Goal: Task Accomplishment & Management: Manage account settings

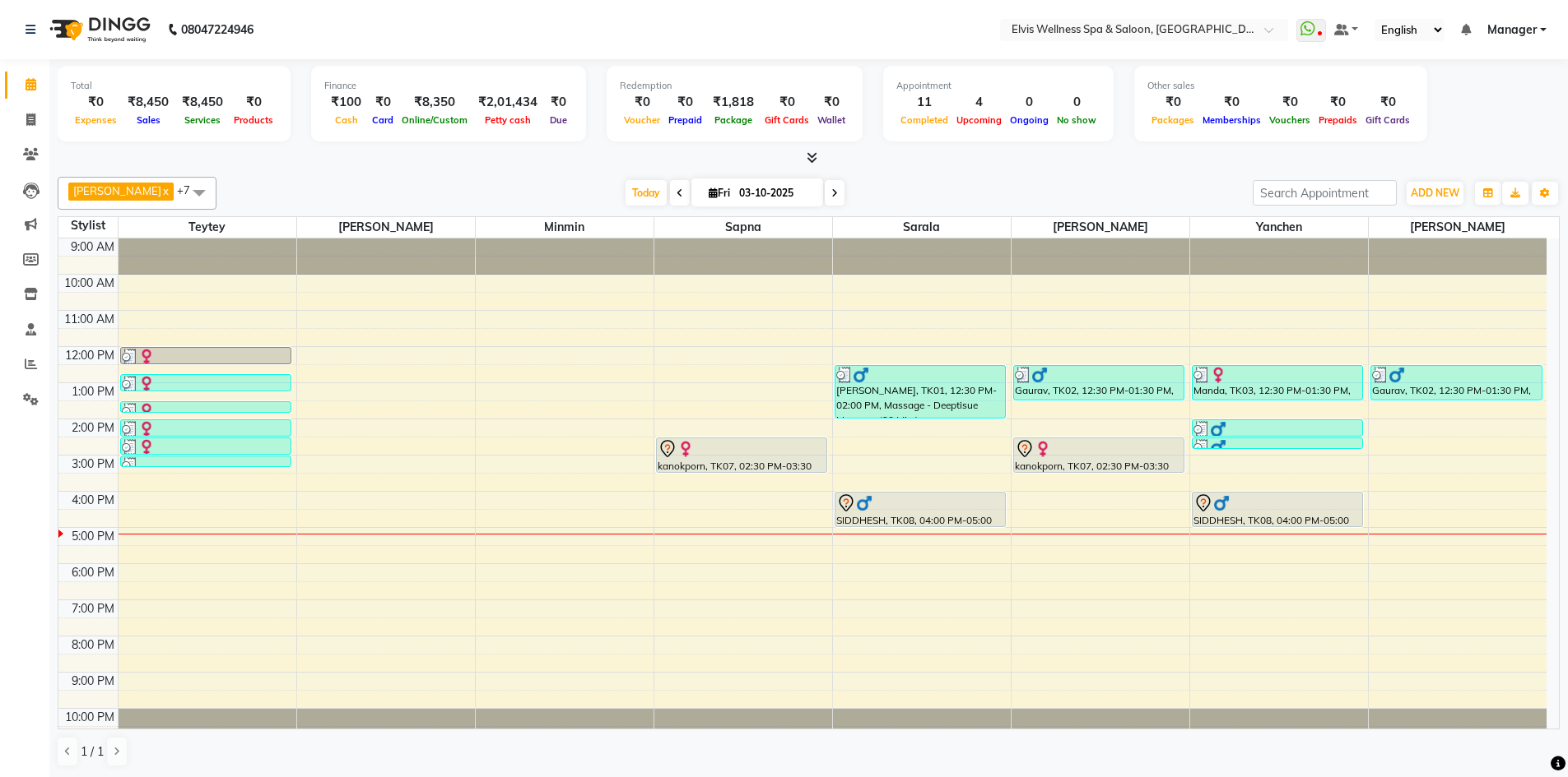
click at [506, 515] on div "9:00 AM 10:00 AM 11:00 AM 12:00 PM 1:00 PM 2:00 PM 3:00 PM 4:00 PM 5:00 PM 6:00…" at bounding box center [802, 491] width 1488 height 506
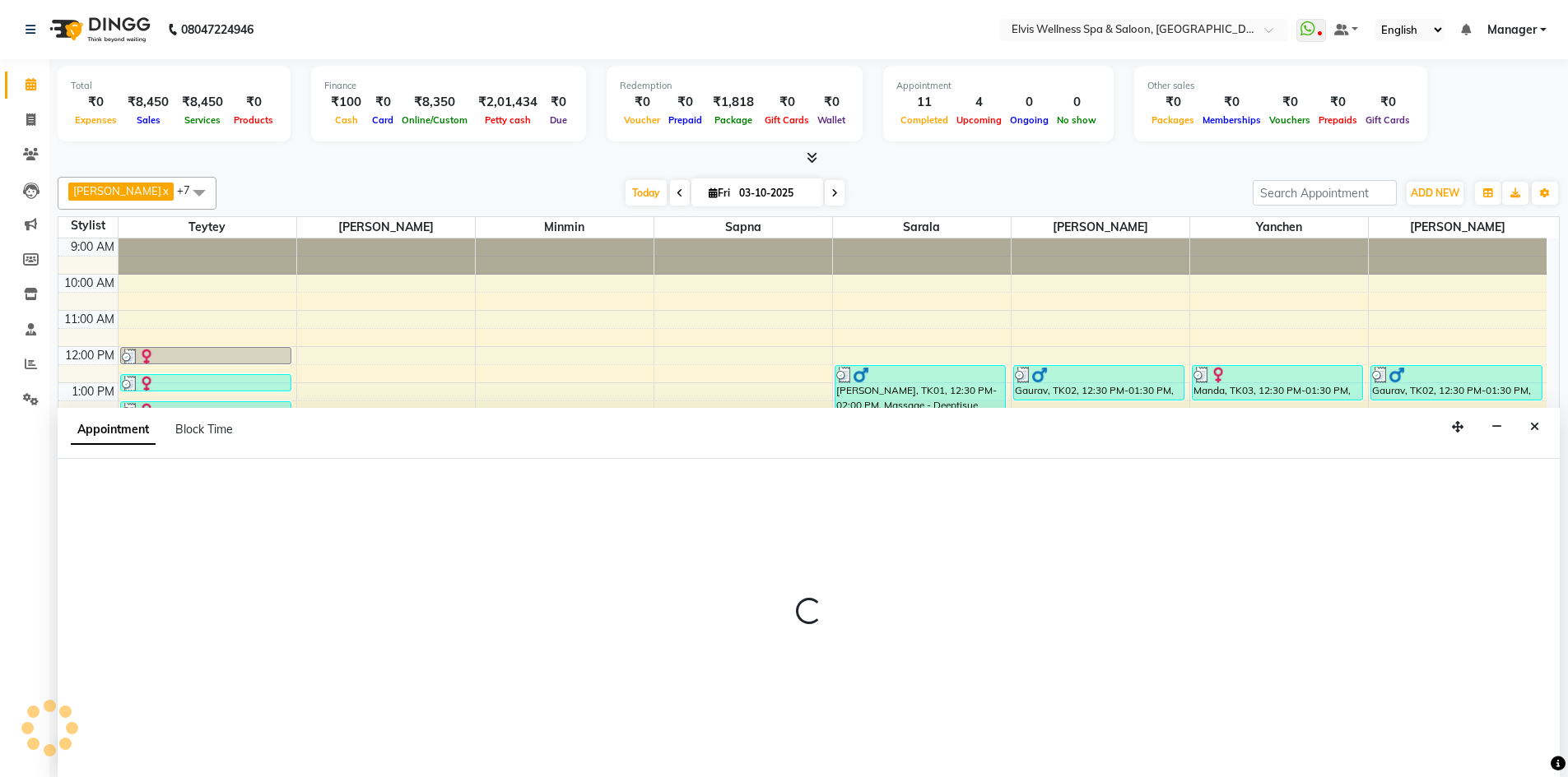
scroll to position [1, 0]
select select "46461"
select select "tentative"
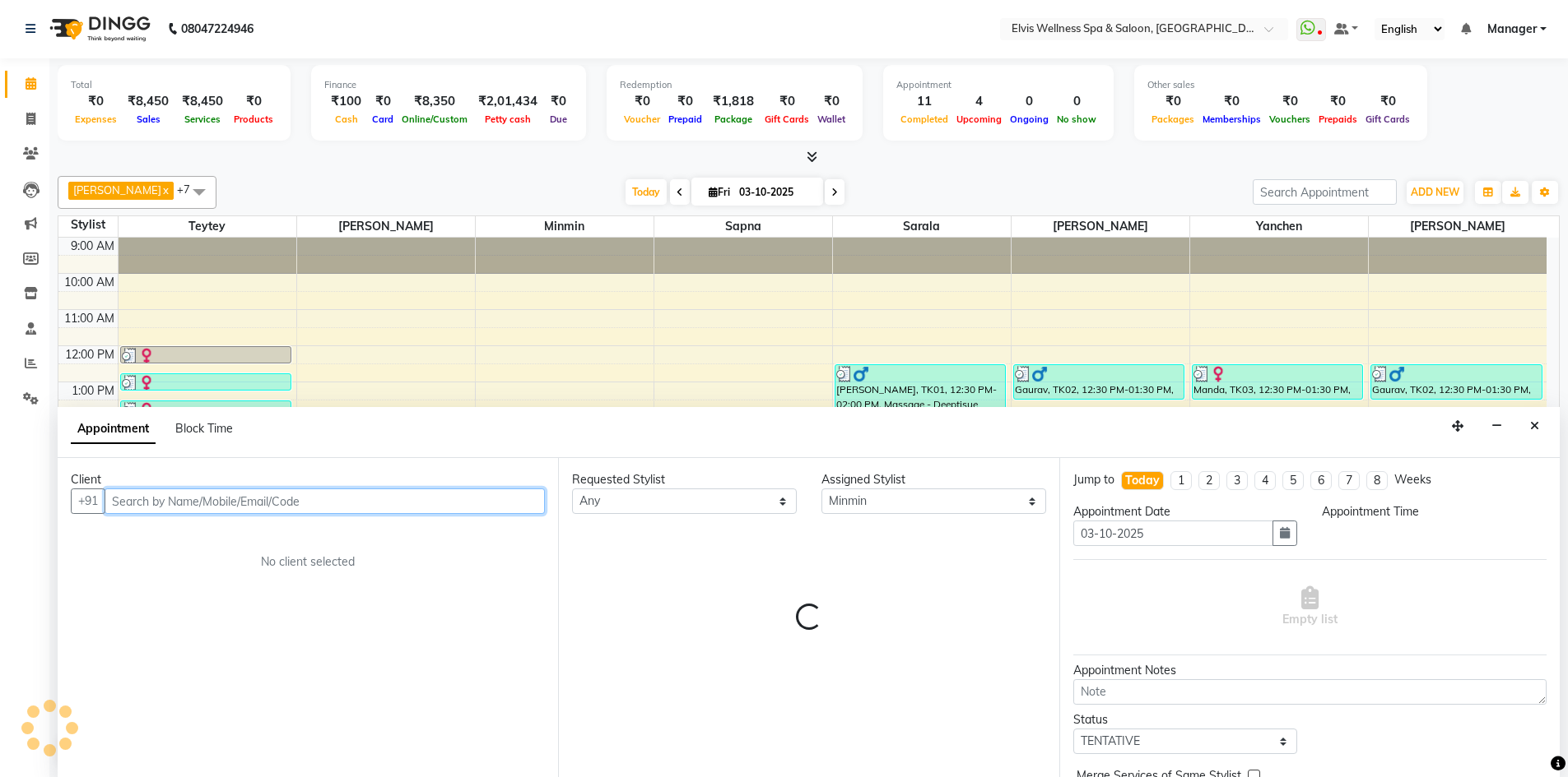
select select "990"
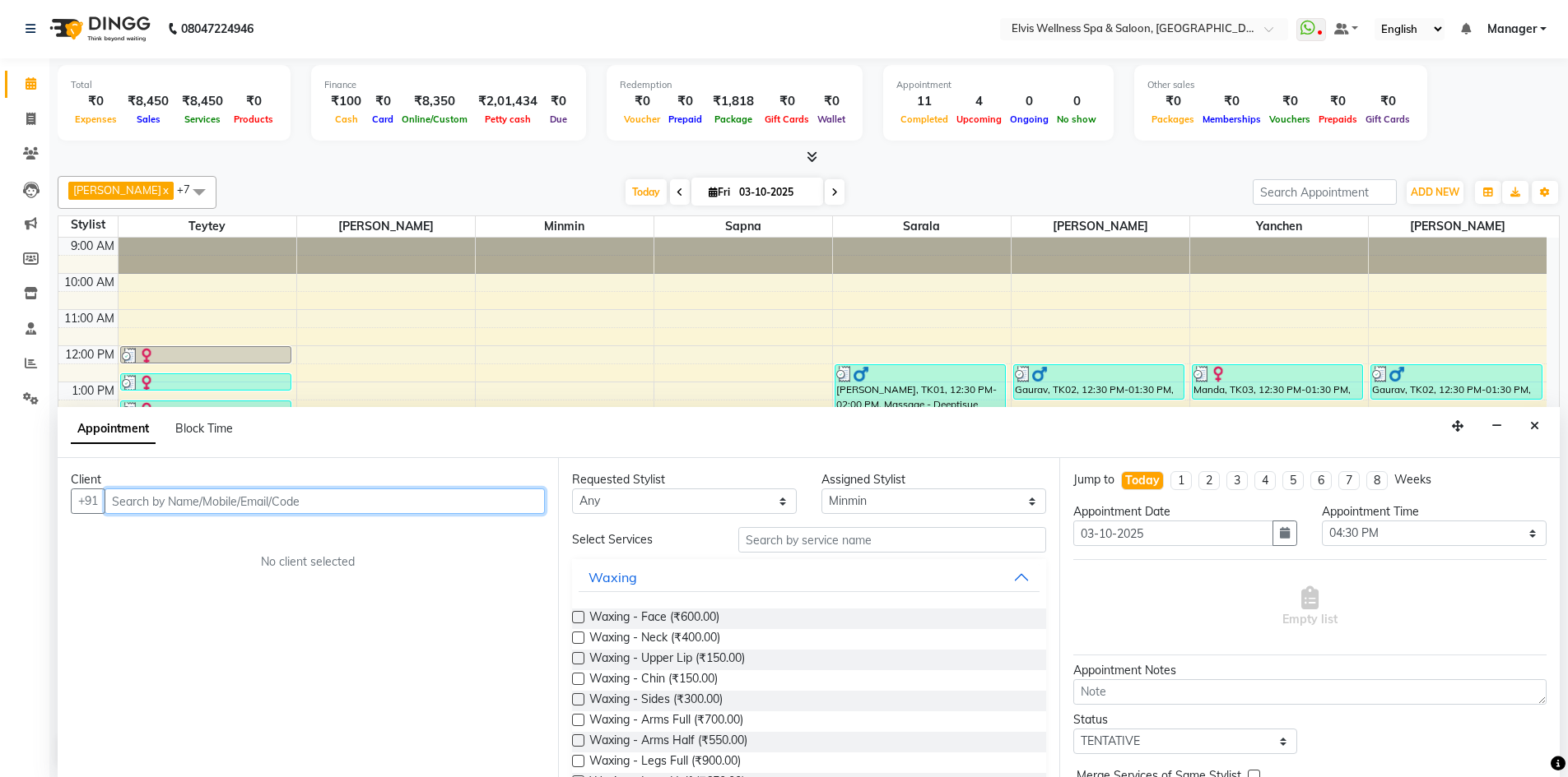
click at [141, 503] on input "text" at bounding box center [324, 501] width 440 height 25
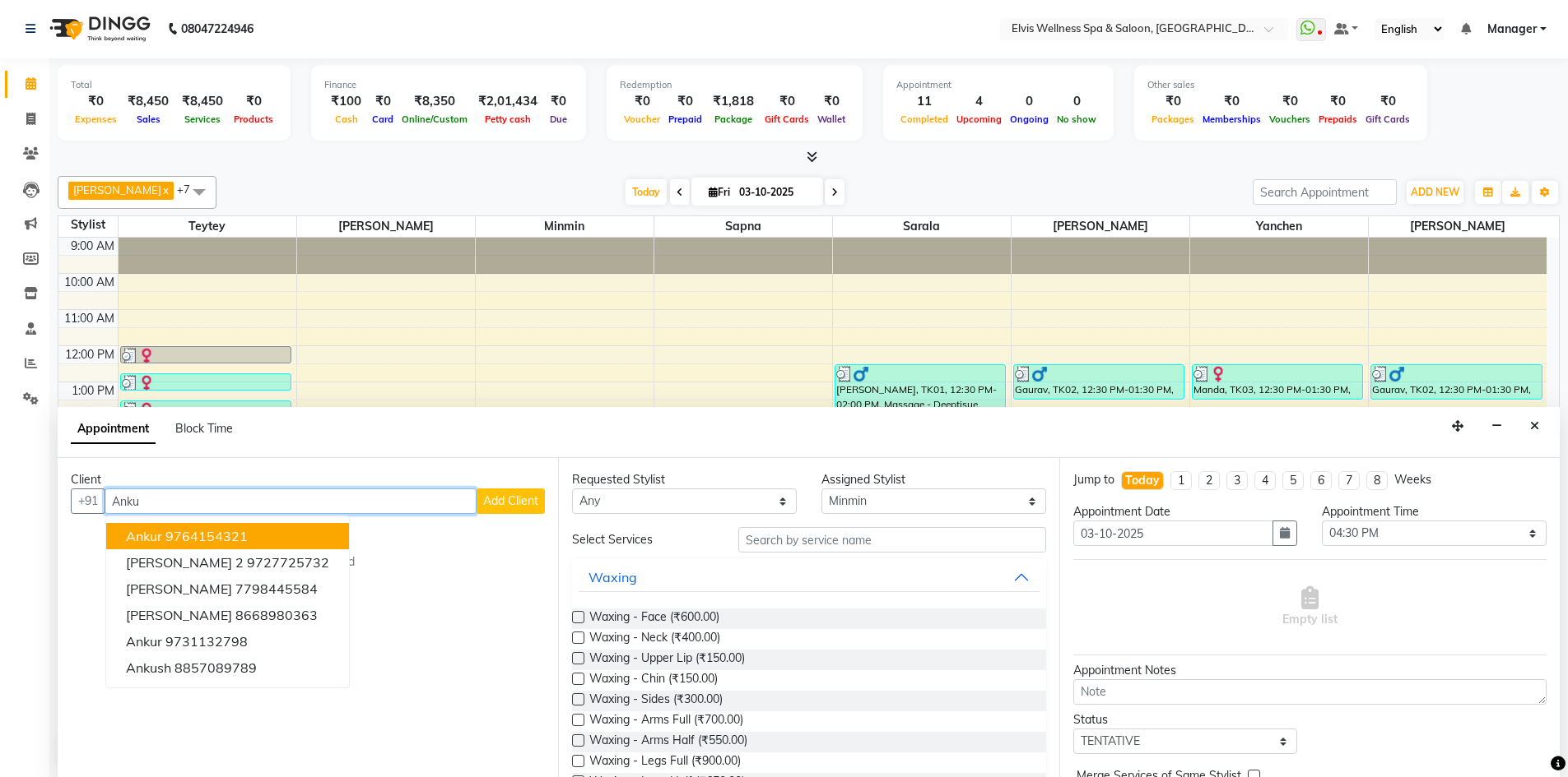
click at [214, 541] on ngb-highlight "9764154321" at bounding box center [207, 536] width 82 height 17
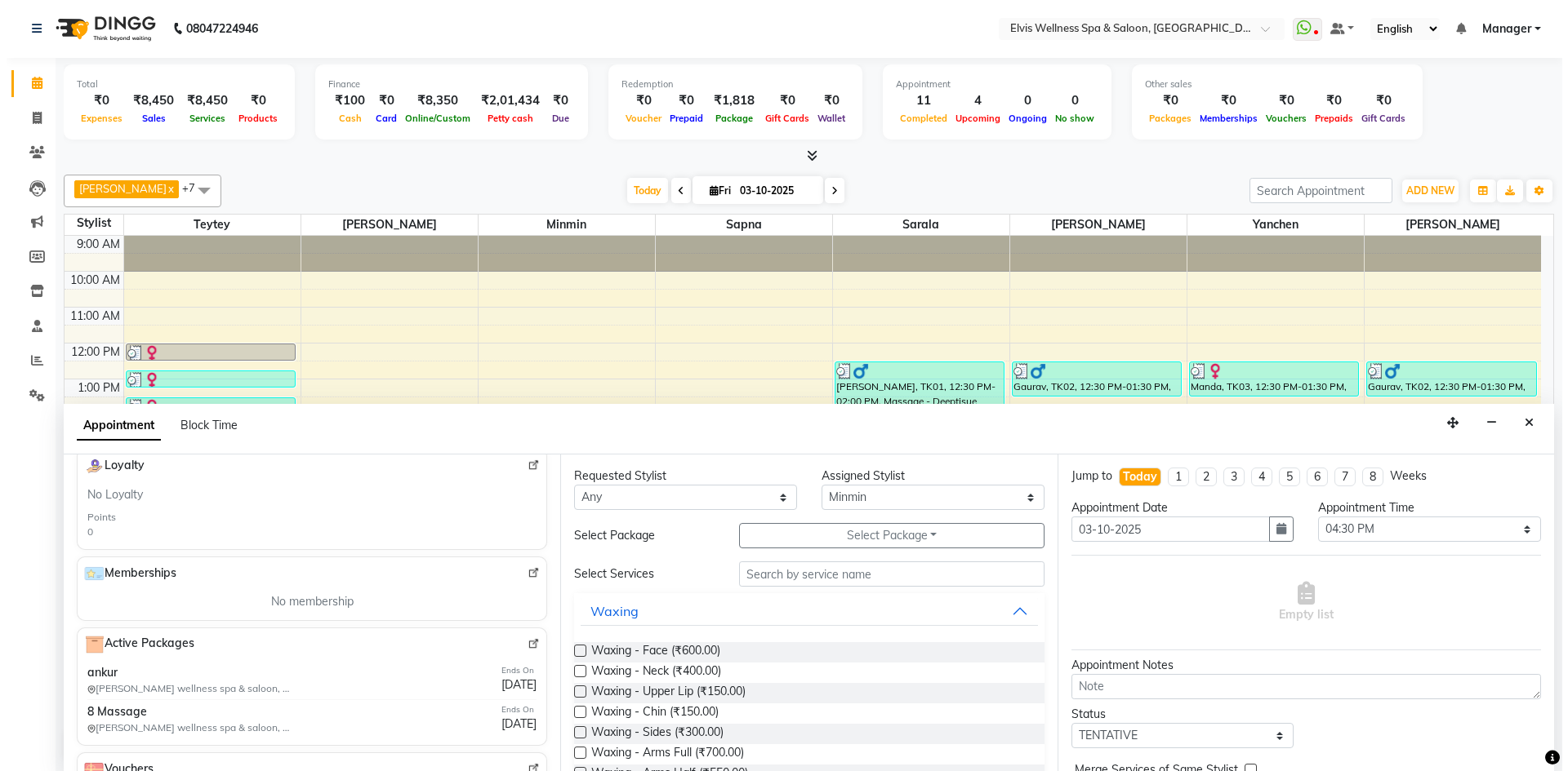
scroll to position [487, 0]
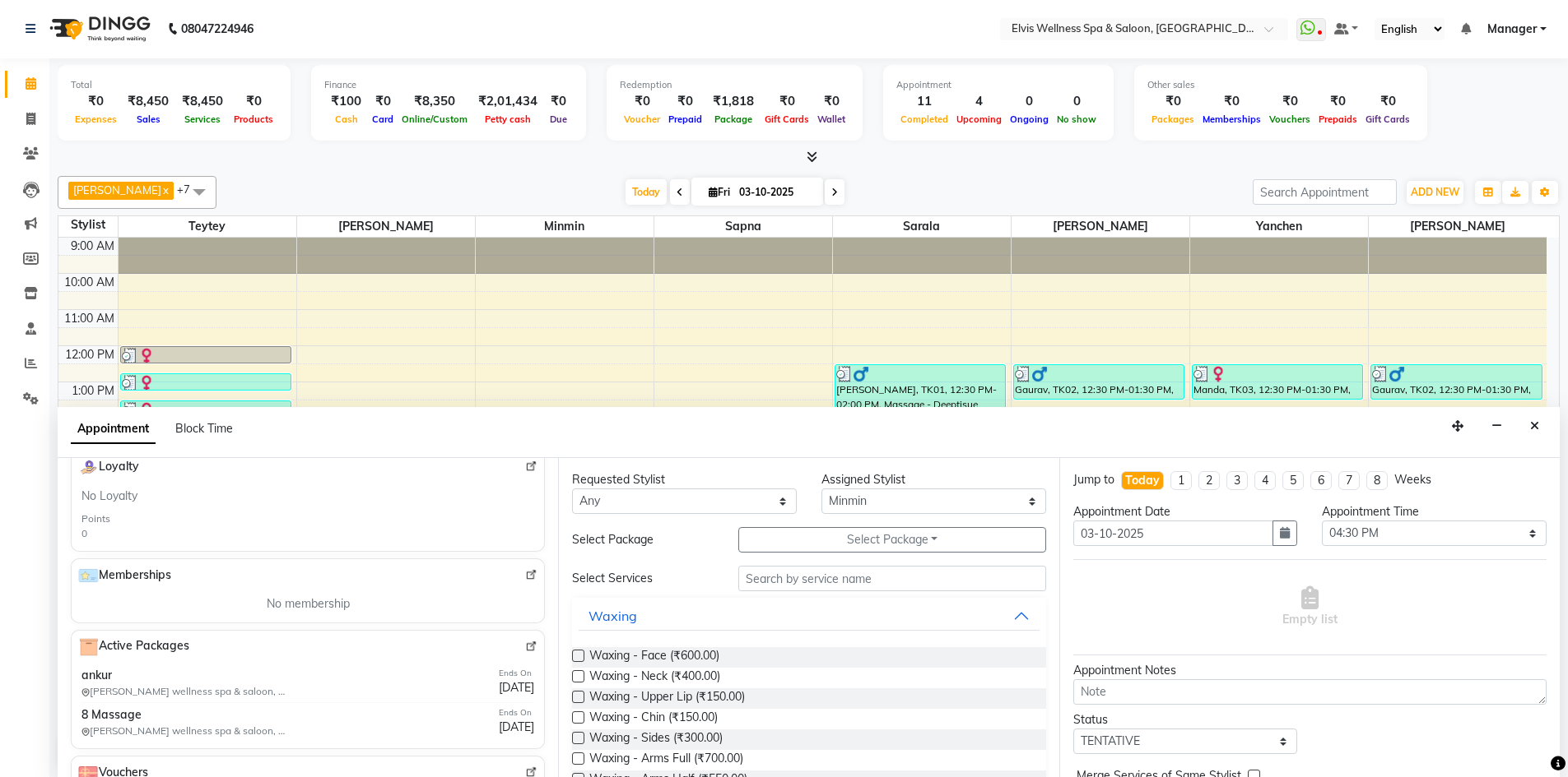
type input "9764154321"
click at [525, 645] on img at bounding box center [531, 647] width 12 height 12
click at [1531, 429] on icon "Close" at bounding box center [1535, 426] width 9 height 11
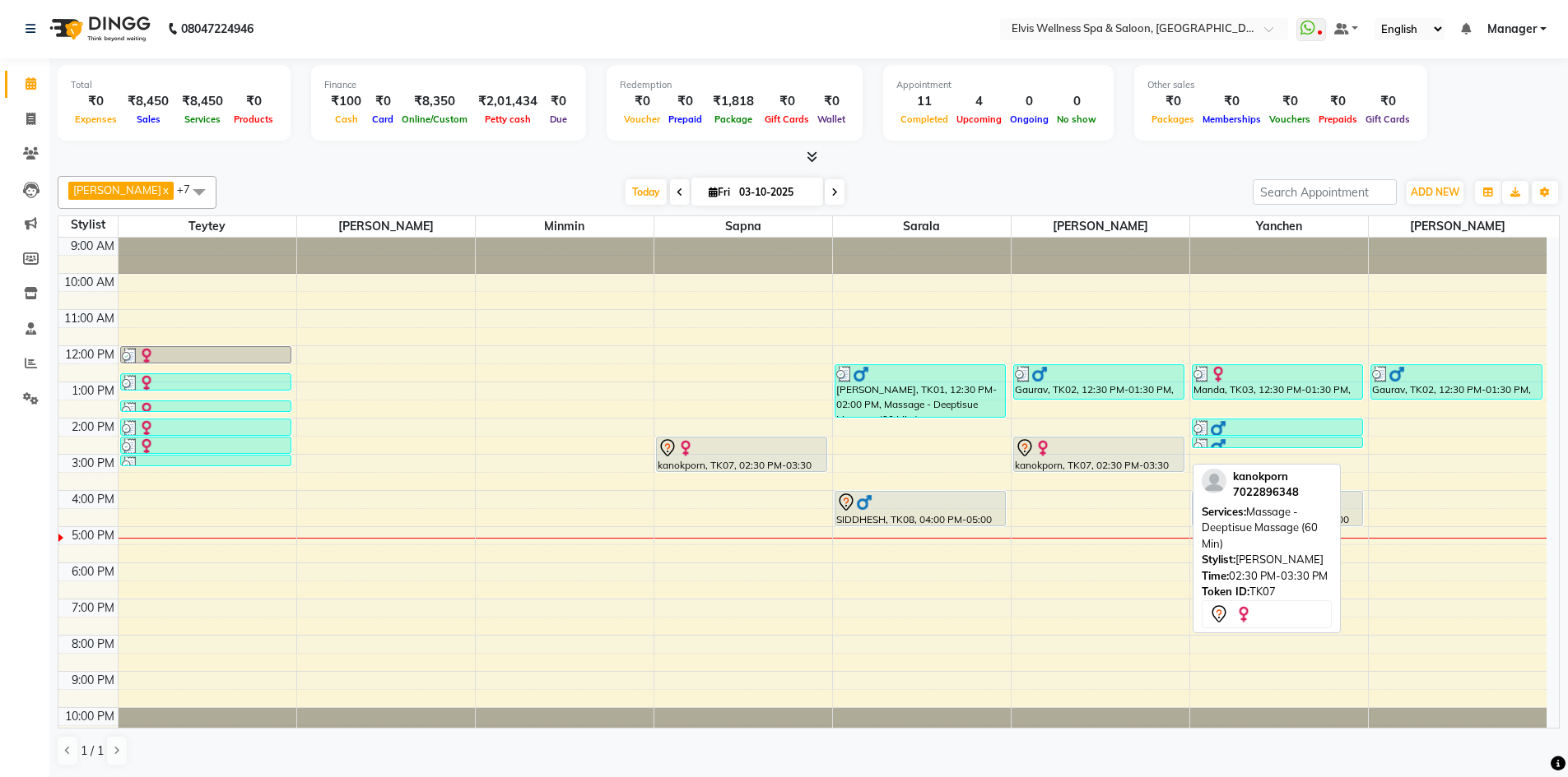
click at [1055, 441] on div at bounding box center [1099, 448] width 169 height 20
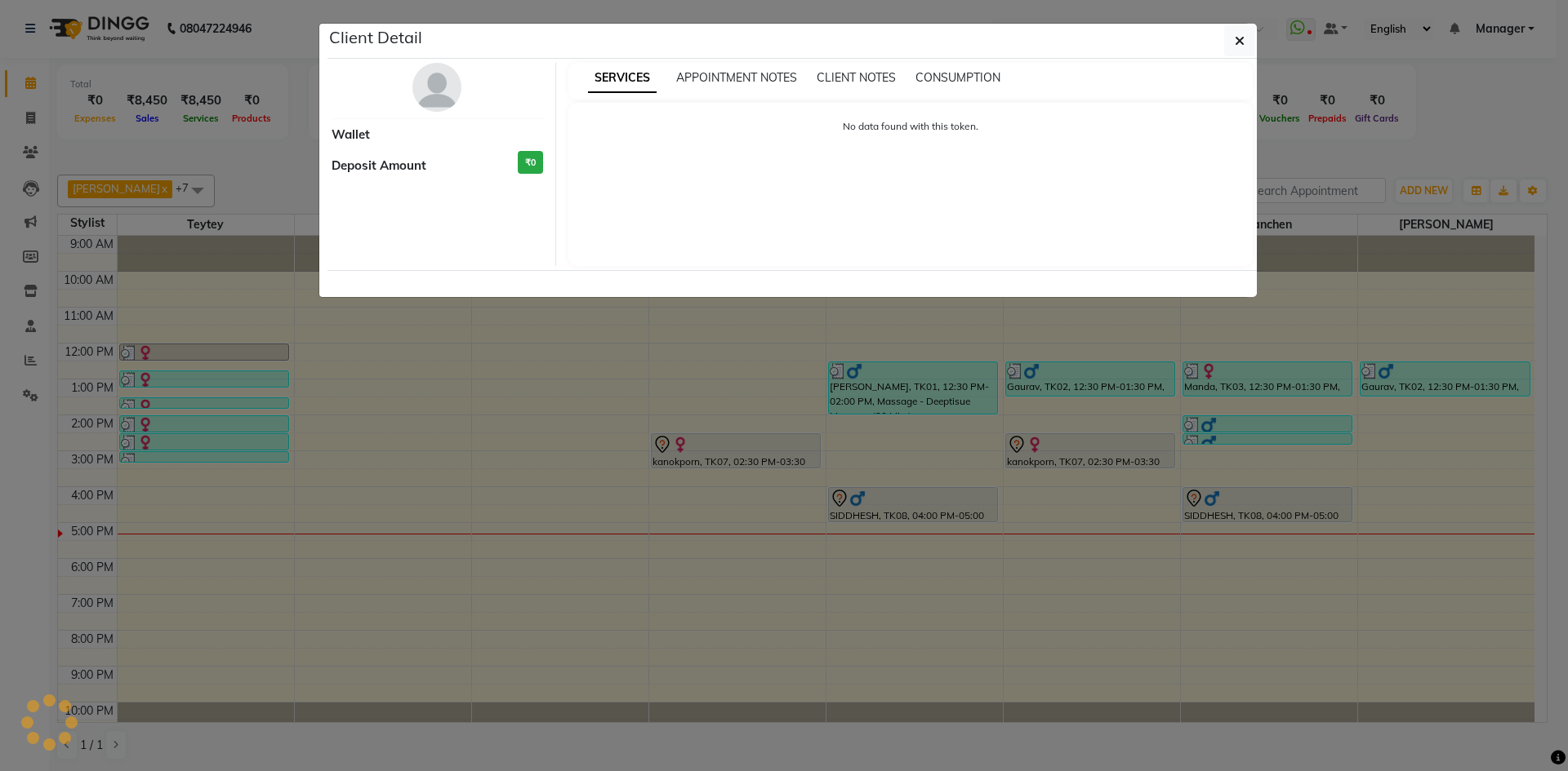
select select "7"
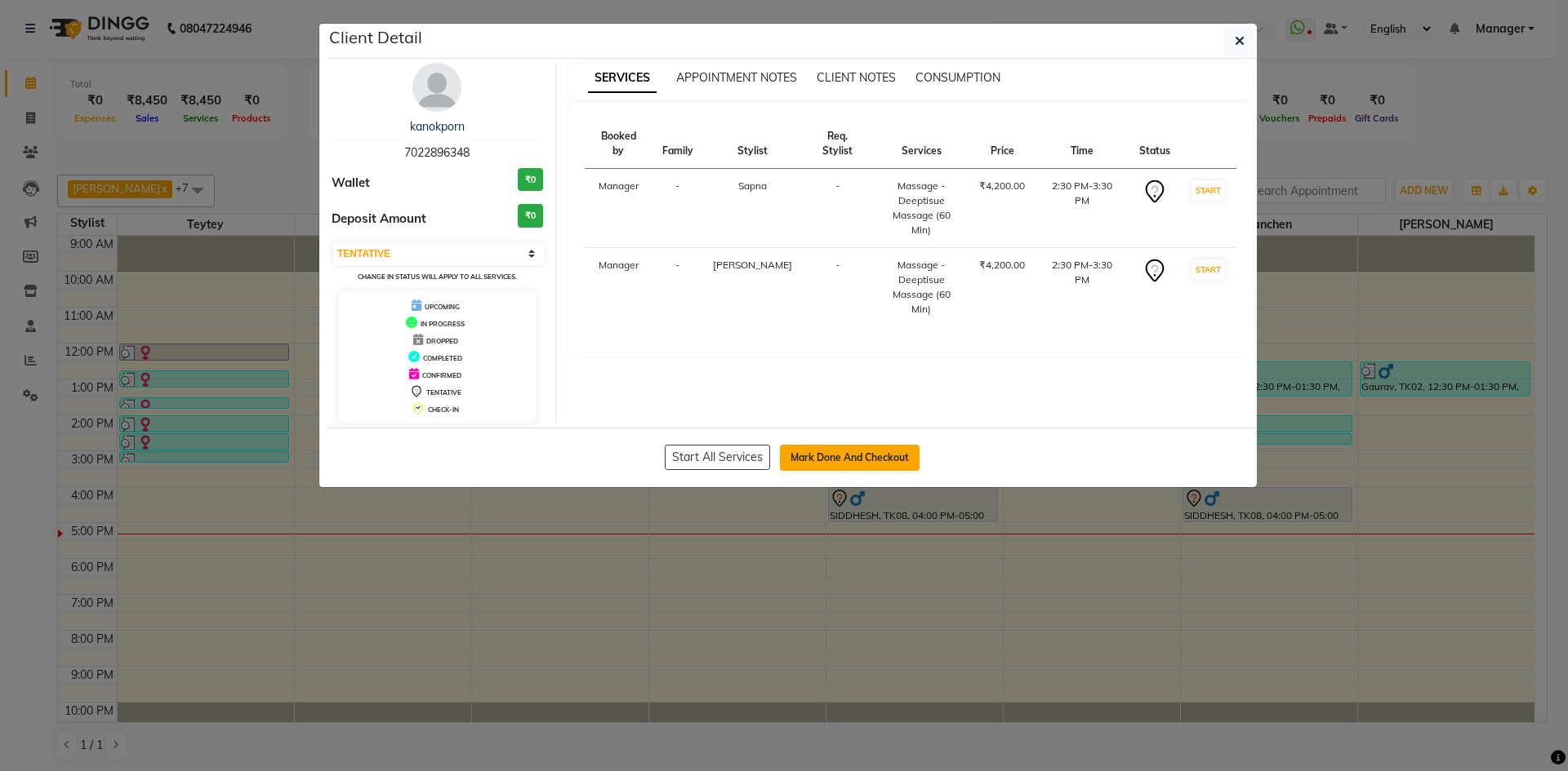
click at [809, 456] on button "Mark Done And Checkout" at bounding box center [849, 458] width 139 height 26
select select "6269"
select select "service"
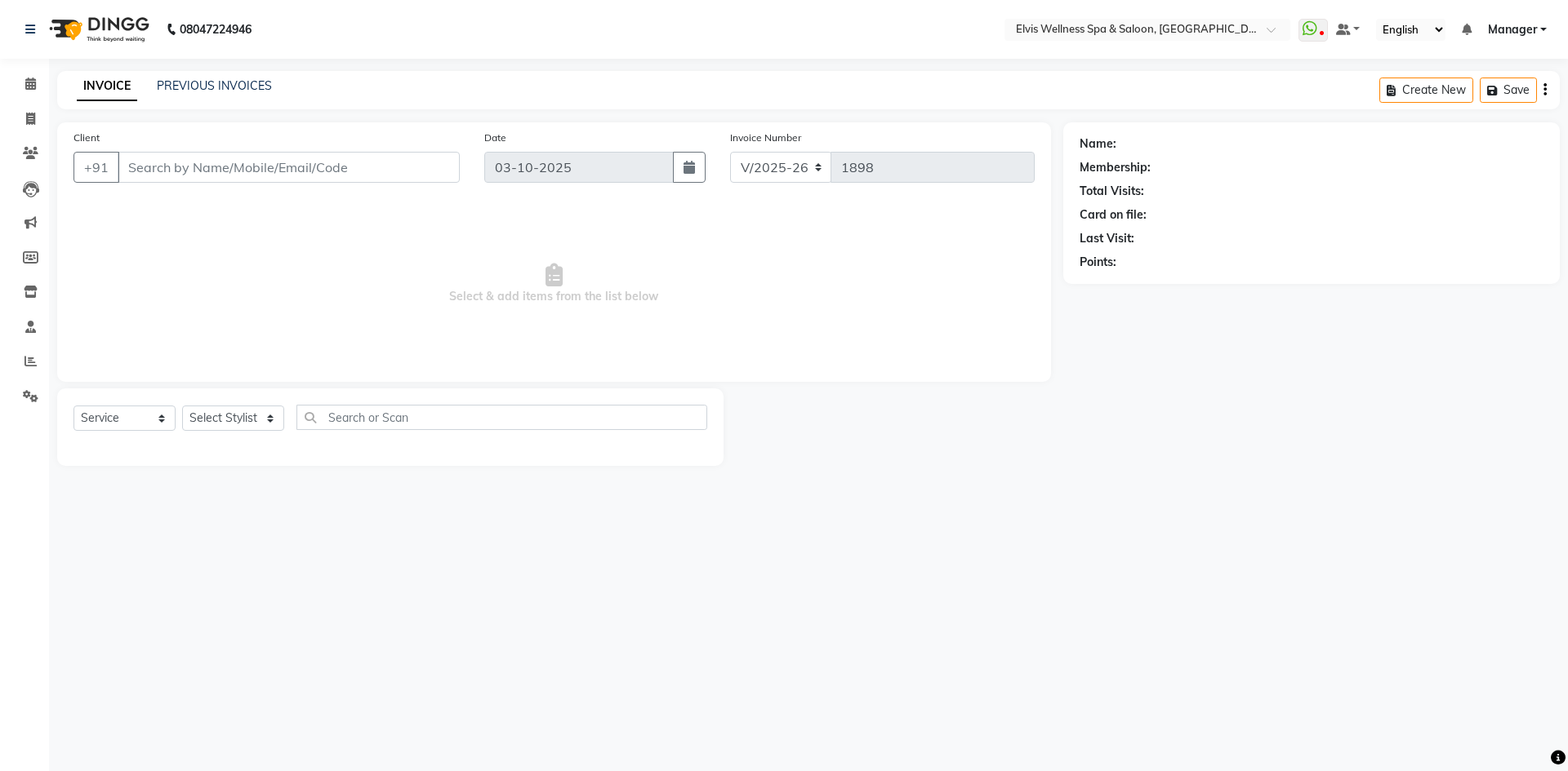
type input "7022896348"
select select "71682"
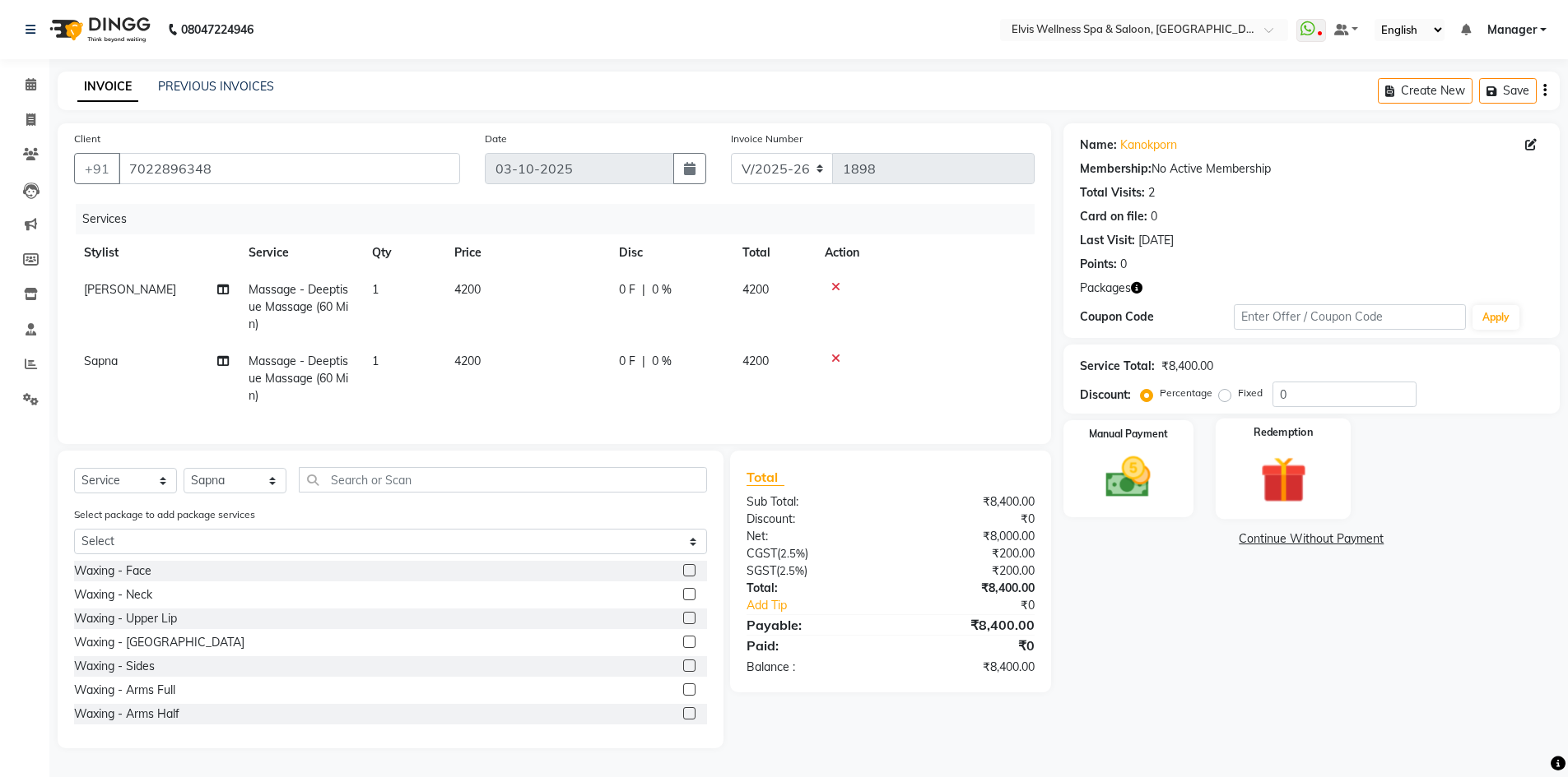
click at [1273, 439] on label "Redemption" at bounding box center [1283, 433] width 59 height 16
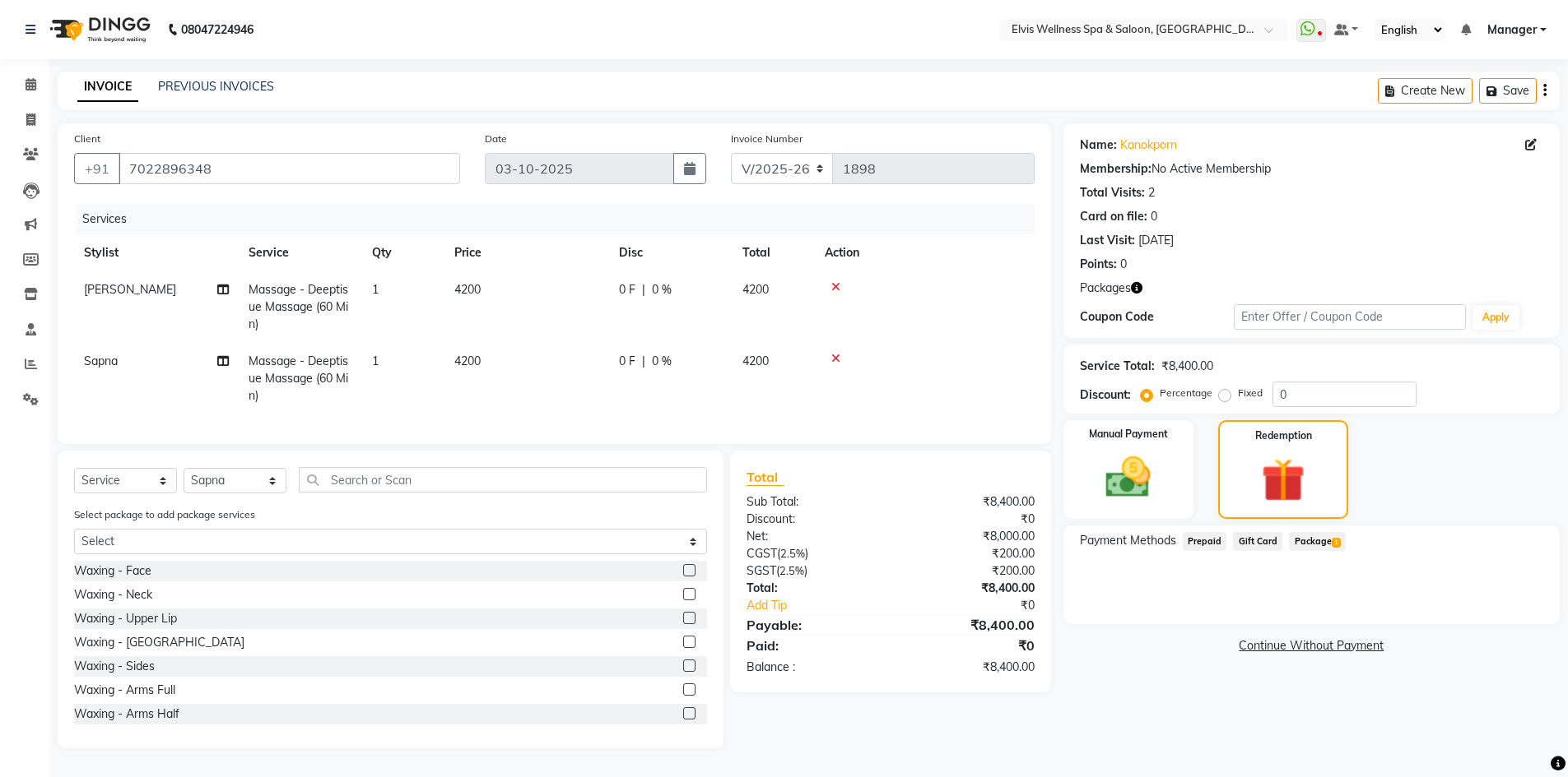
click at [1308, 535] on span "Package 1" at bounding box center [1317, 542] width 57 height 19
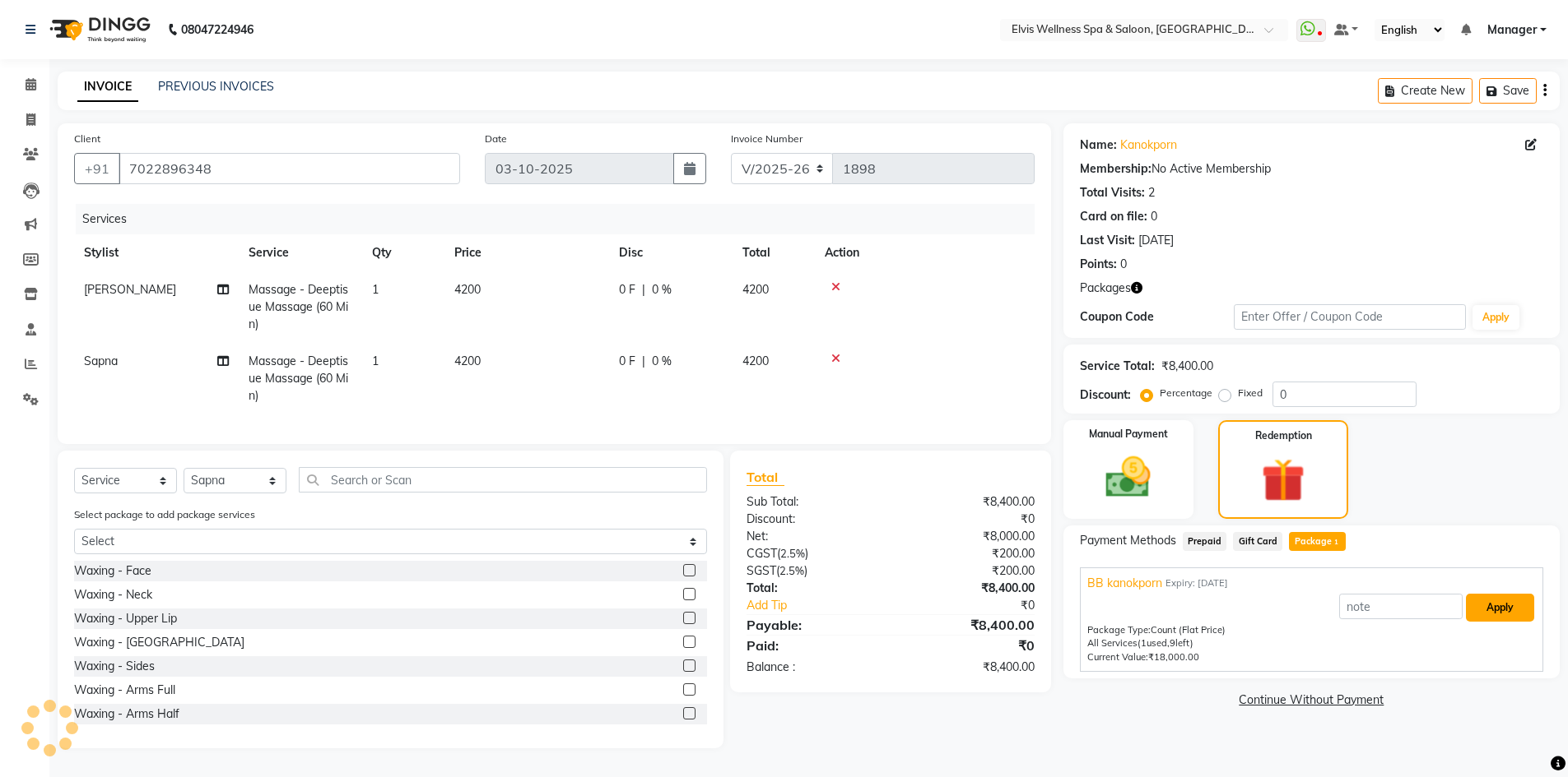
click at [1494, 611] on button "Apply" at bounding box center [1500, 608] width 68 height 28
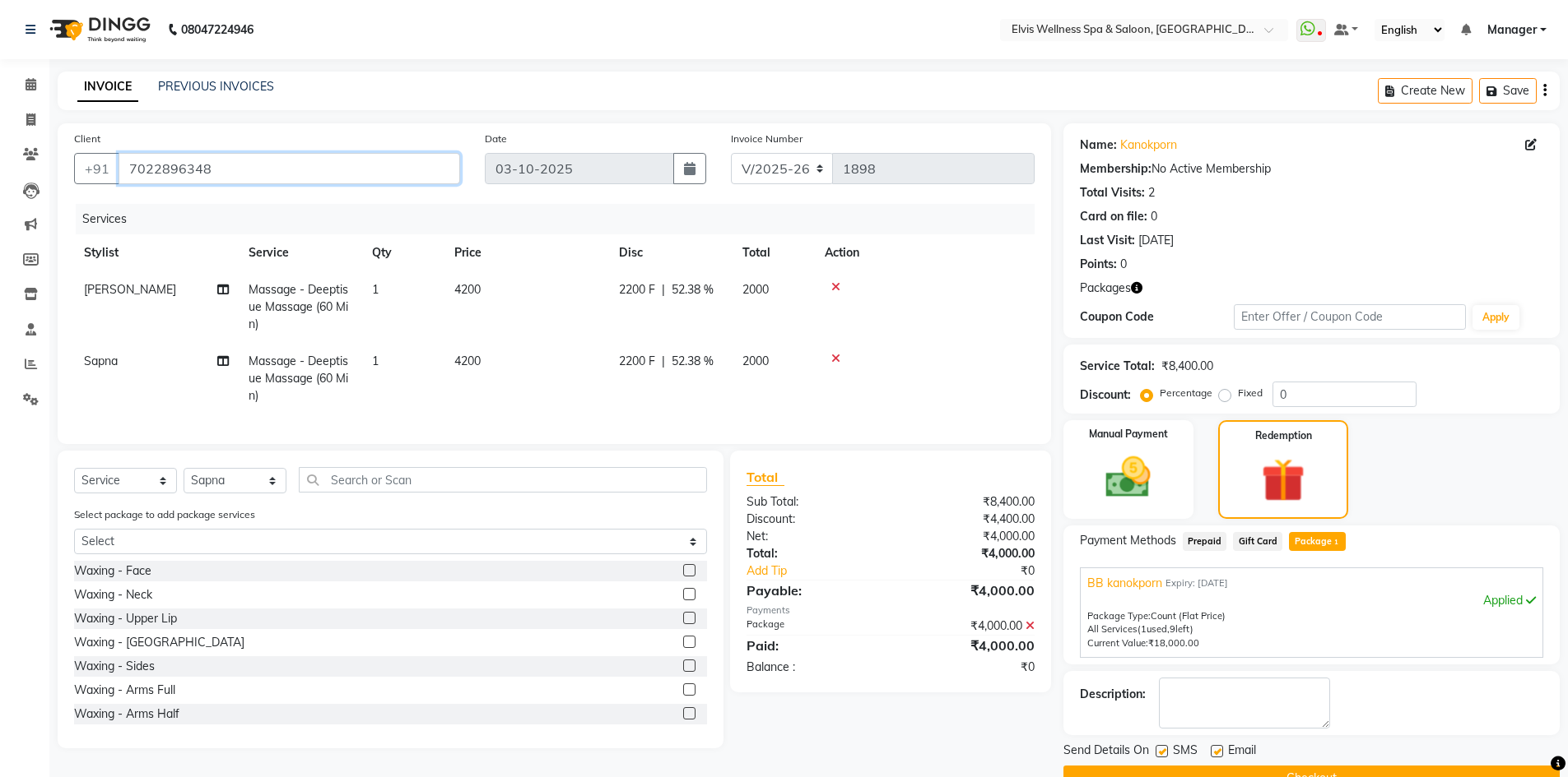
click at [214, 171] on input "7022896348" at bounding box center [289, 169] width 342 height 31
drag, startPoint x: 214, startPoint y: 171, endPoint x: 169, endPoint y: 170, distance: 45.0
click at [169, 170] on input "7022896348" at bounding box center [289, 169] width 342 height 31
click at [1165, 752] on label at bounding box center [1162, 752] width 12 height 12
click at [1165, 752] on input "checkbox" at bounding box center [1161, 752] width 10 height 10
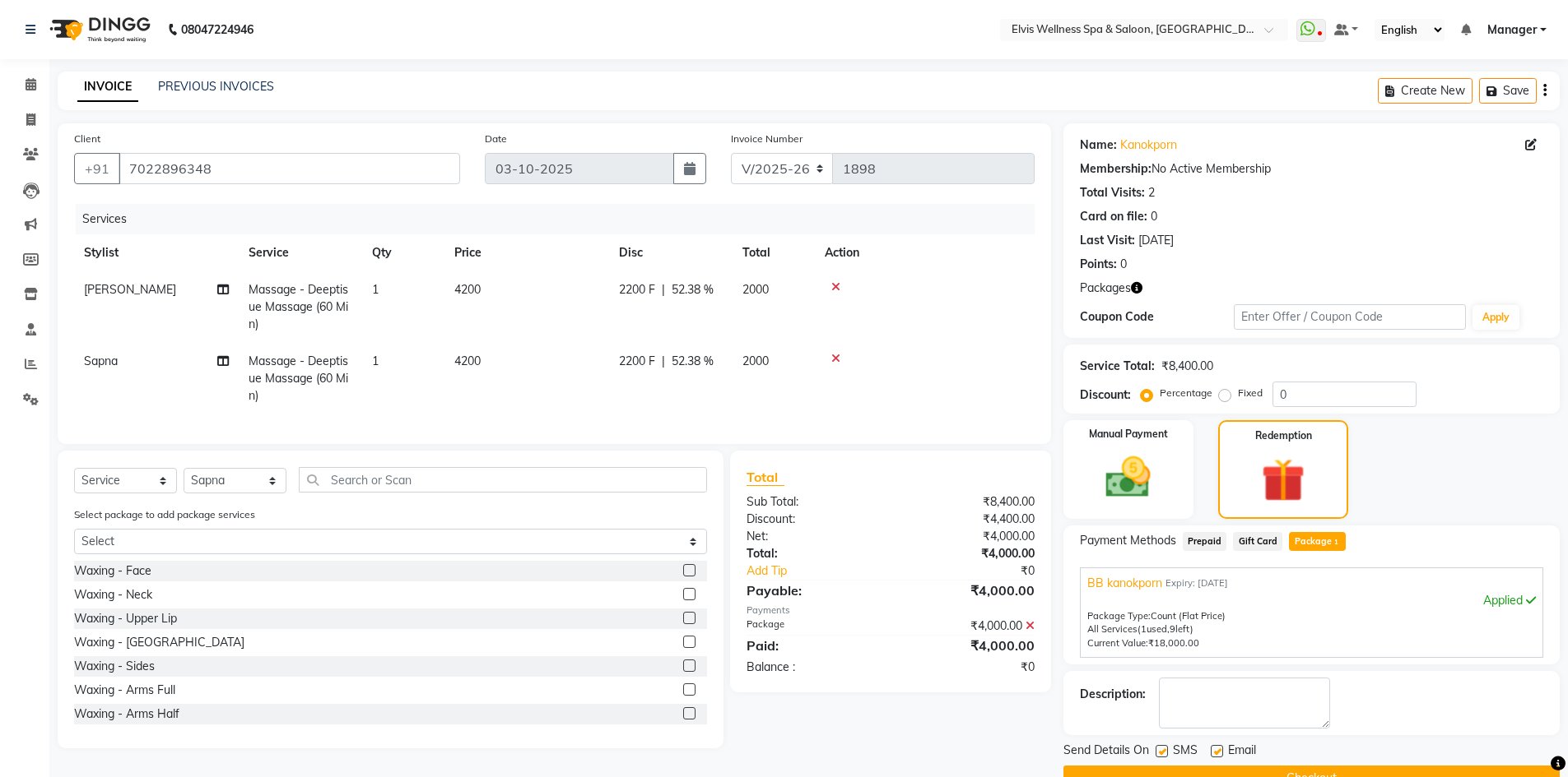
checkbox input "false"
click at [1159, 767] on button "Checkout" at bounding box center [1311, 778] width 496 height 25
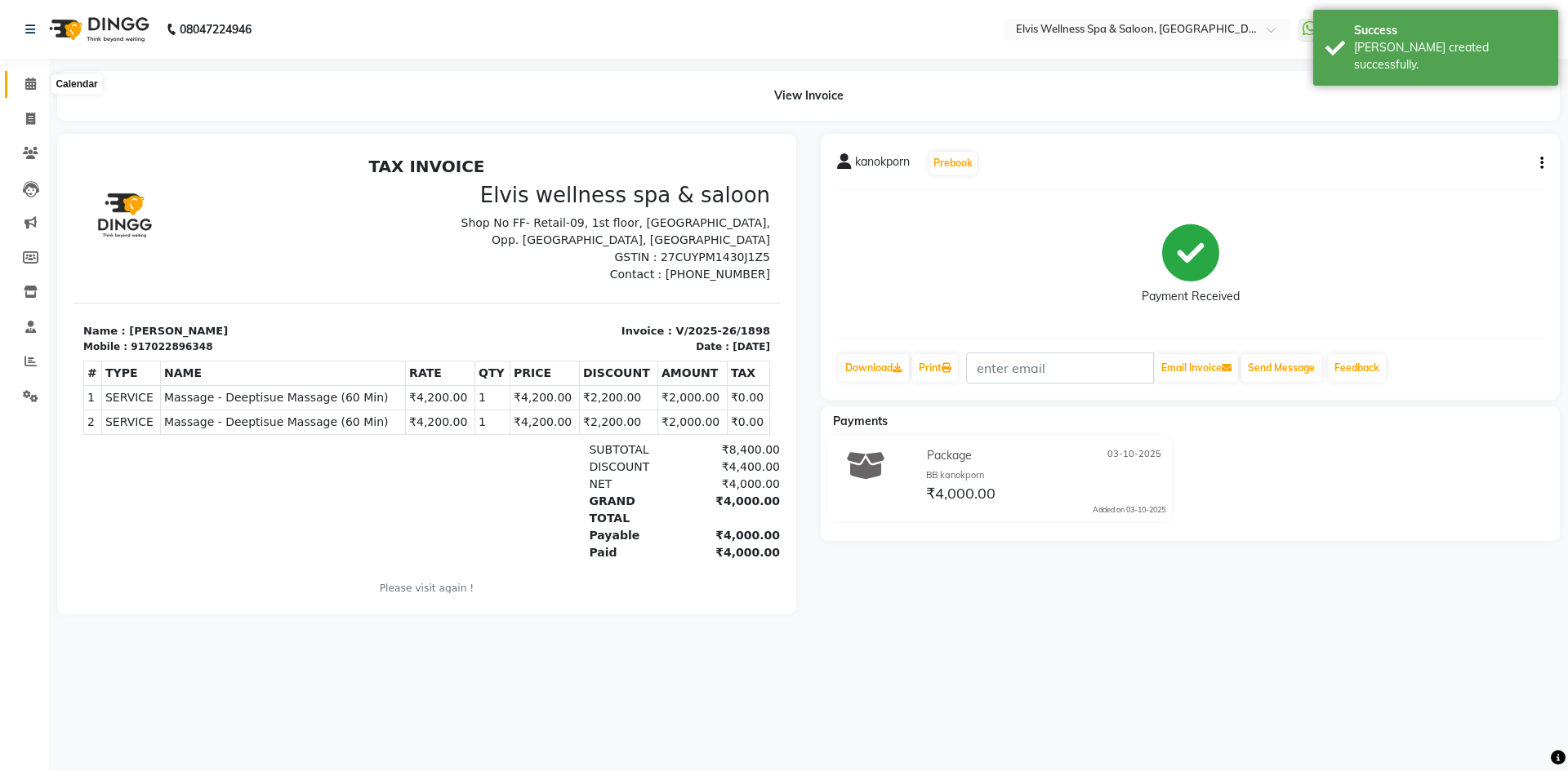
drag, startPoint x: 37, startPoint y: 85, endPoint x: 47, endPoint y: 86, distance: 10.0
click at [37, 85] on span at bounding box center [30, 85] width 29 height 19
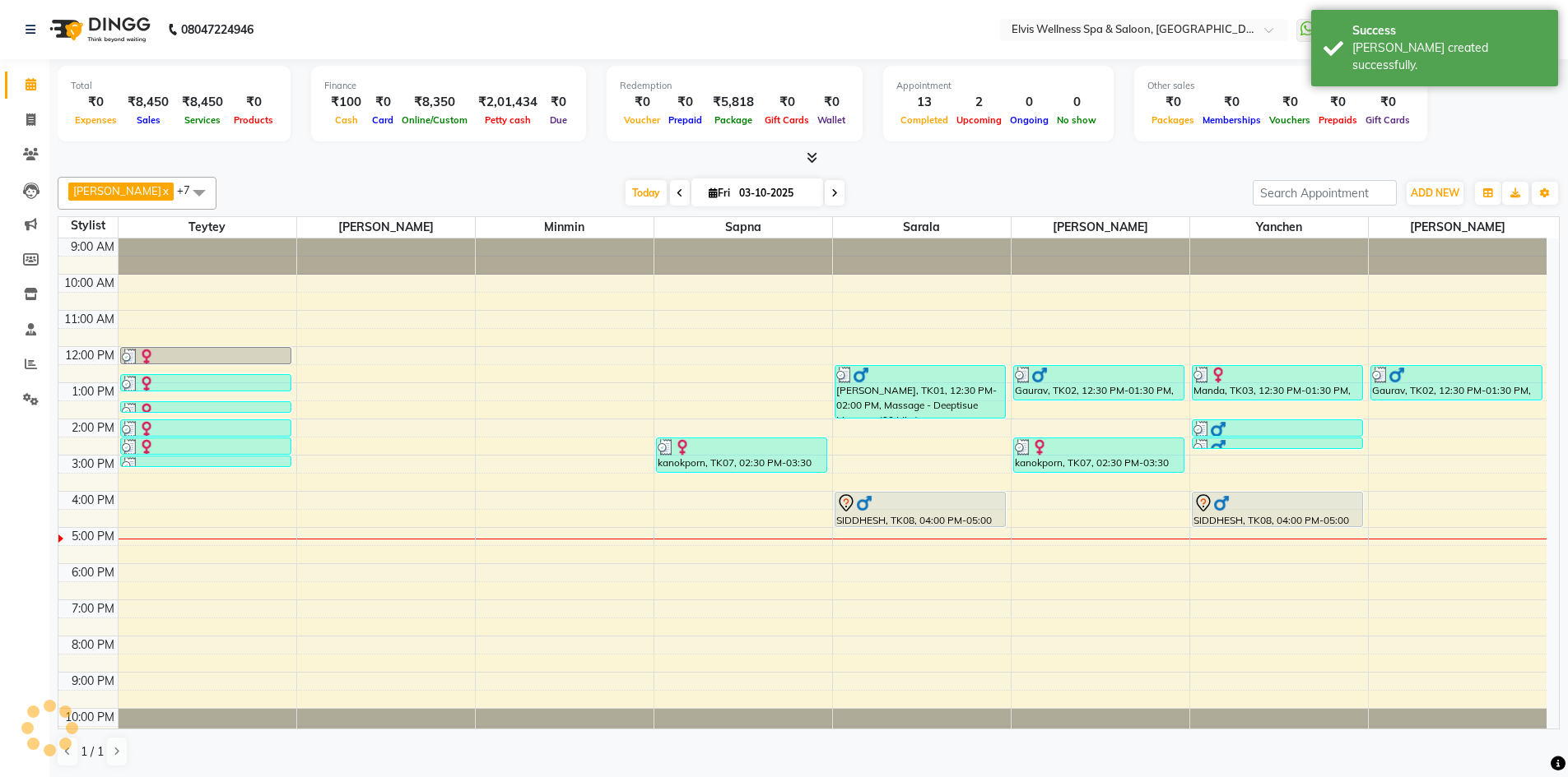
click at [432, 396] on div "9:00 AM 10:00 AM 11:00 AM 12:00 PM 1:00 PM 2:00 PM 3:00 PM 4:00 PM 5:00 PM 6:00…" at bounding box center [802, 491] width 1488 height 506
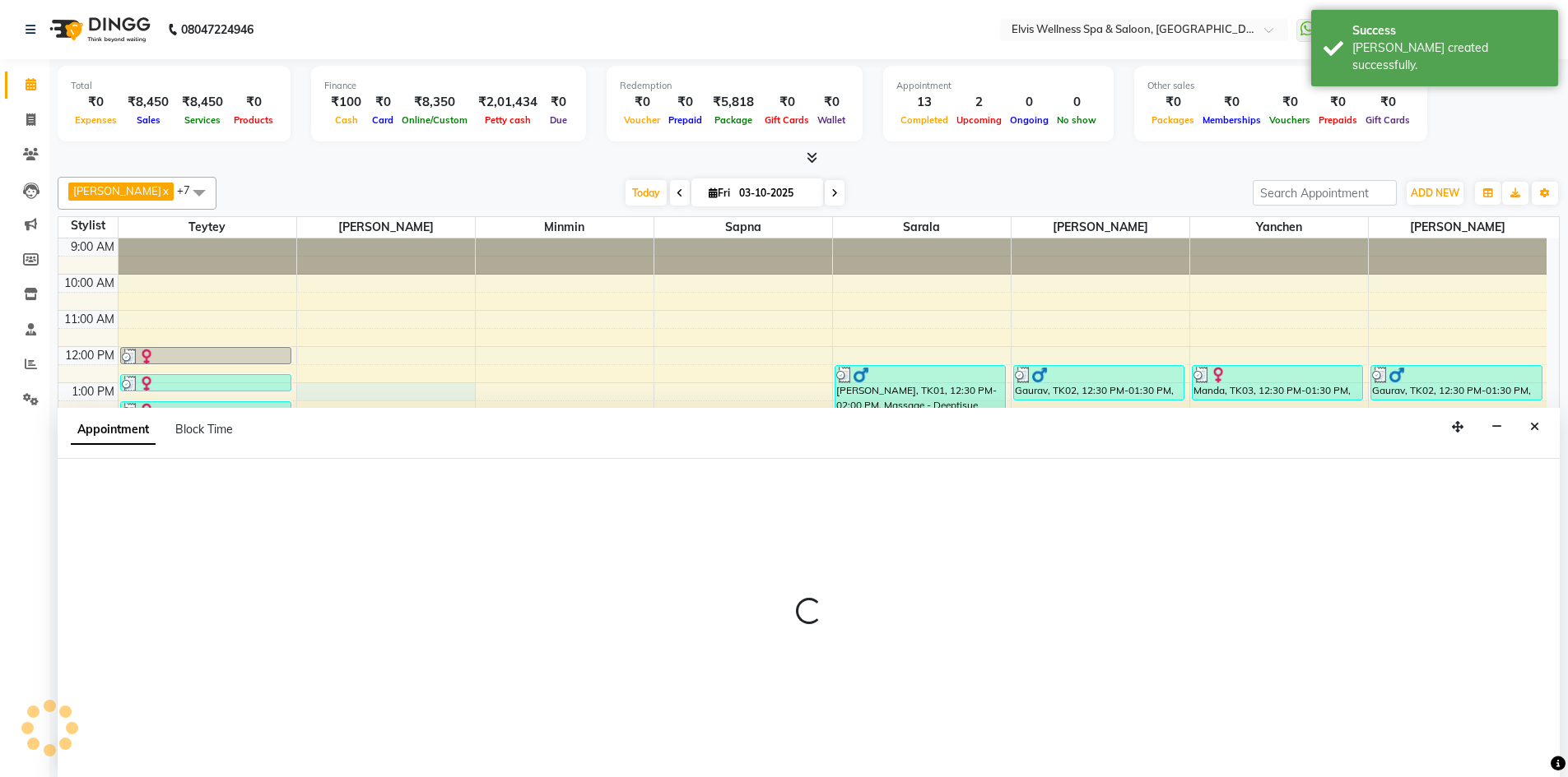
scroll to position [1, 0]
select select "46975"
select select "780"
select select "tentative"
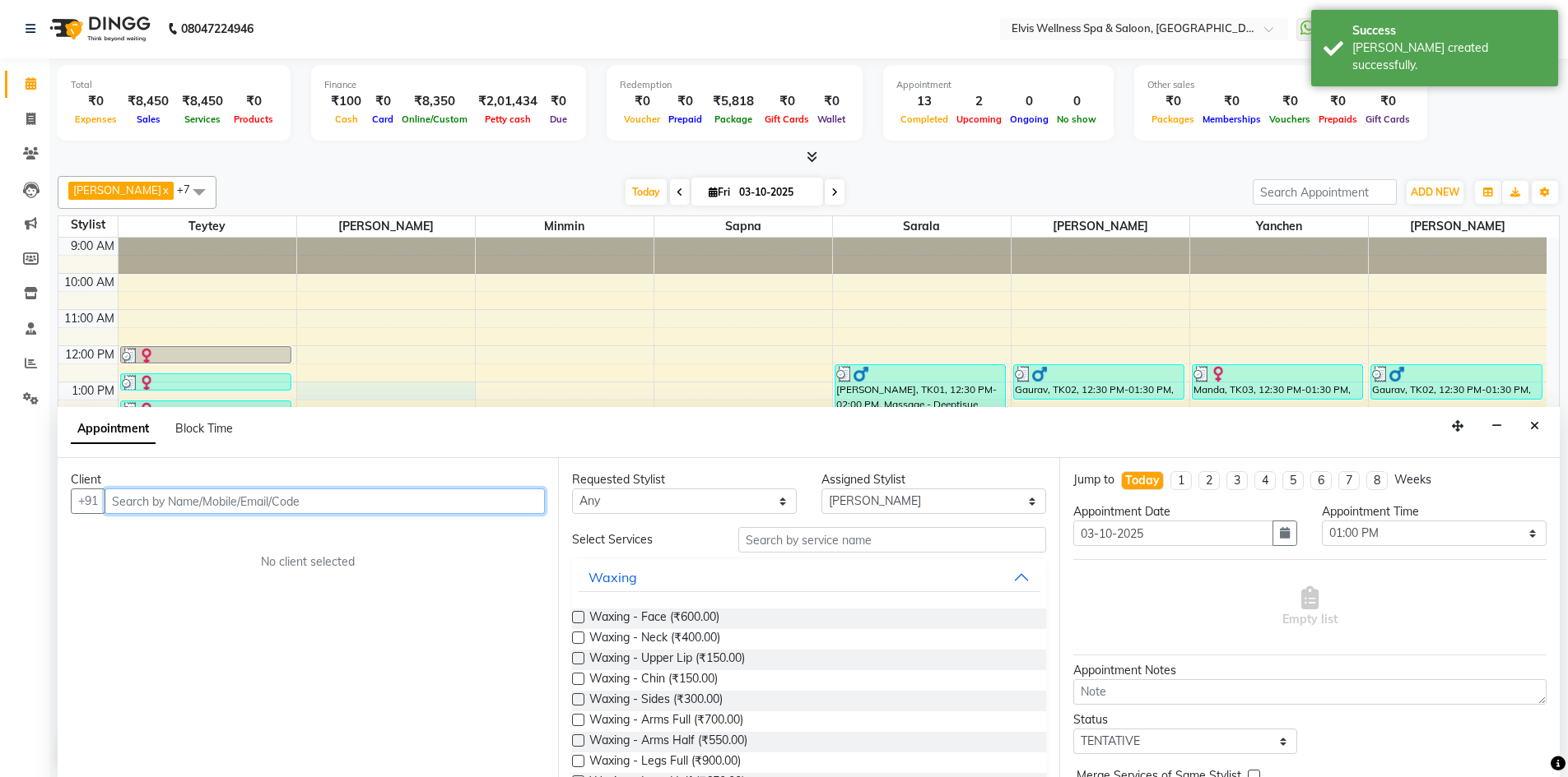
click at [360, 500] on input "text" at bounding box center [324, 501] width 440 height 25
paste input "7022896348"
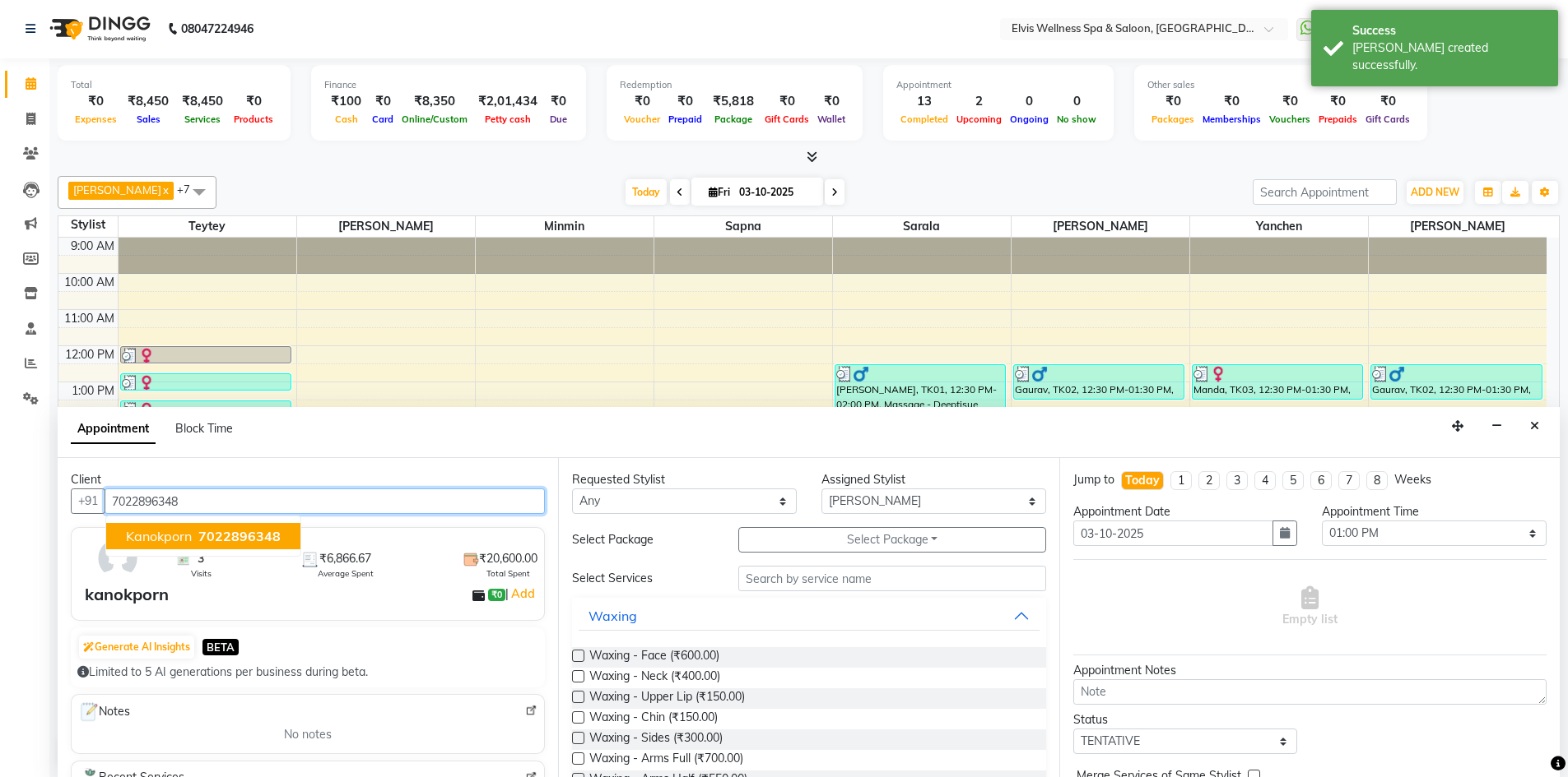
click at [256, 529] on span "7022896348" at bounding box center [240, 536] width 82 height 17
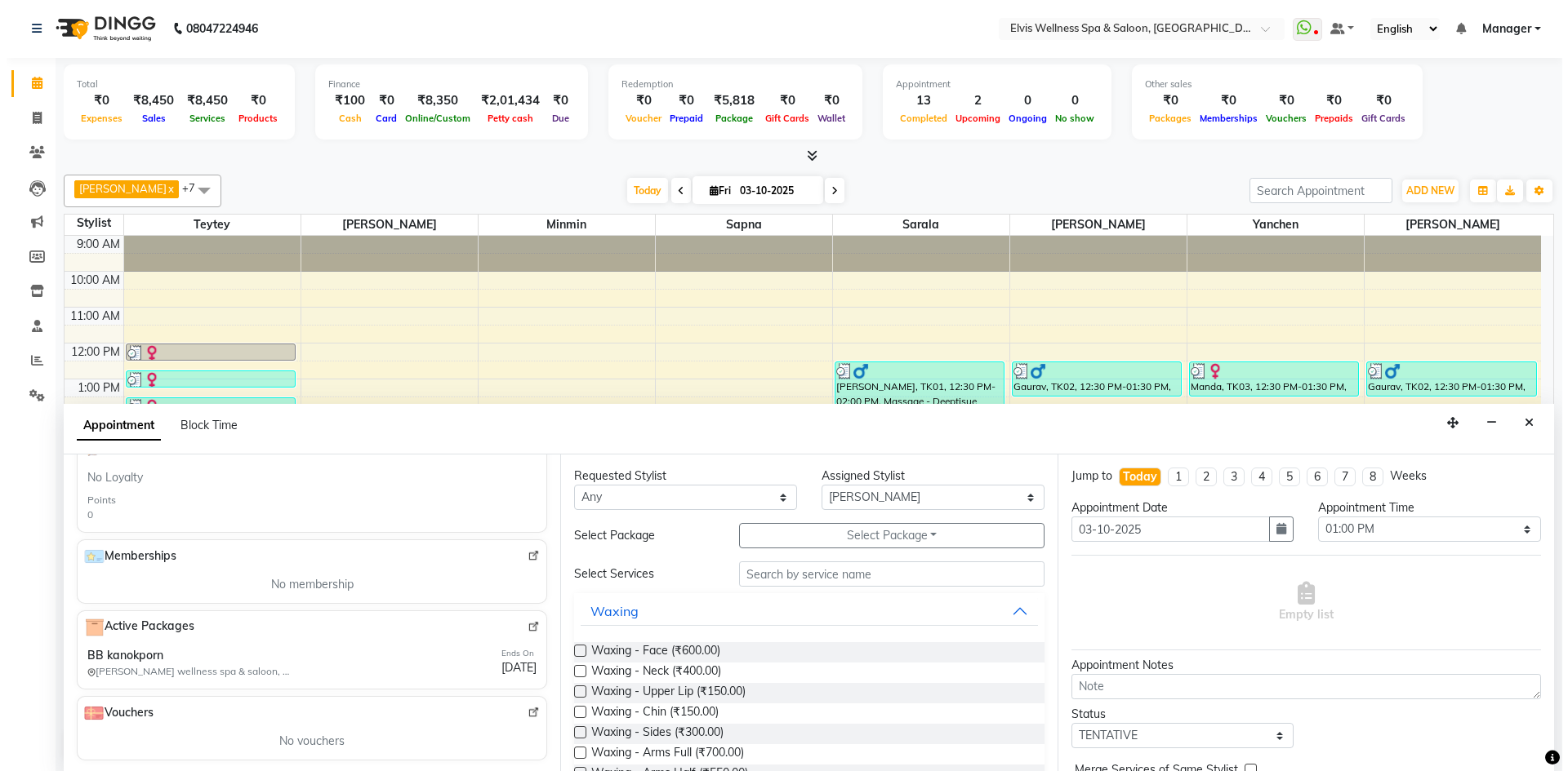
scroll to position [478, 0]
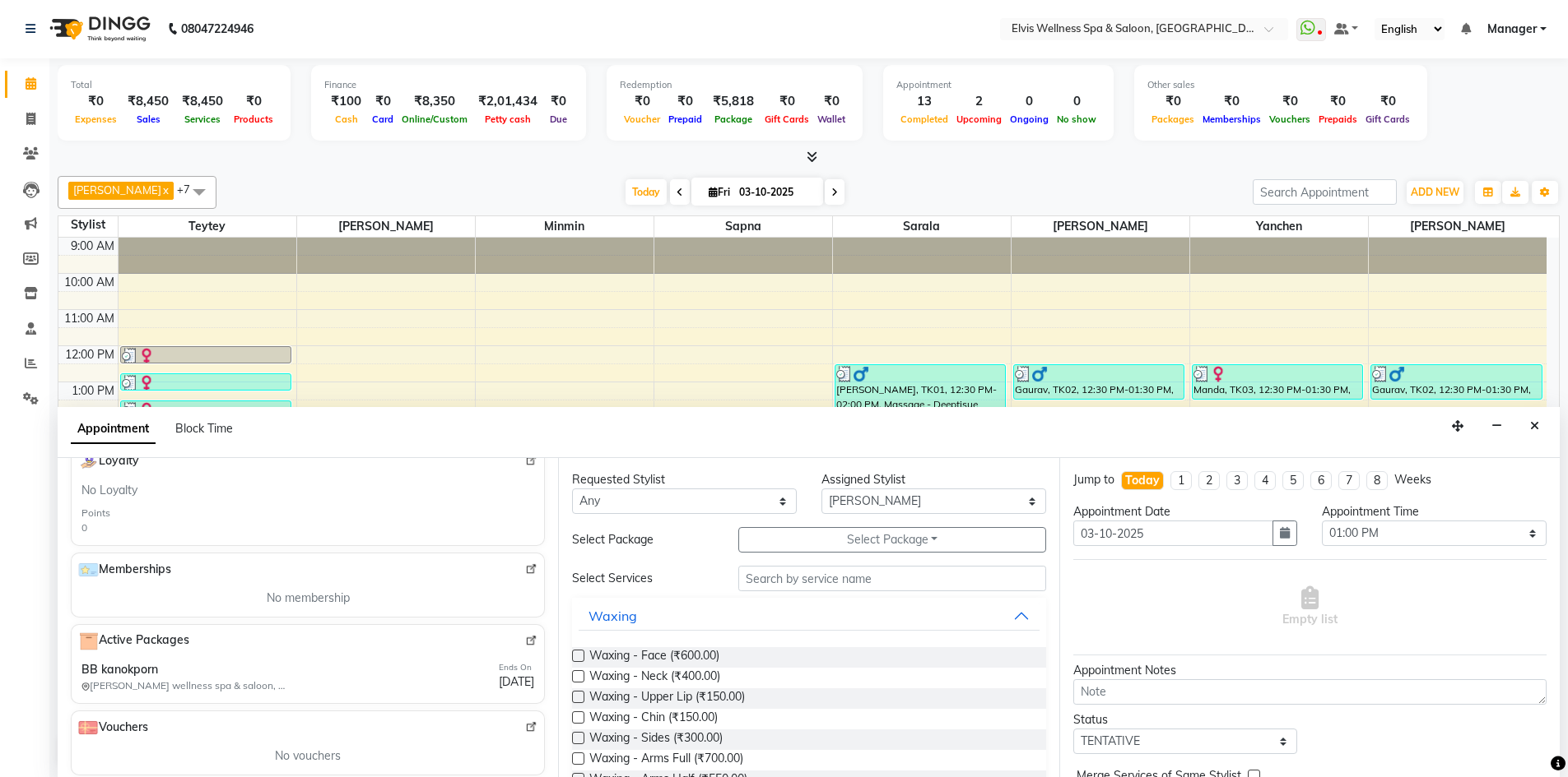
type input "7022896348"
click at [525, 645] on img at bounding box center [531, 641] width 12 height 12
click at [1536, 416] on button "Close" at bounding box center [1534, 426] width 24 height 25
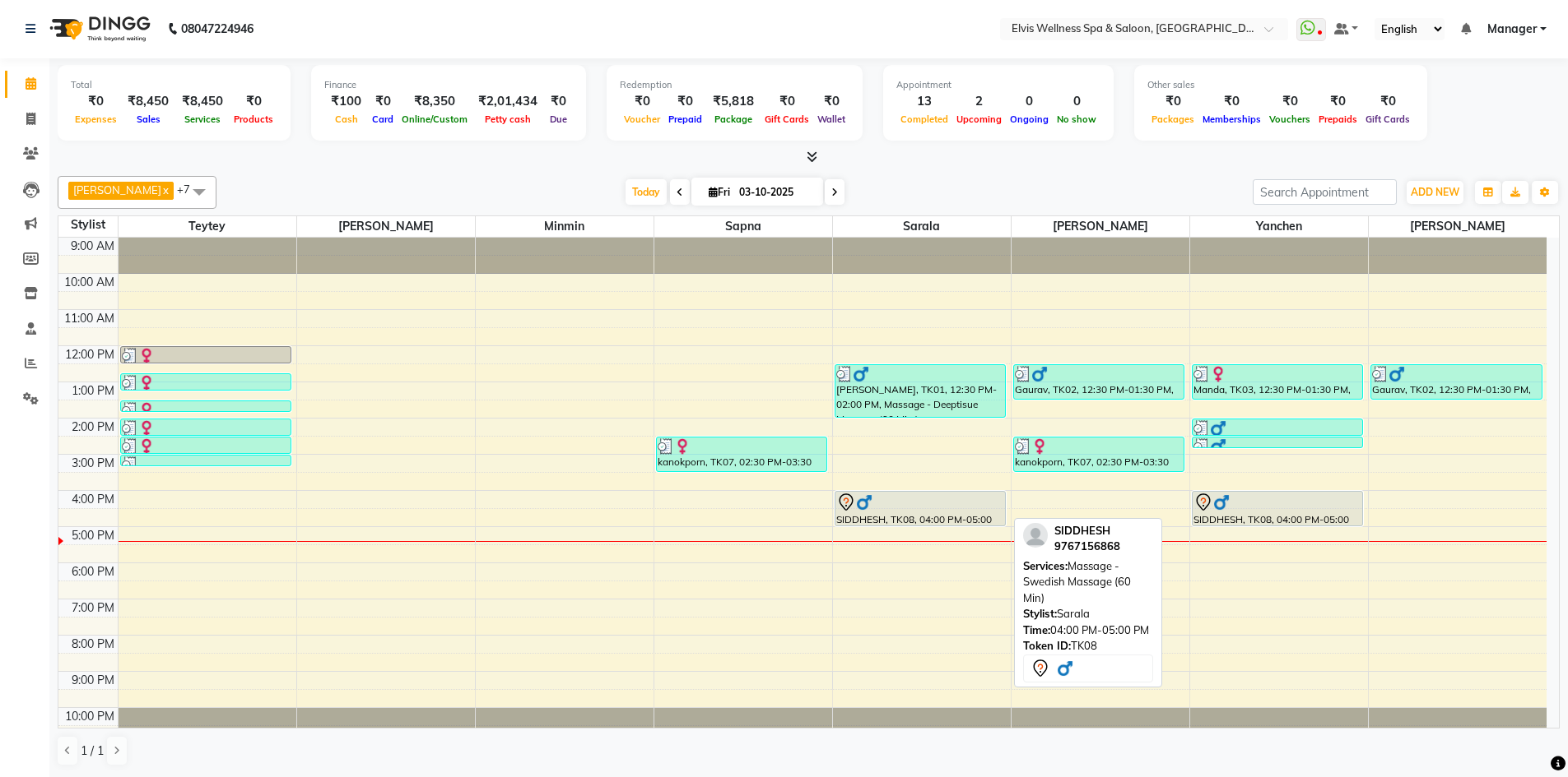
click at [924, 511] on div "SIDDHESH, TK08, 04:00 PM-05:00 PM, Massage - Swedish Massage (60 Min)" at bounding box center [920, 509] width 170 height 34
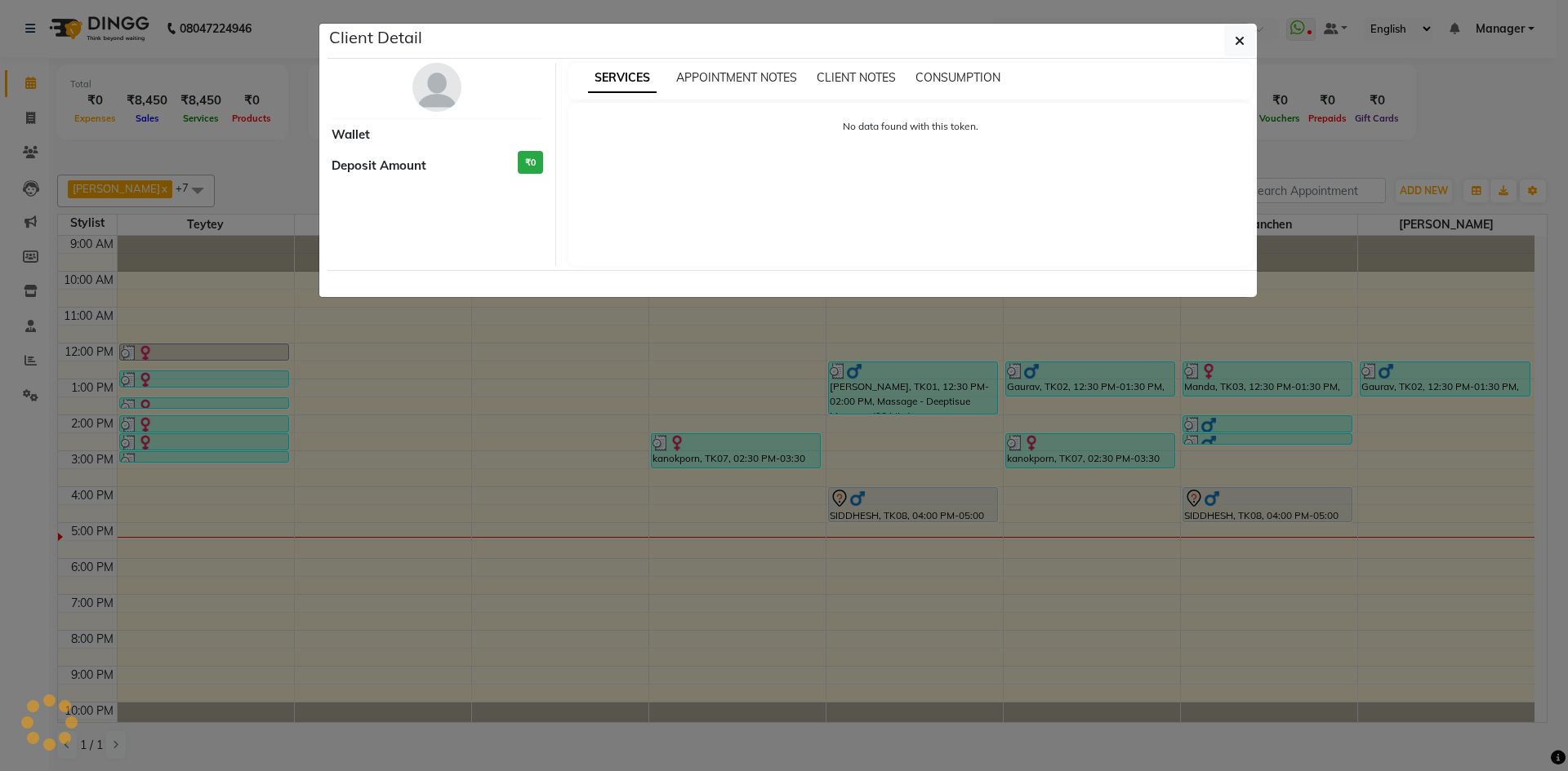
select select "7"
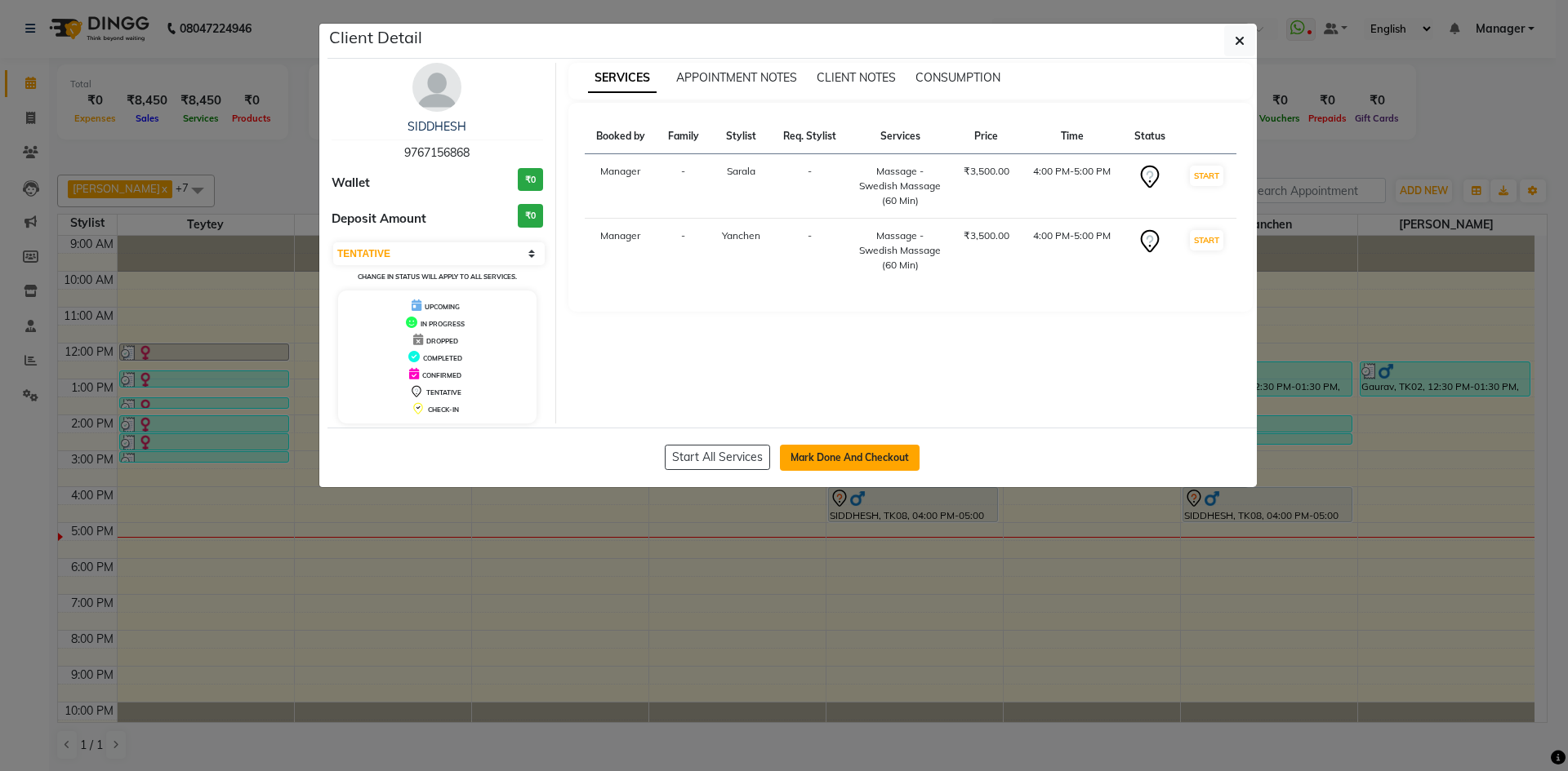
click at [887, 455] on button "Mark Done And Checkout" at bounding box center [849, 458] width 139 height 26
select select "service"
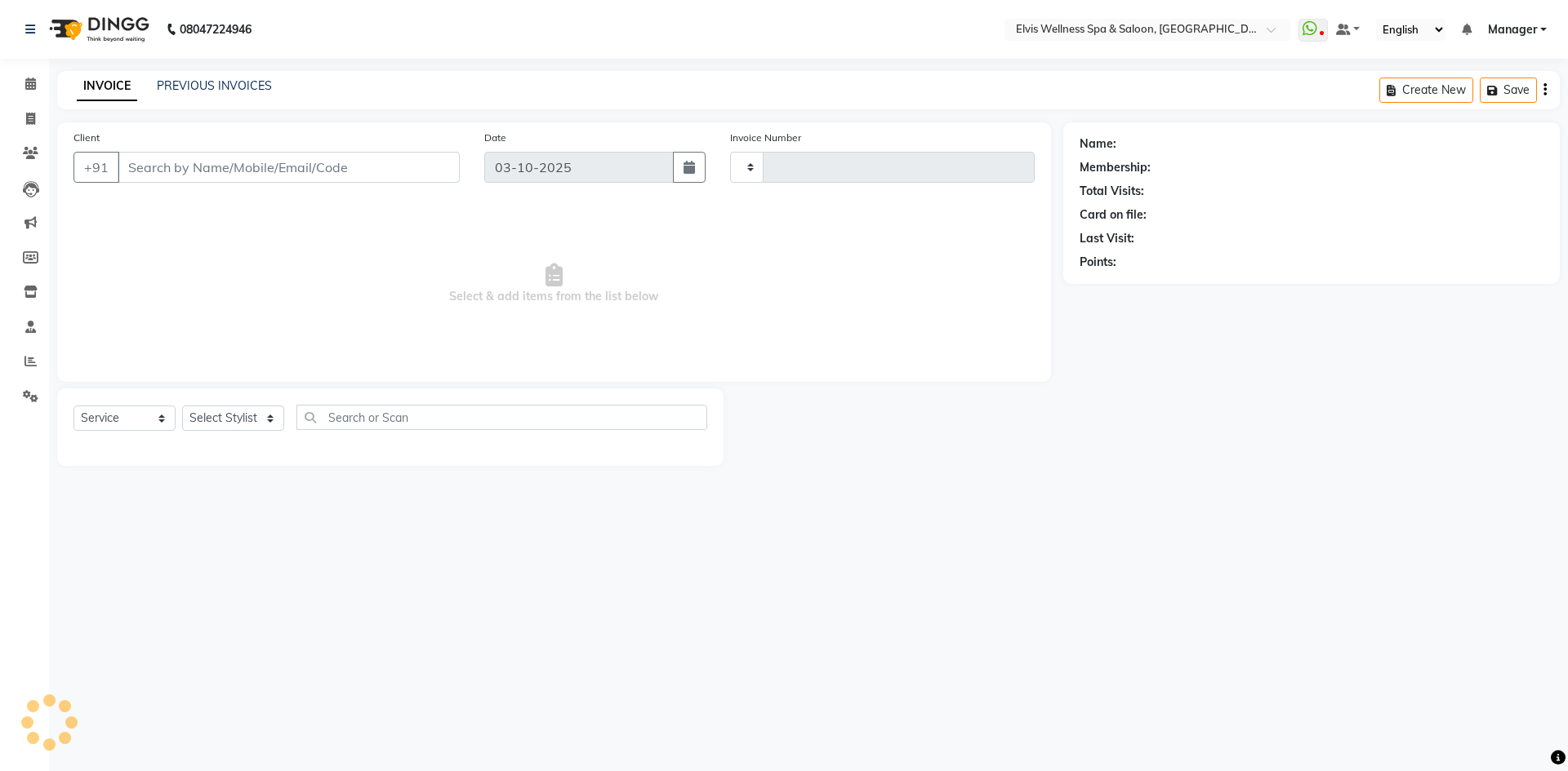
type input "1899"
select select "6269"
type input "9767156868"
select select "71671"
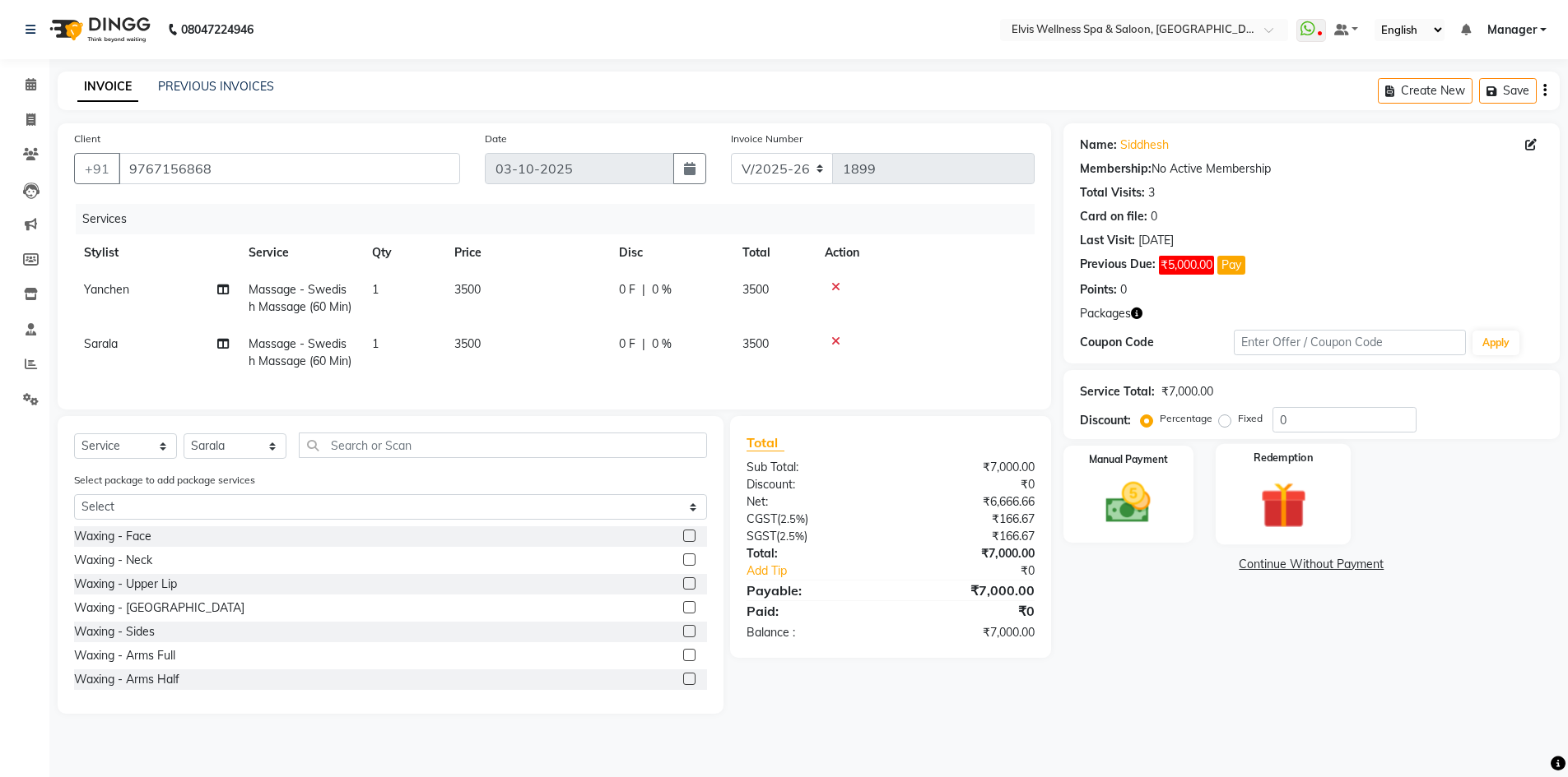
click at [1326, 469] on div "Redemption" at bounding box center [1284, 495] width 136 height 101
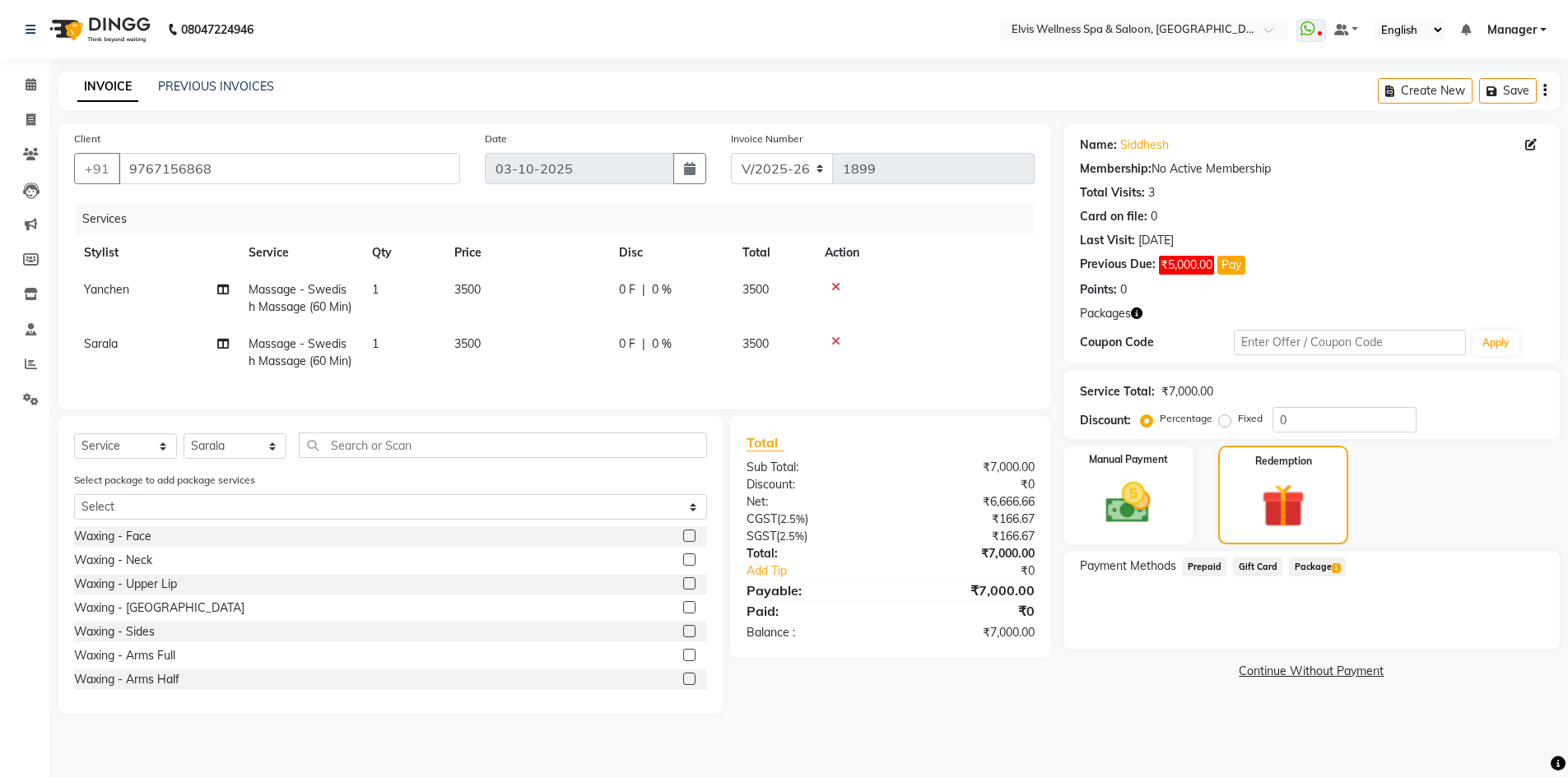
click at [1324, 568] on span "Package 1" at bounding box center [1317, 567] width 57 height 19
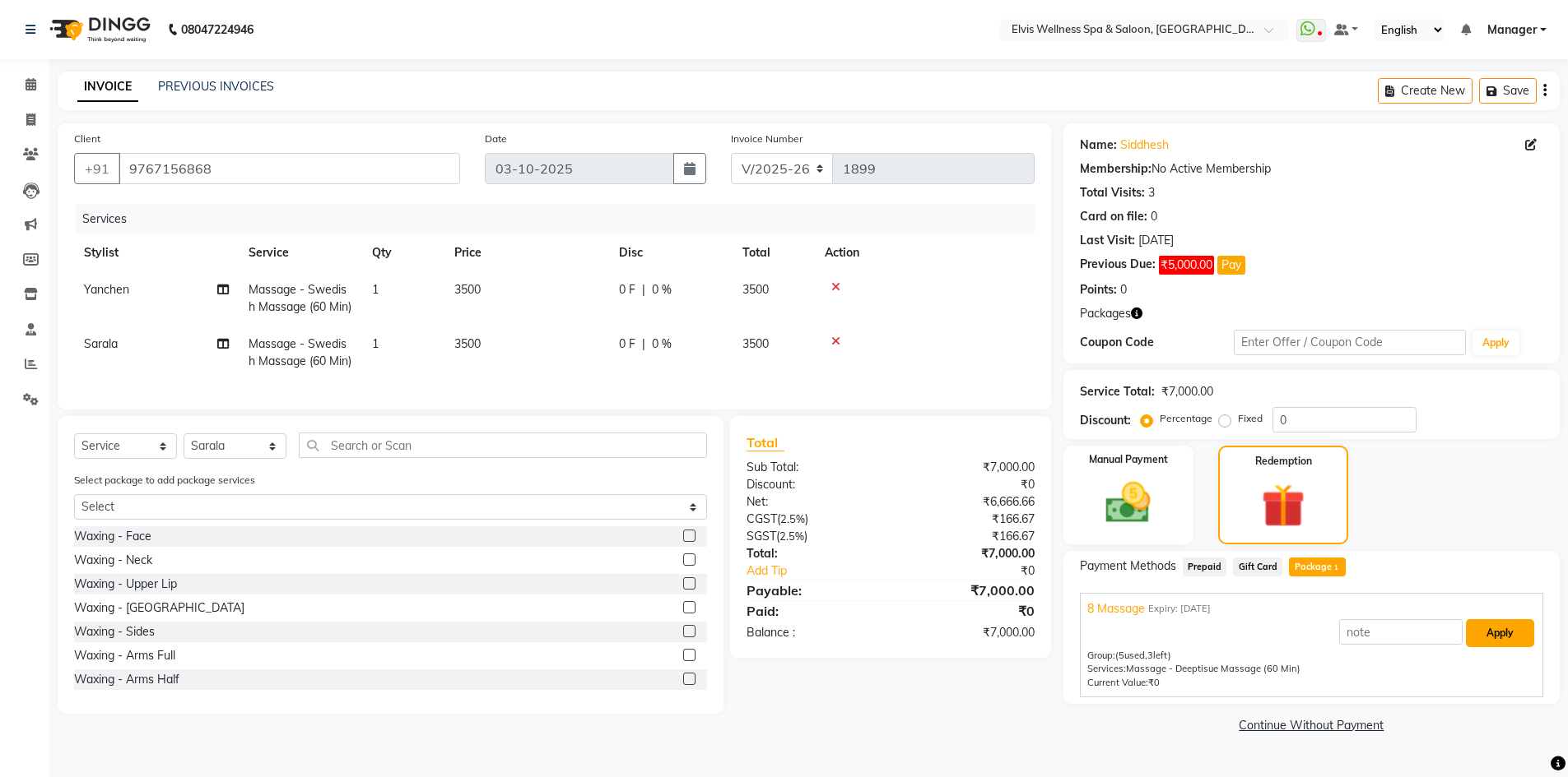
click at [1498, 631] on button "Apply" at bounding box center [1500, 633] width 68 height 28
click at [1354, 633] on input "8 Massage" at bounding box center [1401, 632] width 124 height 25
click at [1495, 627] on button "Apply" at bounding box center [1500, 633] width 68 height 28
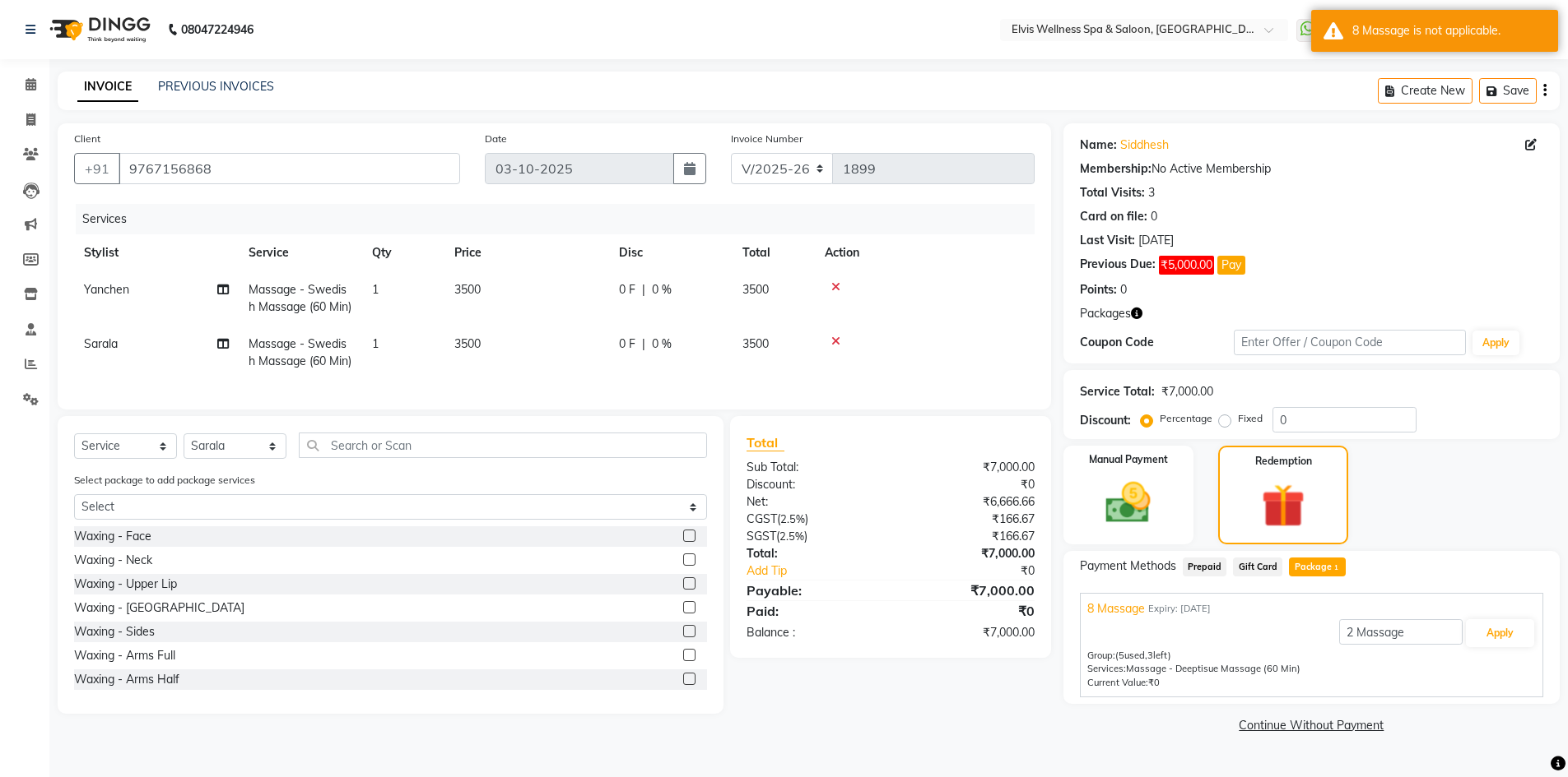
click at [1065, 738] on div "Name: Siddhesh Membership: No Active Membership Total Visits: 3 Card on file: 0…" at bounding box center [1318, 430] width 509 height 614
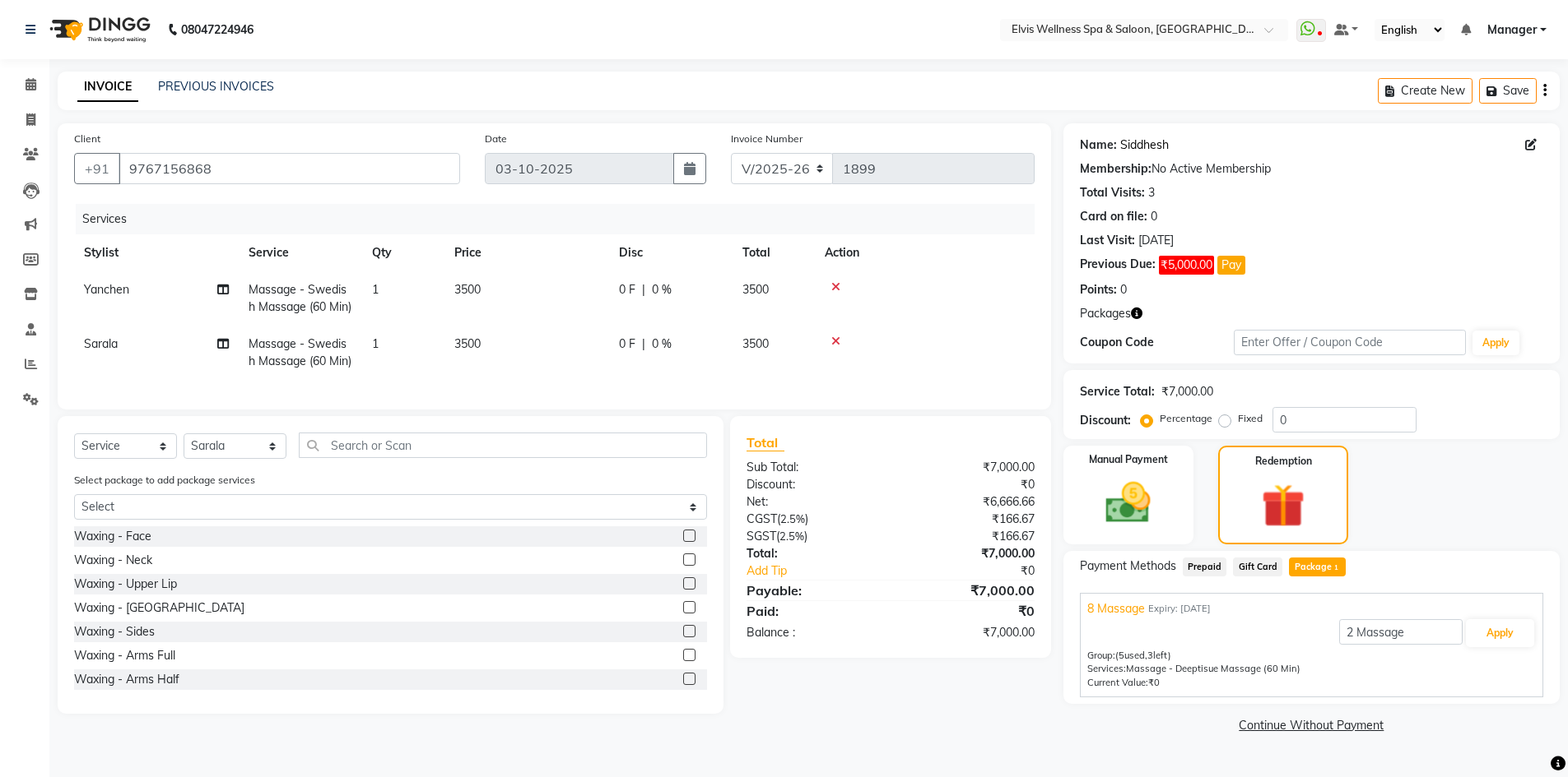
click at [1137, 145] on link "Siddhesh" at bounding box center [1144, 145] width 49 height 17
click at [1135, 313] on icon "button" at bounding box center [1137, 313] width 11 height 11
click at [1437, 517] on div "Manual Payment Redemption" at bounding box center [1312, 495] width 521 height 98
click at [1237, 492] on div "Redemption" at bounding box center [1284, 495] width 136 height 102
click at [1308, 567] on span "Package 1" at bounding box center [1317, 567] width 57 height 19
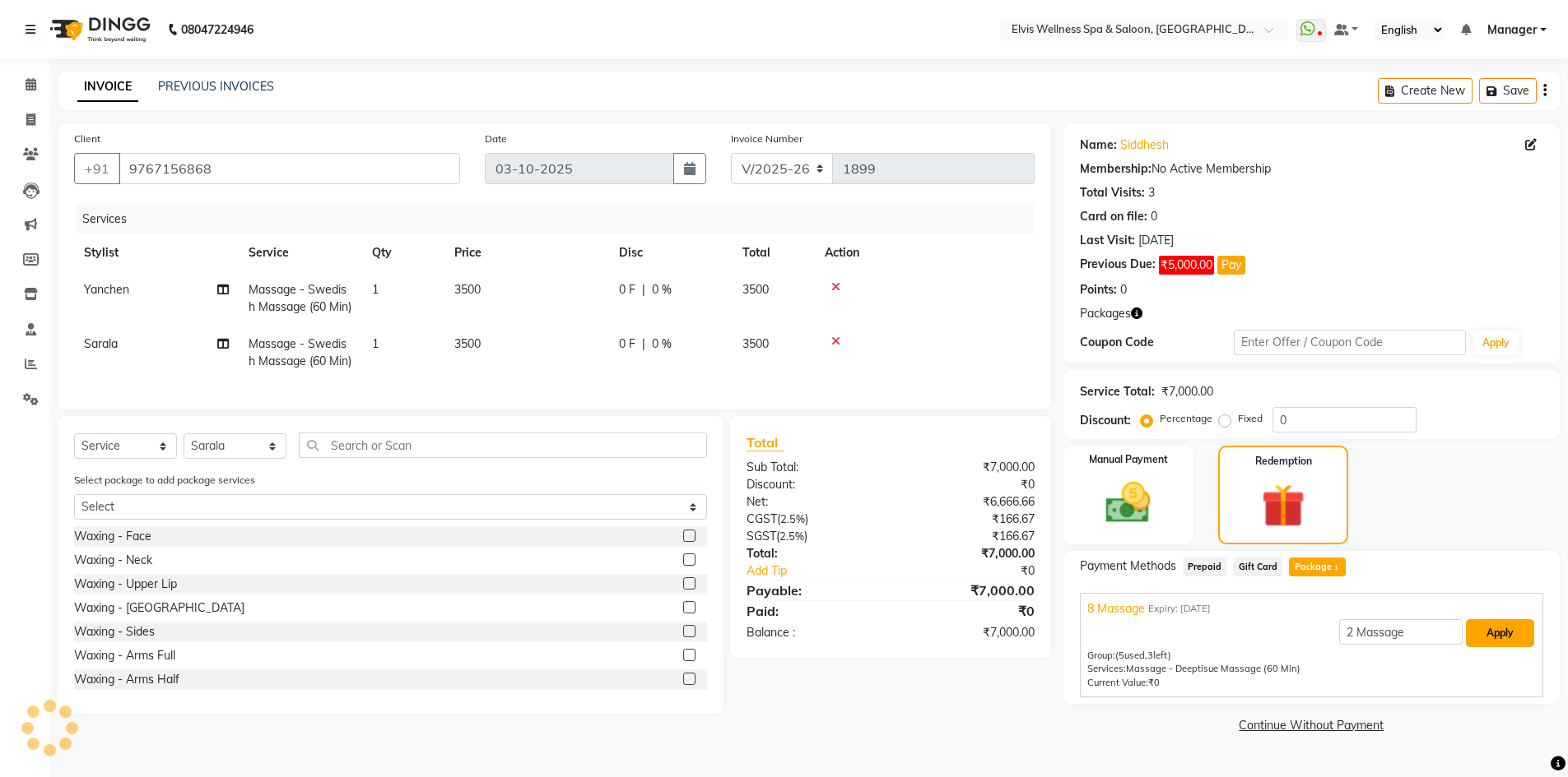
click at [1481, 636] on button "Apply" at bounding box center [1500, 633] width 68 height 28
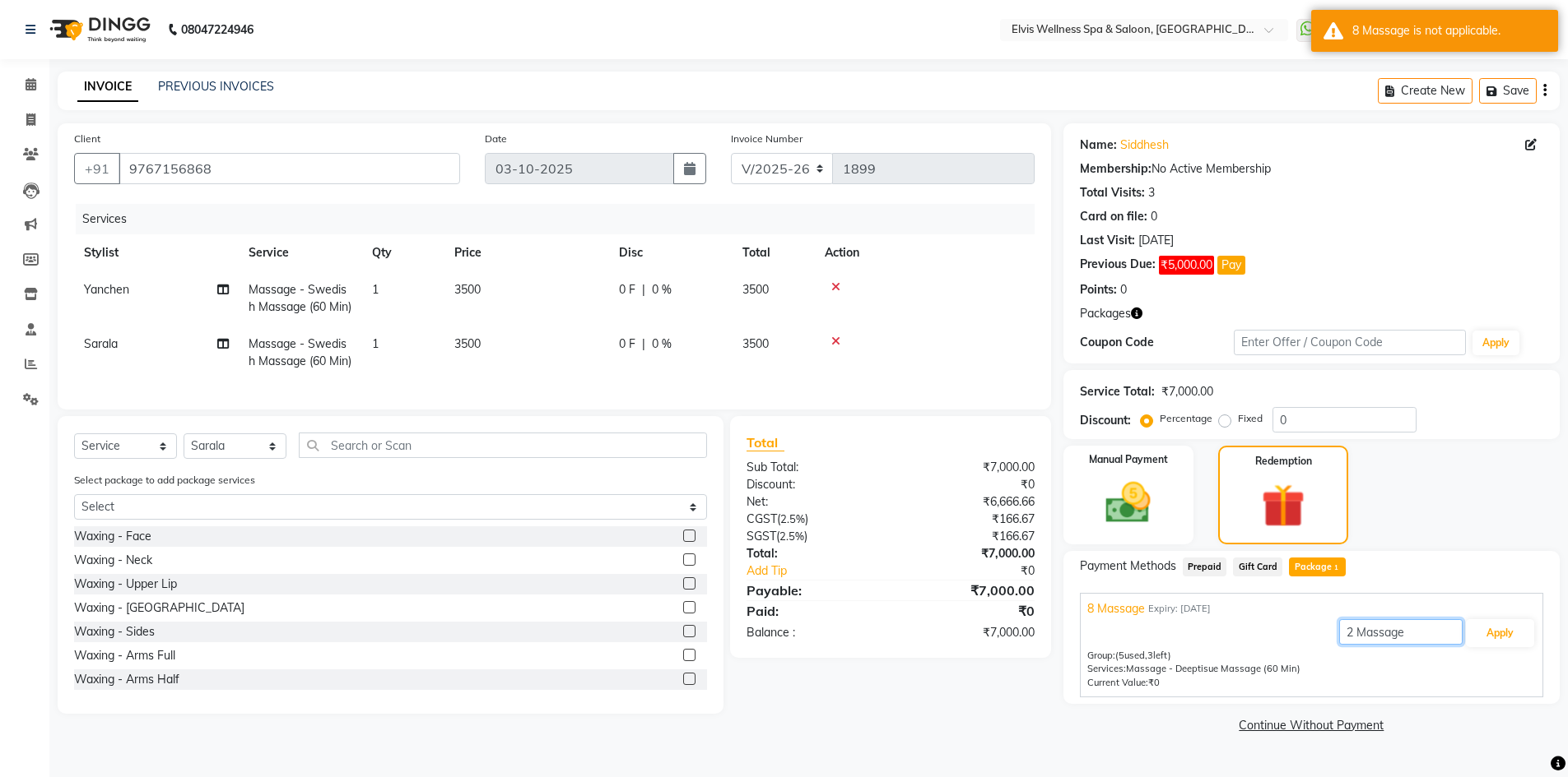
click at [1353, 638] on input "2 Massage" at bounding box center [1401, 632] width 124 height 25
type input "Massage"
click at [1504, 627] on button "Apply" at bounding box center [1500, 633] width 68 height 28
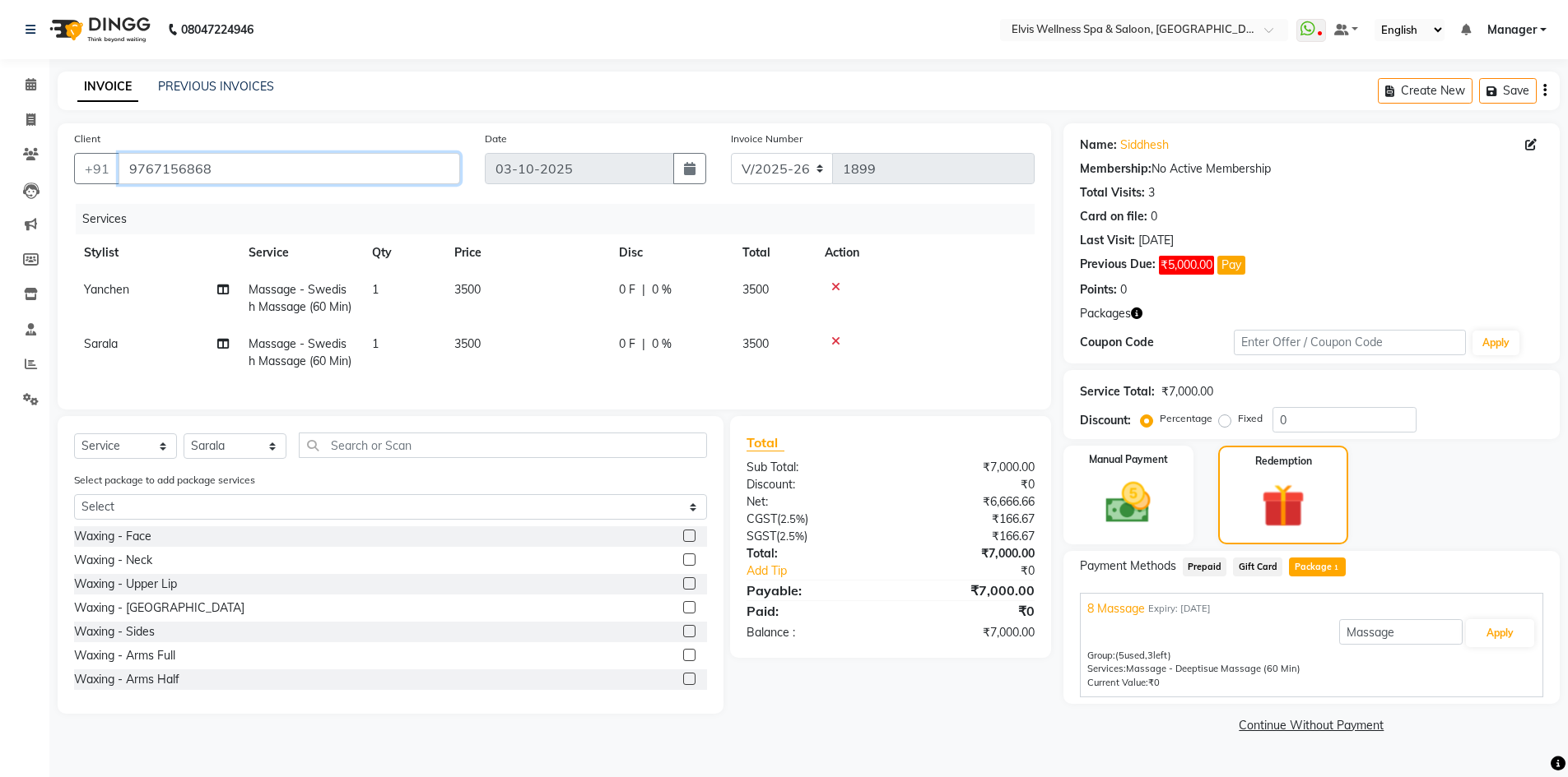
drag, startPoint x: 206, startPoint y: 170, endPoint x: 129, endPoint y: 168, distance: 77.0
click at [129, 168] on input "9767156868" at bounding box center [289, 169] width 342 height 31
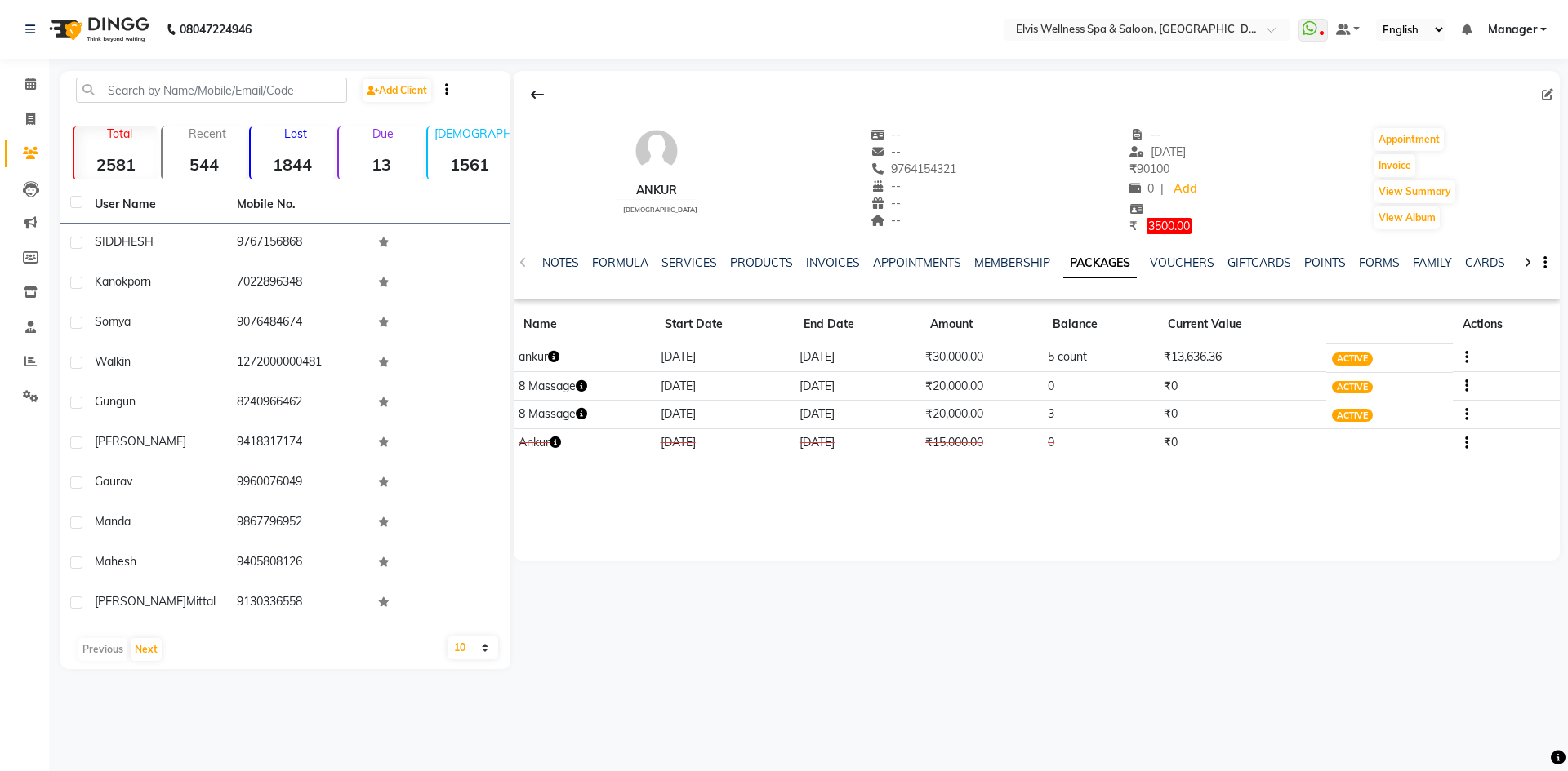
click at [938, 166] on div "Ankur male -- -- 9764154321 -- -- -- -- 12-09-2025 ₹ 90100 0 | Add ₹ 3500.00 Ap…" at bounding box center [1037, 172] width 1046 height 124
click at [933, 166] on span "9764154321" at bounding box center [914, 169] width 86 height 15
drag, startPoint x: 933, startPoint y: 166, endPoint x: 839, endPoint y: 156, distance: 94.5
click at [839, 156] on div "Ankur male -- -- 9764154321 -- -- -- -- 12-09-2025 ₹ 90100 0 | Add ₹ 3500.00 Ap…" at bounding box center [1037, 172] width 1046 height 124
click at [969, 171] on div "Ankur male -- -- 9764154321 -- -- -- -- 12-09-2025 ₹ 90100 0 | Add ₹ 3500.00 Ap…" at bounding box center [1037, 172] width 1046 height 124
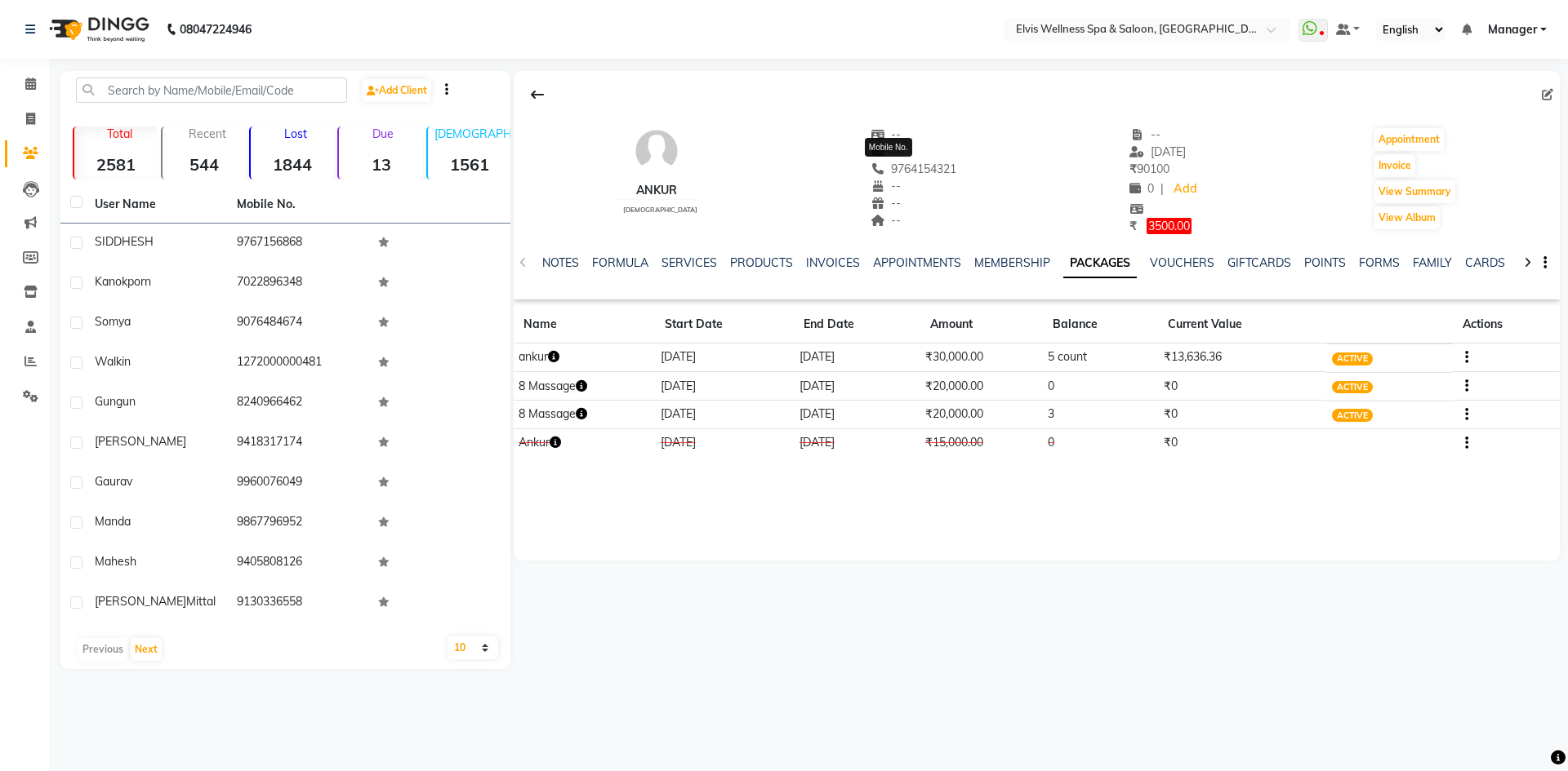
drag, startPoint x: 940, startPoint y: 166, endPoint x: 870, endPoint y: 169, distance: 70.1
click at [870, 169] on div "Ankur male -- -- 9764154321 Mobile No. -- -- -- -- 12-09-2025 ₹ 90100 0 | Add ₹…" at bounding box center [1037, 172] width 1046 height 124
copy span "9764154321"
click at [691, 263] on link "SERVICES" at bounding box center [689, 263] width 55 height 15
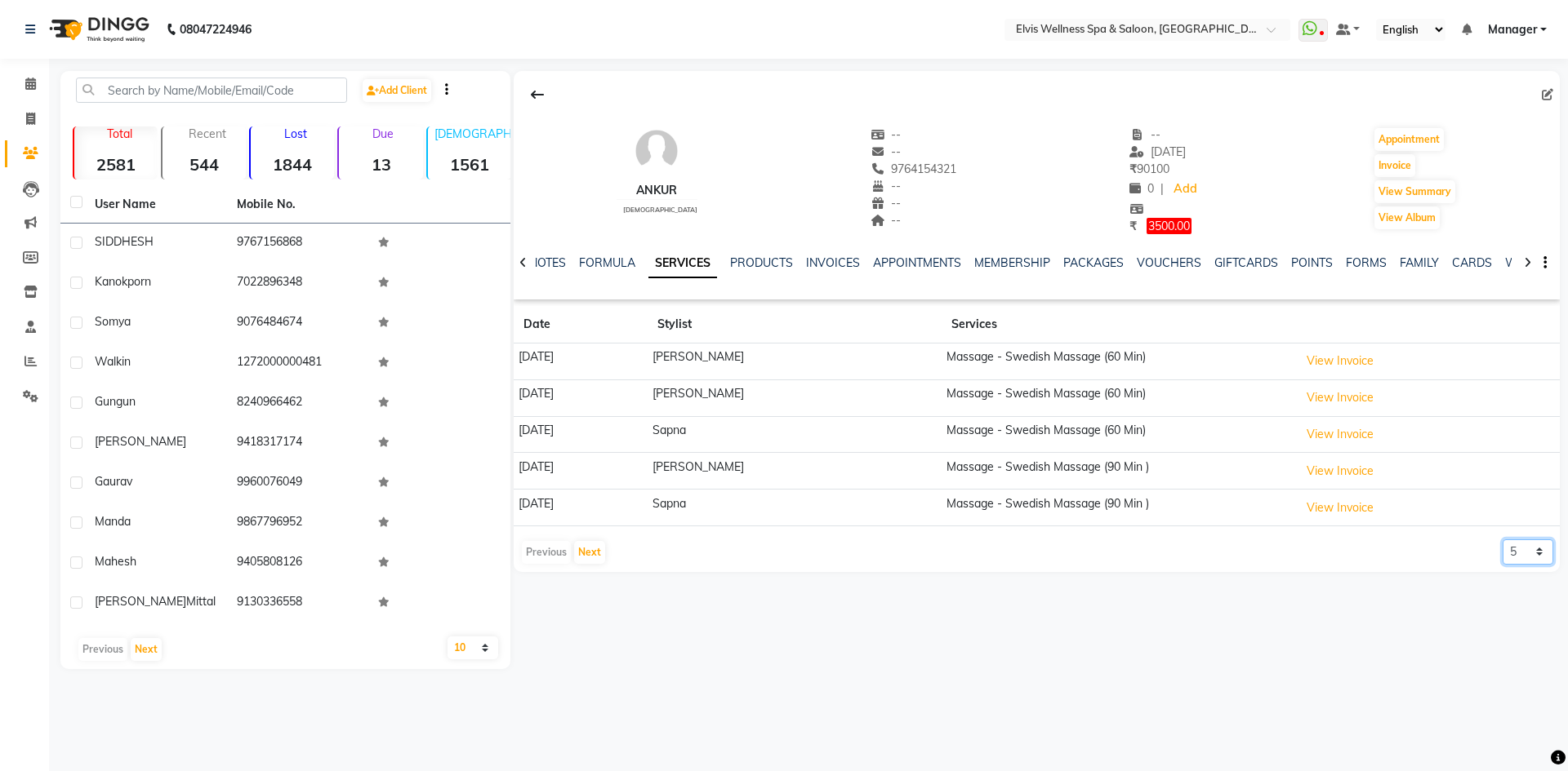
click at [1519, 560] on select "5 10 50 100 500" at bounding box center [1528, 551] width 51 height 25
select select "500"
click at [1503, 539] on select "5 10 50 100 500" at bounding box center [1528, 551] width 51 height 25
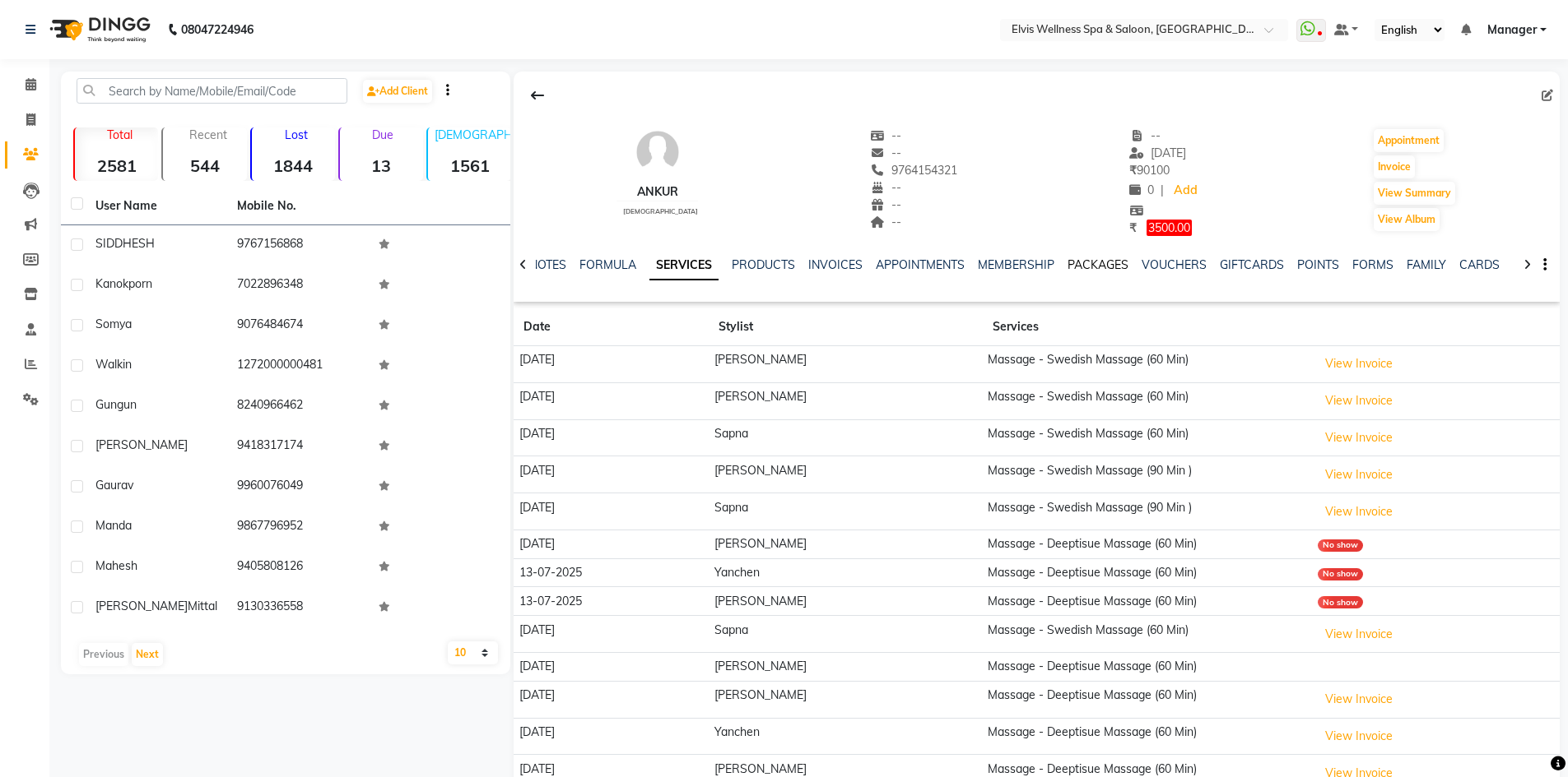
click at [1078, 265] on link "PACKAGES" at bounding box center [1098, 265] width 61 height 15
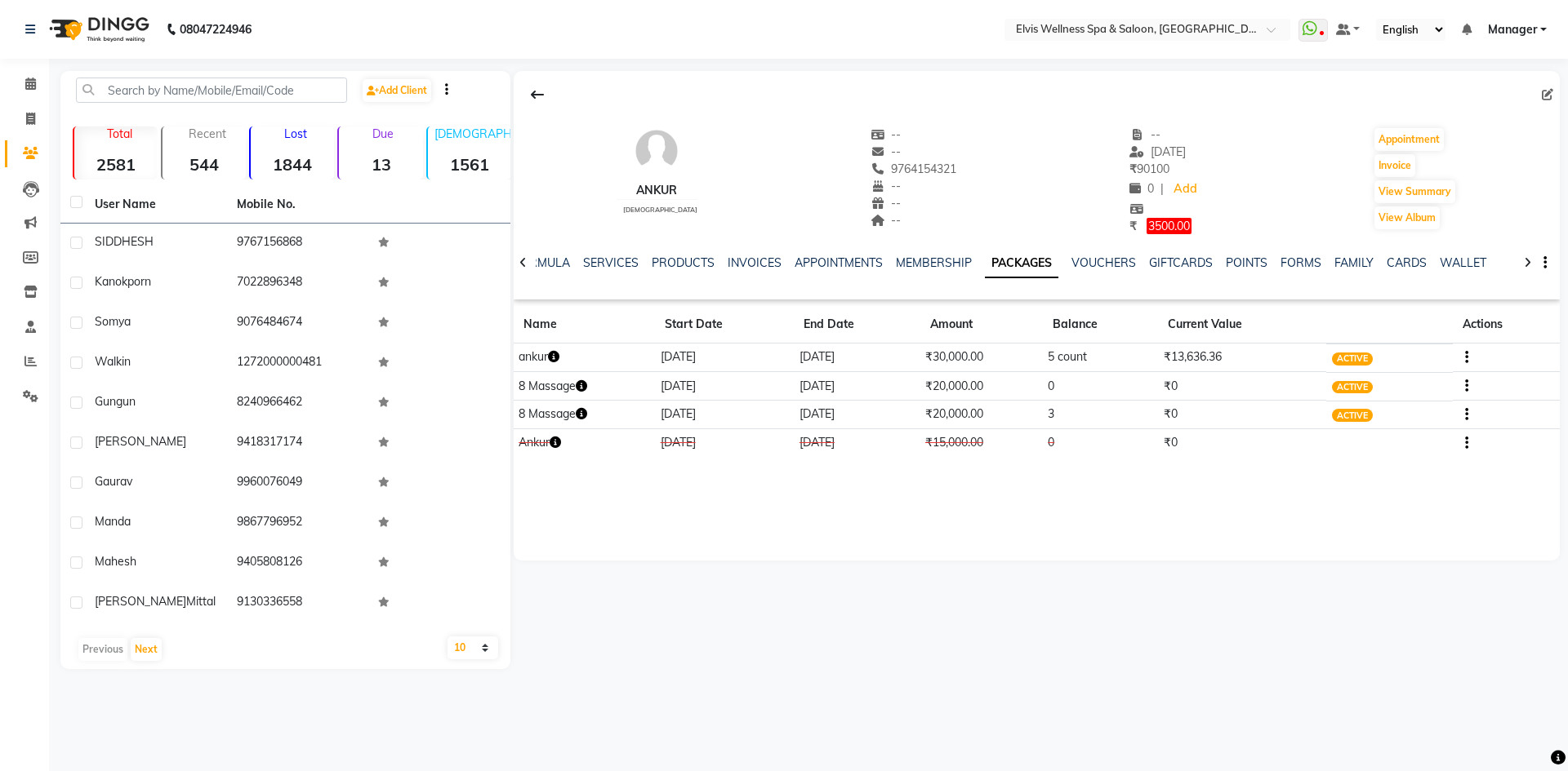
click at [556, 359] on icon "button" at bounding box center [554, 356] width 11 height 11
click at [940, 252] on div "NOTES FORMULA SERVICES PRODUCTS INVOICES APPOINTMENTS MEMBERSHIP PACKAGES VOUCH…" at bounding box center [1037, 263] width 1046 height 56
click at [940, 259] on link "MEMBERSHIP" at bounding box center [934, 263] width 76 height 15
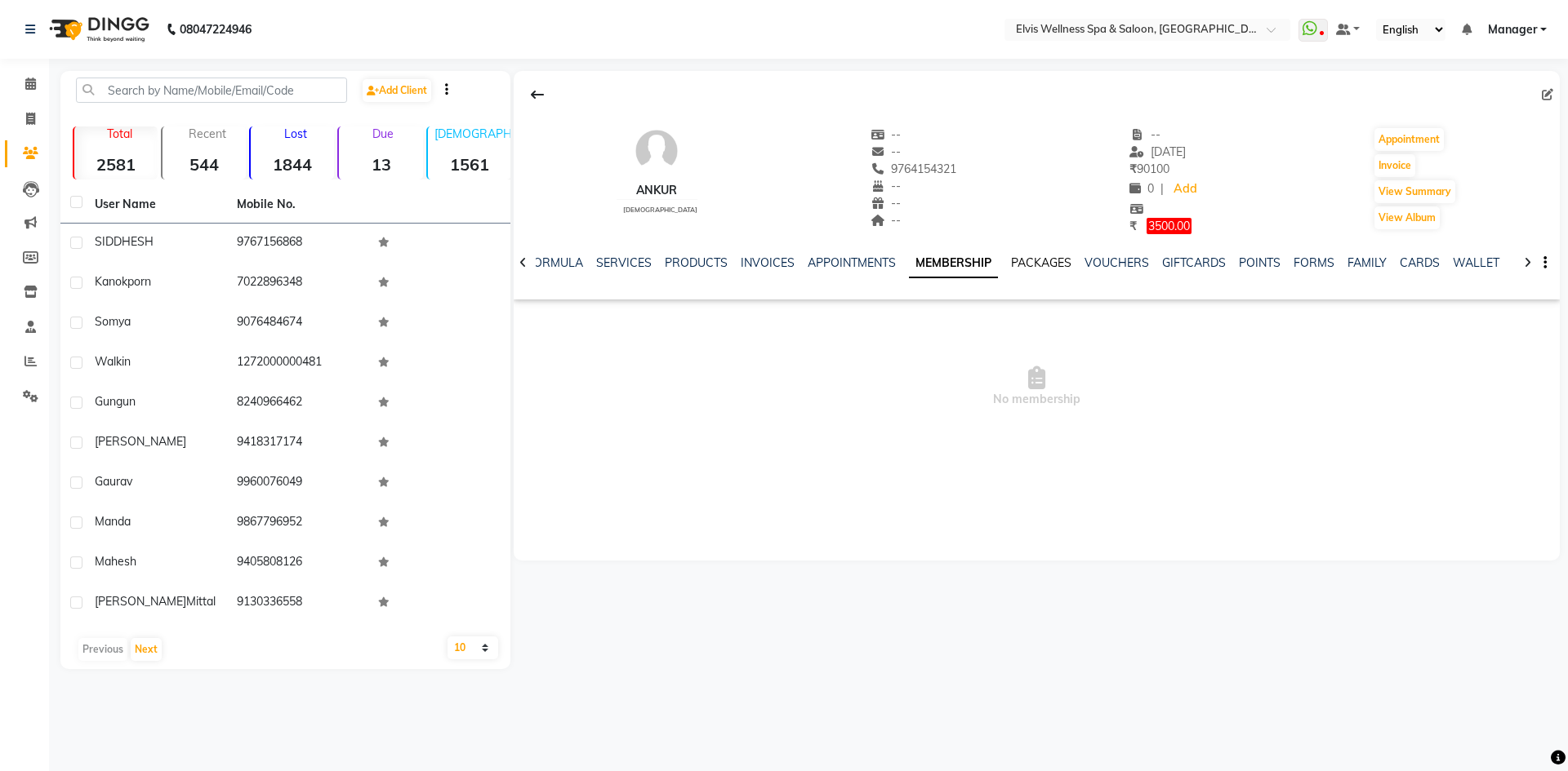
click at [1033, 265] on link "PACKAGES" at bounding box center [1041, 263] width 61 height 15
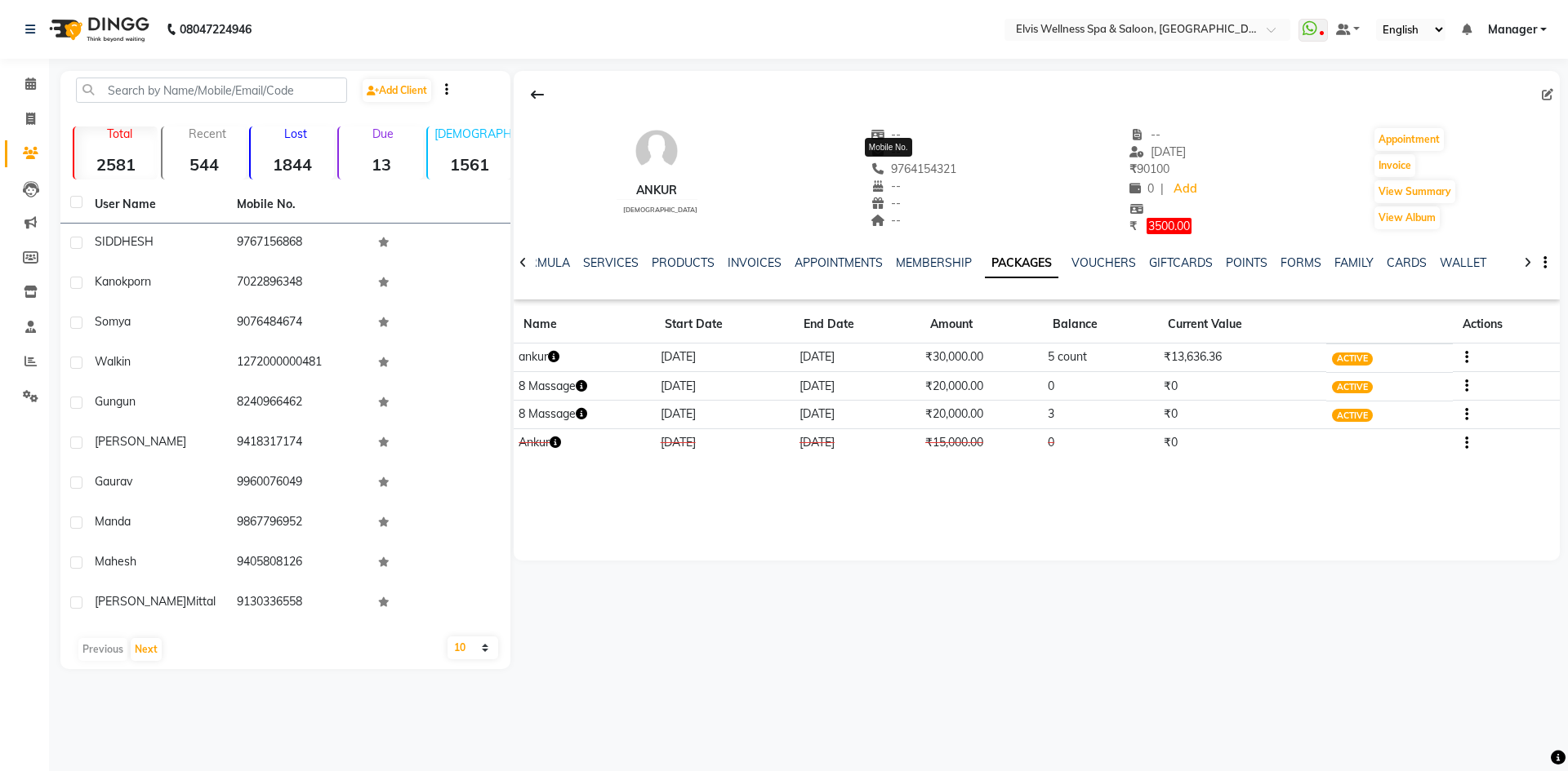
drag, startPoint x: 931, startPoint y: 168, endPoint x: 866, endPoint y: 169, distance: 65.0
click at [871, 169] on span "9764154321" at bounding box center [914, 169] width 86 height 15
click at [1230, 598] on div "Ankur male -- -- 9764154321 -- -- -- -- 12-09-2025 ₹ 90100 0 | Add ₹ 3500.00 Ap…" at bounding box center [1034, 370] width 1049 height 598
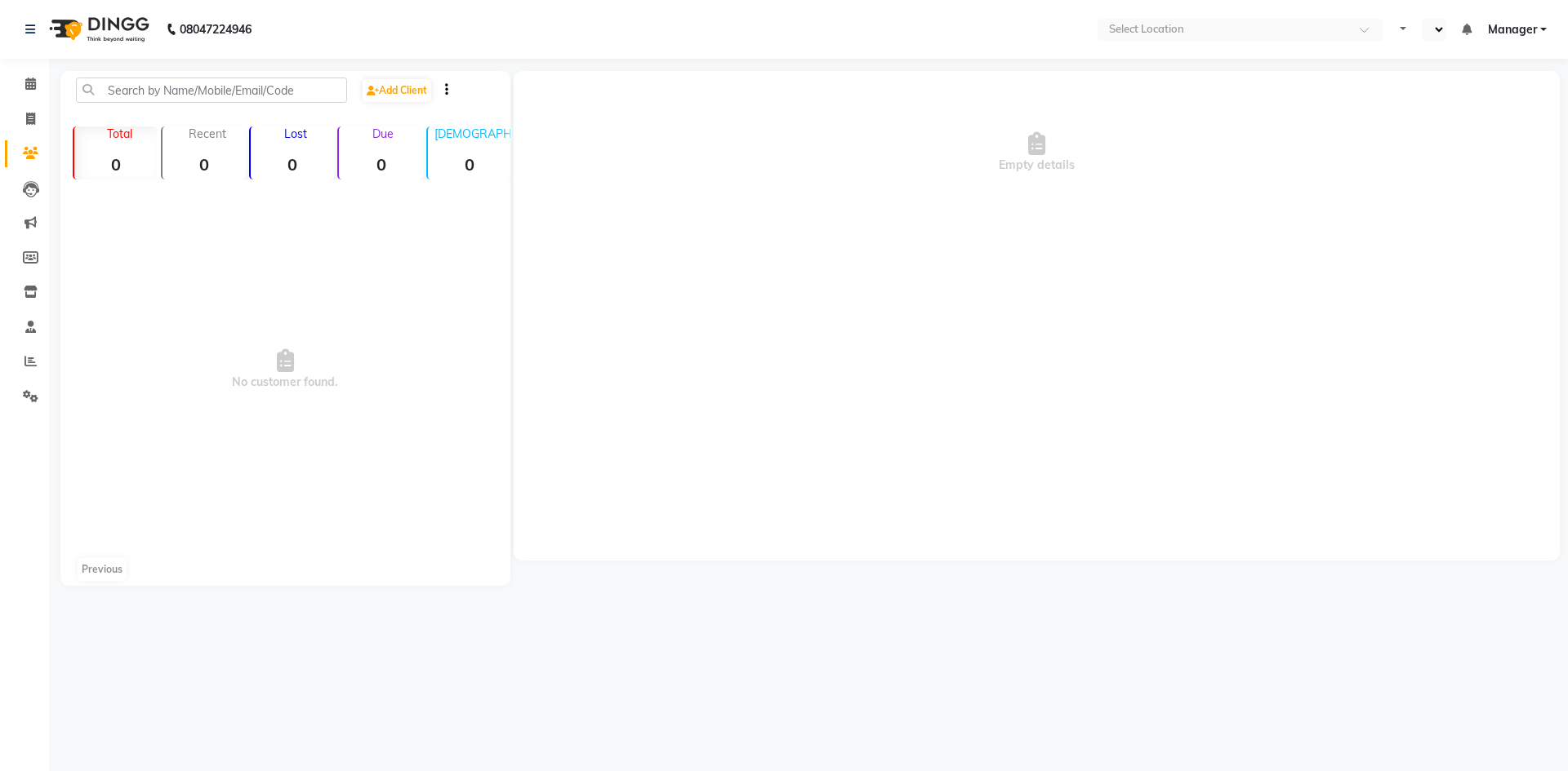
select select "en"
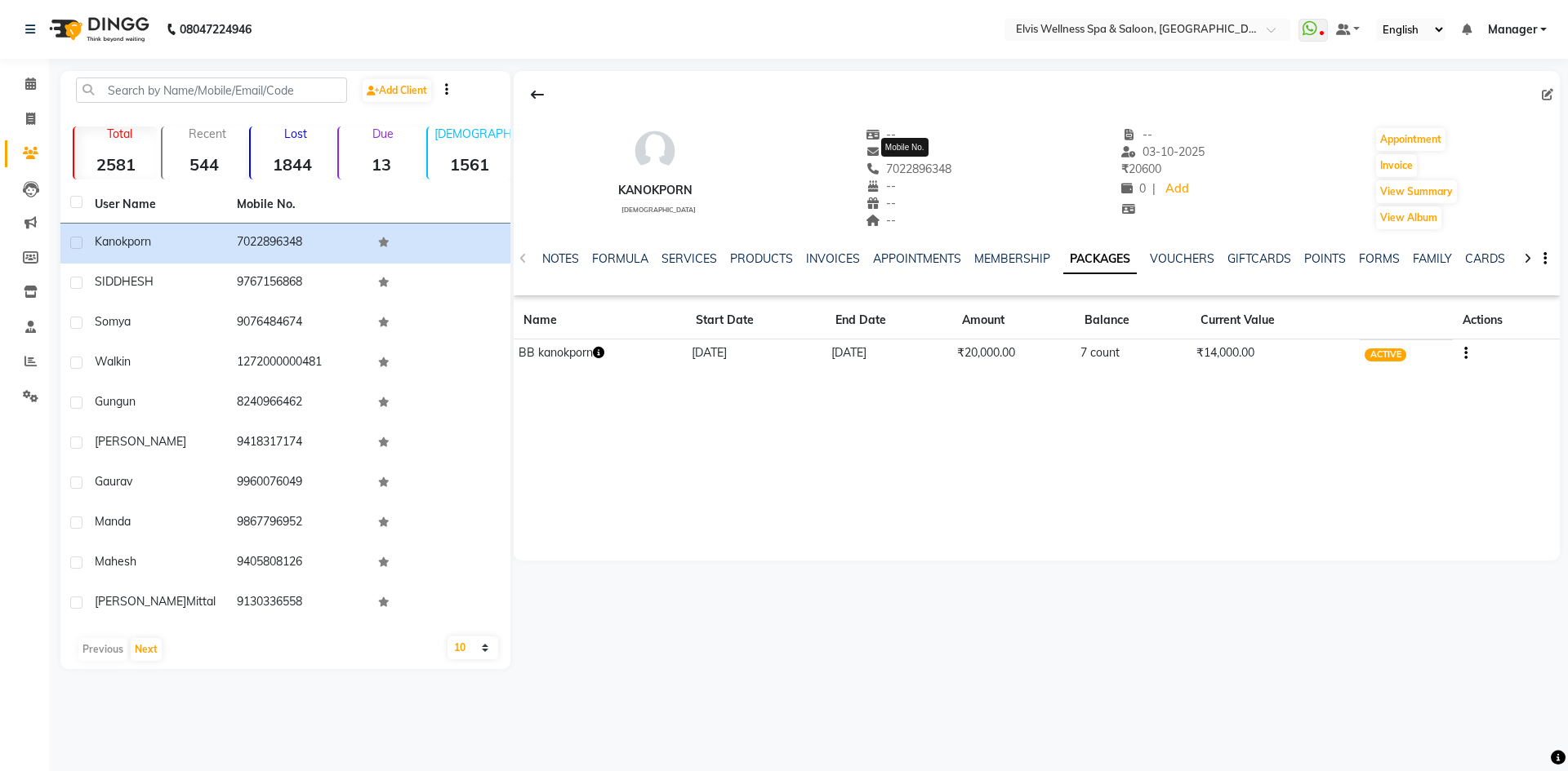
drag, startPoint x: 947, startPoint y: 168, endPoint x: 888, endPoint y: 169, distance: 59.0
click at [888, 169] on span "7022896348" at bounding box center [909, 169] width 86 height 15
click at [975, 161] on div "kanokporn [DEMOGRAPHIC_DATA] -- -- 7022896348 -- -- -- -- [DATE] ₹ 20600 0 | Ad…" at bounding box center [1037, 170] width 1046 height 121
click at [951, 169] on div "kanokporn [DEMOGRAPHIC_DATA] -- -- 7022896348 -- -- -- -- [DATE] ₹ 20600 0 | Ad…" at bounding box center [1037, 170] width 1046 height 121
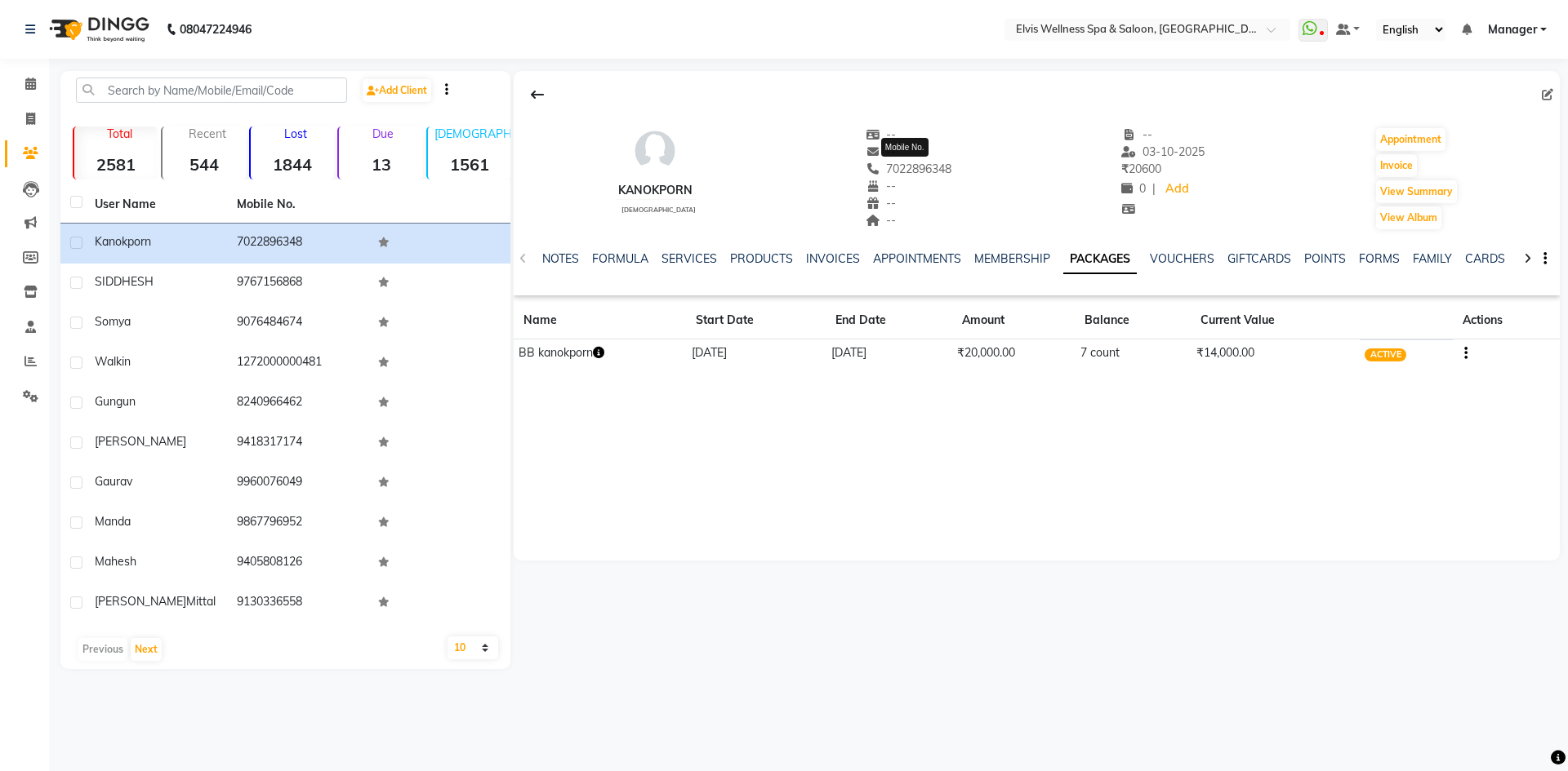
click at [950, 168] on span "7022896348" at bounding box center [909, 169] width 86 height 15
drag, startPoint x: 950, startPoint y: 168, endPoint x: 874, endPoint y: 166, distance: 76.0
click at [874, 166] on span "7022896348" at bounding box center [909, 169] width 86 height 15
copy span "7022896348"
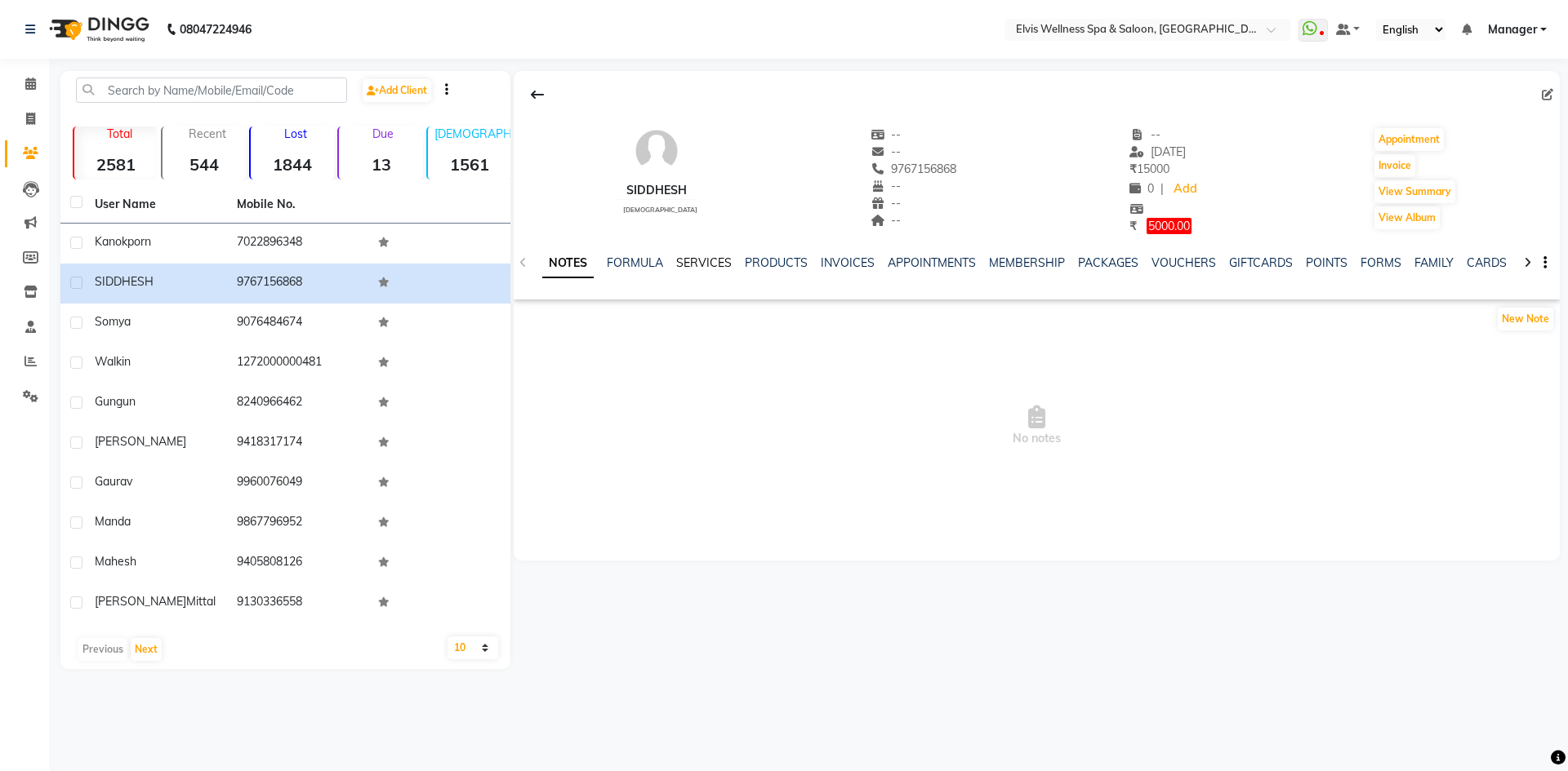
click at [690, 256] on link "SERVICES" at bounding box center [704, 263] width 55 height 15
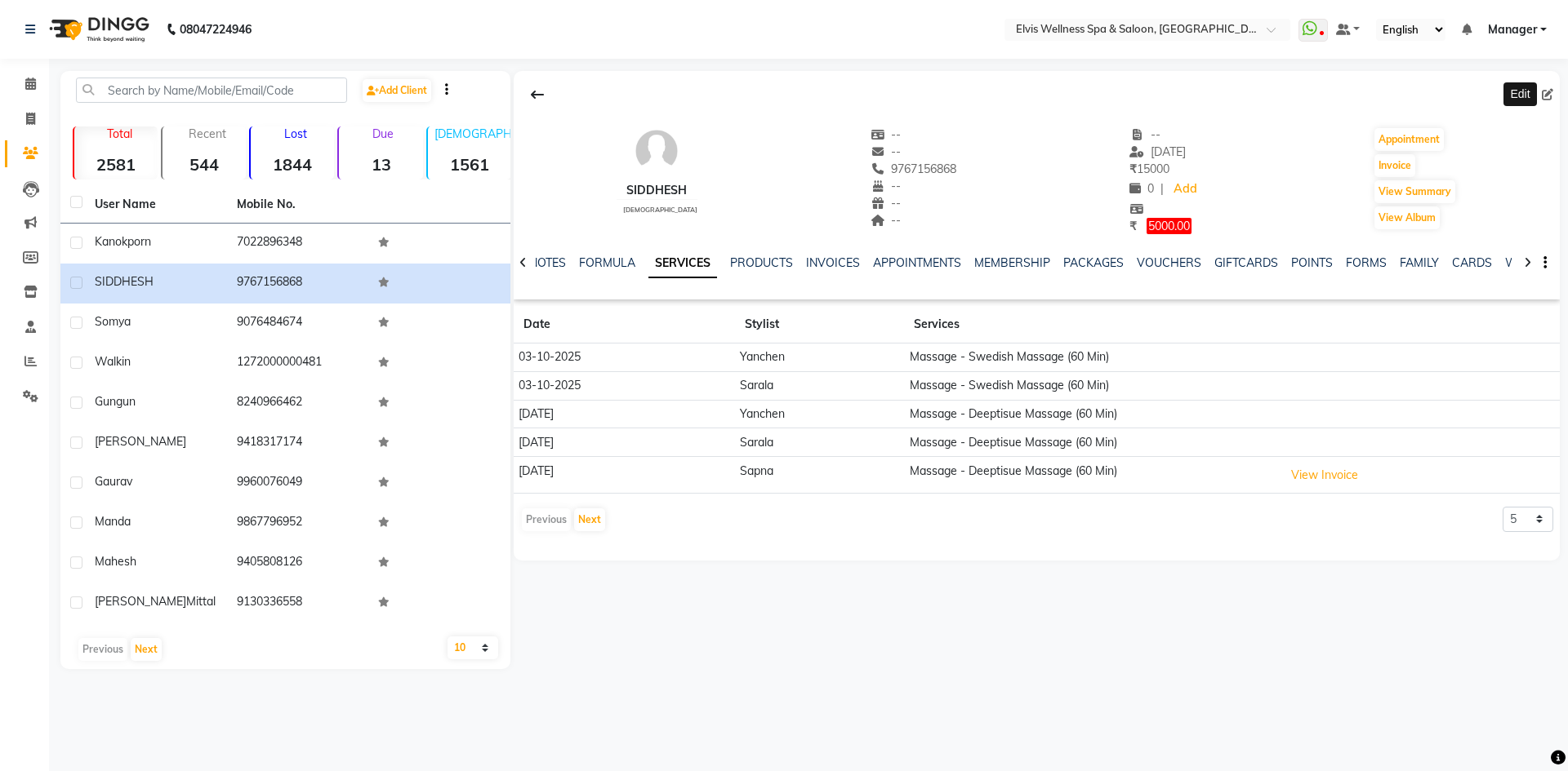
click at [1547, 98] on icon at bounding box center [1547, 94] width 11 height 11
select select "[DEMOGRAPHIC_DATA]"
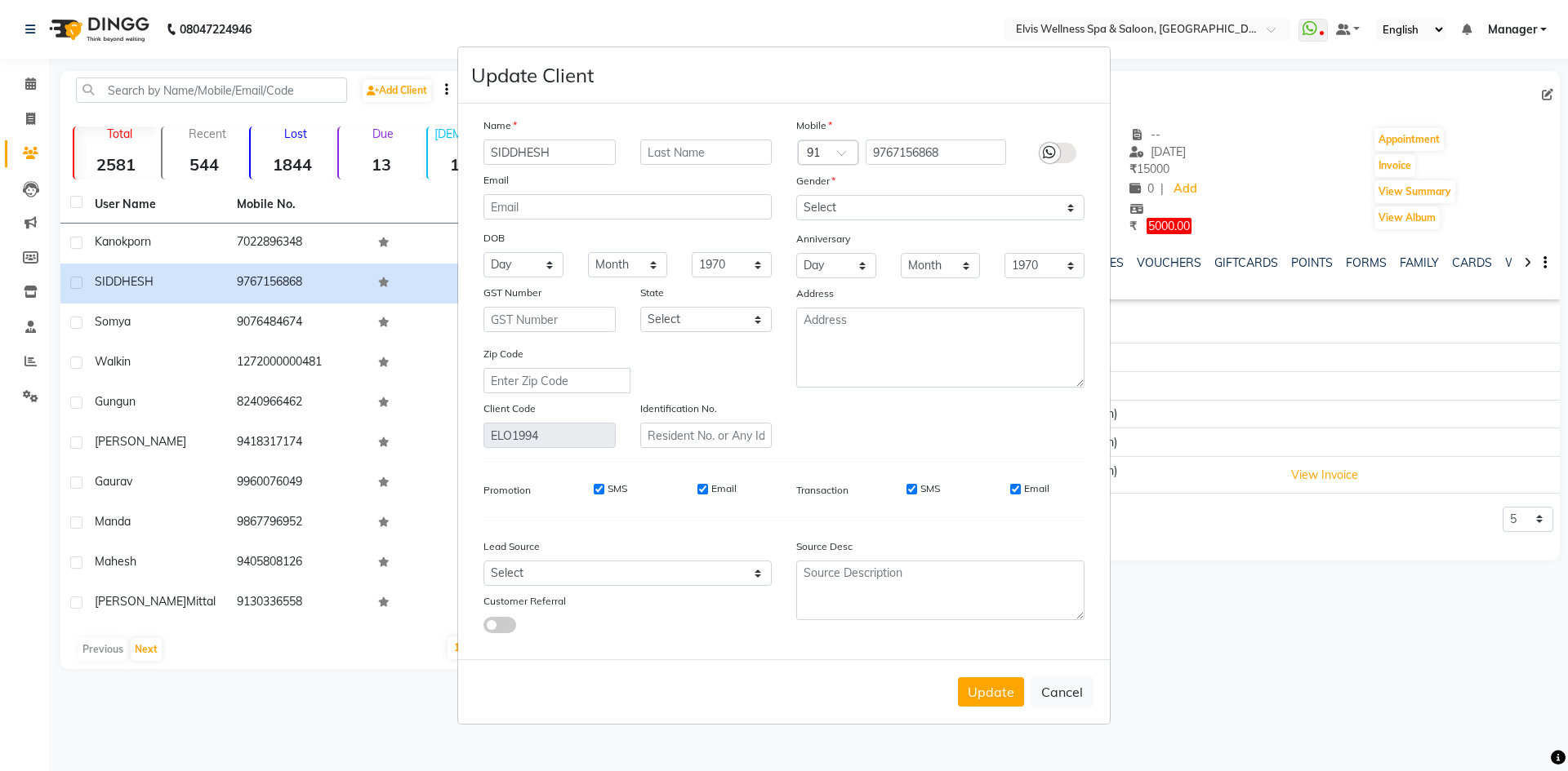
click at [1260, 98] on ngb-modal-window "Update Client Name SIDDHESH Email DOB Day 01 02 03 04 05 06 07 08 09 10 11 12 1…" at bounding box center [784, 386] width 1568 height 771
click at [985, 685] on button "Update" at bounding box center [991, 692] width 66 height 29
select select
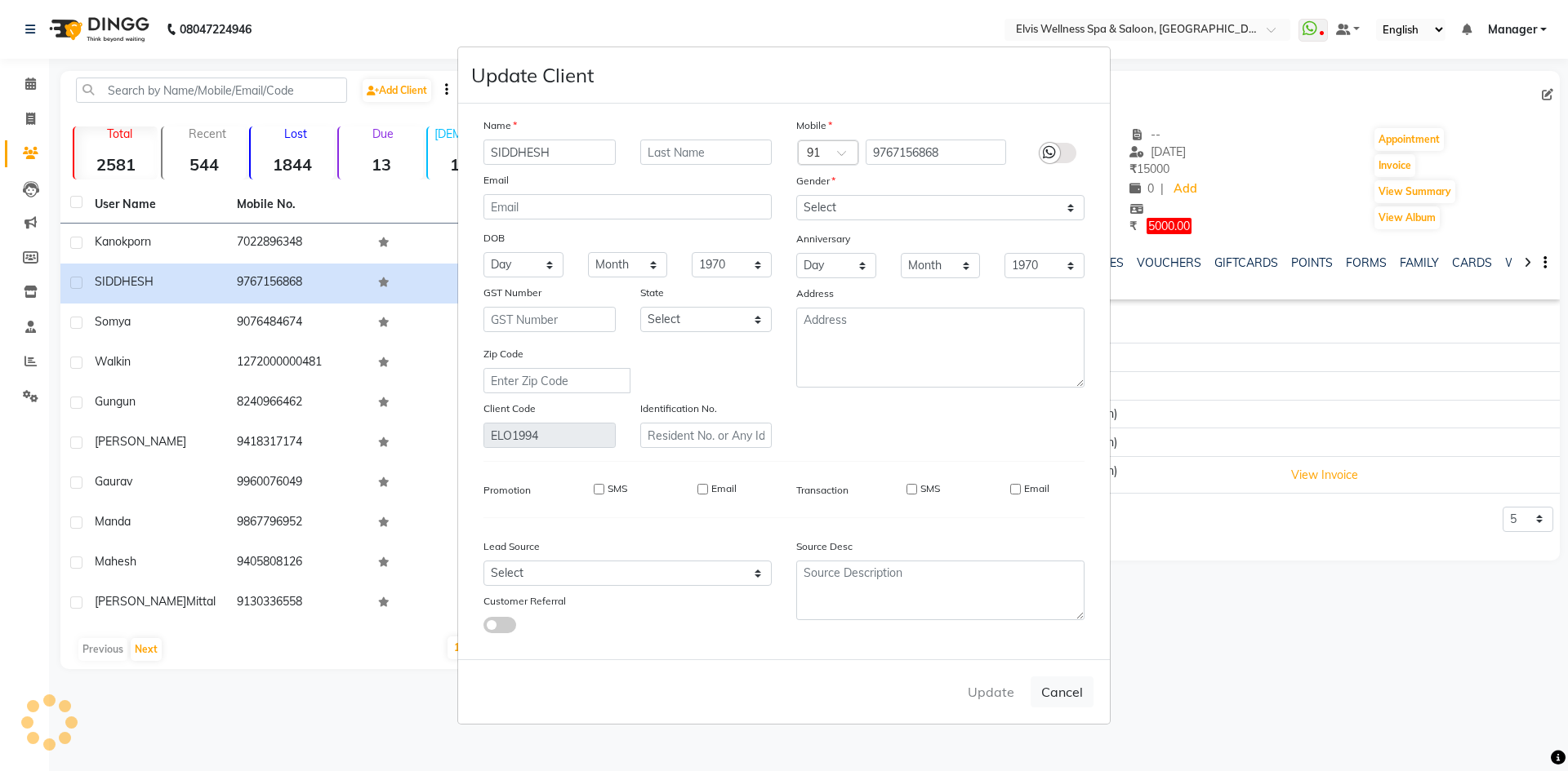
select select
checkbox input "false"
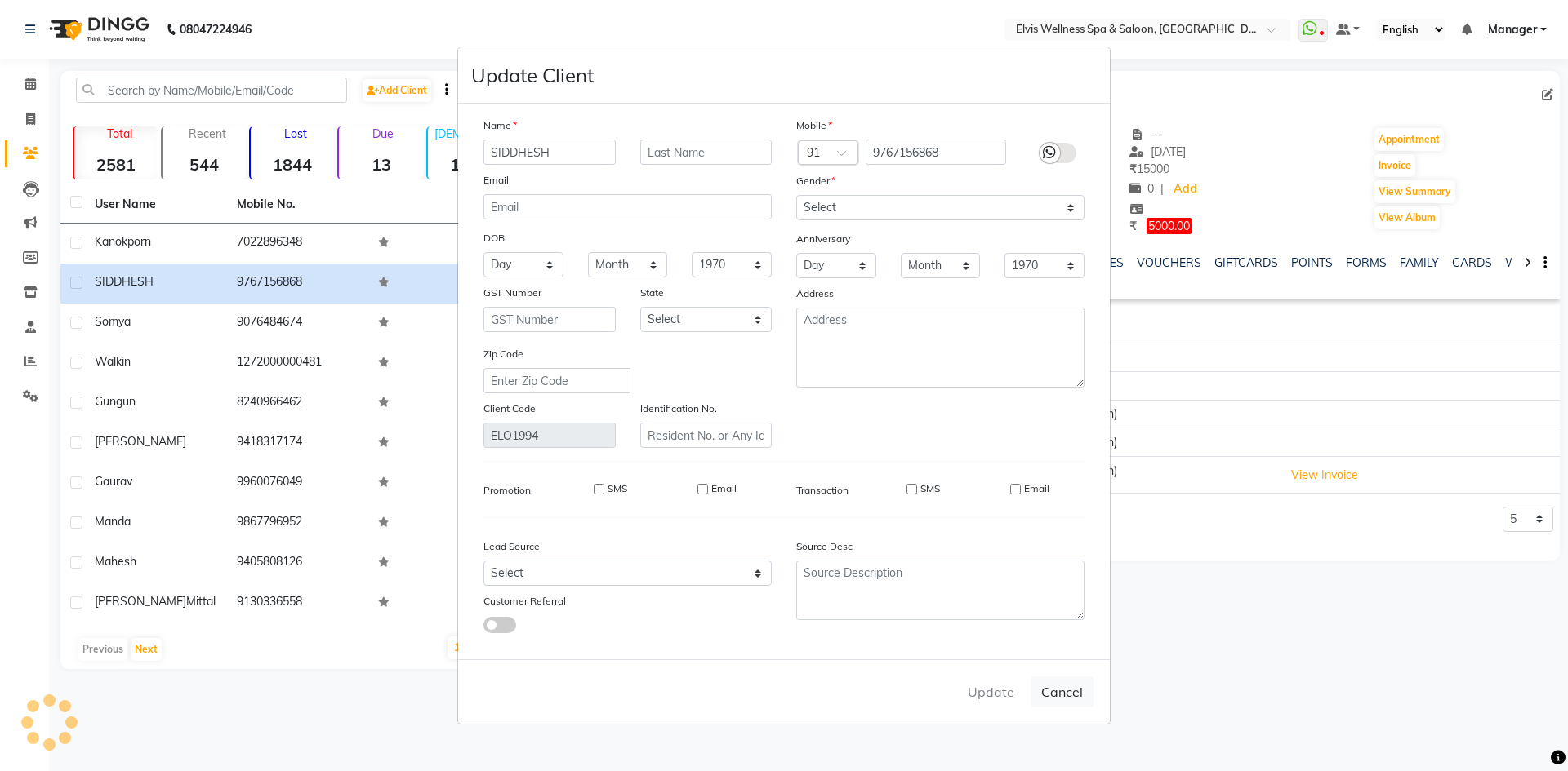
checkbox input "false"
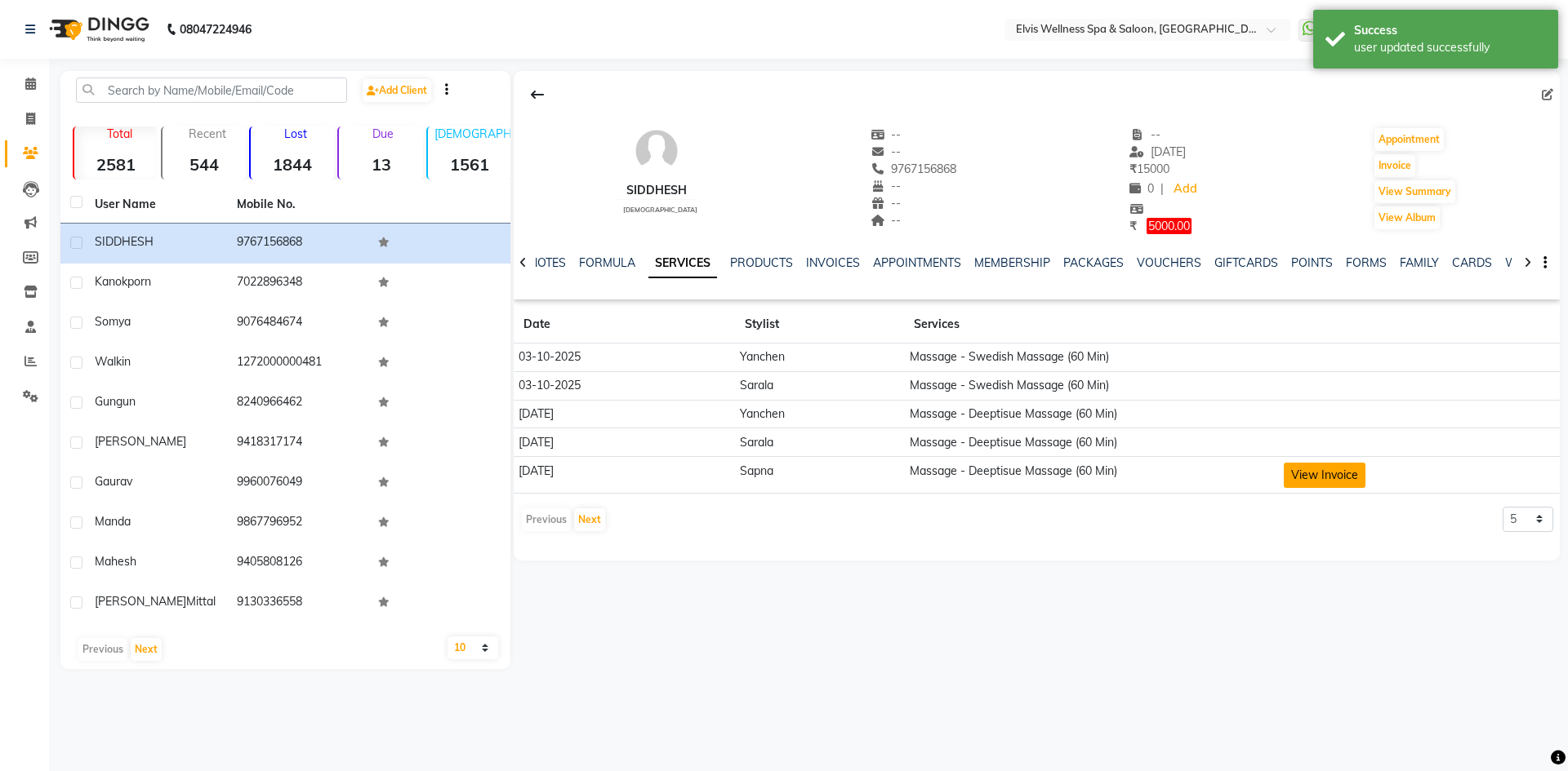
click at [1305, 481] on button "View Invoice" at bounding box center [1324, 475] width 81 height 25
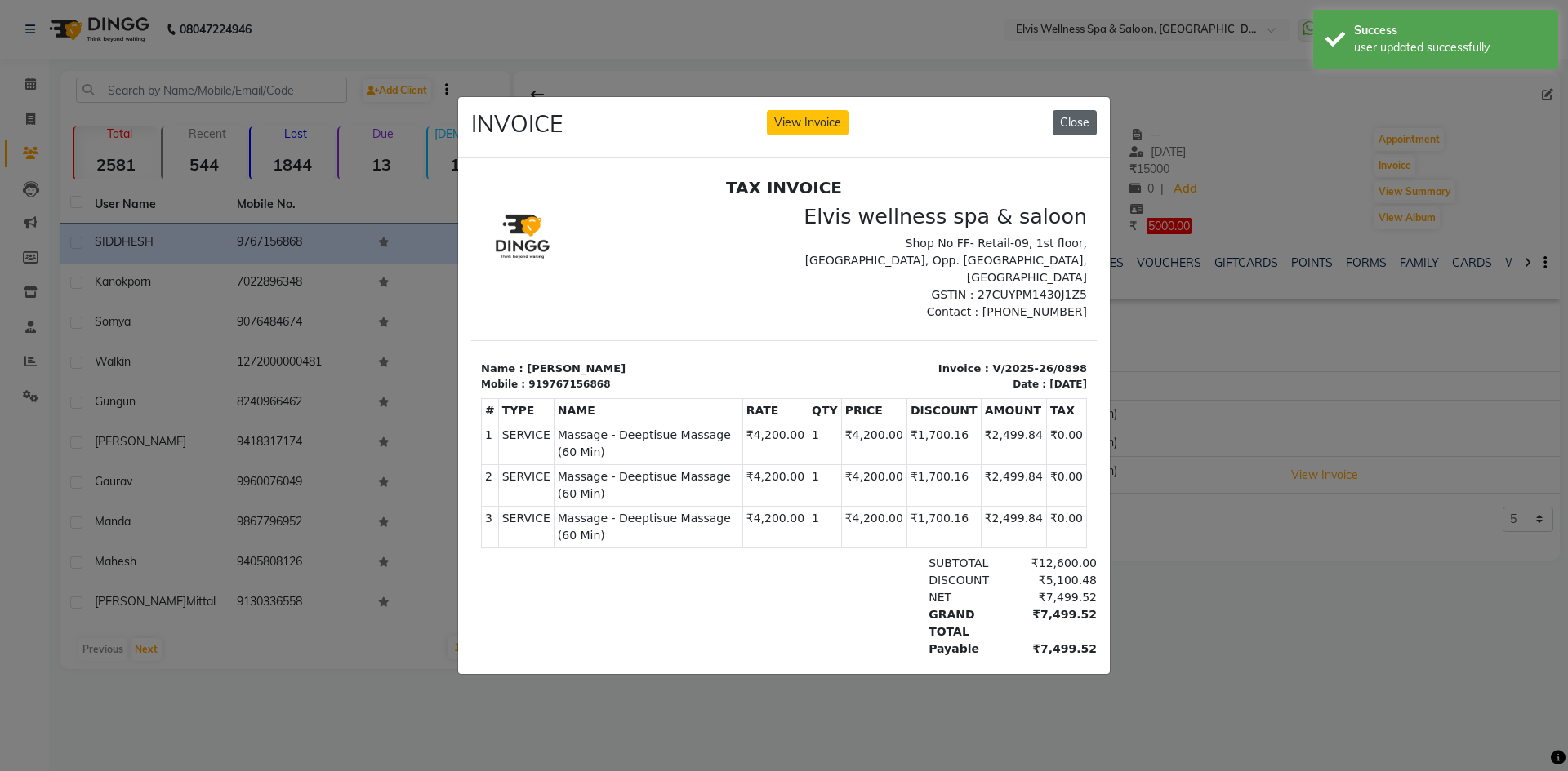
click at [1073, 119] on button "Close" at bounding box center [1074, 122] width 44 height 25
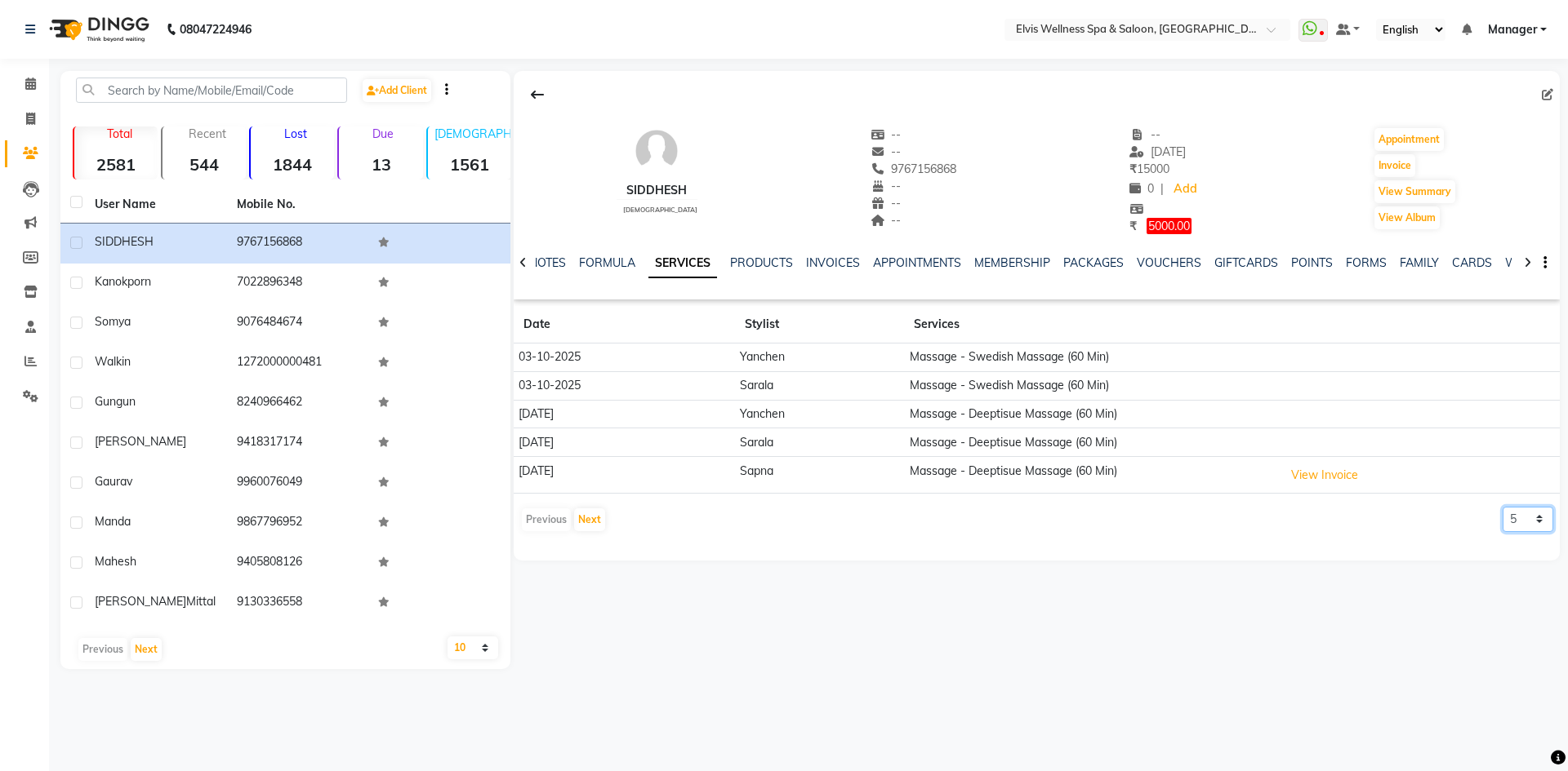
click at [1516, 525] on select "5 10 50 100 500" at bounding box center [1528, 519] width 51 height 25
select select "500"
click at [1503, 507] on select "5 10 50 100 500" at bounding box center [1528, 519] width 51 height 25
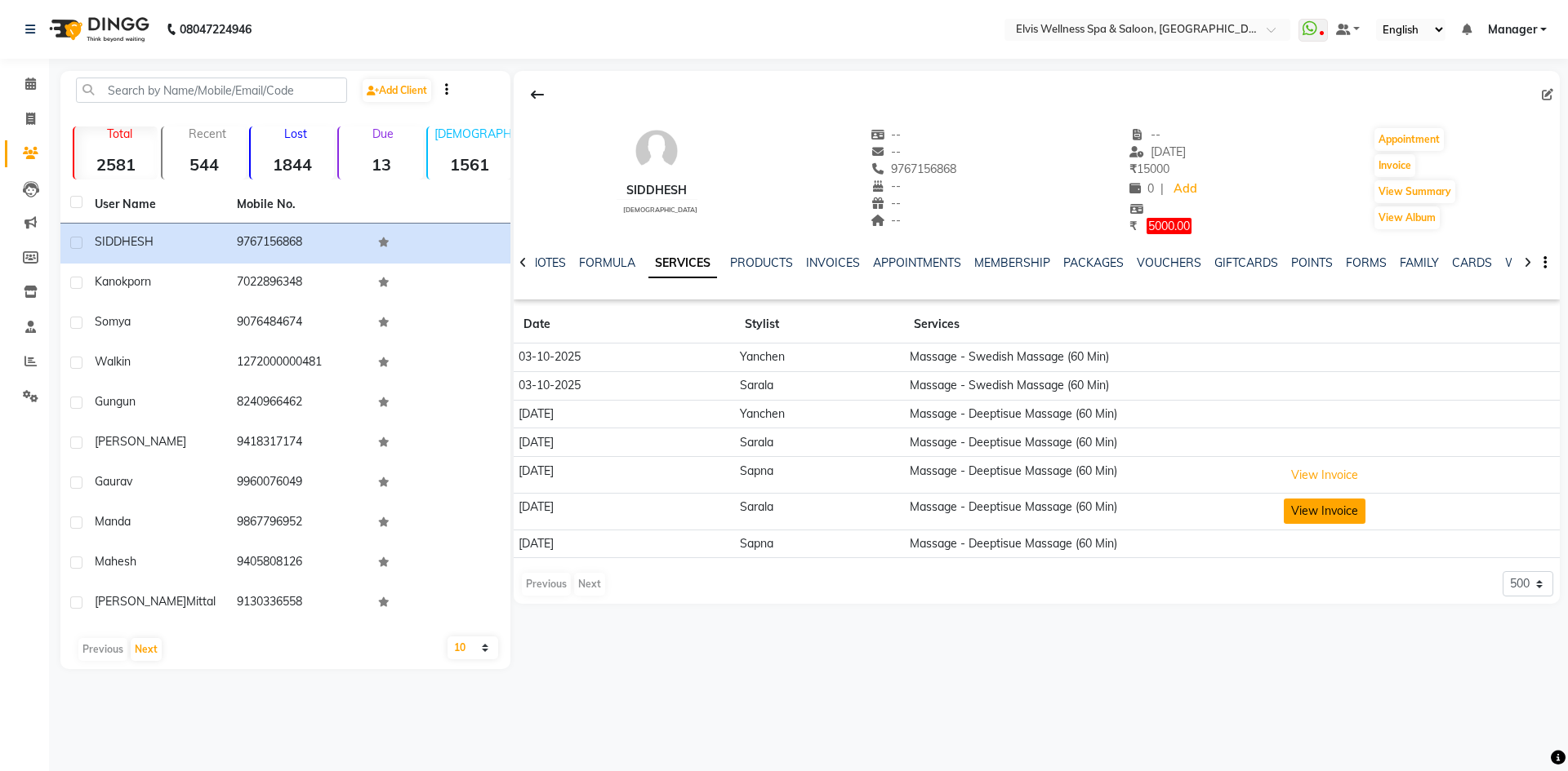
click at [1346, 518] on button "View Invoice" at bounding box center [1324, 511] width 81 height 25
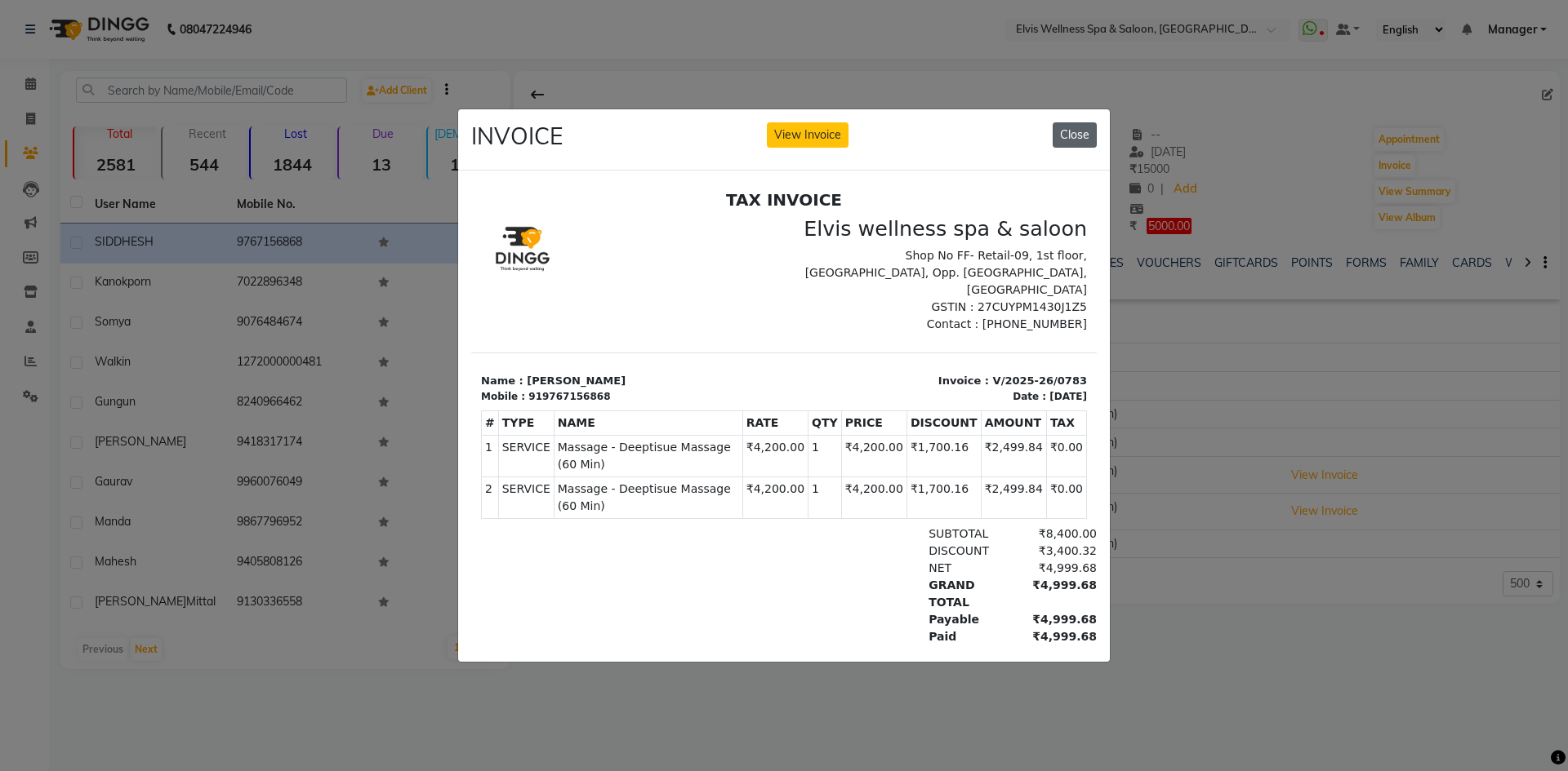
click at [1090, 132] on button "Close" at bounding box center [1074, 135] width 44 height 25
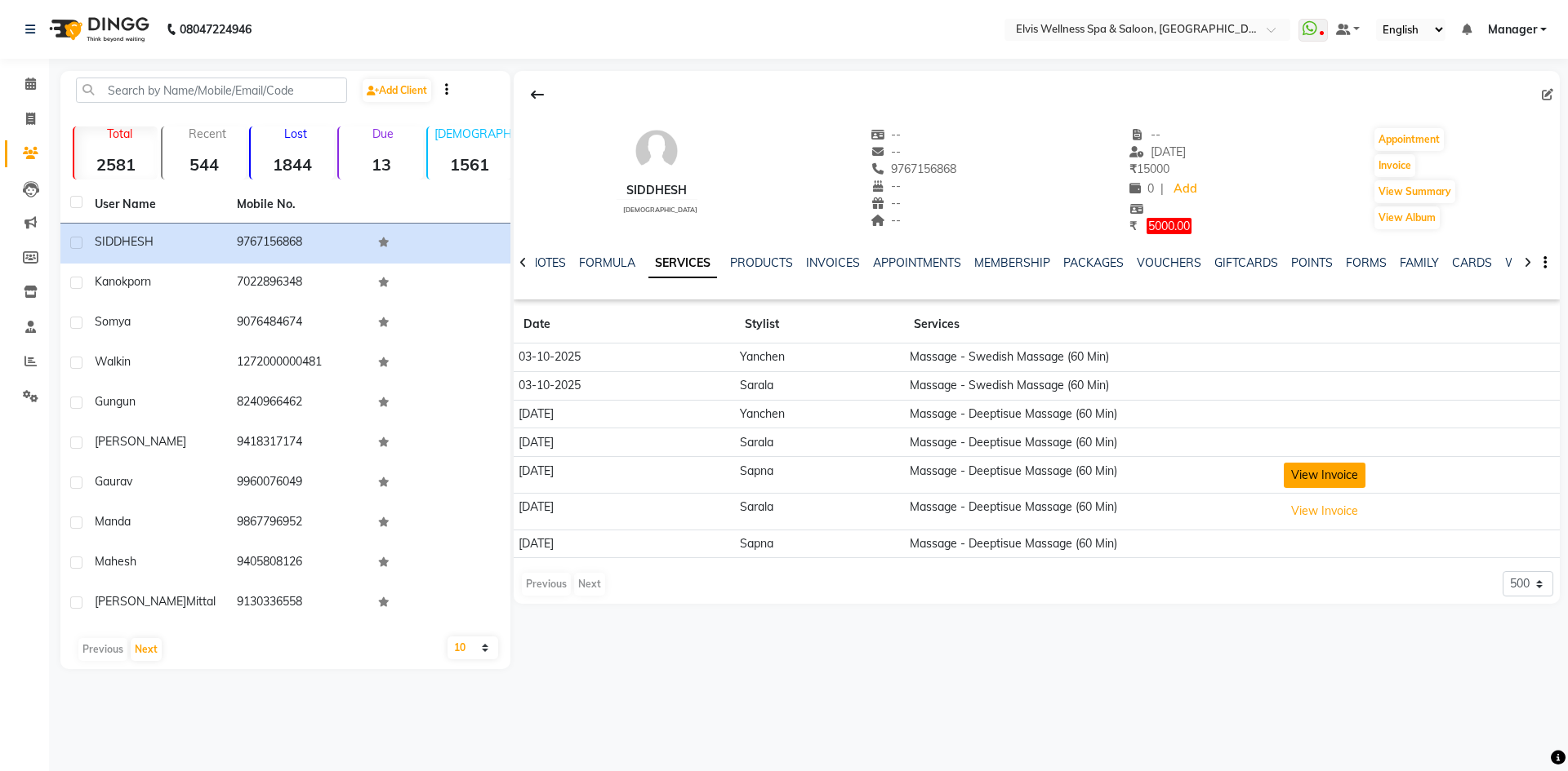
click at [1341, 474] on button "View Invoice" at bounding box center [1324, 475] width 81 height 25
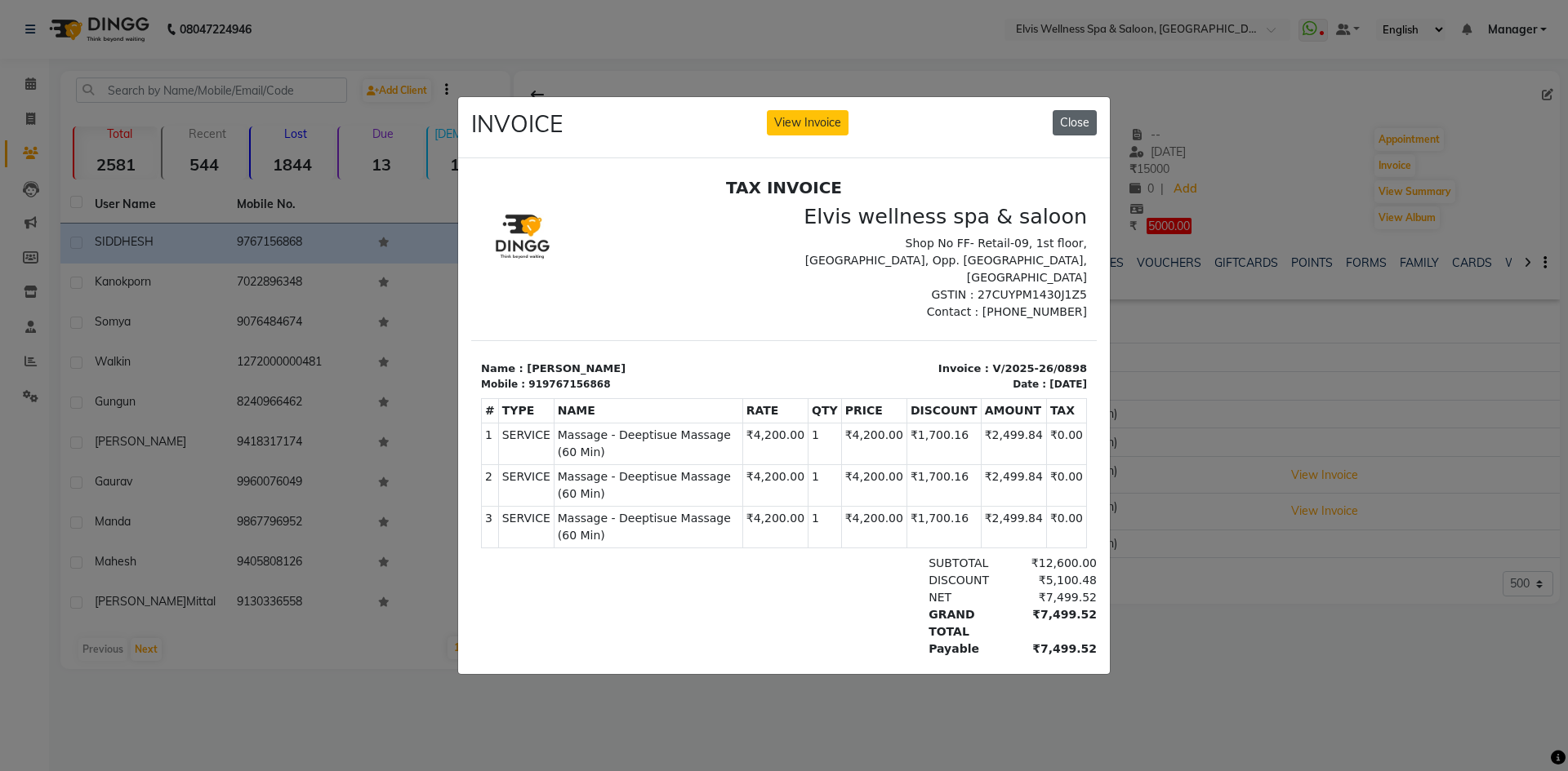
click at [1079, 119] on button "Close" at bounding box center [1074, 122] width 44 height 25
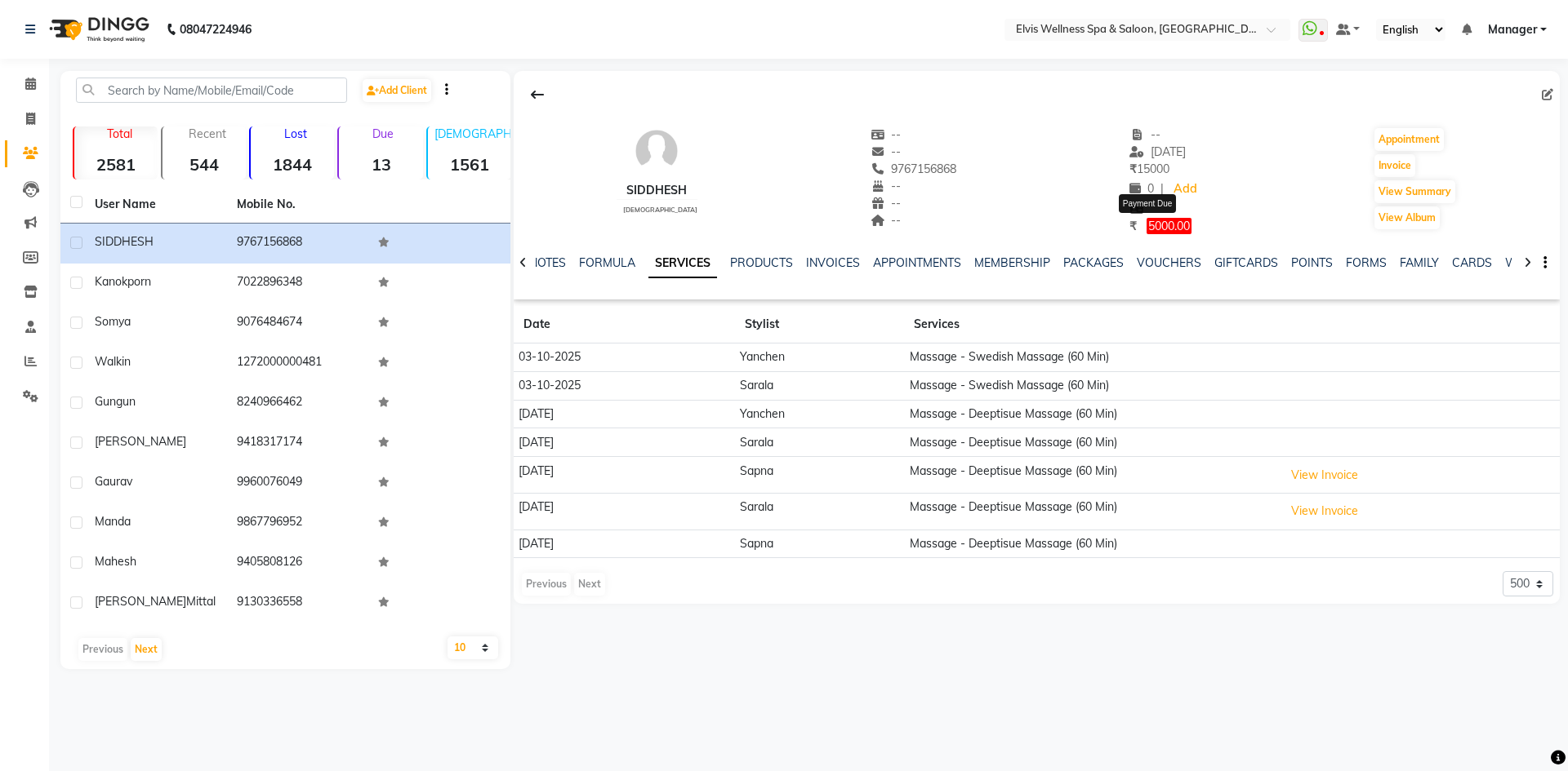
click at [1173, 228] on span "5000.00" at bounding box center [1169, 226] width 45 height 16
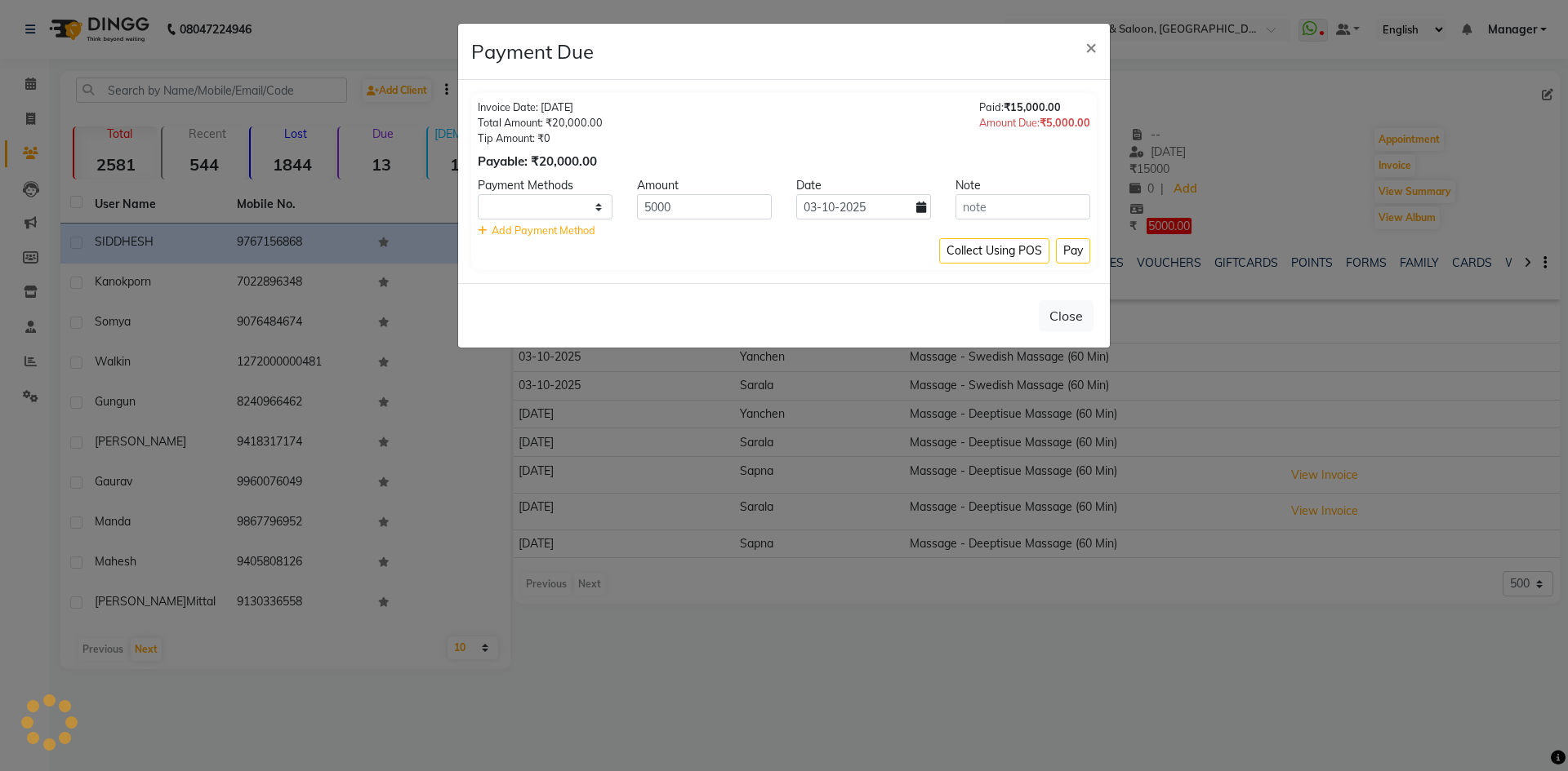
select select "1"
click at [1086, 48] on span "×" at bounding box center [1091, 47] width 11 height 24
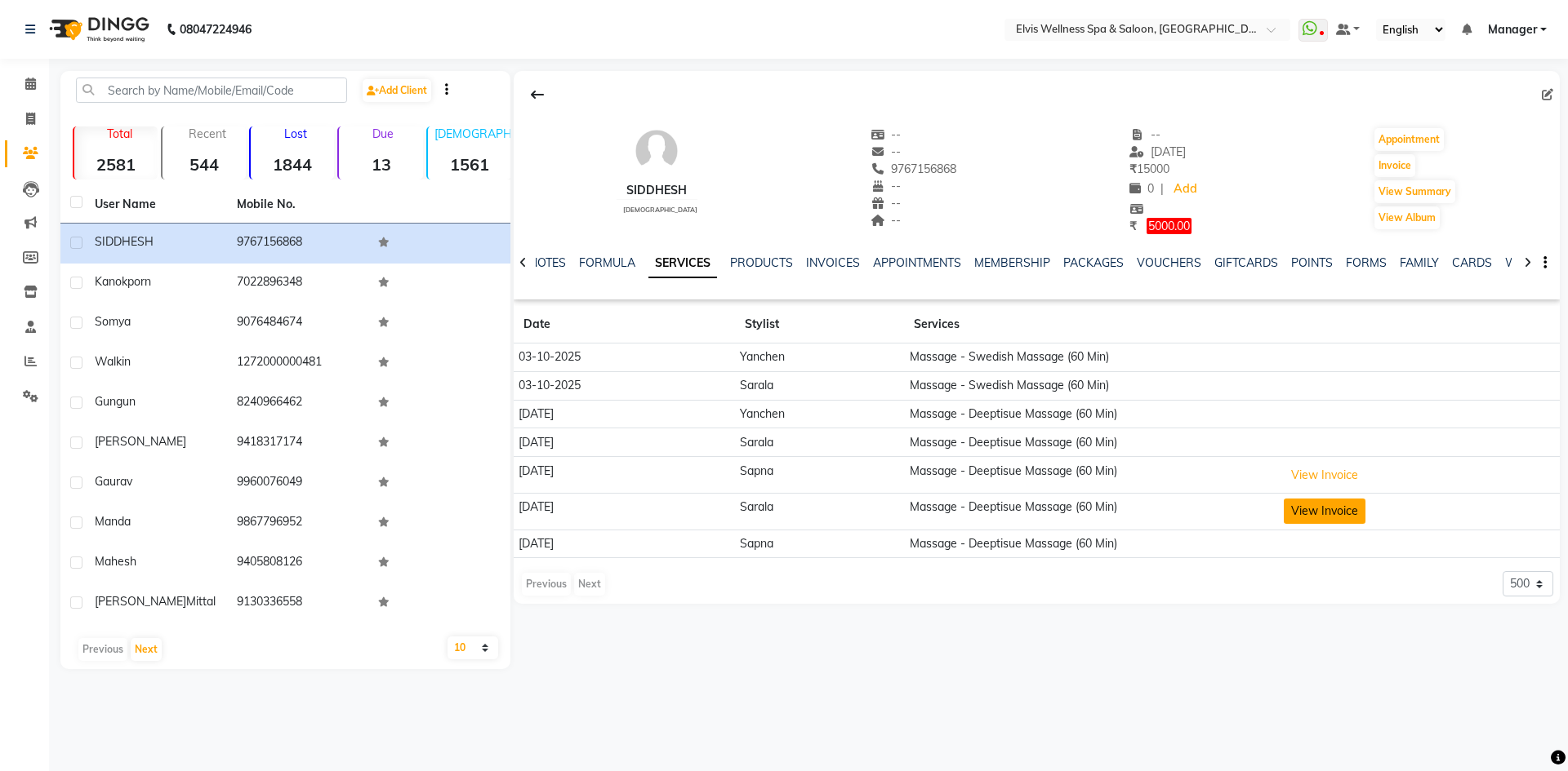
click at [1323, 509] on button "View Invoice" at bounding box center [1324, 511] width 81 height 25
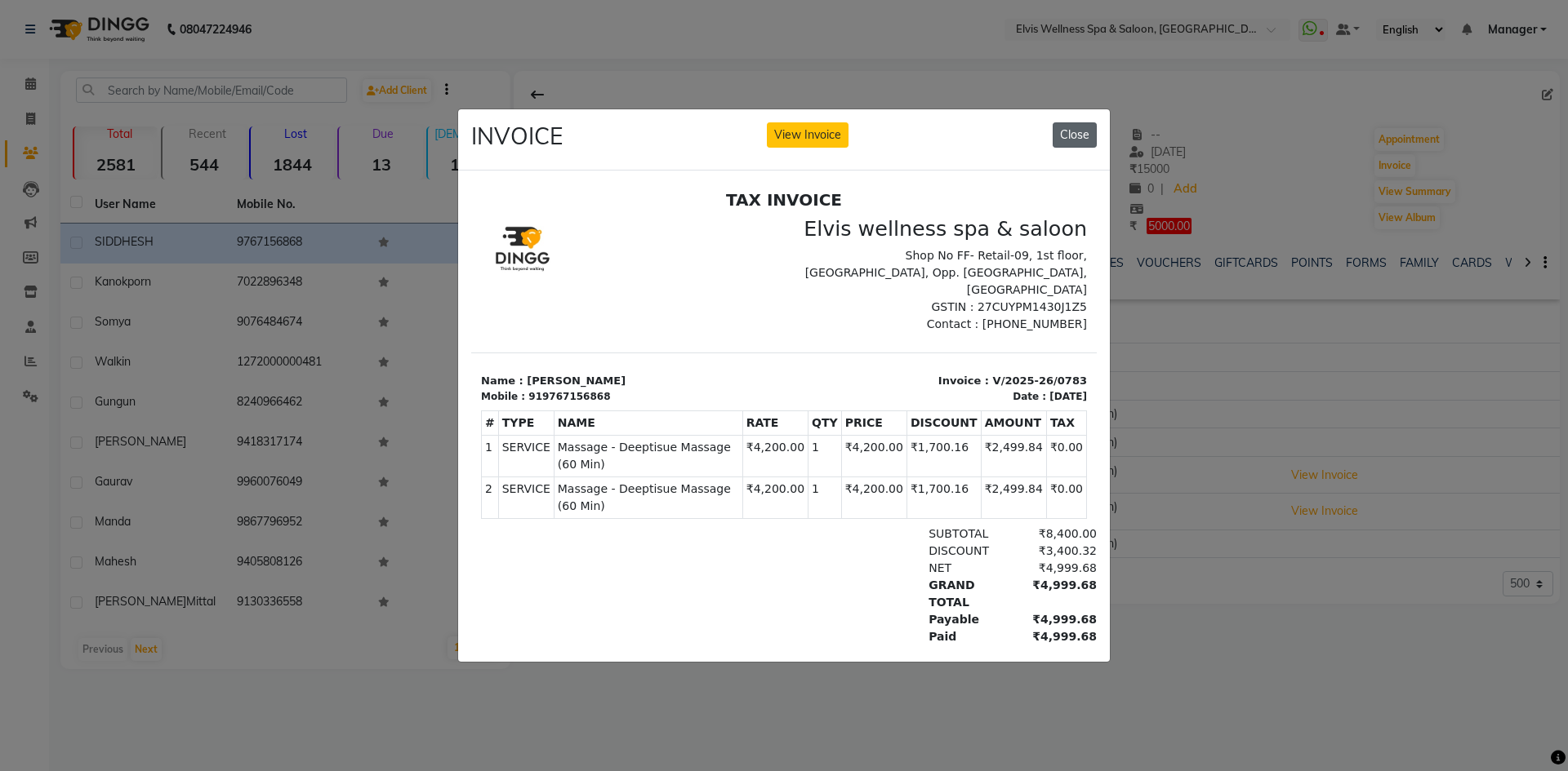
click at [1078, 129] on button "Close" at bounding box center [1074, 135] width 44 height 25
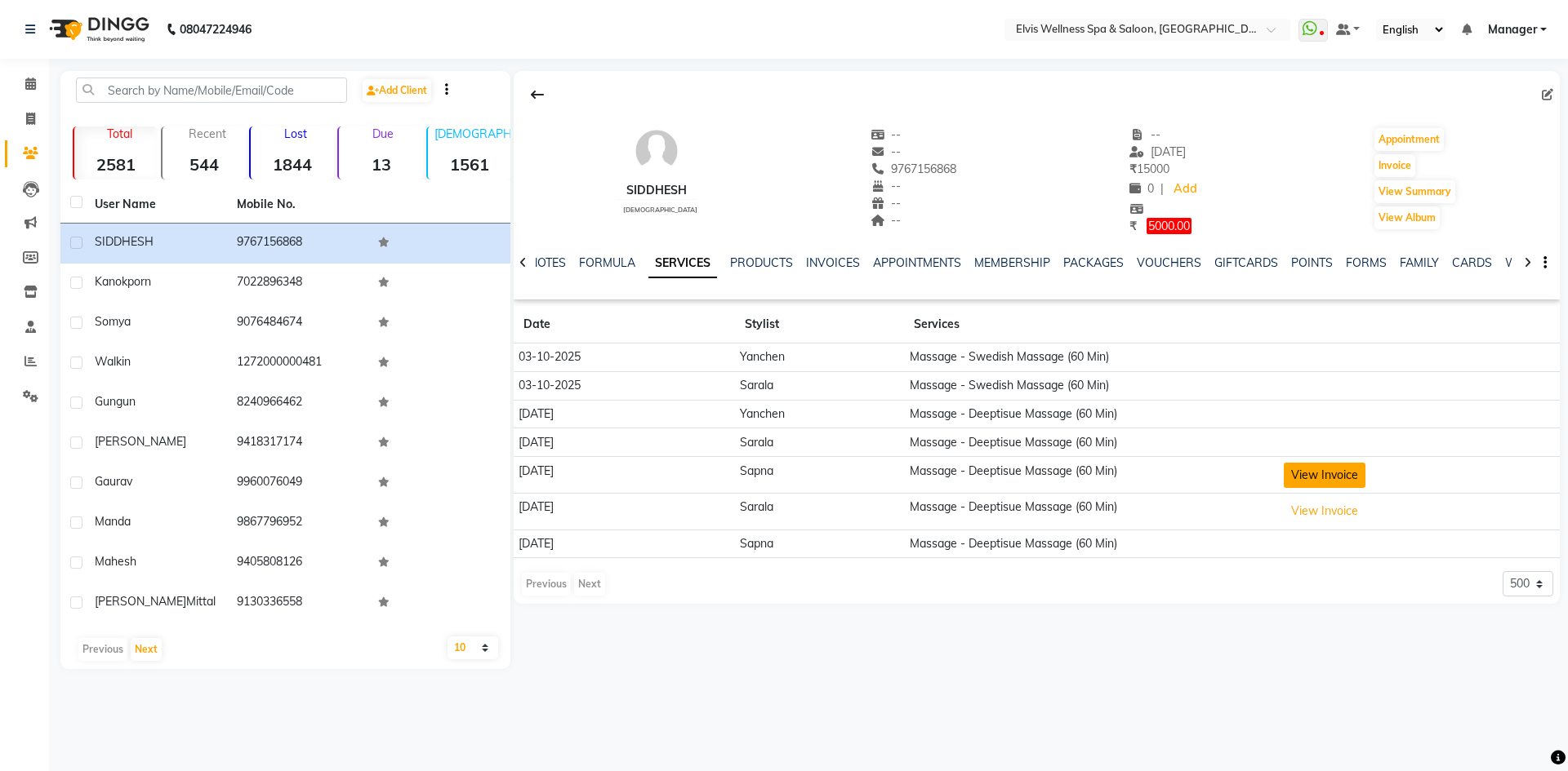
click at [1312, 481] on button "View Invoice" at bounding box center [1324, 475] width 81 height 25
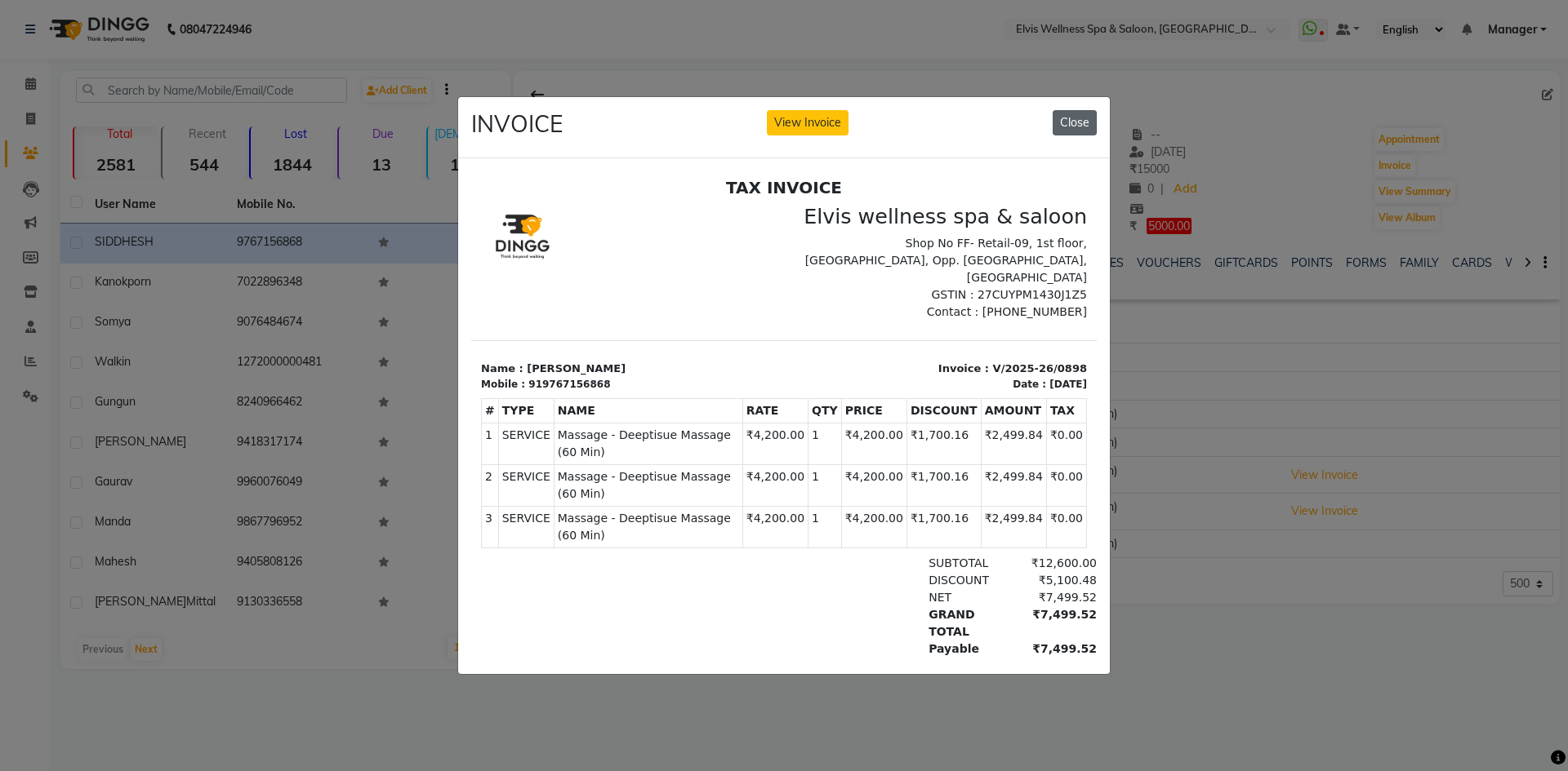
click at [1079, 115] on button "Close" at bounding box center [1074, 122] width 44 height 25
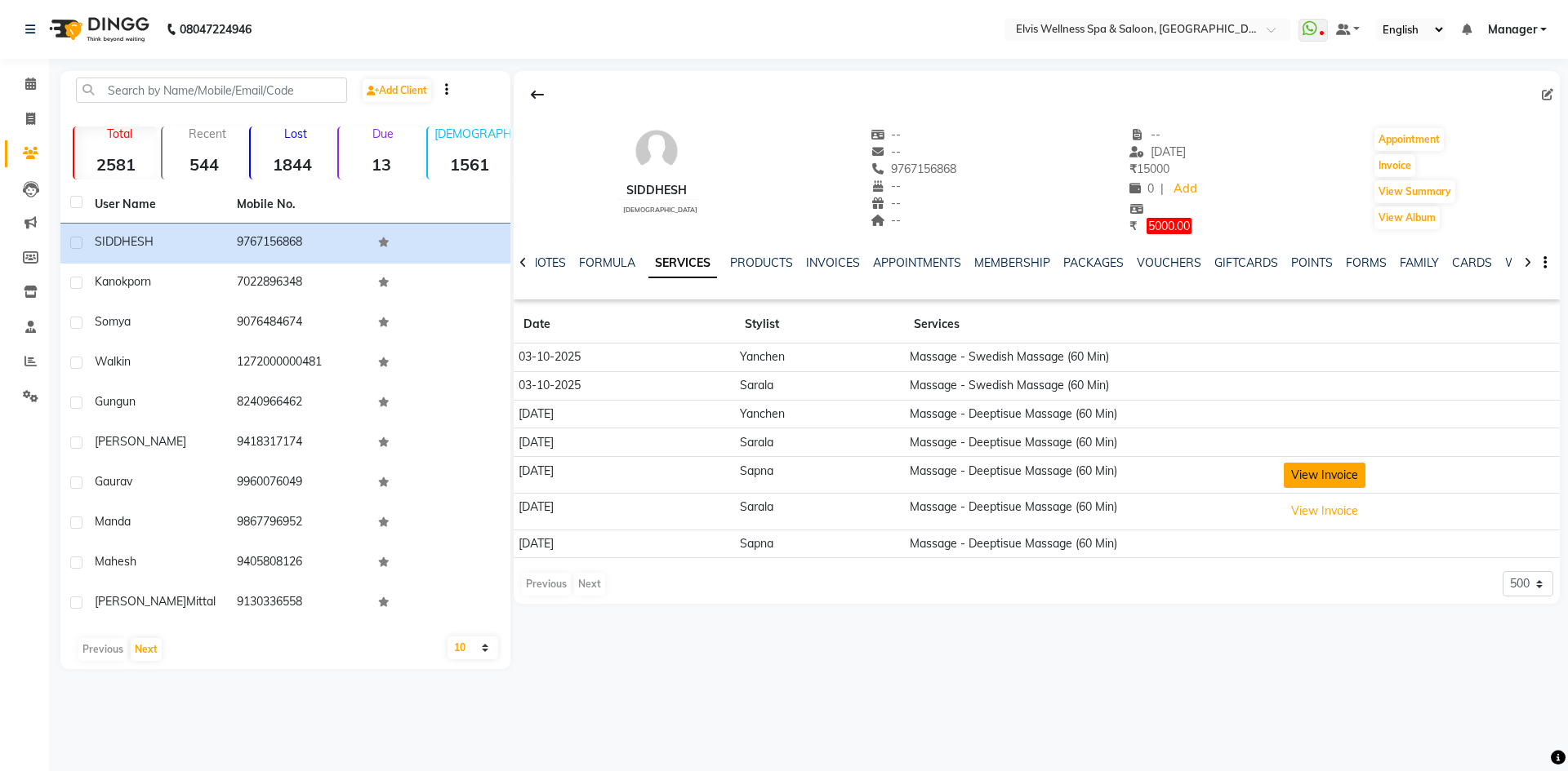
click at [1347, 477] on button "View Invoice" at bounding box center [1324, 475] width 81 height 25
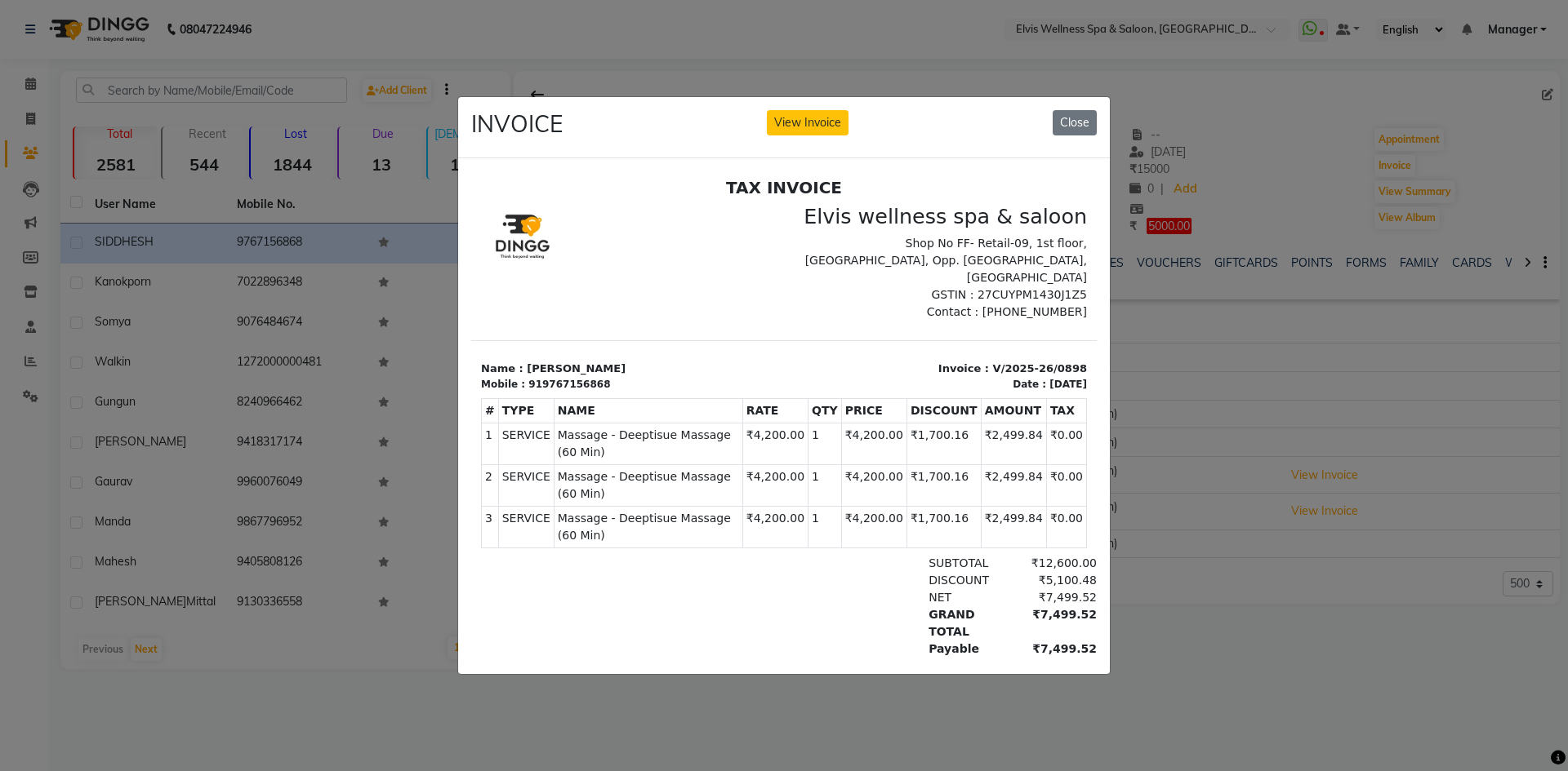
scroll to position [13, 0]
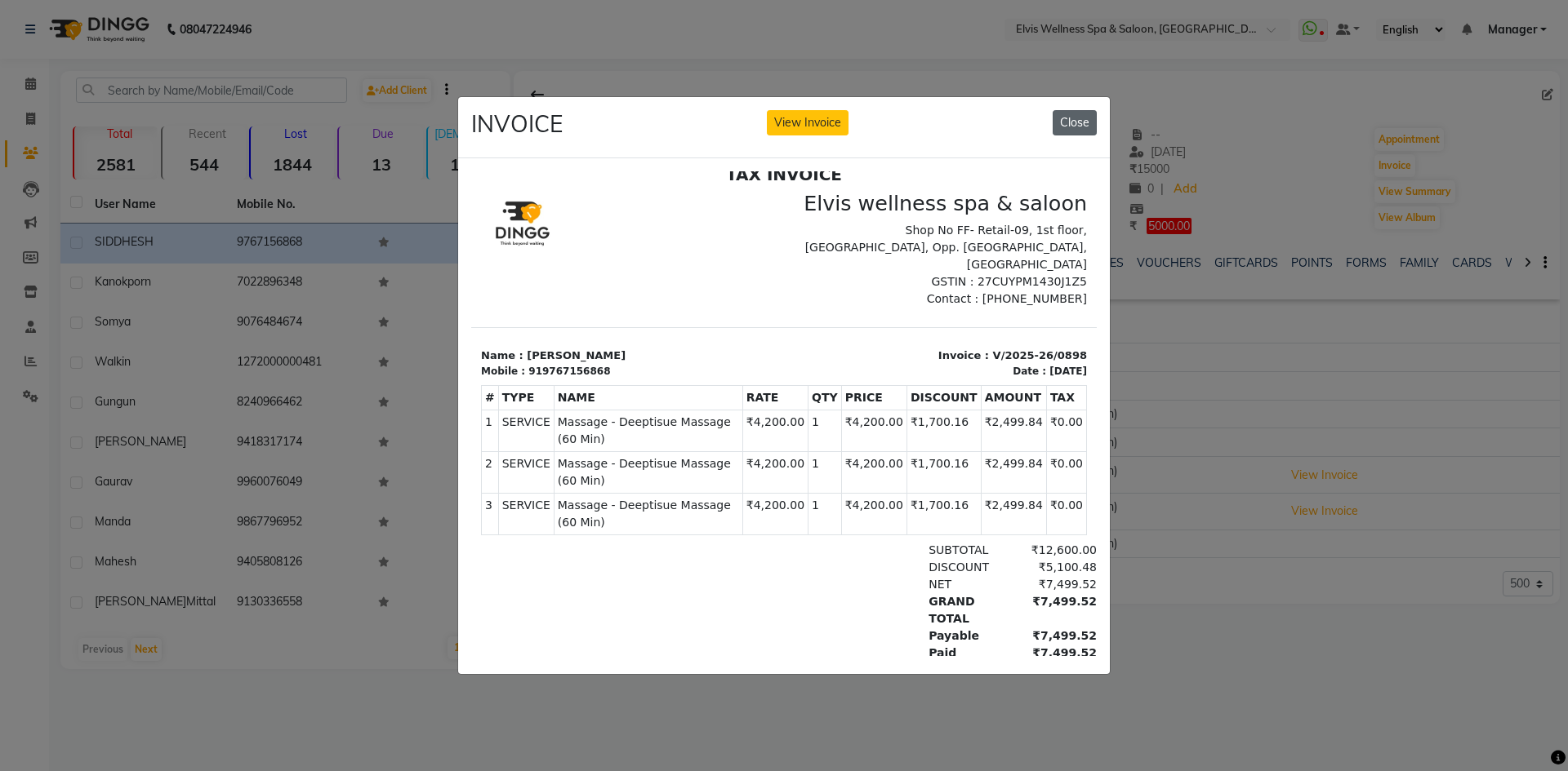
click at [1091, 110] on button "Close" at bounding box center [1074, 122] width 44 height 25
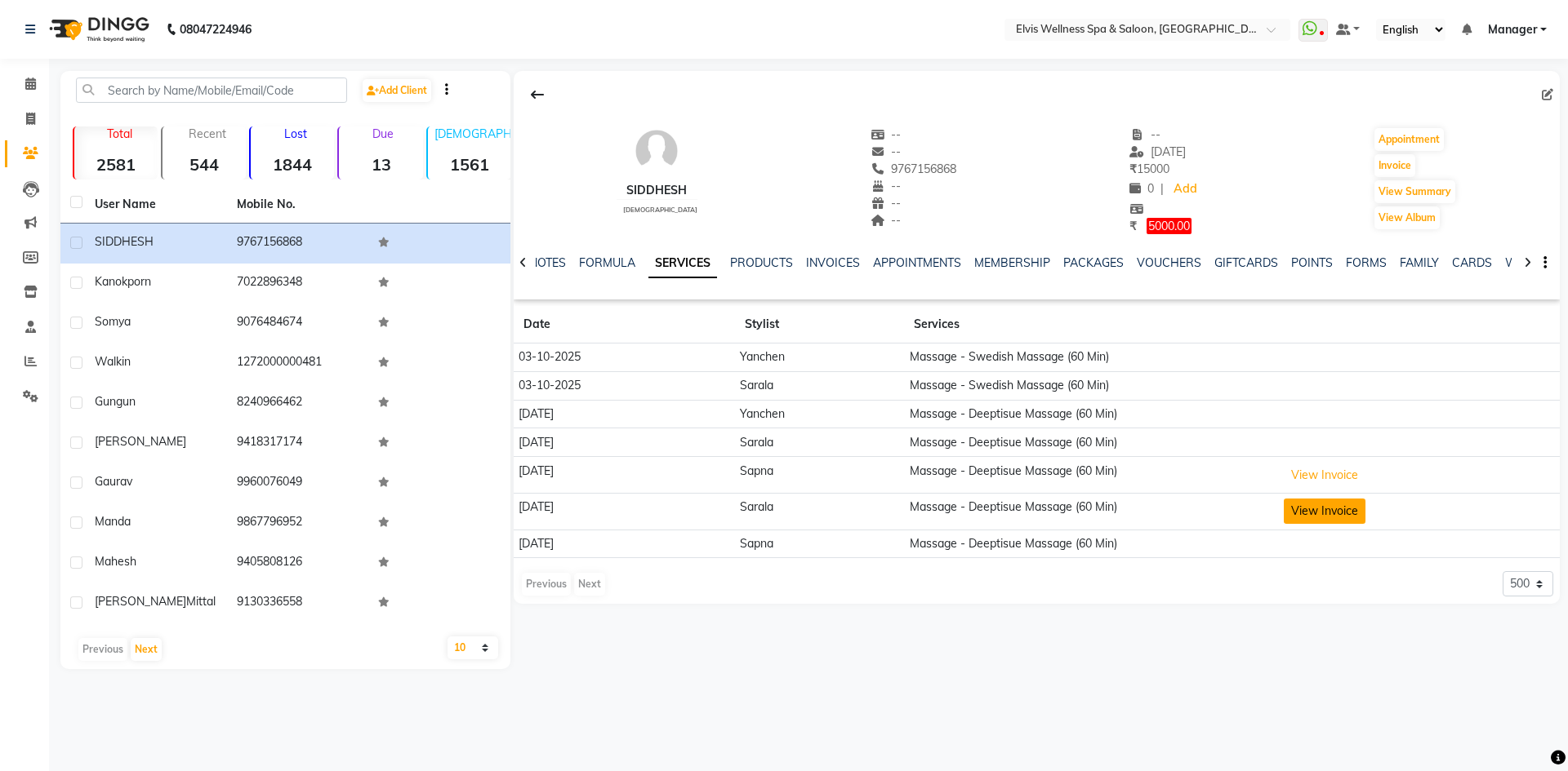
click at [1310, 514] on button "View Invoice" at bounding box center [1324, 511] width 81 height 25
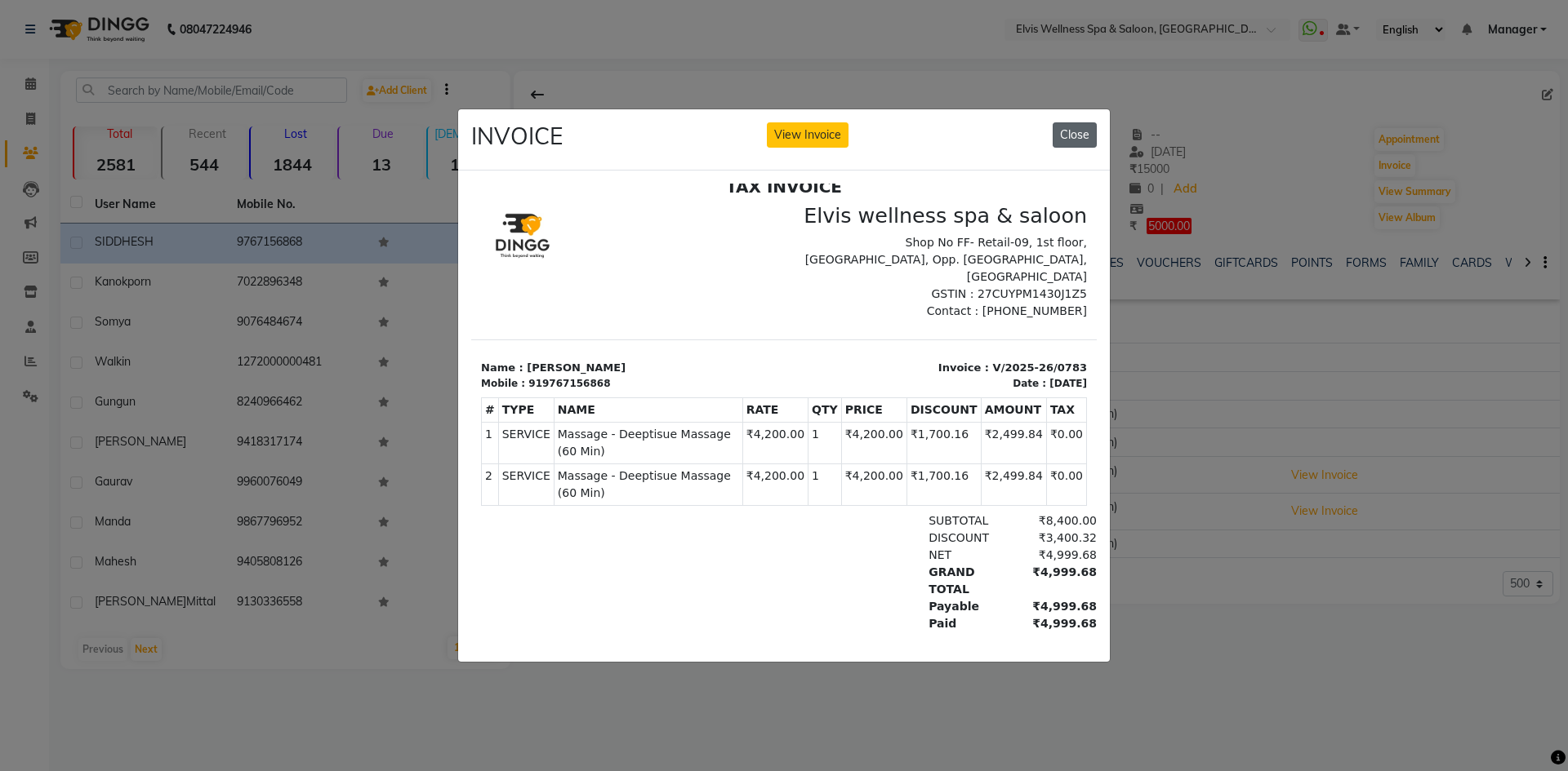
click at [1075, 131] on button "Close" at bounding box center [1074, 135] width 44 height 25
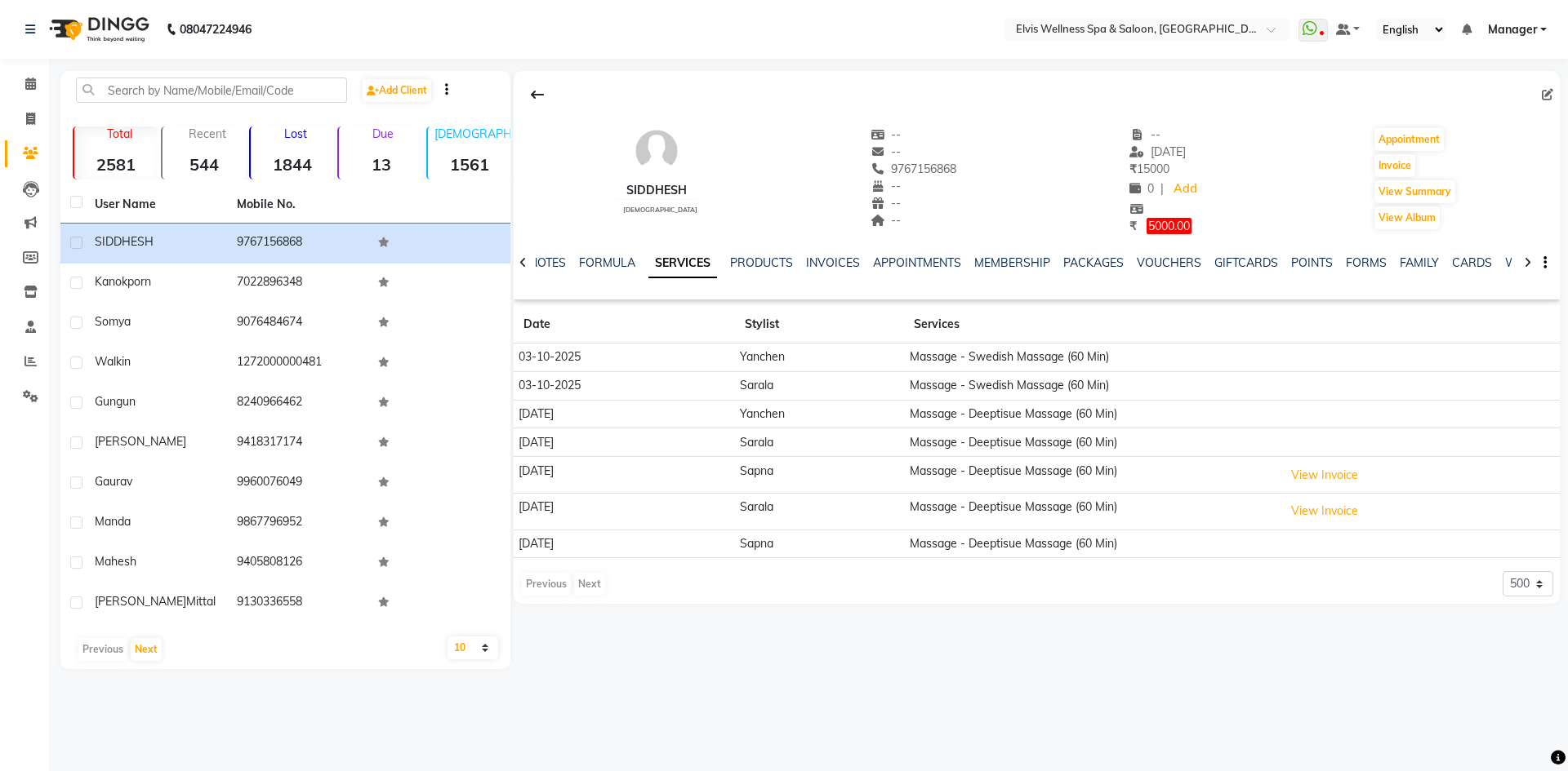
click at [1006, 452] on td "Massage - Deeptisue Massage (60 Min)" at bounding box center [1091, 443] width 374 height 29
click at [1024, 437] on td "Massage - Deeptisue Massage (60 Min)" at bounding box center [1091, 443] width 374 height 29
click at [1527, 590] on select "5 10 50 100 500" at bounding box center [1528, 583] width 51 height 25
click at [1503, 571] on select "5 10 50 100 500" at bounding box center [1528, 583] width 51 height 25
click at [1332, 484] on button "View Invoice" at bounding box center [1324, 475] width 81 height 25
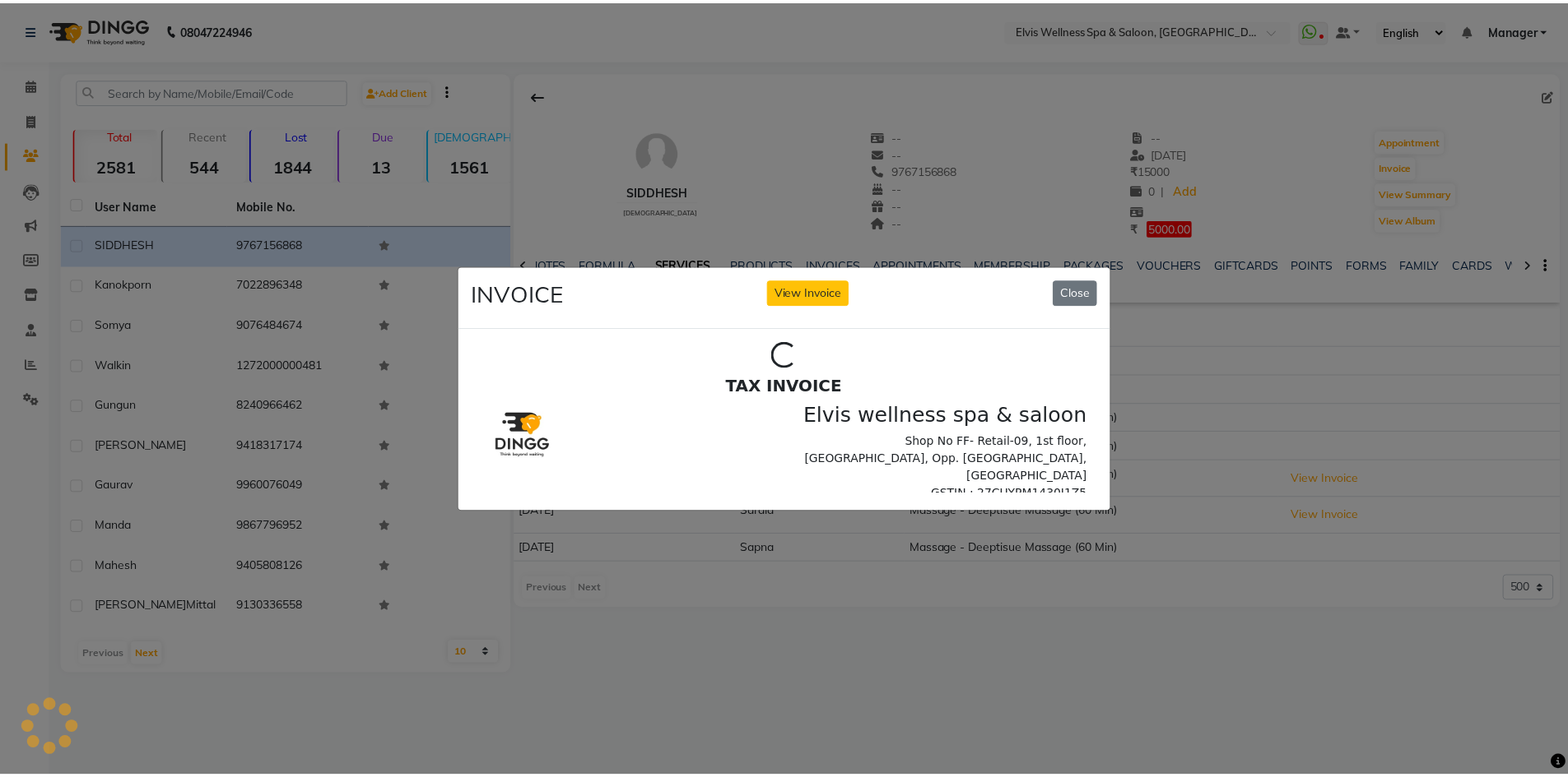
scroll to position [0, 0]
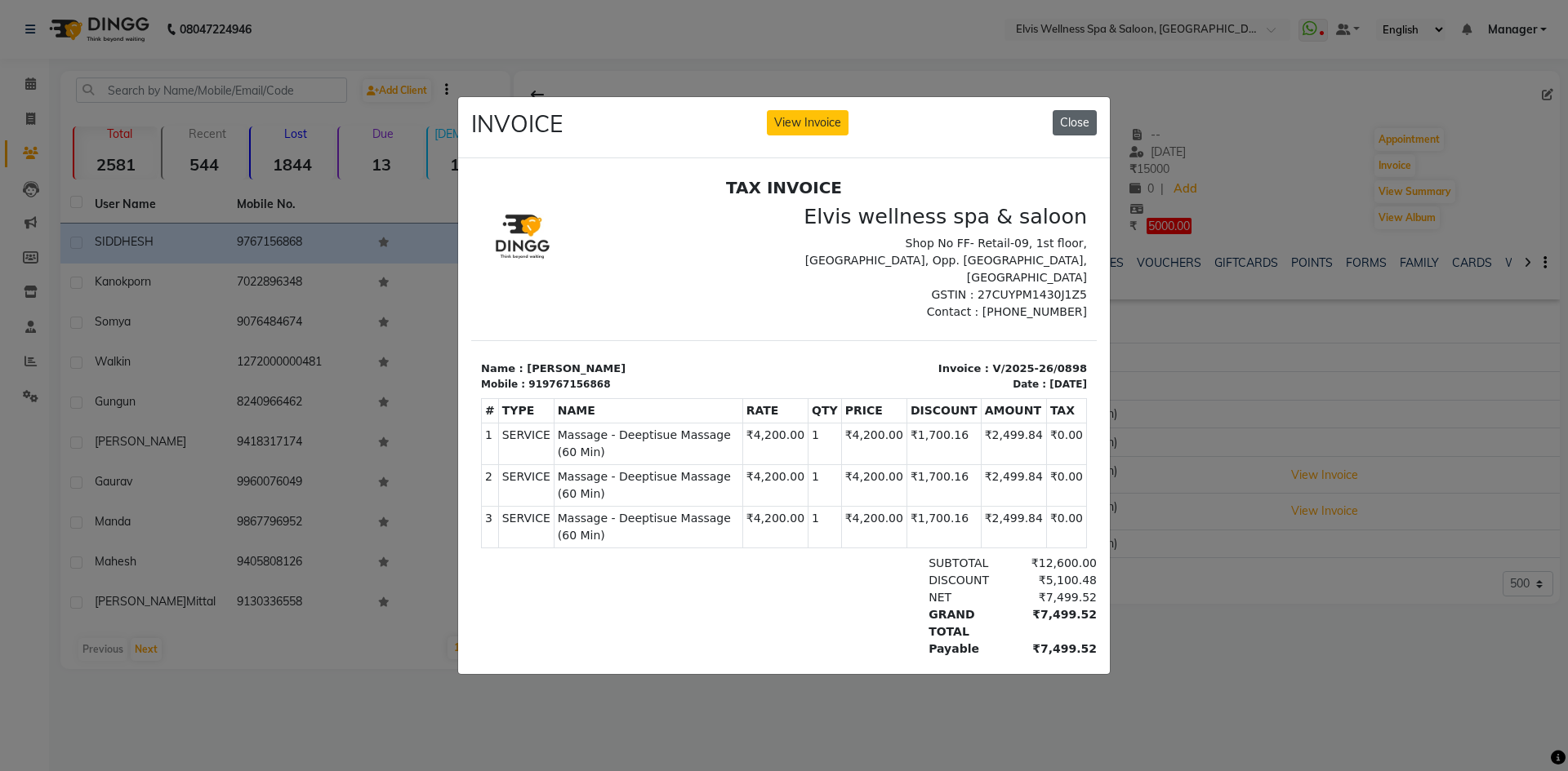
click at [1081, 123] on button "Close" at bounding box center [1074, 122] width 44 height 25
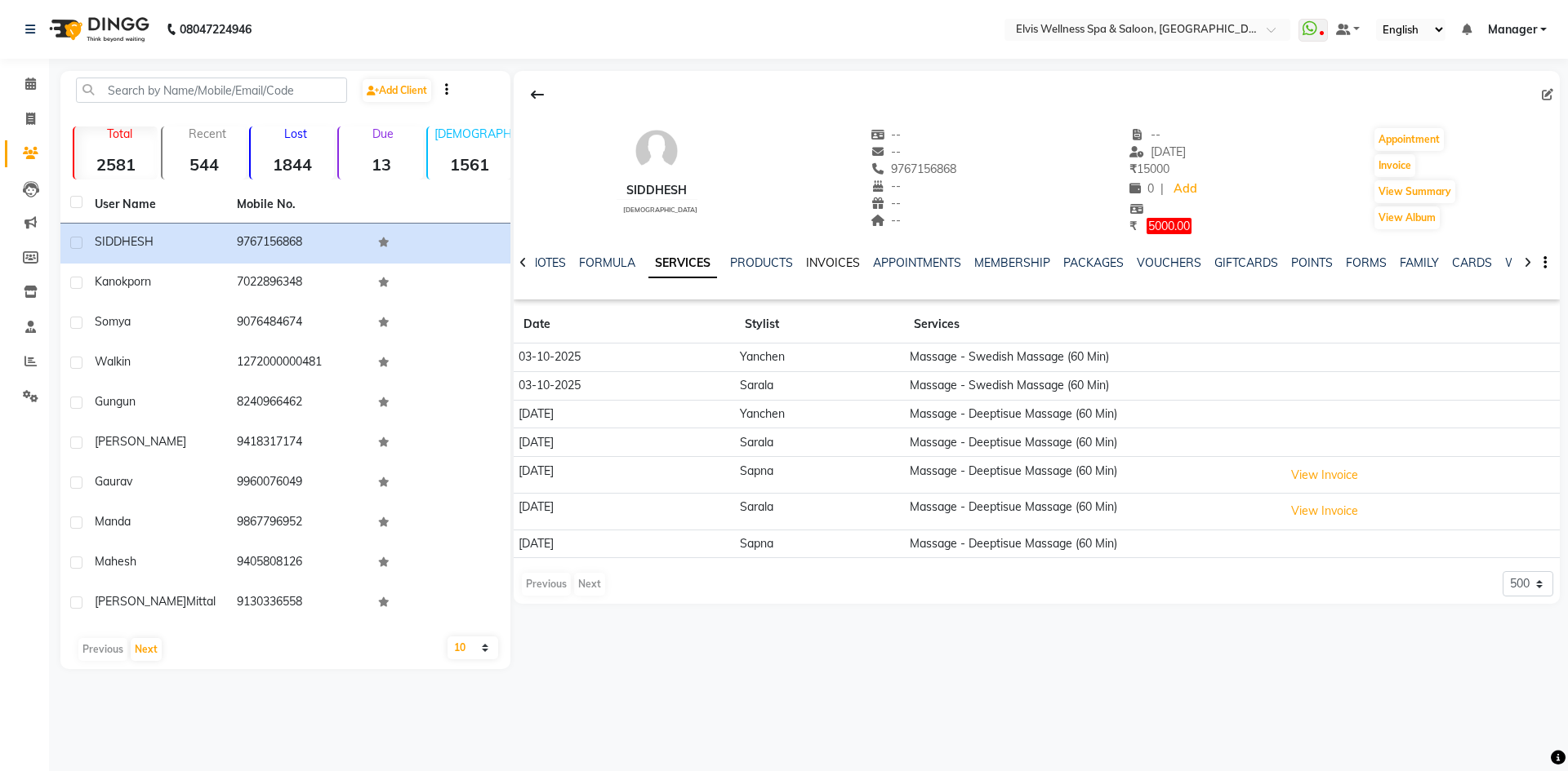
click at [829, 261] on link "INVOICES" at bounding box center [833, 263] width 54 height 15
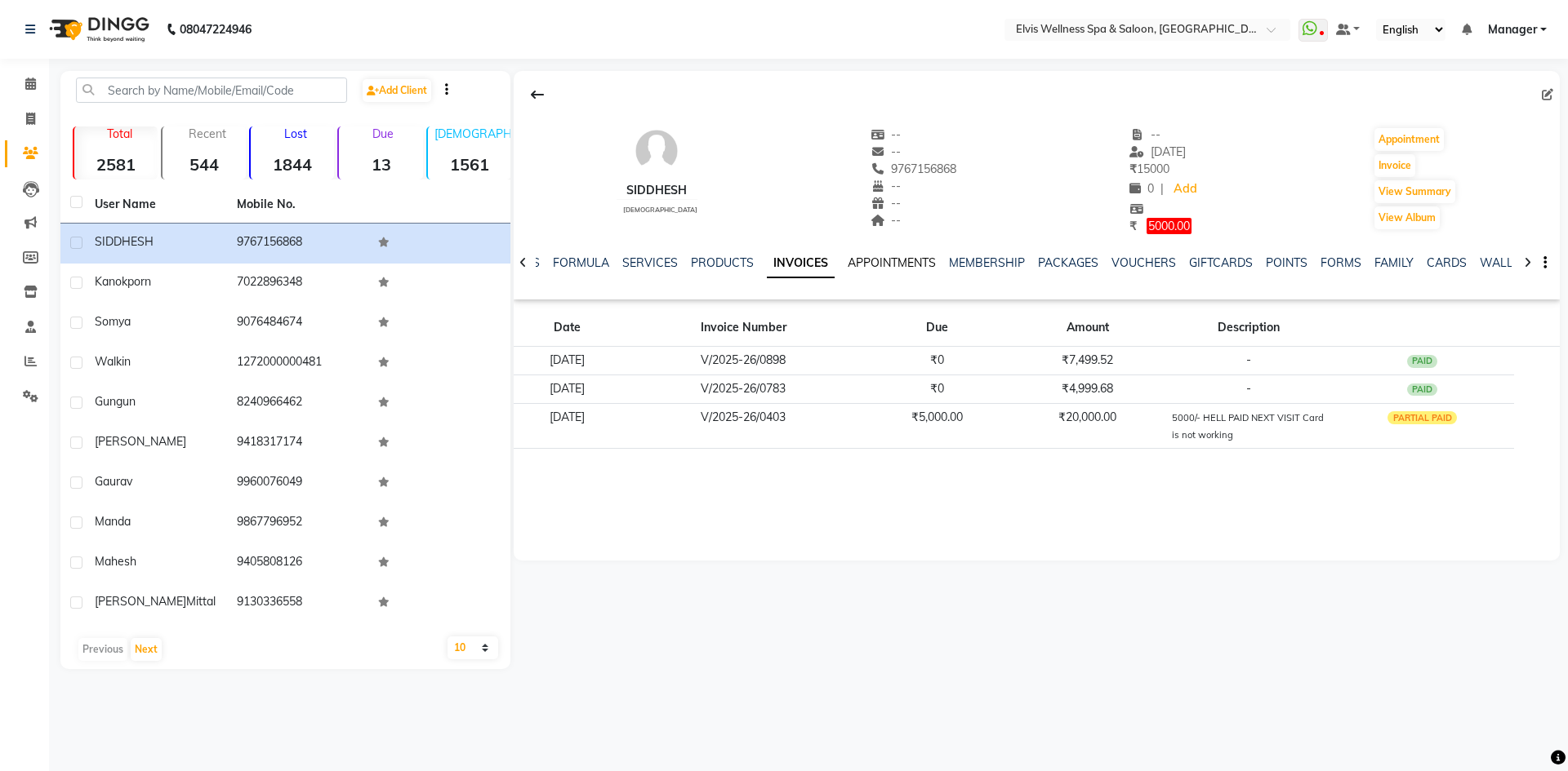
click at [874, 262] on link "APPOINTMENTS" at bounding box center [892, 263] width 88 height 15
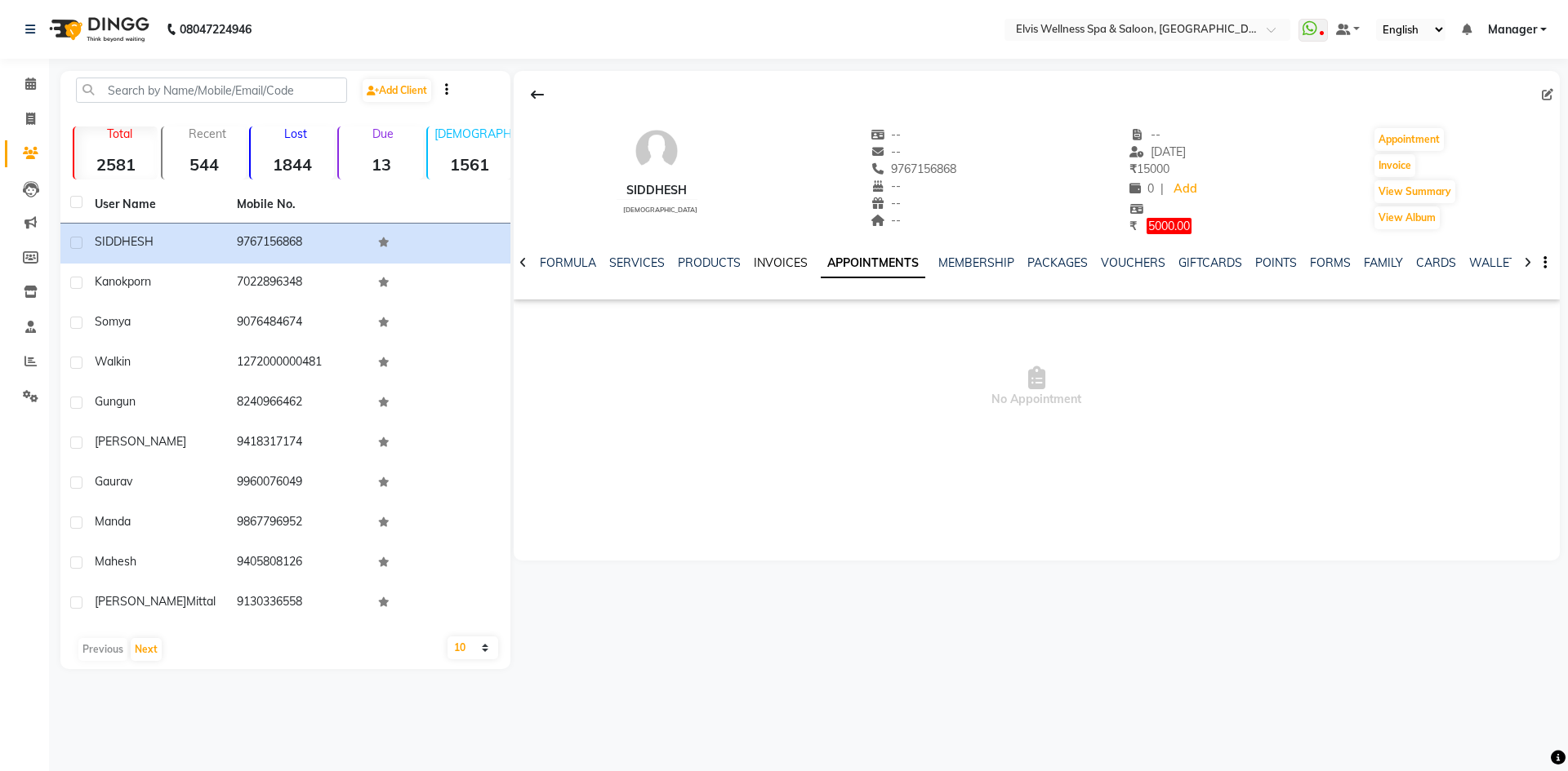
click at [785, 257] on link "INVOICES" at bounding box center [781, 263] width 54 height 15
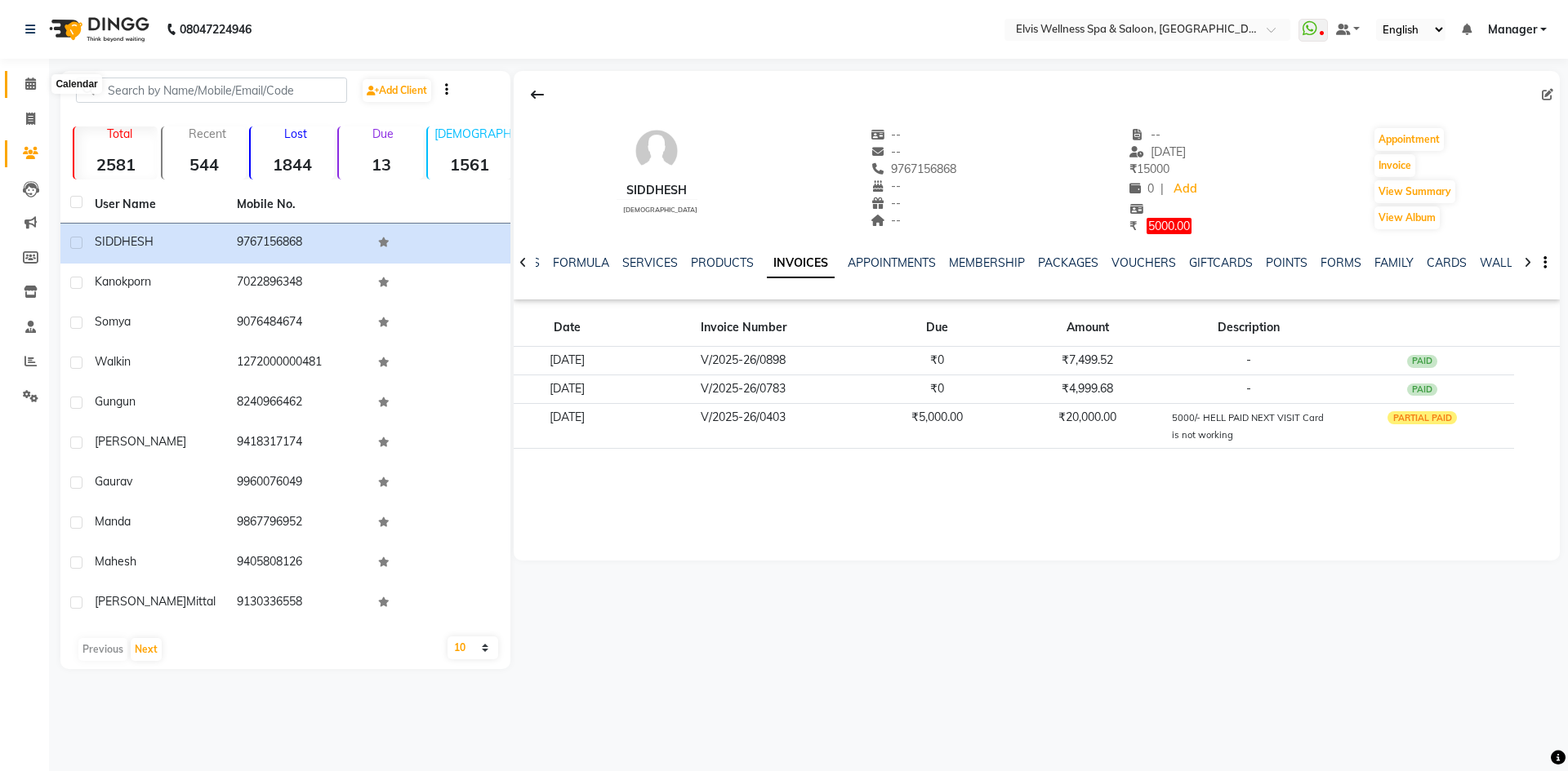
click at [37, 92] on span at bounding box center [30, 85] width 29 height 19
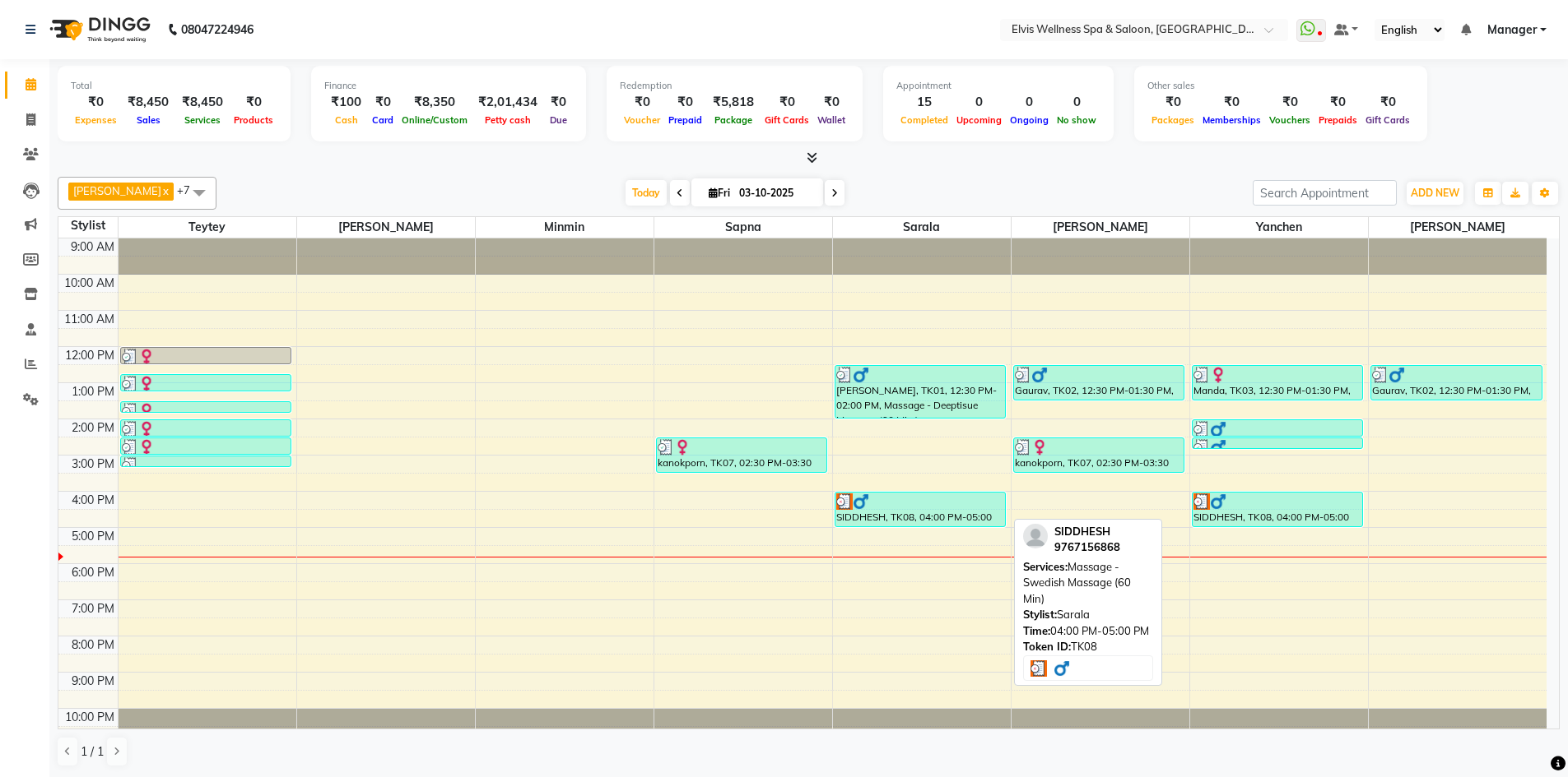
click at [917, 503] on div at bounding box center [920, 502] width 169 height 17
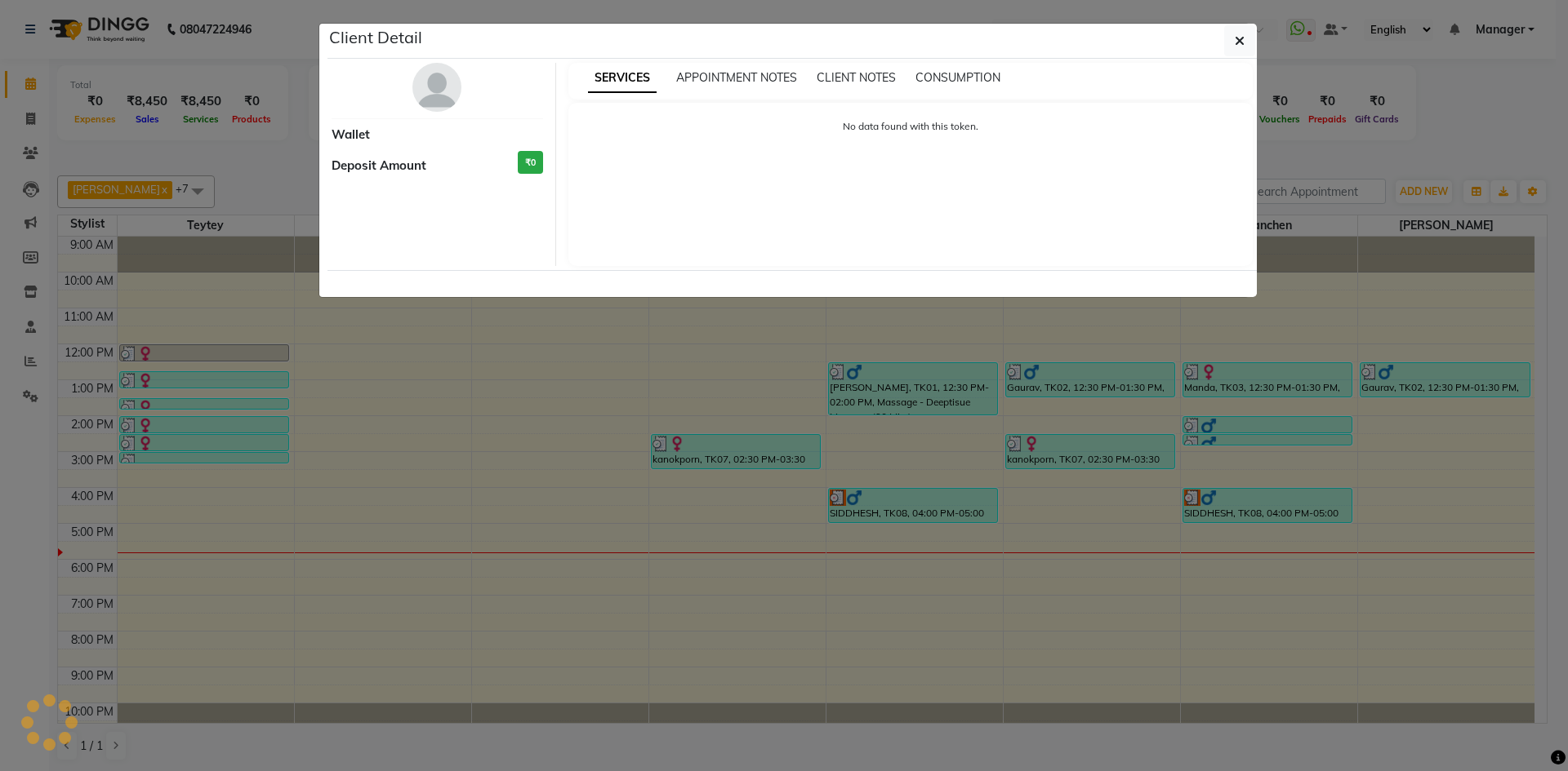
select select "3"
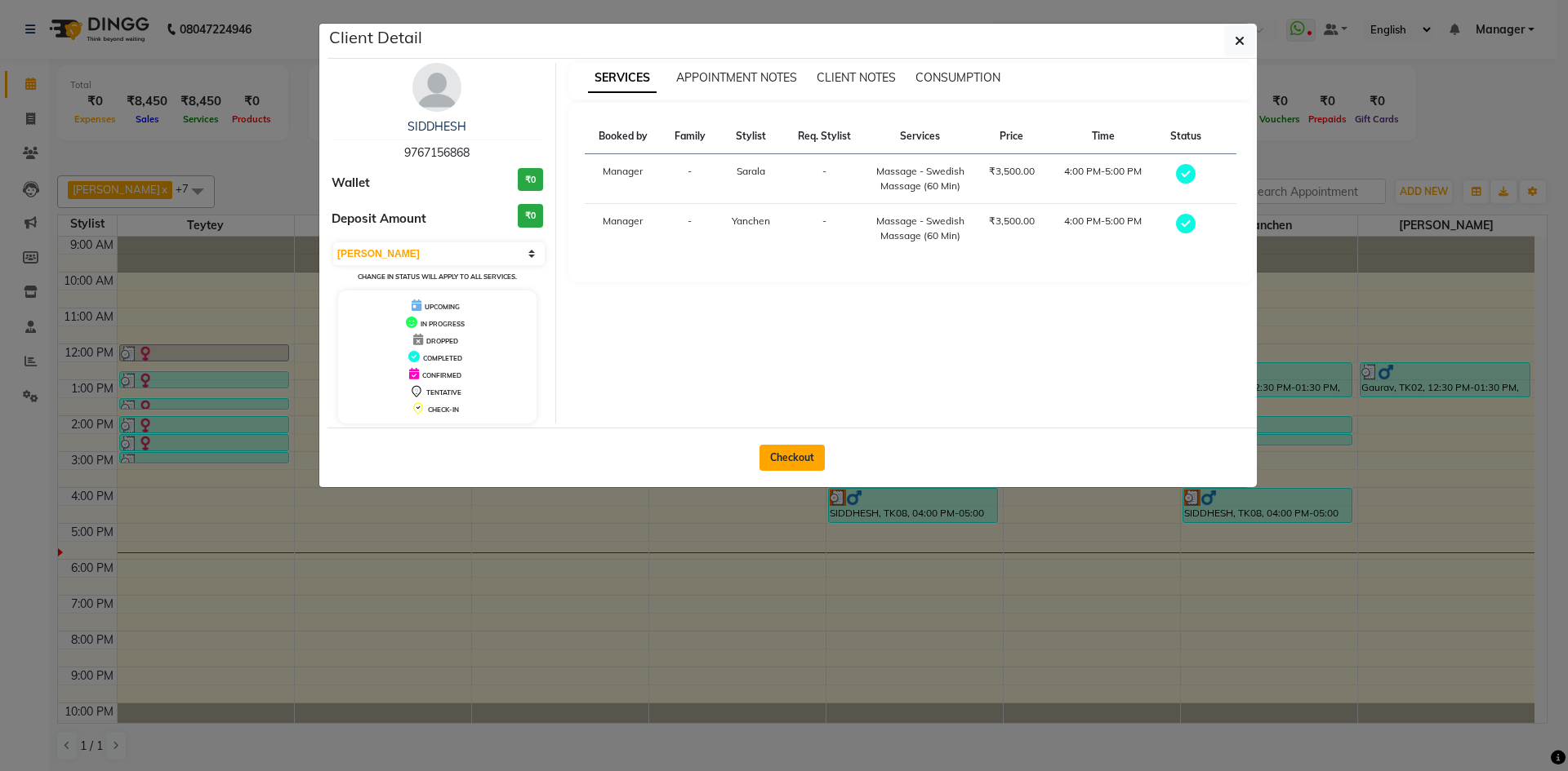
click at [806, 456] on button "Checkout" at bounding box center [792, 458] width 66 height 26
select select "service"
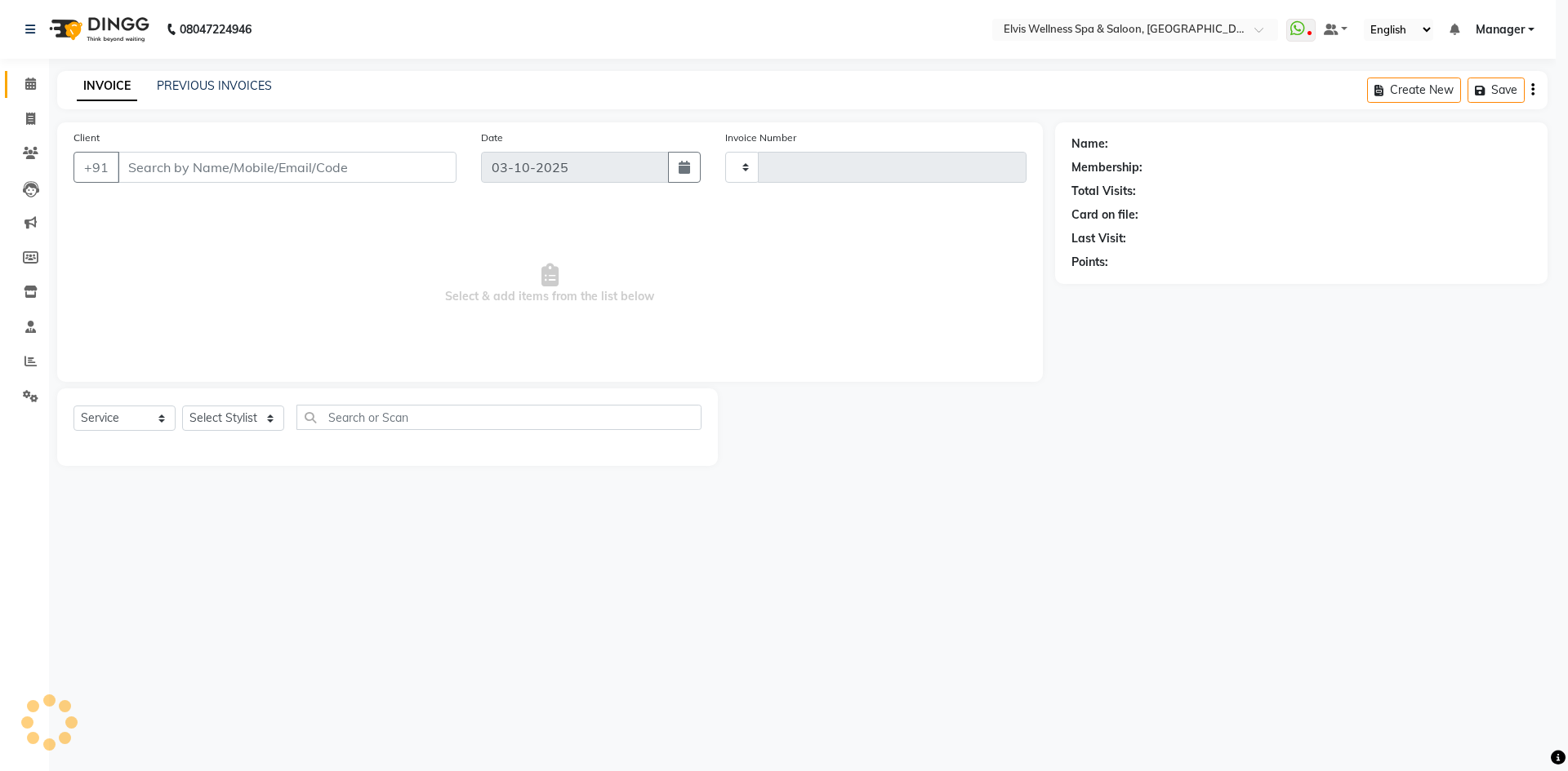
type input "1899"
select select "6269"
type input "9767156868"
select select "71671"
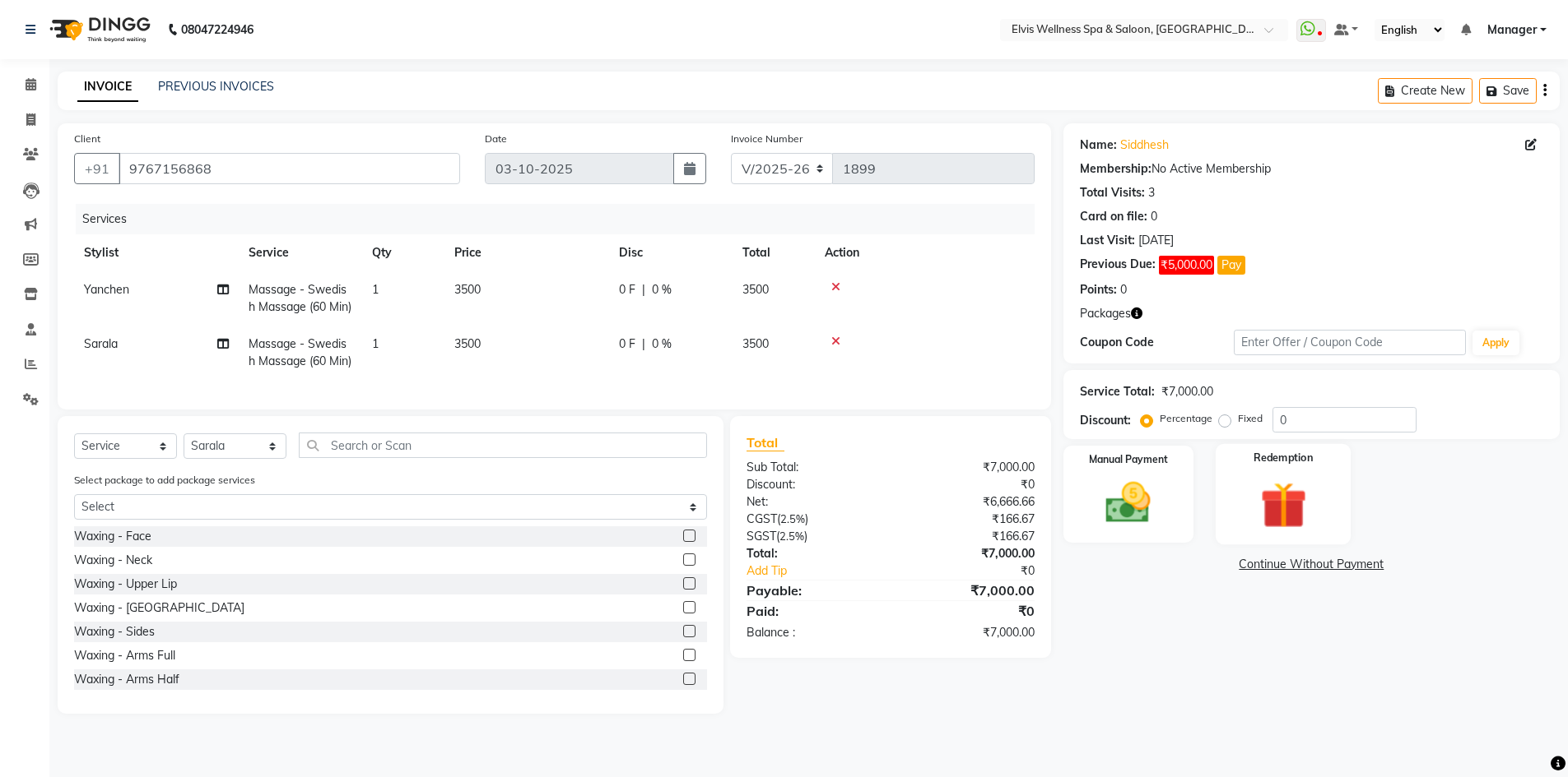
click at [1290, 488] on img at bounding box center [1283, 505] width 76 height 58
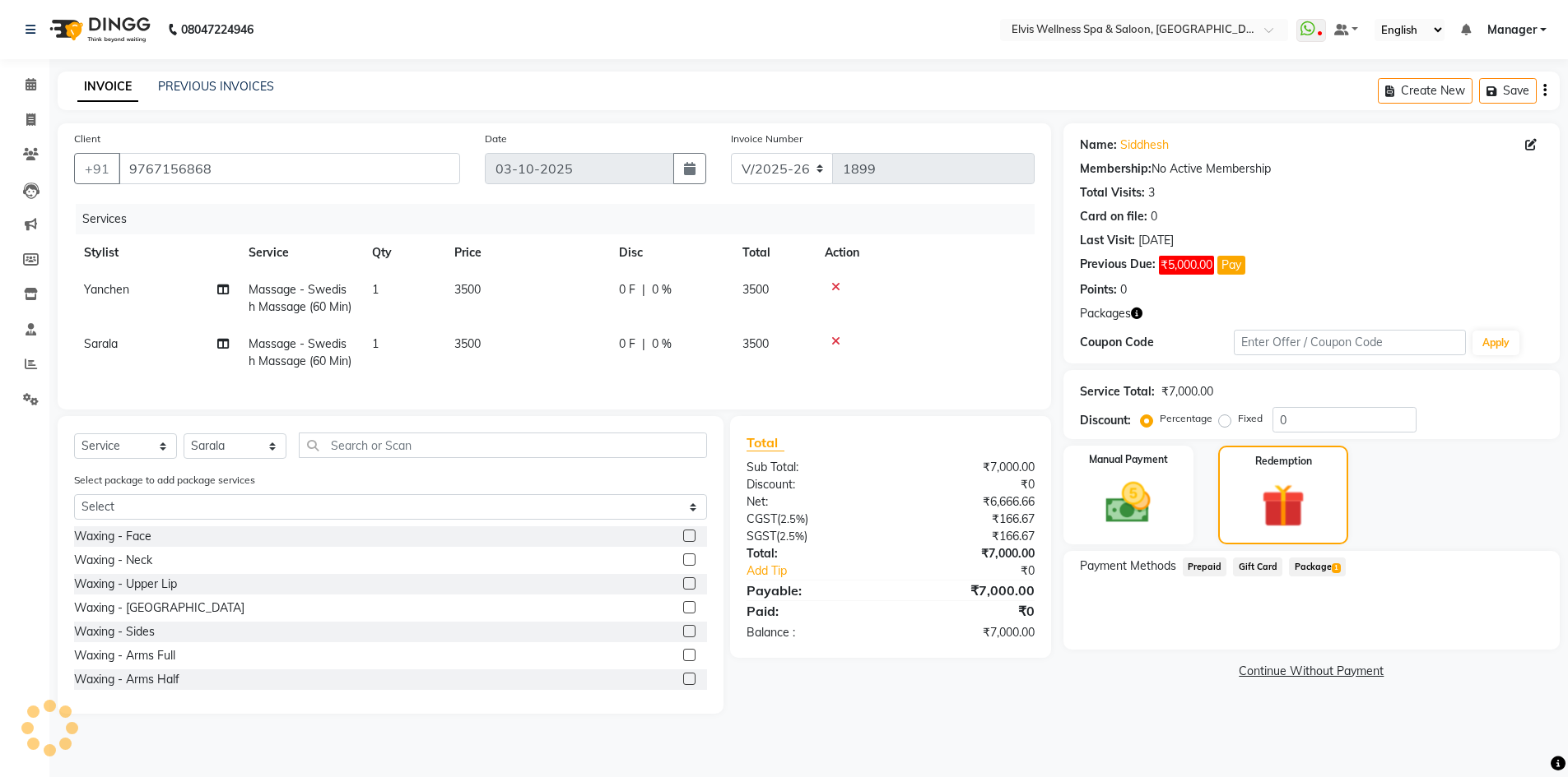
click at [1313, 572] on span "Package 1" at bounding box center [1317, 567] width 57 height 19
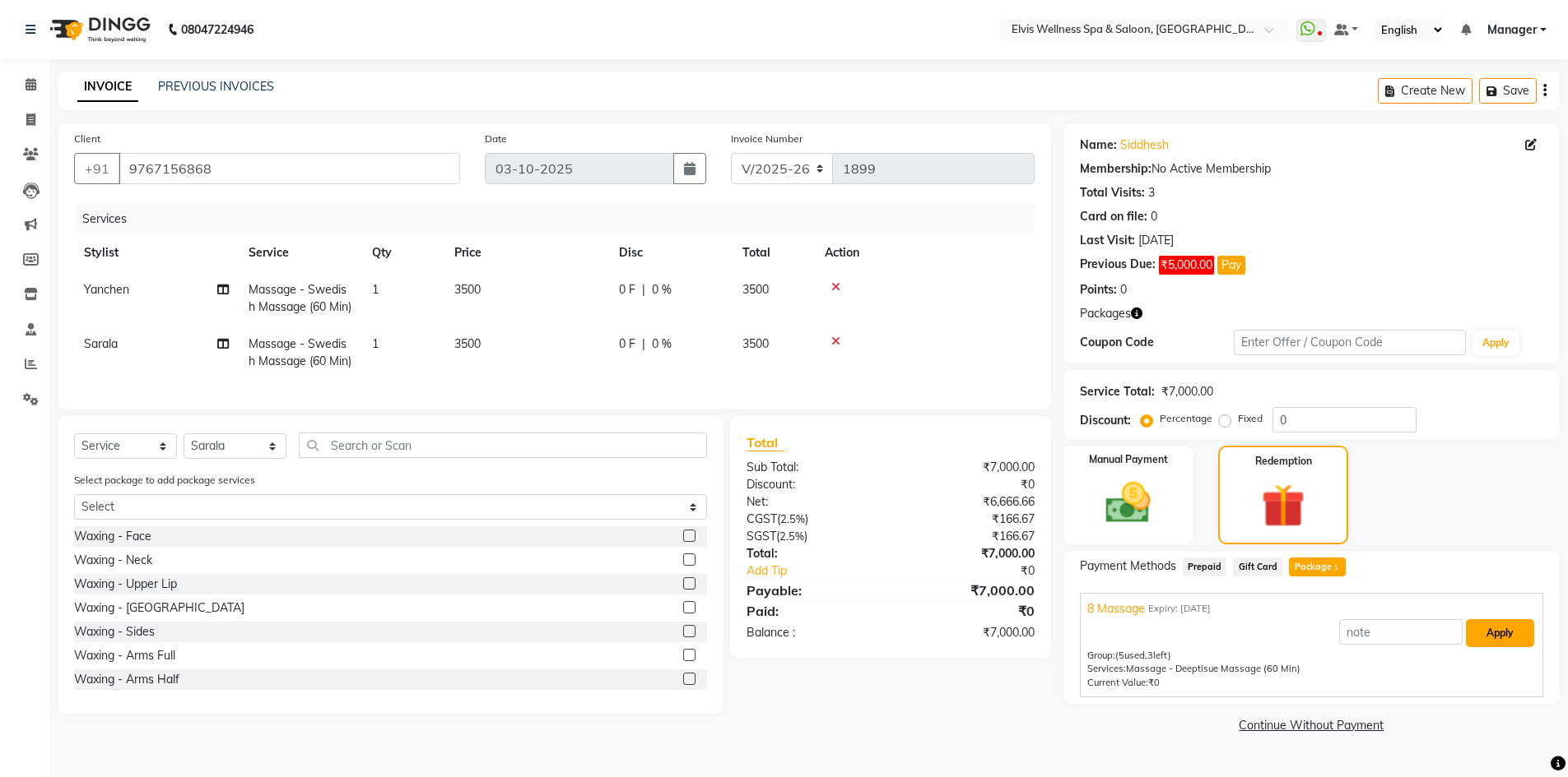
click at [1498, 638] on button "Apply" at bounding box center [1500, 633] width 68 height 28
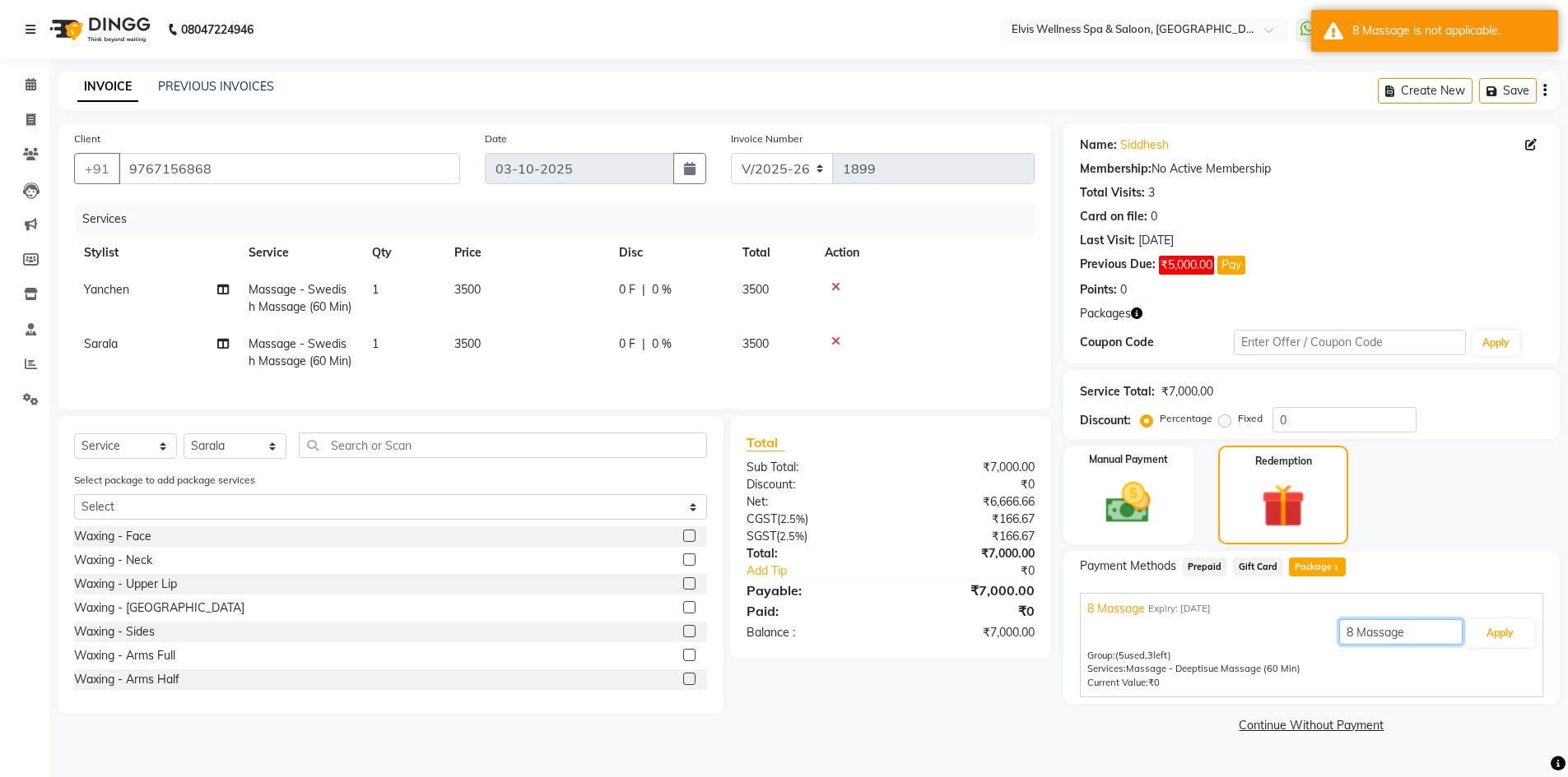
click at [1358, 635] on input "8 Massage" at bounding box center [1401, 632] width 124 height 25
click at [1405, 632] on input "2Massage" at bounding box center [1401, 632] width 124 height 25
click at [1352, 633] on input "2Massage" at bounding box center [1401, 632] width 124 height 25
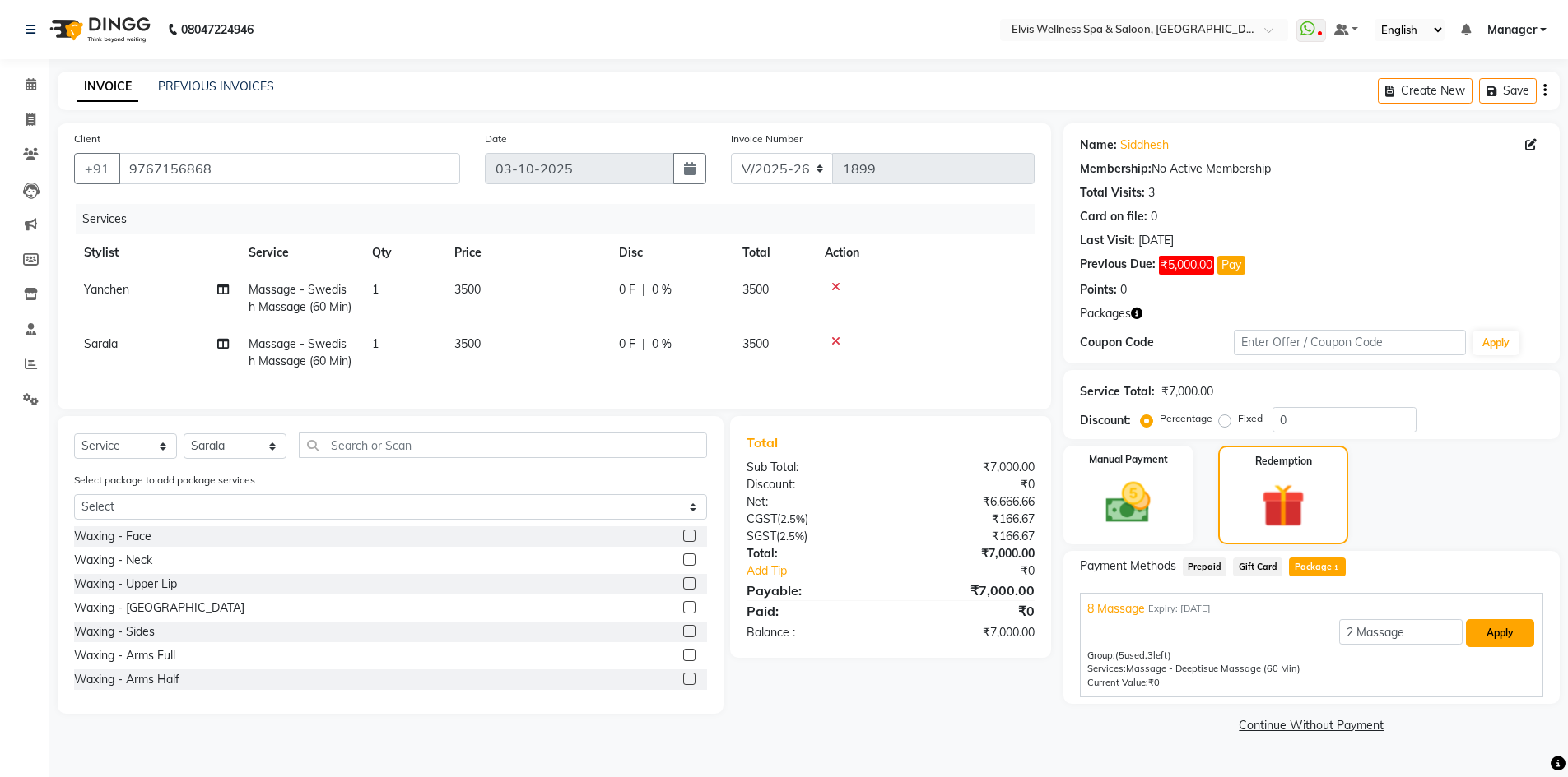
click at [1492, 629] on button "Apply" at bounding box center [1500, 633] width 68 height 28
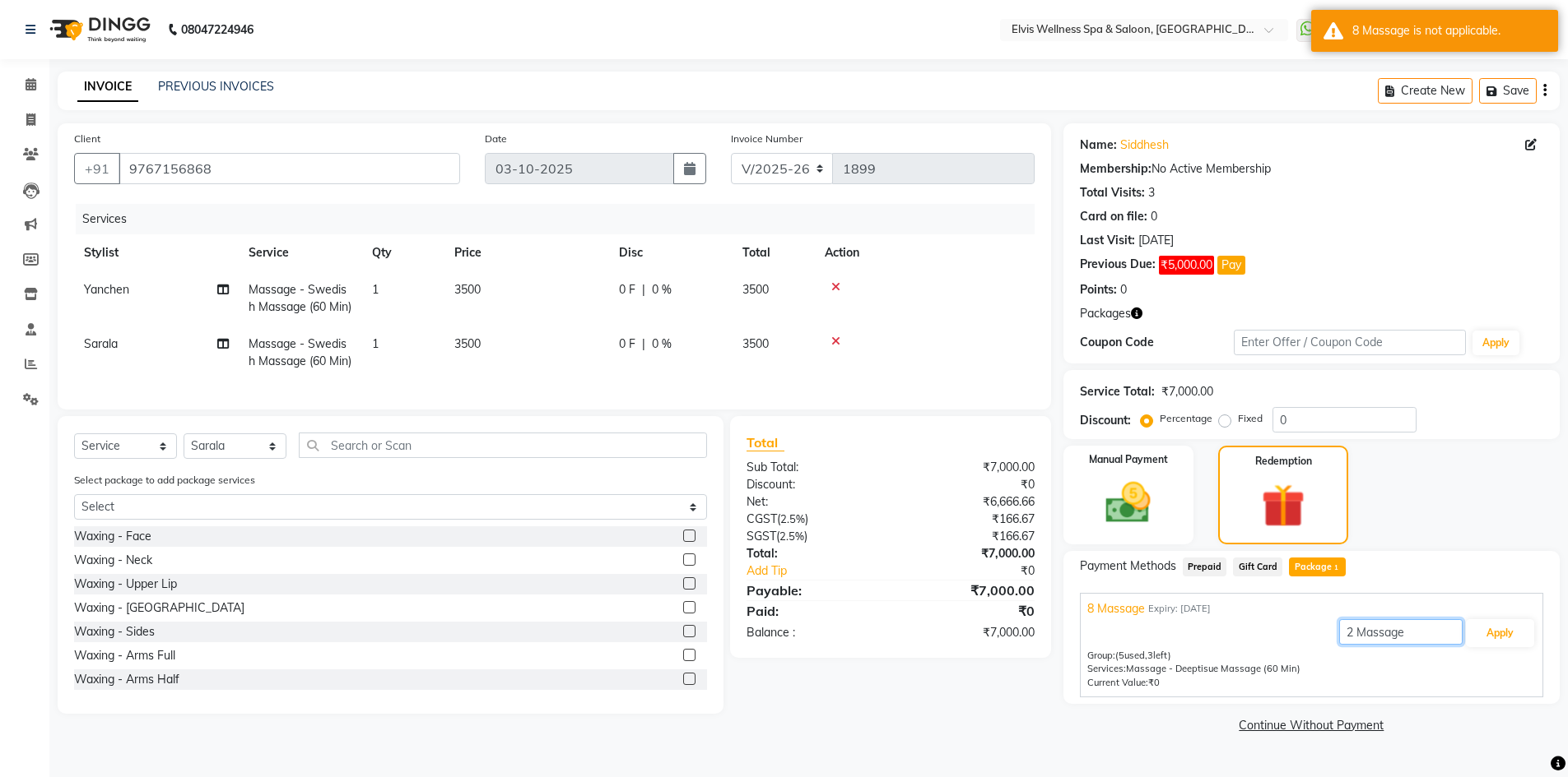
click at [1406, 639] on input "2 Massage" at bounding box center [1401, 632] width 124 height 25
type input "2"
click at [1501, 630] on button "Apply" at bounding box center [1500, 633] width 68 height 28
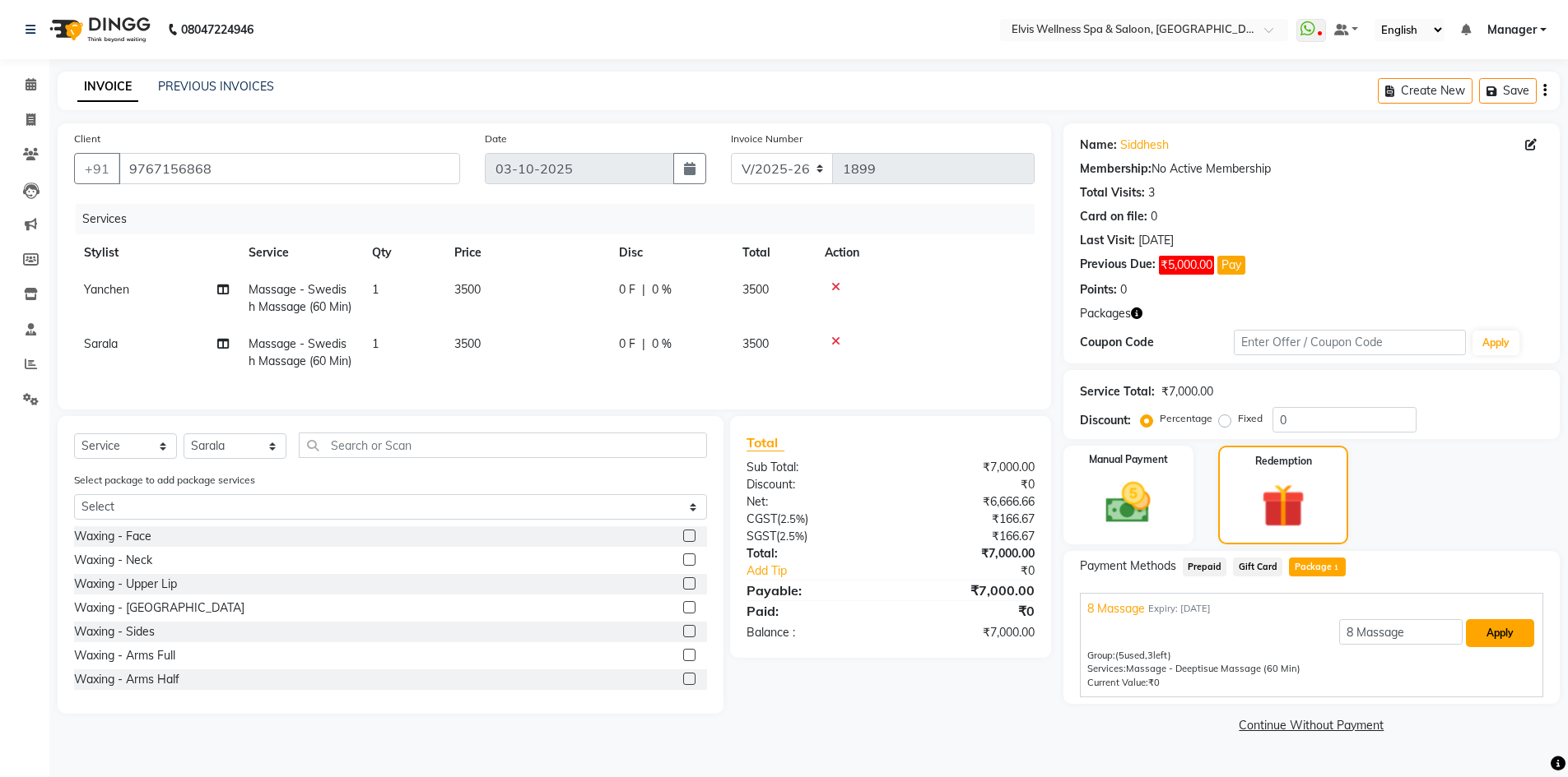
click at [1504, 628] on button "Apply" at bounding box center [1500, 633] width 68 height 28
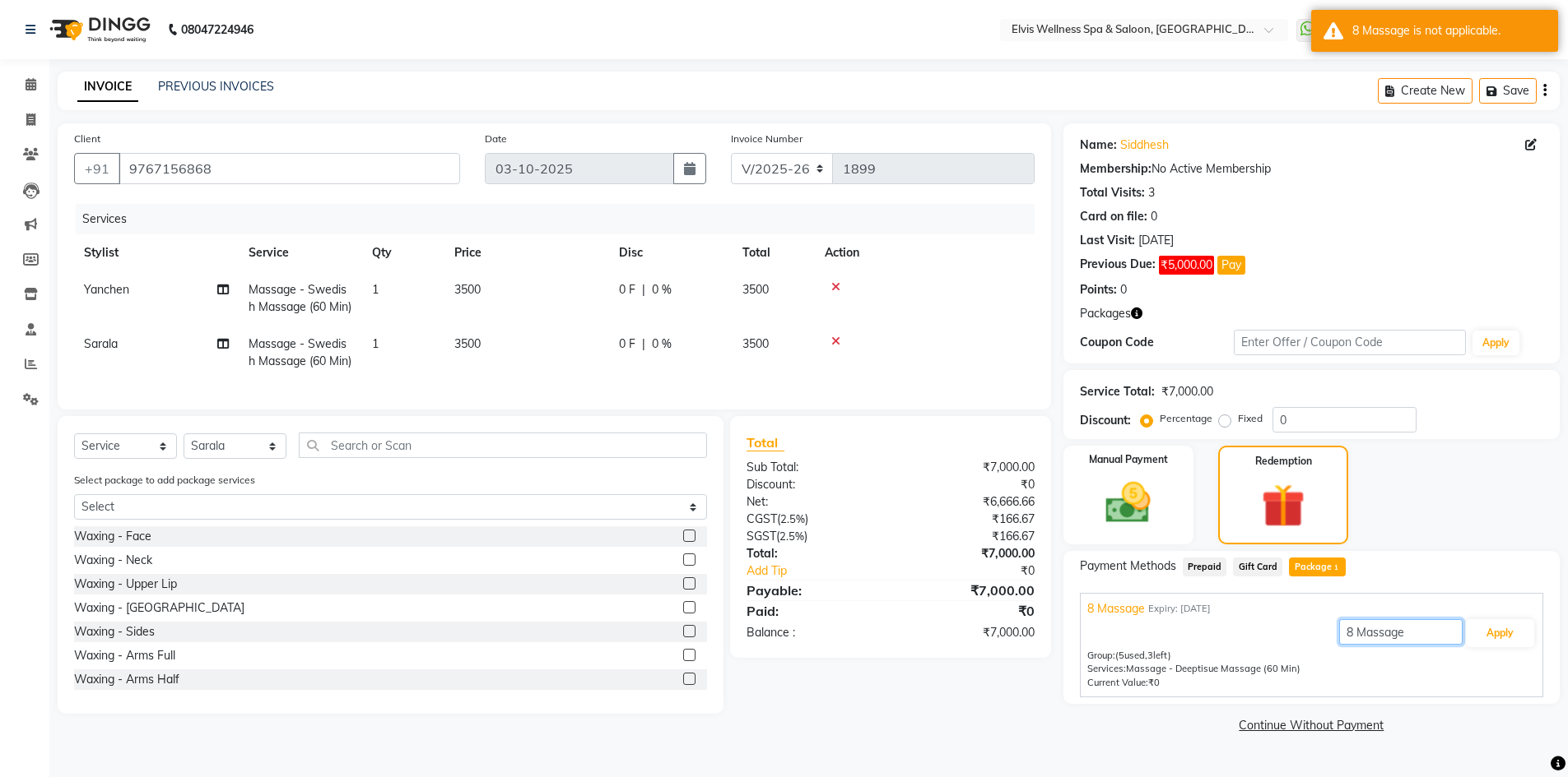
click at [1351, 631] on input "8 Massage" at bounding box center [1401, 632] width 124 height 25
type input "12 Massage"
click at [1509, 627] on button "Apply" at bounding box center [1500, 633] width 68 height 28
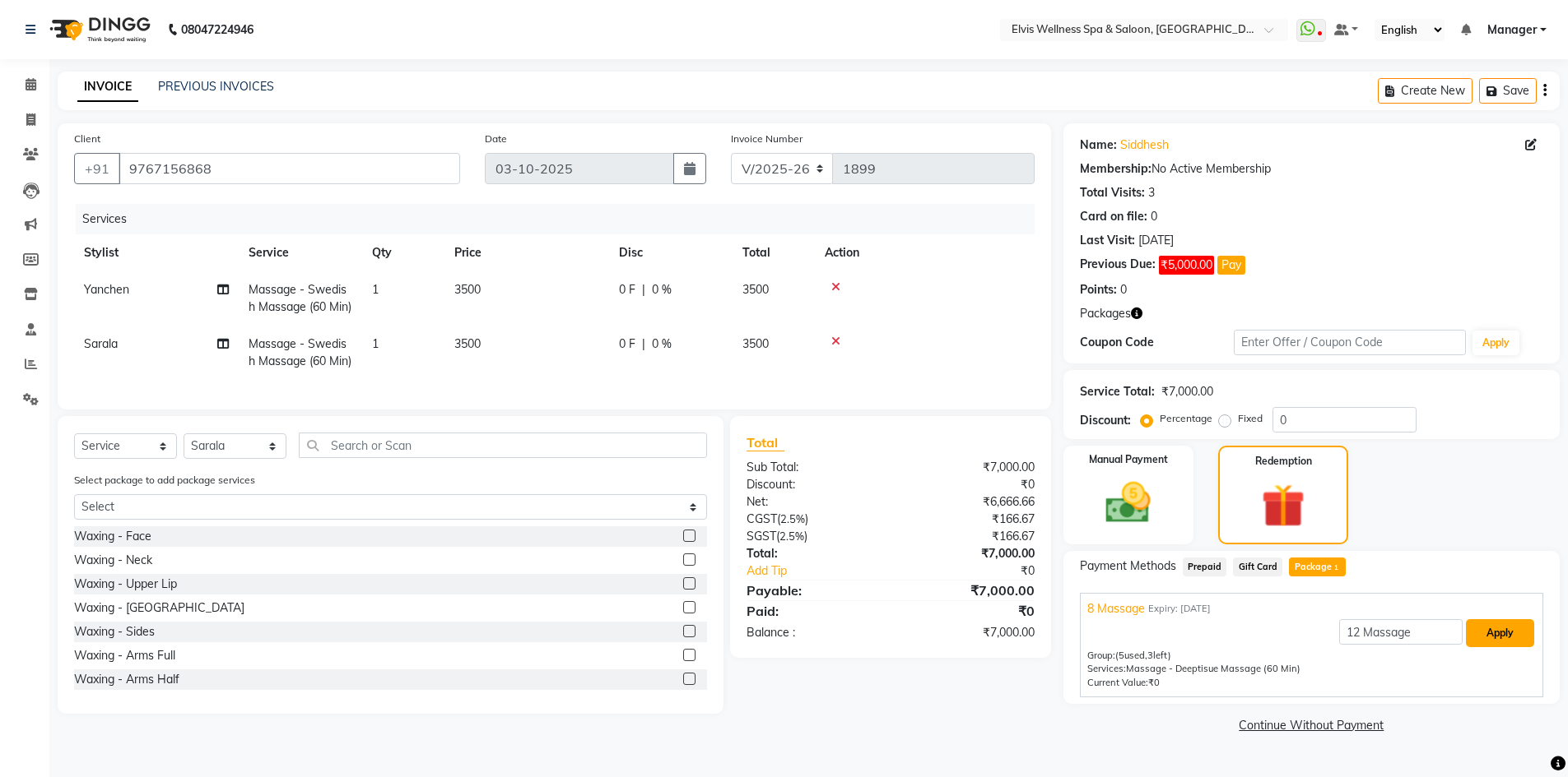
click at [1508, 632] on button "Apply" at bounding box center [1500, 633] width 68 height 28
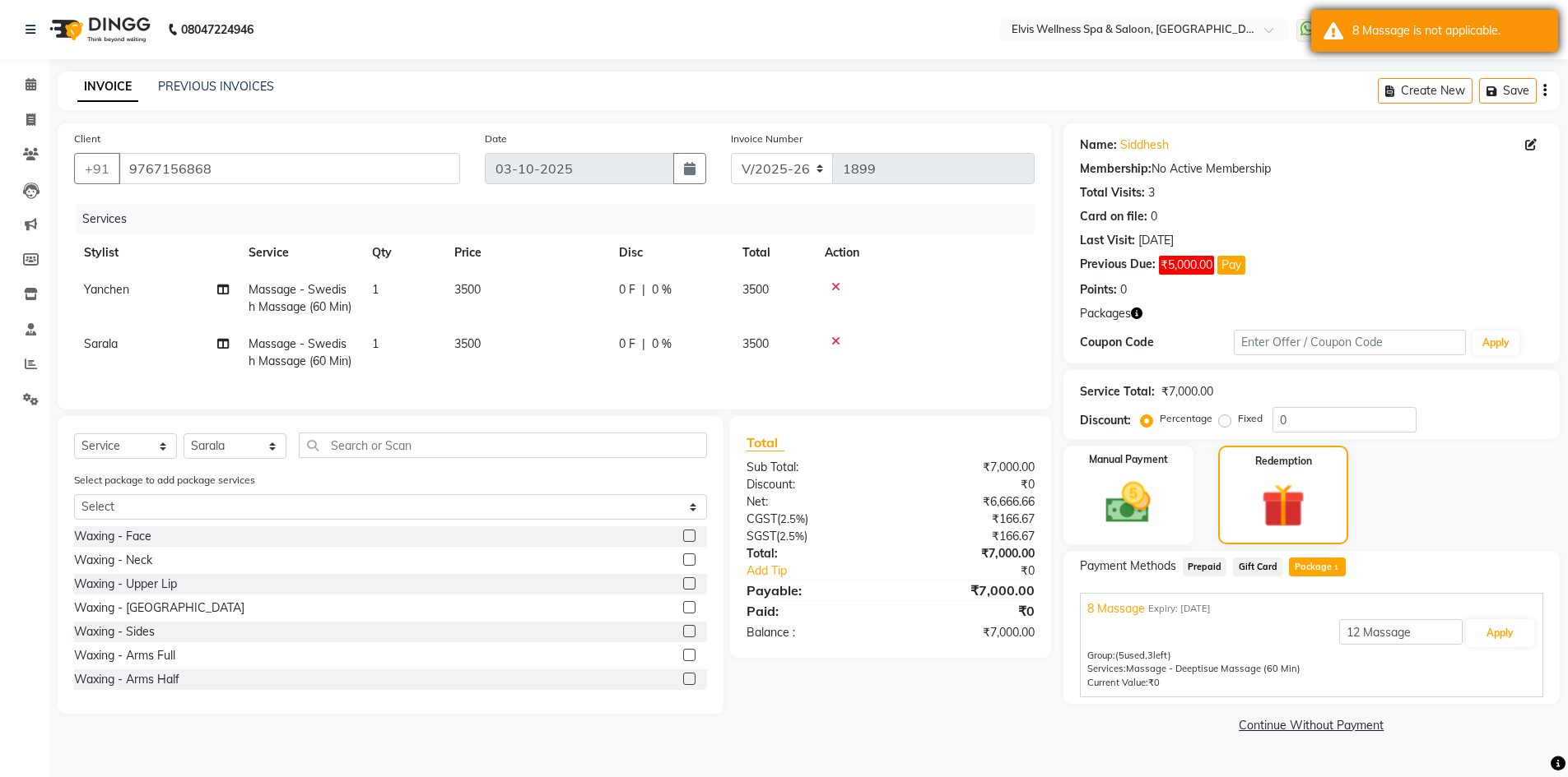
click at [1327, 34] on div "8 Massage is not applicable." at bounding box center [1434, 30] width 247 height 42
click at [1550, 86] on div "Create New Save" at bounding box center [1469, 91] width 182 height 38
click at [1545, 91] on icon "button" at bounding box center [1545, 91] width 3 height 1
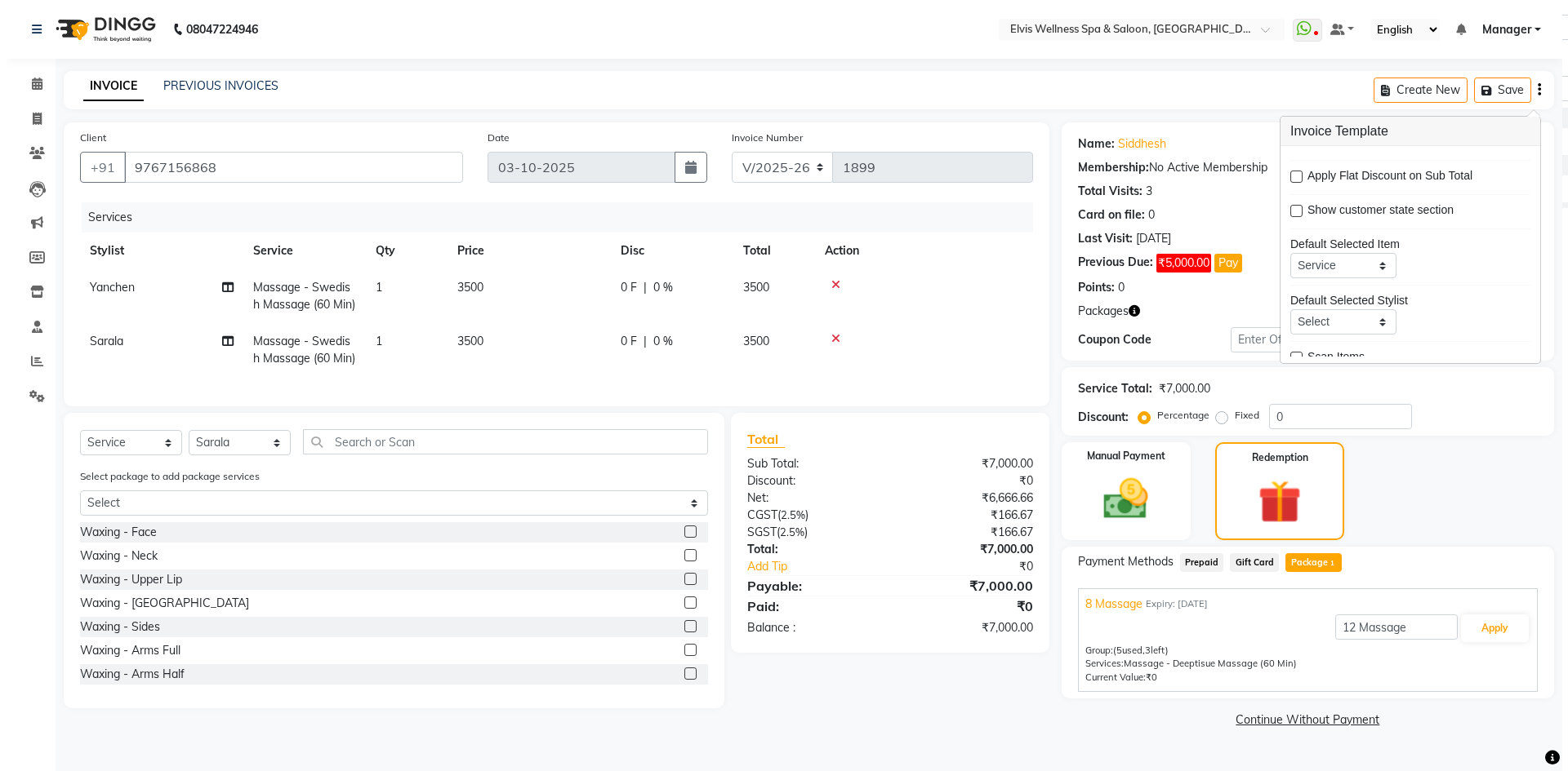
scroll to position [80, 0]
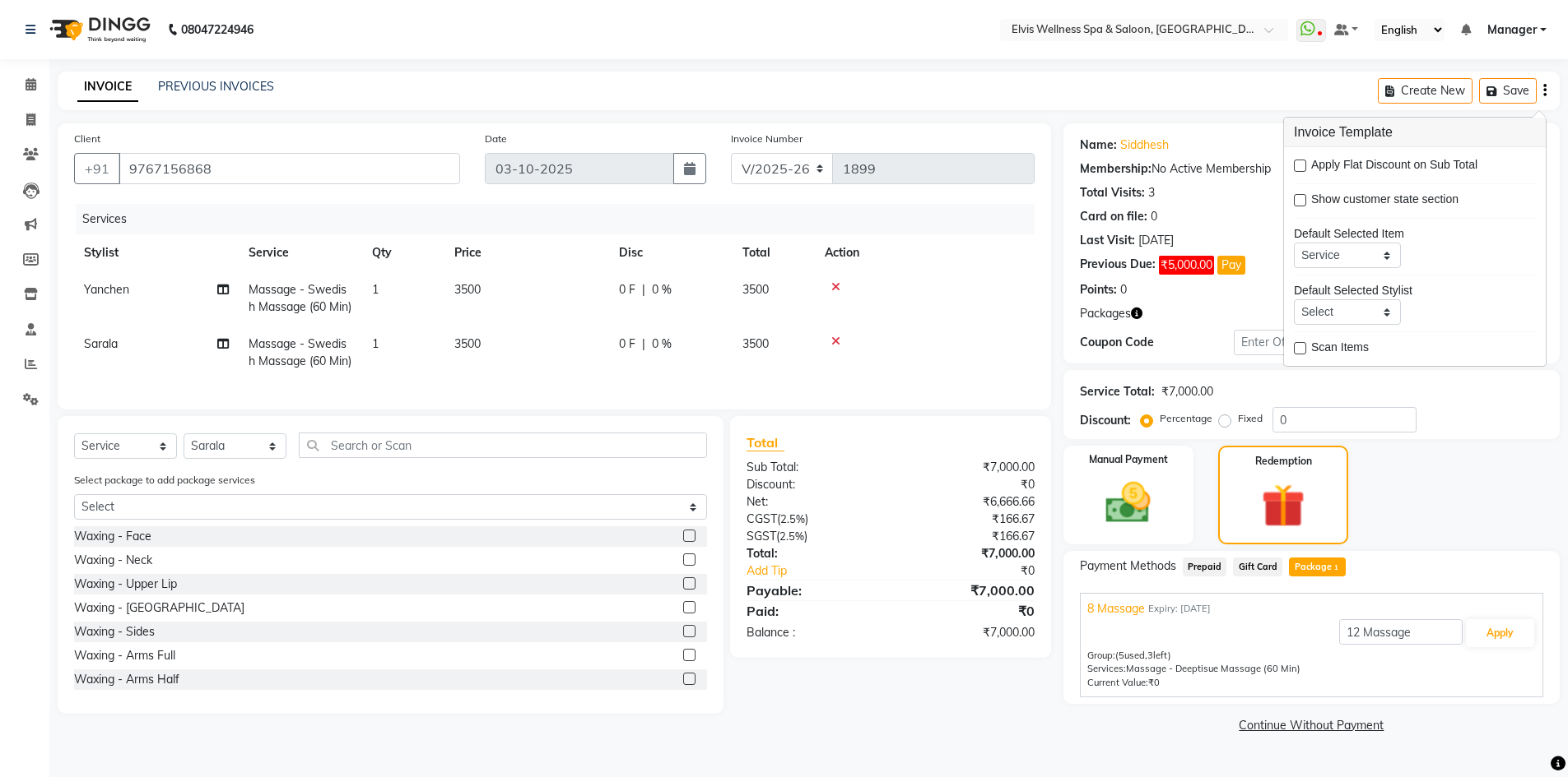
click at [1238, 420] on label "Fixed" at bounding box center [1250, 418] width 24 height 15
click at [1223, 420] on input "Fixed" at bounding box center [1227, 418] width 11 height 11
radio input "true"
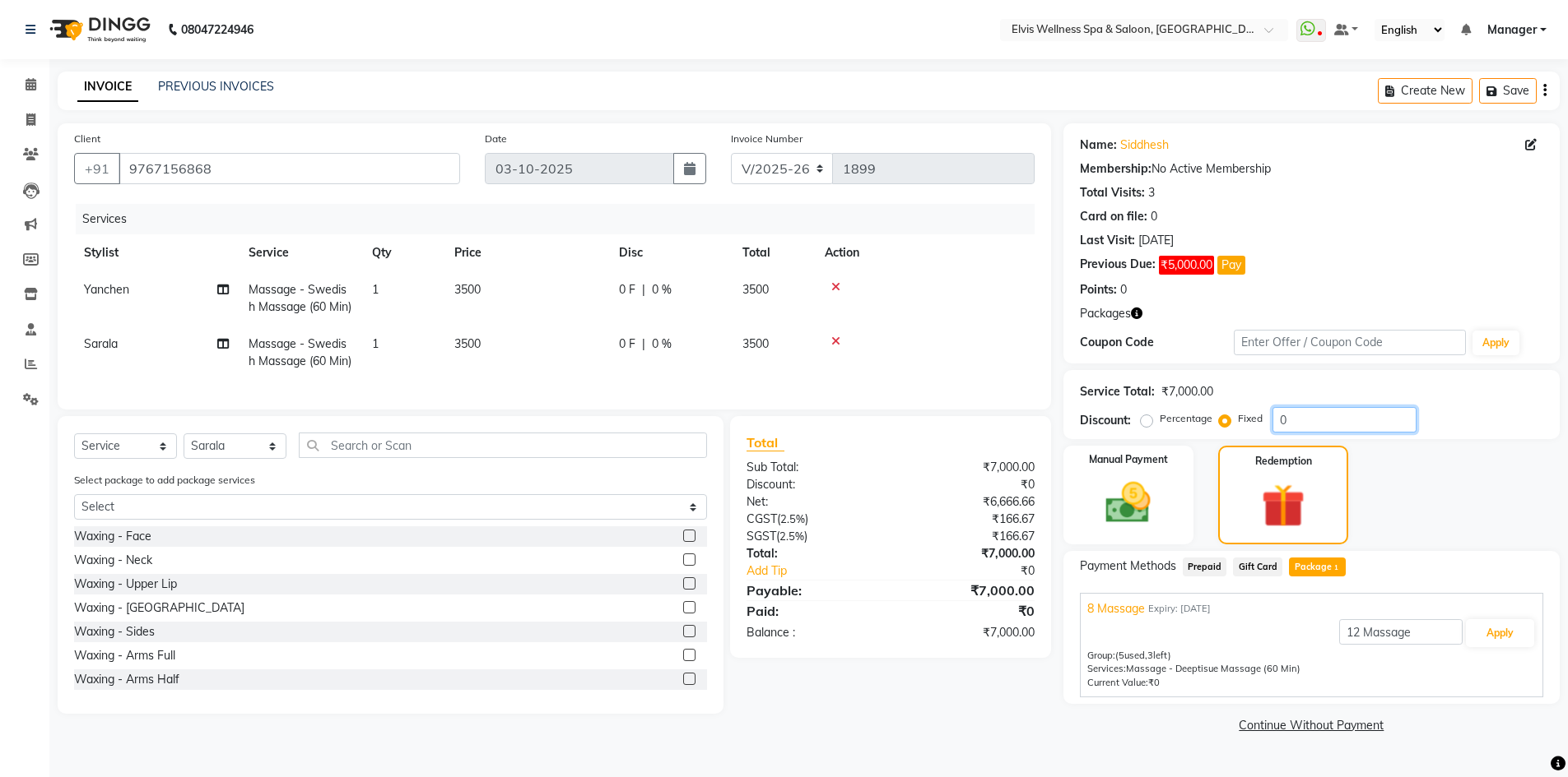
click at [1278, 420] on input "0" at bounding box center [1344, 419] width 144 height 25
type input "100"
click at [1160, 418] on label "Percentage" at bounding box center [1186, 418] width 52 height 15
click at [1144, 418] on input "Percentage" at bounding box center [1150, 418] width 11 height 11
radio input "true"
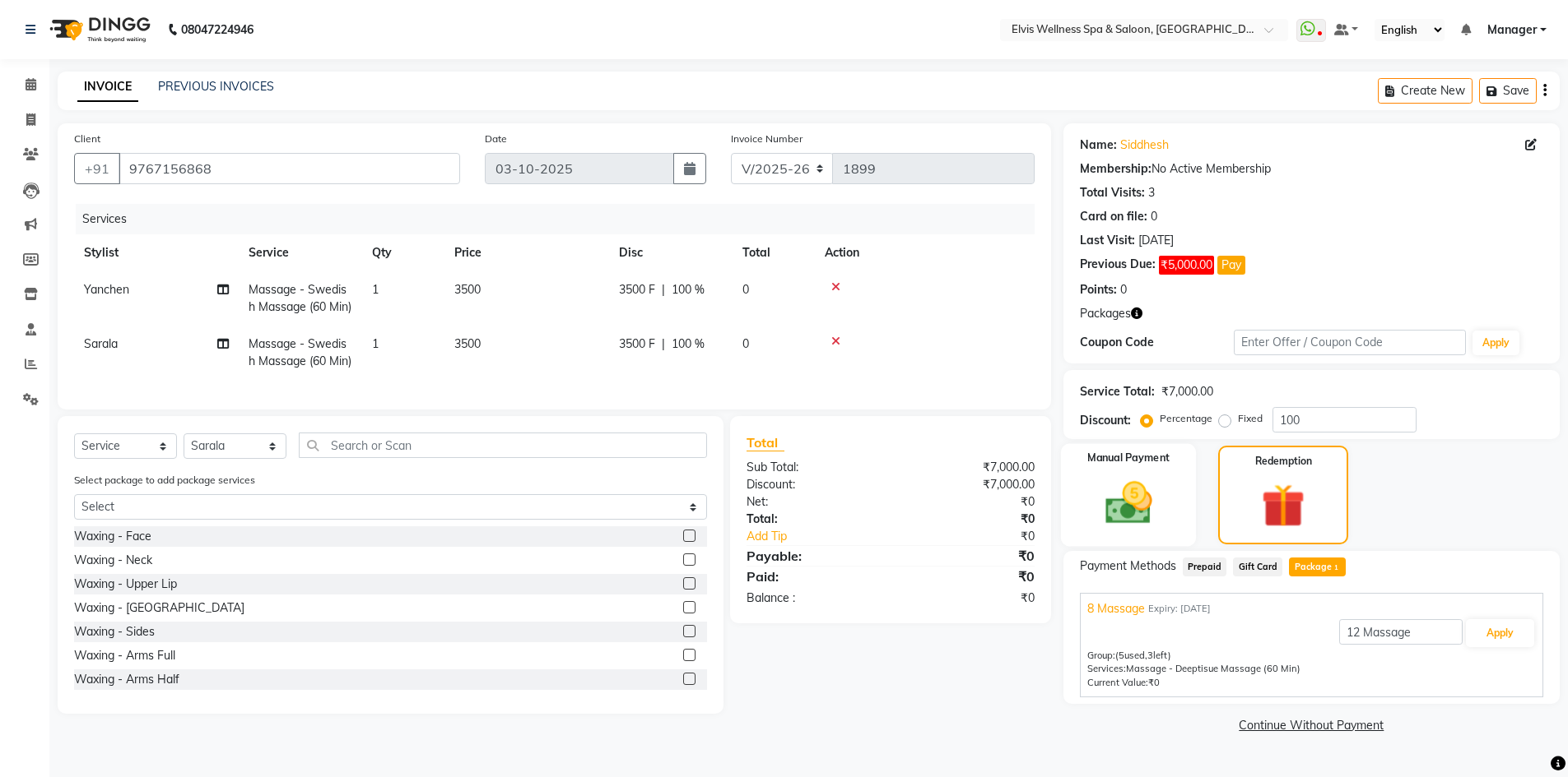
click at [1175, 495] on div "Manual Payment" at bounding box center [1128, 495] width 136 height 102
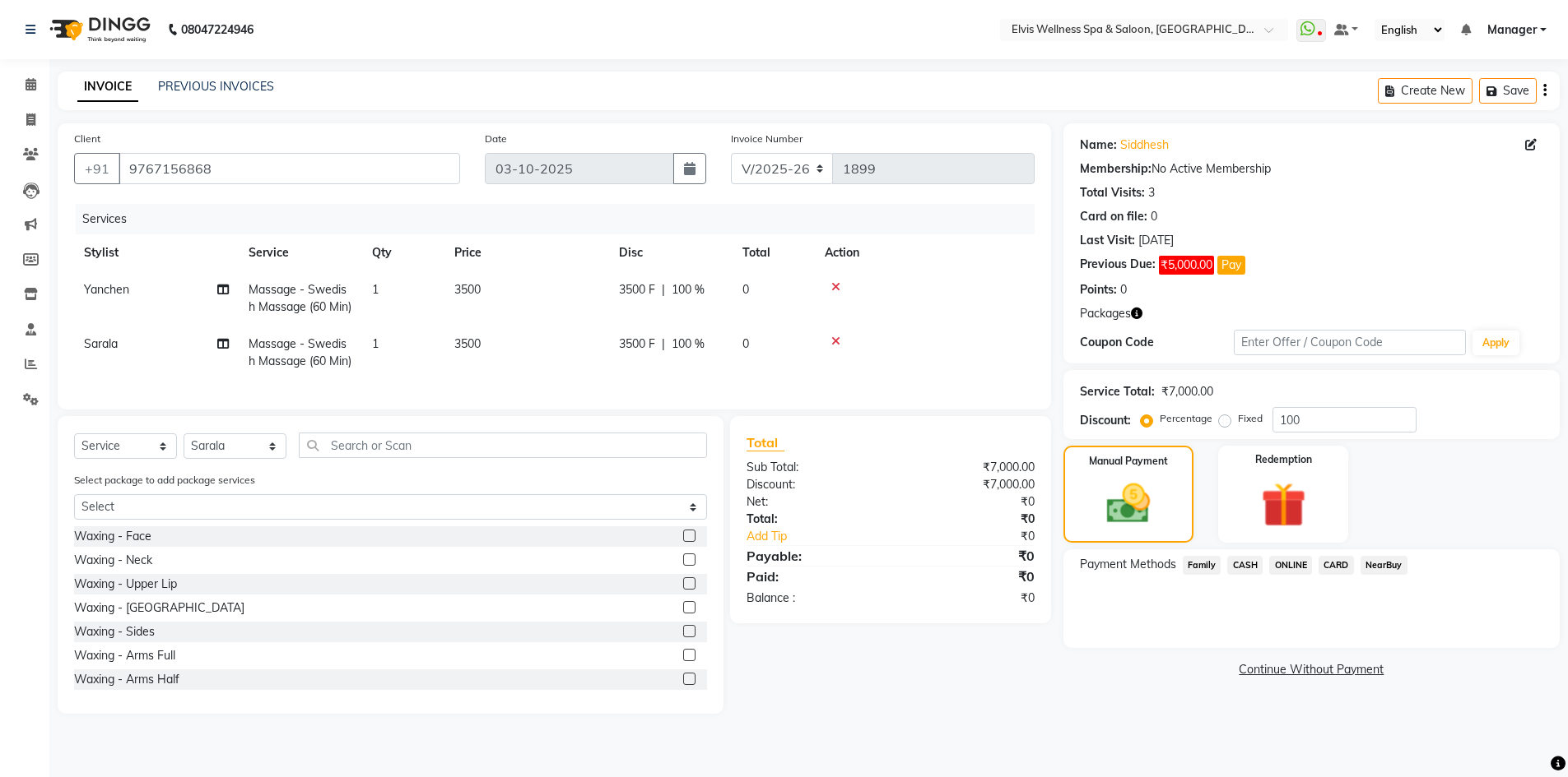
click at [1212, 563] on span "Family" at bounding box center [1202, 565] width 38 height 19
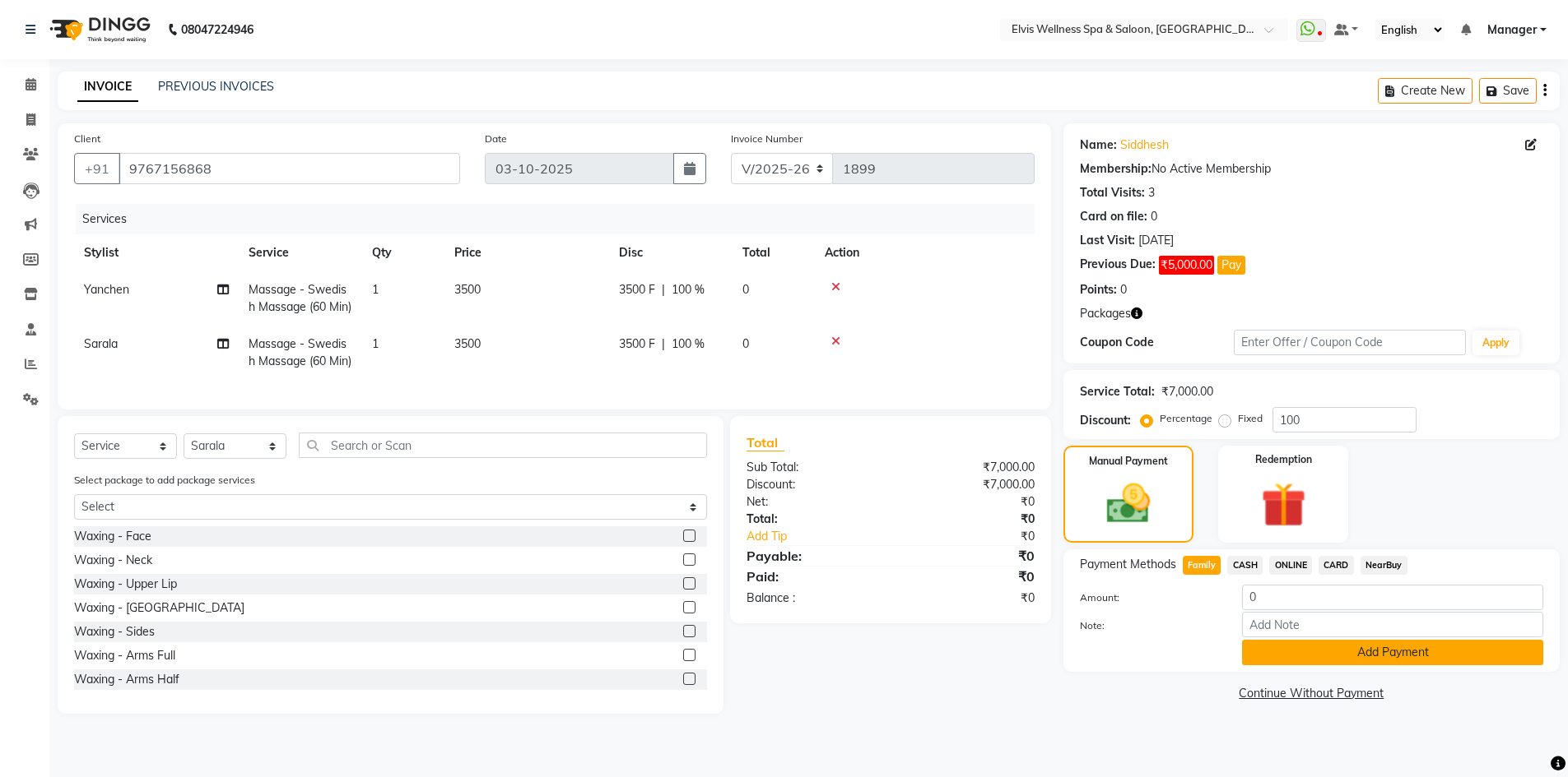
click at [1353, 650] on button "Add Payment" at bounding box center [1393, 652] width 302 height 25
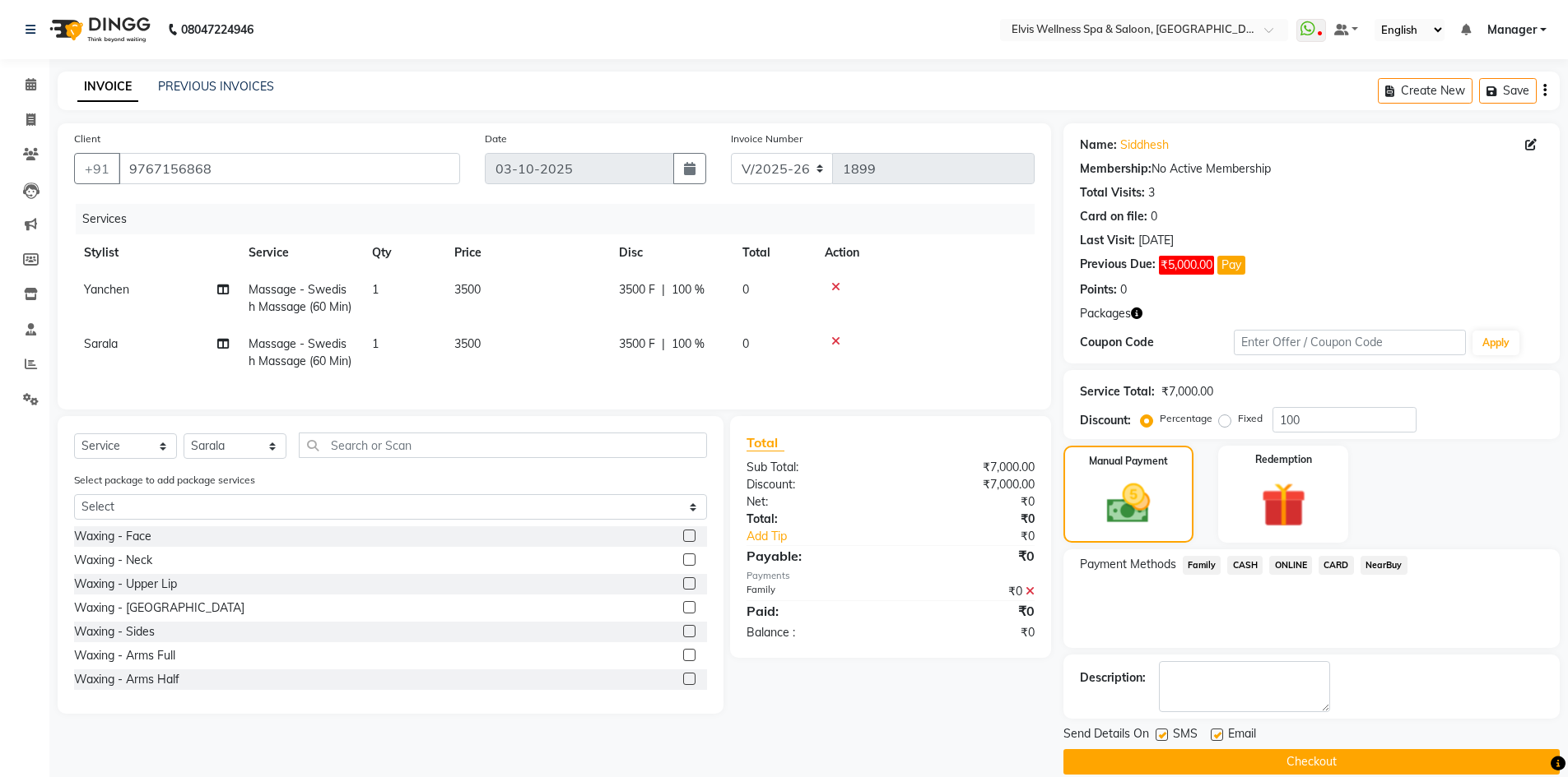
click at [1162, 733] on label at bounding box center [1162, 735] width 12 height 12
click at [1162, 733] on input "checkbox" at bounding box center [1161, 736] width 10 height 10
checkbox input "false"
click at [1213, 760] on button "Checkout" at bounding box center [1311, 761] width 496 height 25
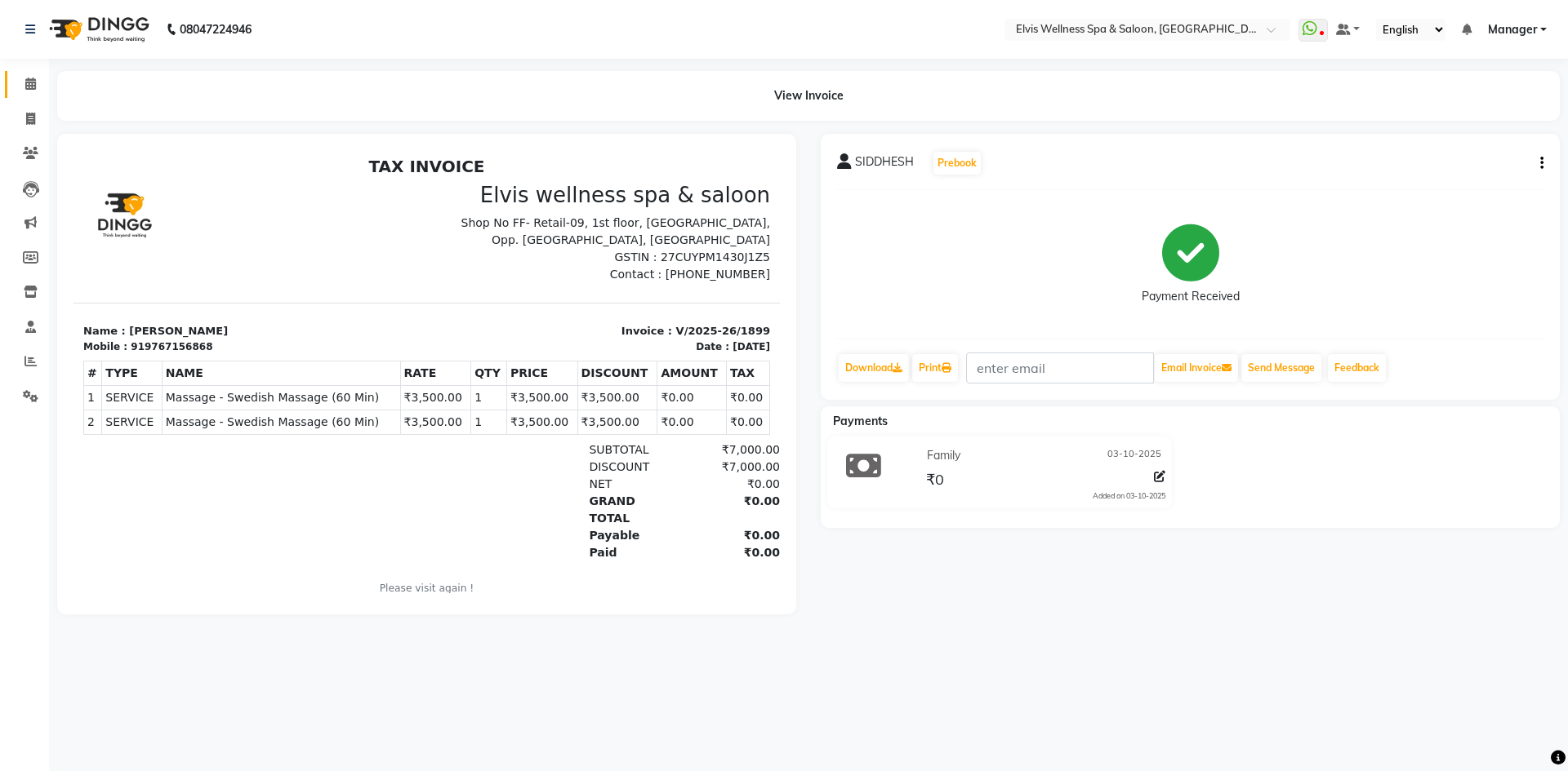
click at [31, 73] on link "Calendar" at bounding box center [24, 84] width 39 height 27
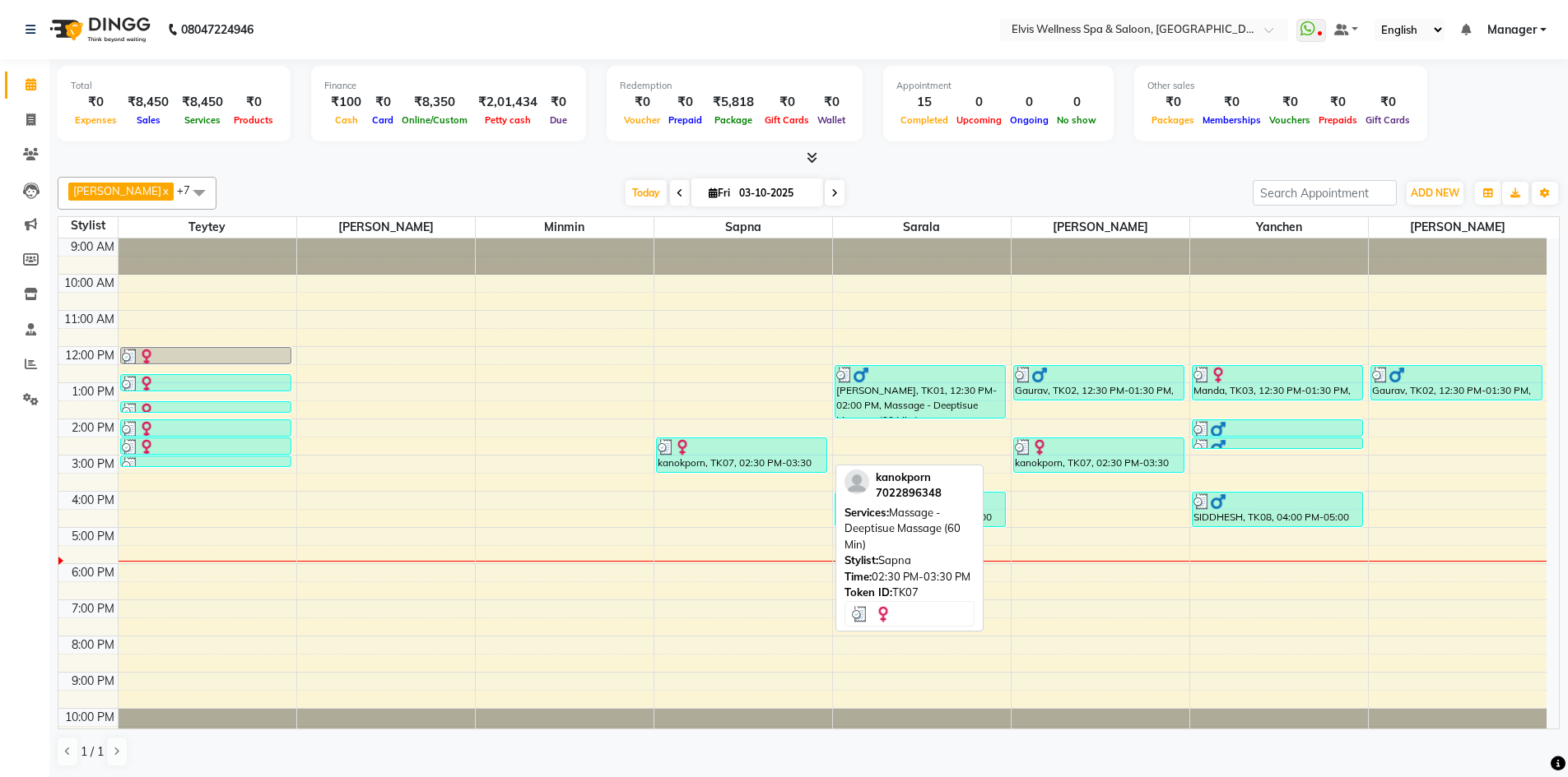
click at [737, 443] on div at bounding box center [743, 447] width 169 height 17
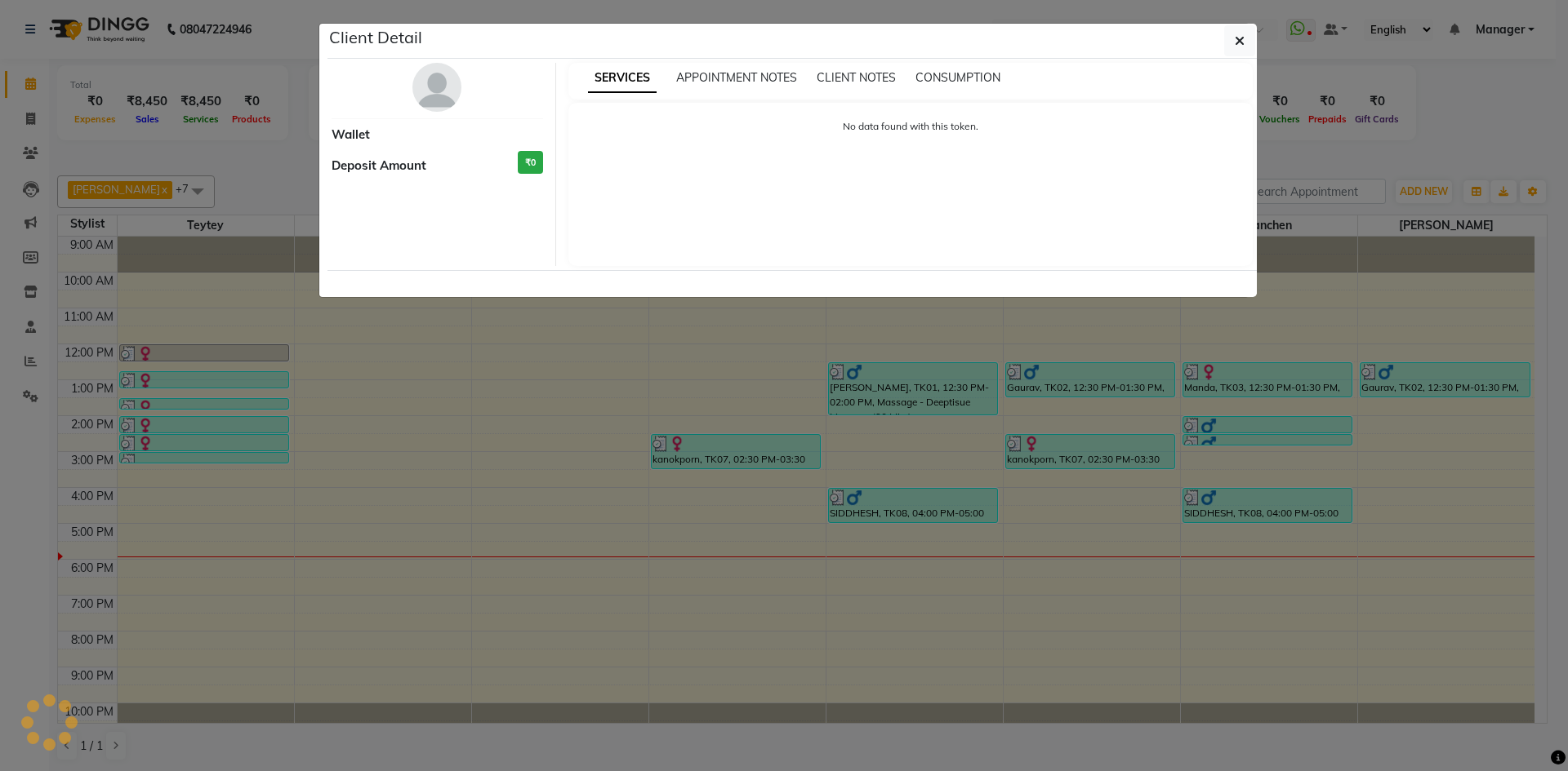
select select "3"
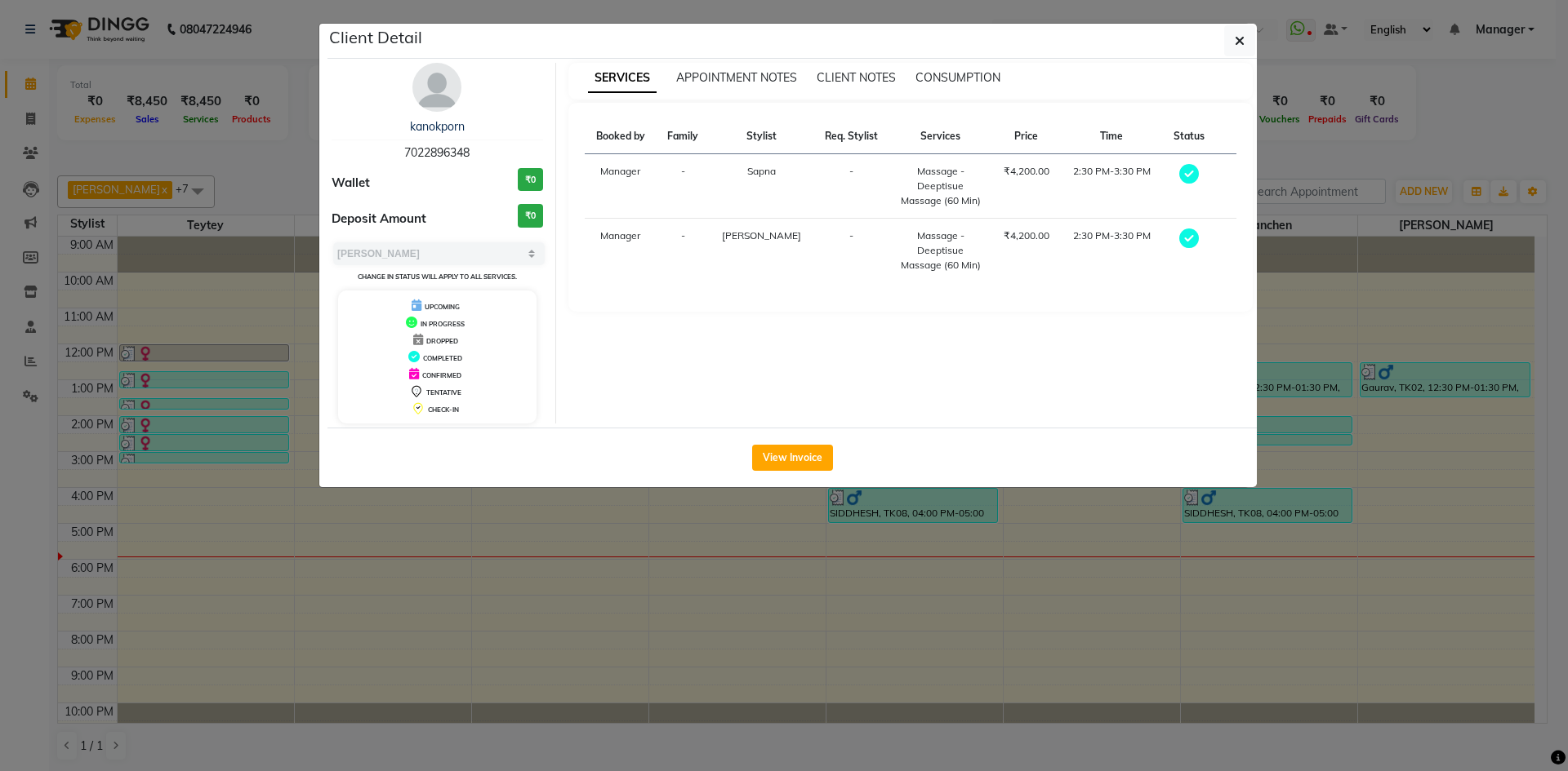
click at [444, 156] on span "7022896348" at bounding box center [437, 152] width 66 height 15
click at [441, 153] on span "7022896348" at bounding box center [437, 152] width 66 height 15
drag, startPoint x: 446, startPoint y: 153, endPoint x: 506, endPoint y: 163, distance: 60.8
click at [506, 163] on div "kanokporn 7022896348 Wallet ₹0 Deposit Amount ₹0 Select MARK DONE UPCOMING Chan…" at bounding box center [438, 243] width 237 height 360
drag, startPoint x: 404, startPoint y: 150, endPoint x: 480, endPoint y: 149, distance: 76.0
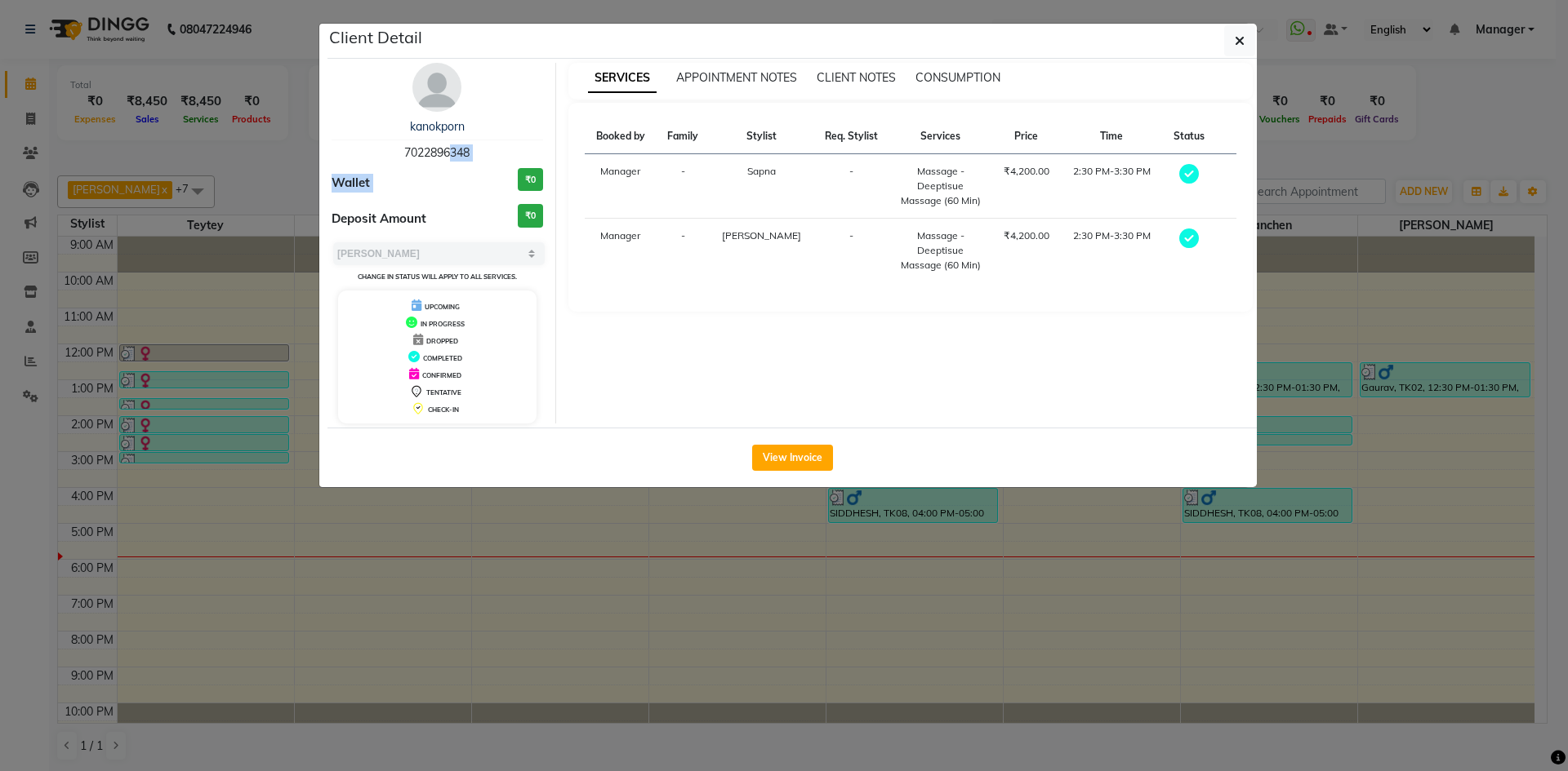
click at [480, 149] on div "kanokporn 7022896348" at bounding box center [437, 140] width 212 height 43
drag, startPoint x: 438, startPoint y: 149, endPoint x: 505, endPoint y: 85, distance: 92.7
click at [505, 85] on div "kanokporn 7022896348 Wallet ₹0 Deposit Amount ₹0 Select MARK DONE UPCOMING Chan…" at bounding box center [438, 243] width 237 height 360
drag, startPoint x: 470, startPoint y: 150, endPoint x: 386, endPoint y: 151, distance: 84.0
click at [386, 151] on div "kanokporn 7022896348" at bounding box center [437, 140] width 212 height 43
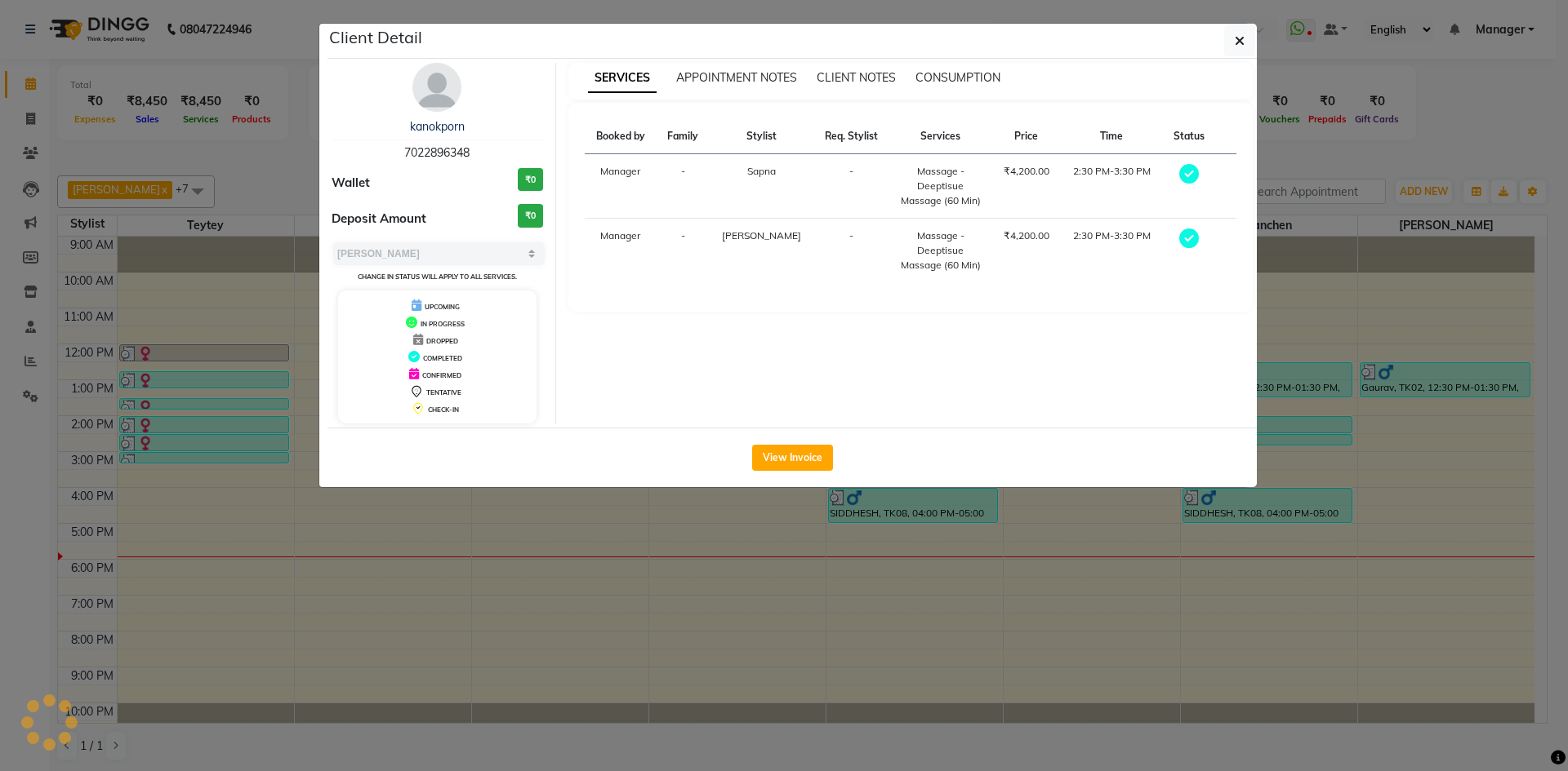
copy span "7022896348"
click at [1228, 43] on button "button" at bounding box center [1240, 41] width 31 height 31
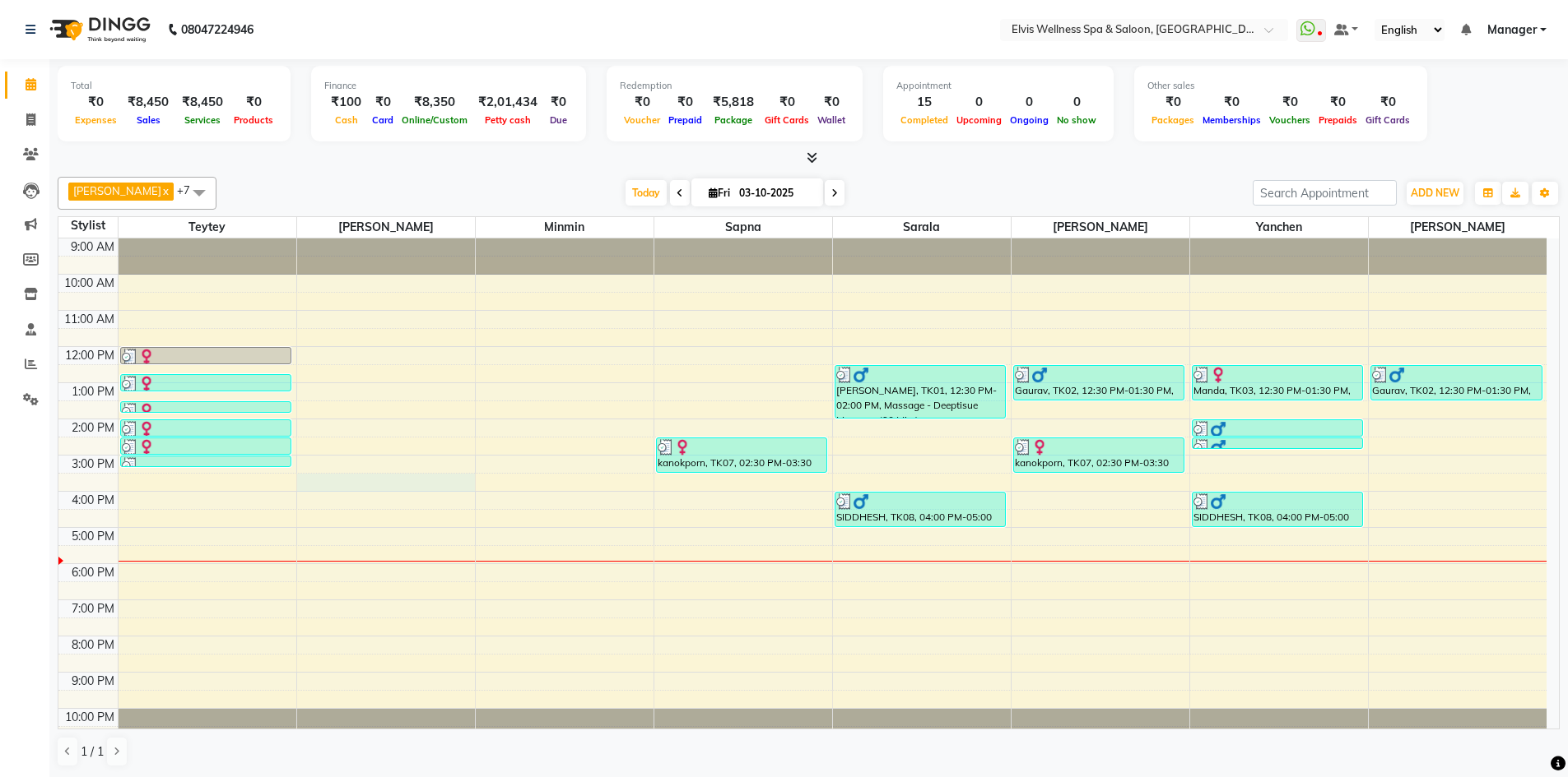
click at [345, 486] on div "9:00 AM 10:00 AM 11:00 AM 12:00 PM 1:00 PM 2:00 PM 3:00 PM 4:00 PM 5:00 PM 6:00…" at bounding box center [802, 491] width 1488 height 506
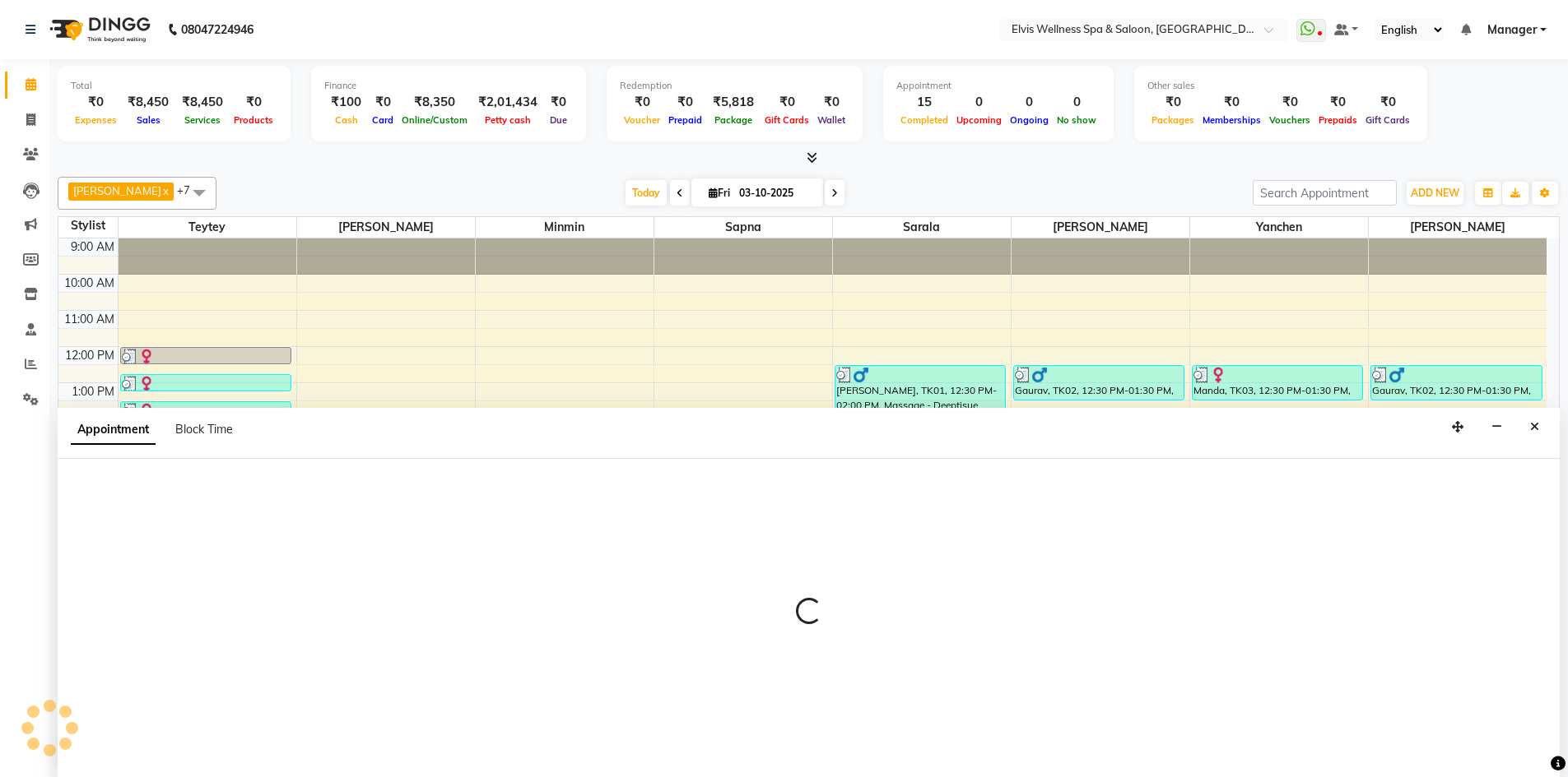
scroll to position [1, 0]
select select "46975"
select select "930"
select select "tentative"
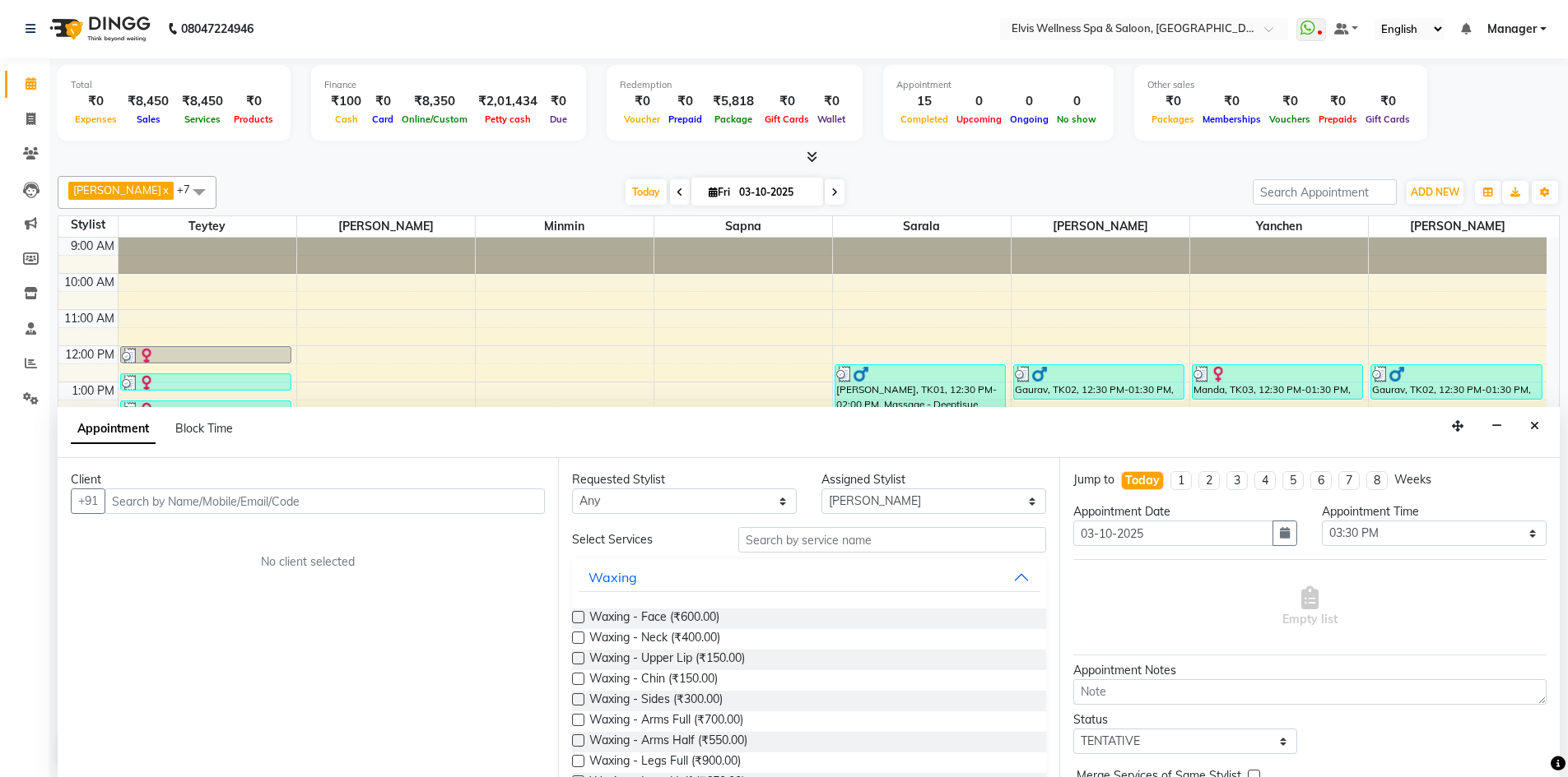
click at [217, 500] on input "text" at bounding box center [324, 501] width 440 height 25
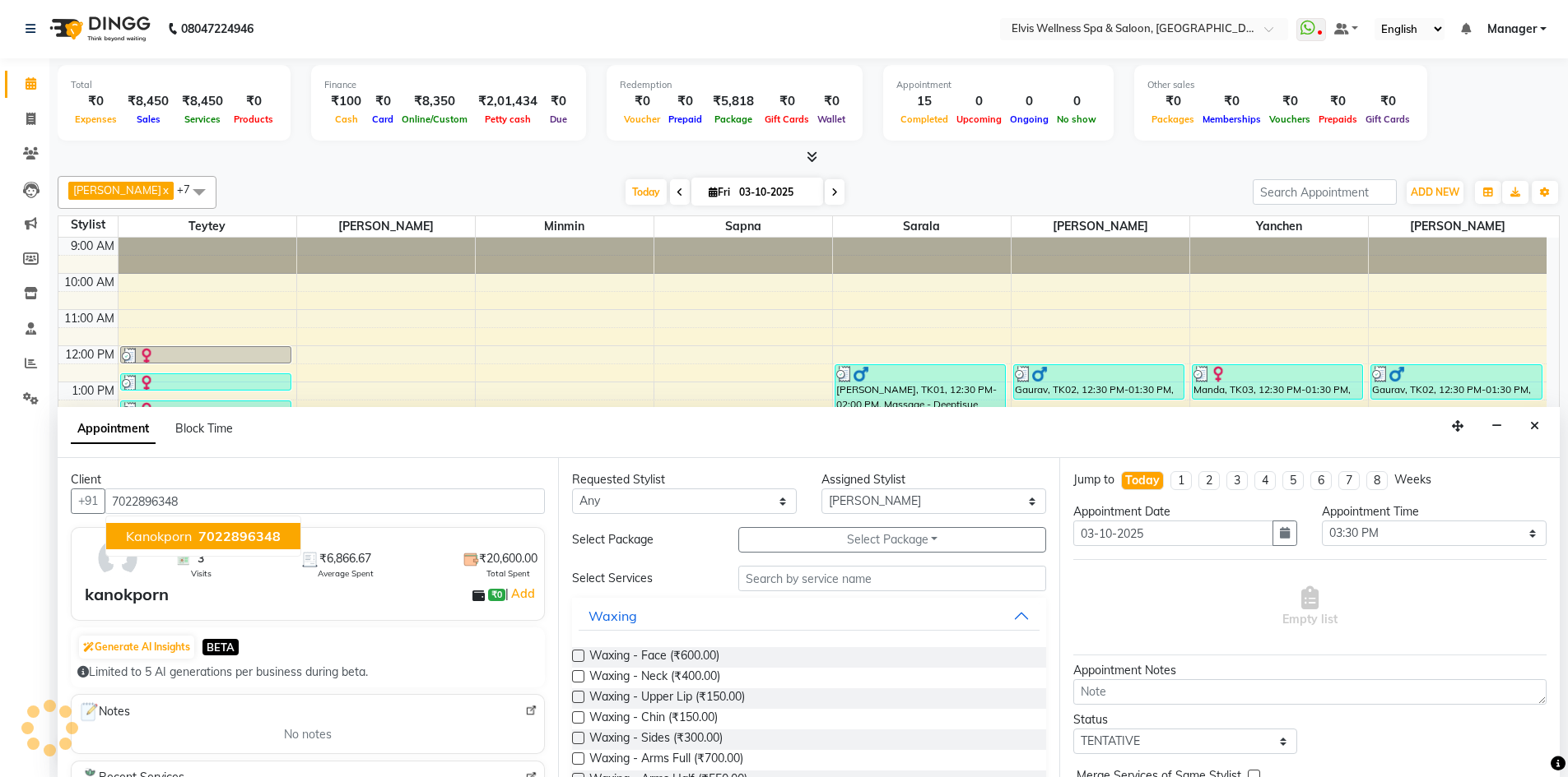
click at [219, 540] on span "7022896348" at bounding box center [240, 536] width 82 height 17
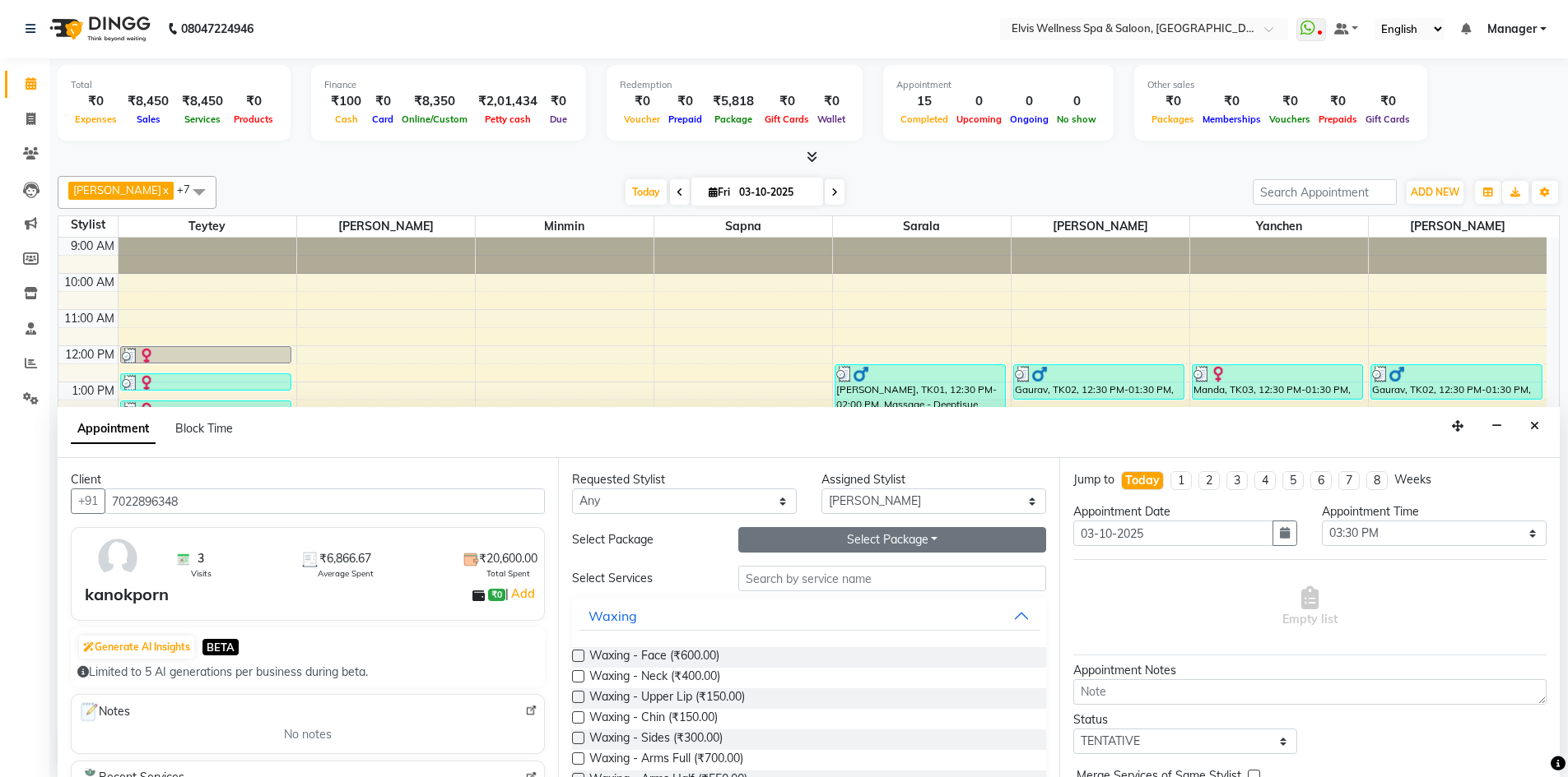
type input "7022896348"
click at [924, 542] on button "Select Package Toggle Dropdown" at bounding box center [892, 539] width 308 height 25
click at [861, 574] on li "BB kanokporn" at bounding box center [804, 573] width 130 height 24
click at [924, 539] on button "BB kanokporn" at bounding box center [892, 539] width 308 height 25
click at [906, 588] on input "text" at bounding box center [892, 578] width 308 height 25
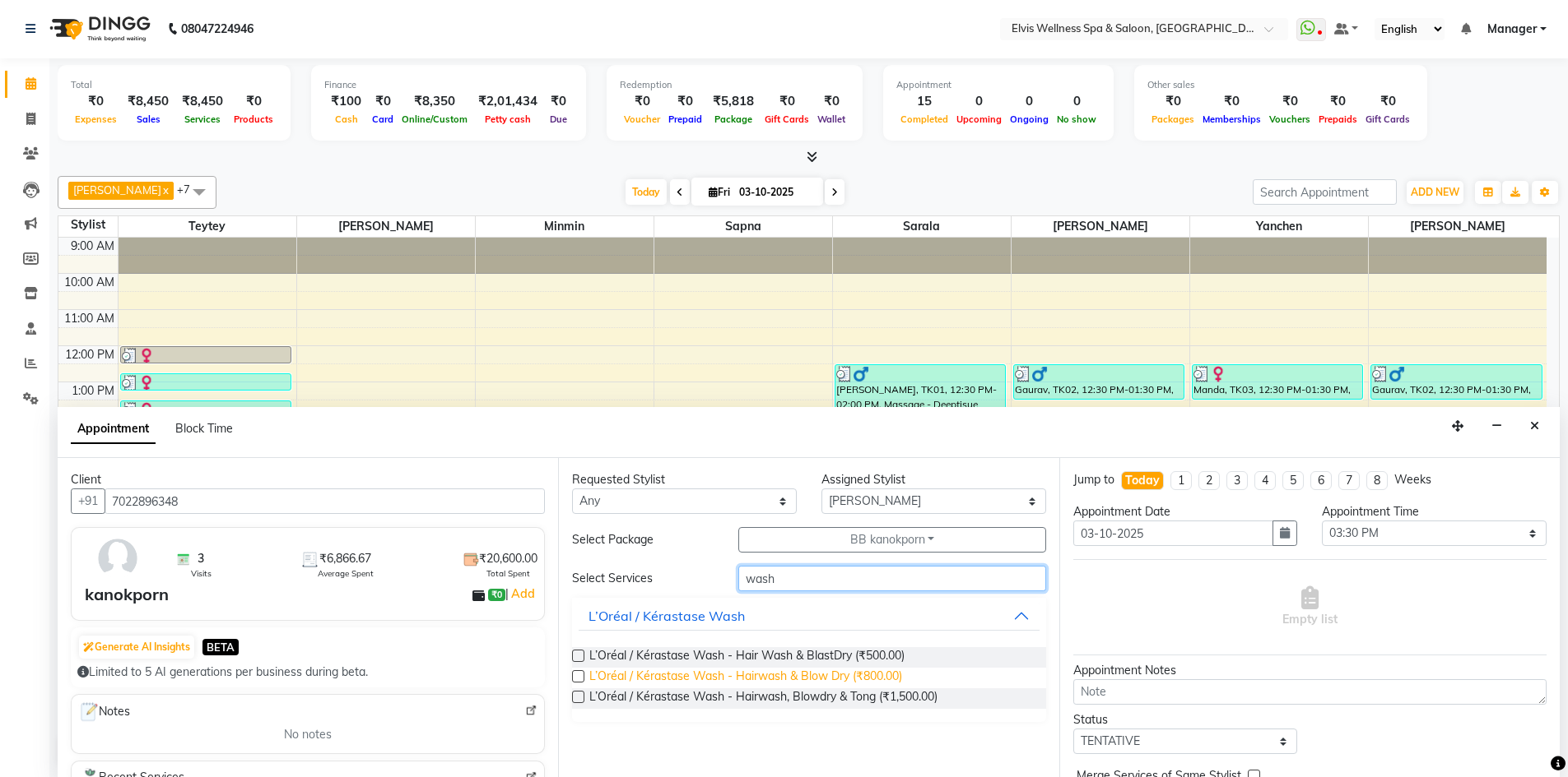
type input "wash"
click at [857, 676] on span "L’Oréal / Kérastase Wash - Hairwash & Blow Dry (₹800.00)" at bounding box center [745, 679] width 313 height 21
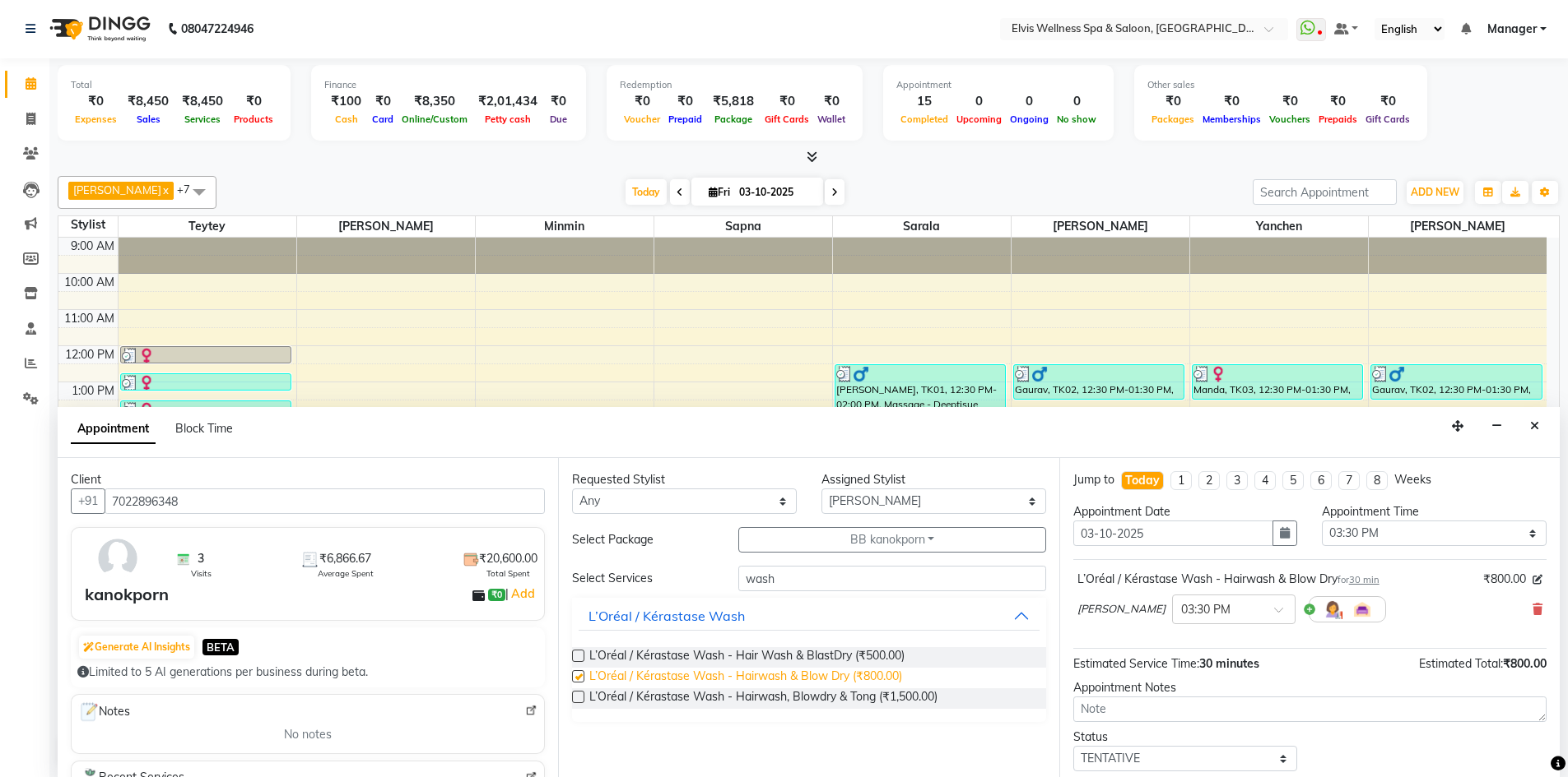
checkbox input "false"
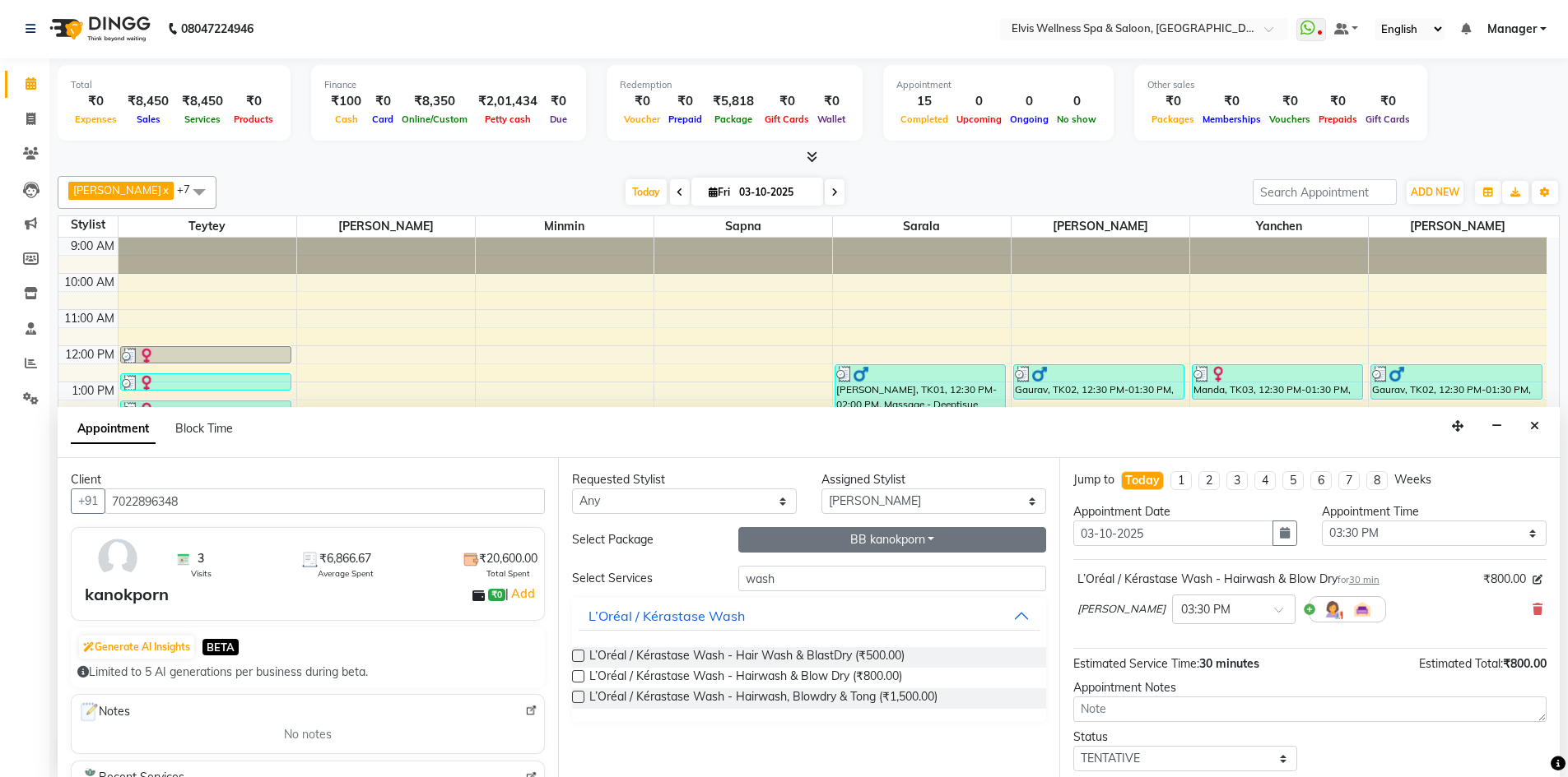
click at [954, 534] on button "BB kanokporn" at bounding box center [892, 539] width 308 height 25
click at [939, 507] on select "Select KP Staff Minmin Nora Rushikesh Sapna Sarala SUMITRA Teytey Yanchen" at bounding box center [933, 501] width 225 height 25
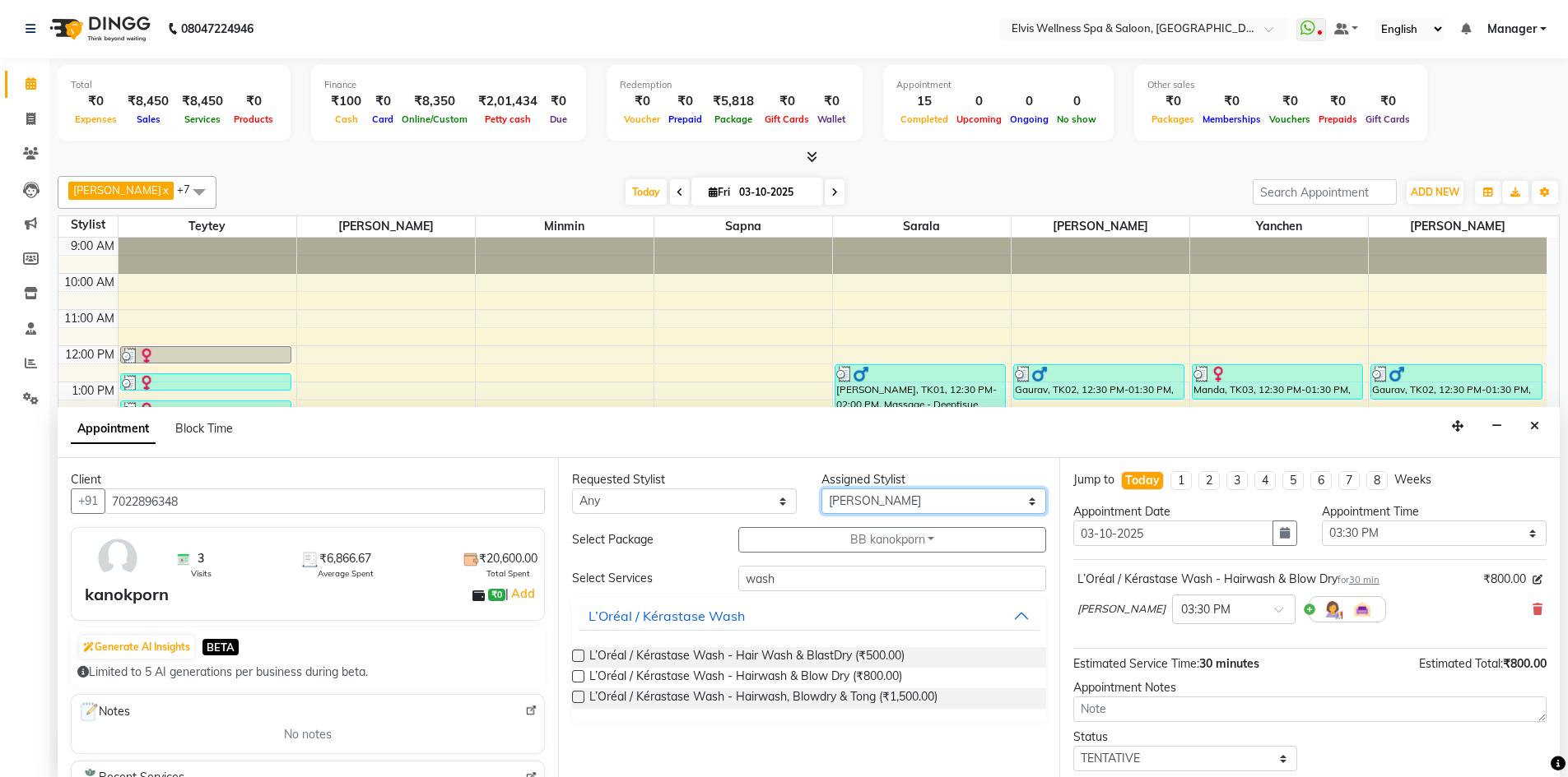
select select "46562"
click at [821, 489] on select "Select KP Staff Minmin Nora Rushikesh Sapna Sarala SUMITRA Teytey Yanchen" at bounding box center [933, 501] width 225 height 25
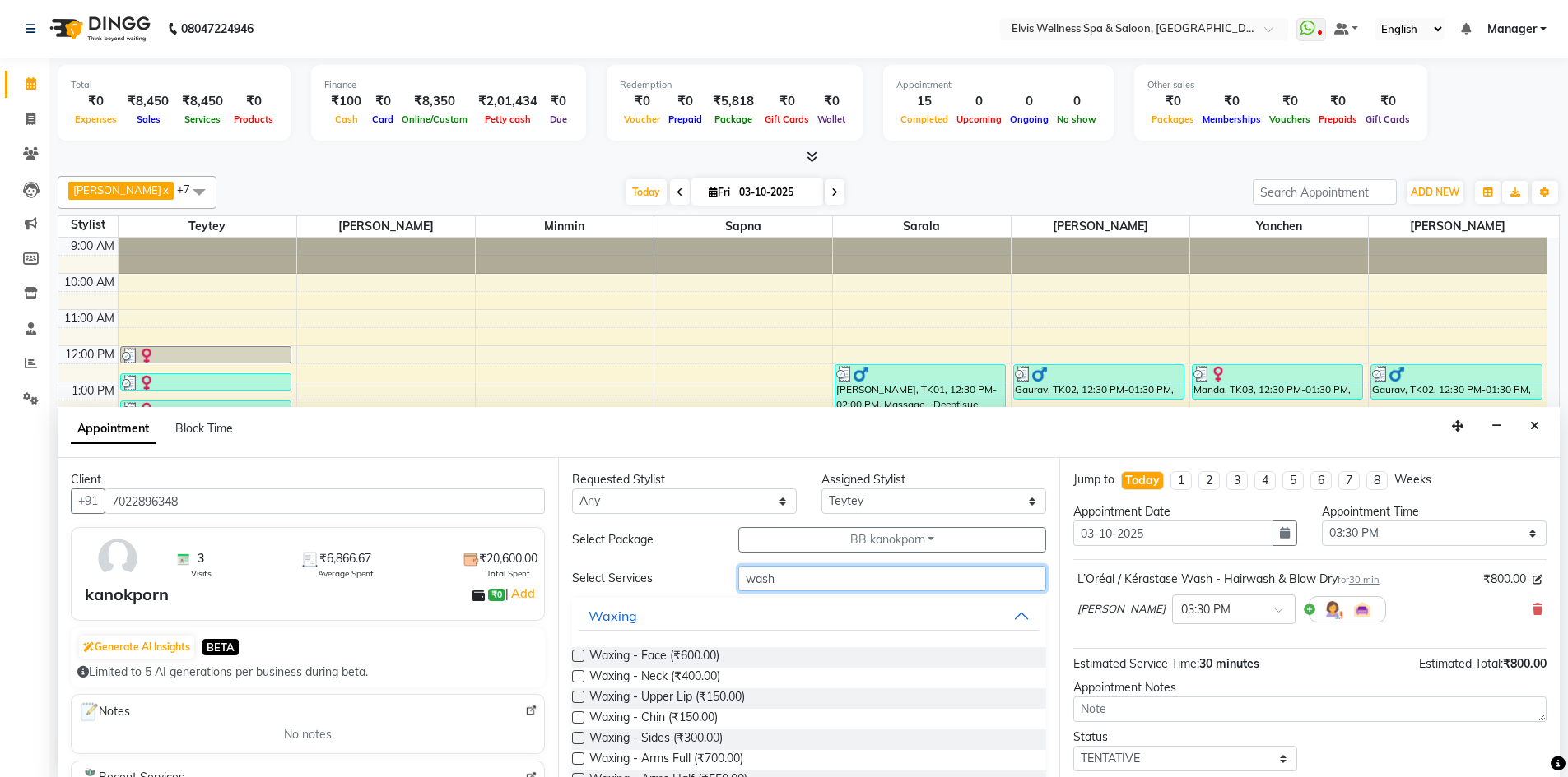
click at [800, 580] on input "wash" at bounding box center [892, 578] width 308 height 25
type input "w"
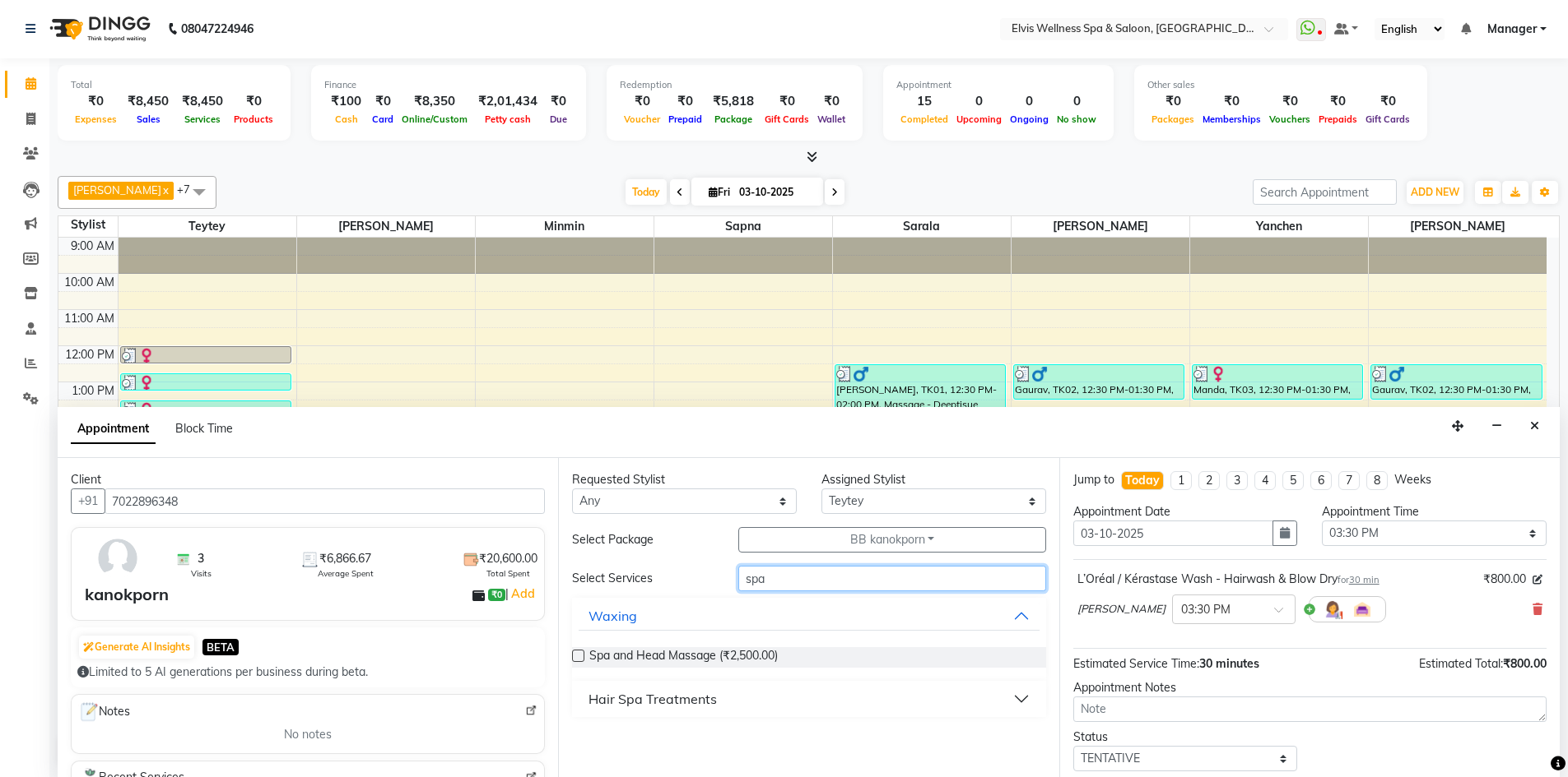
type input "spa"
click at [1015, 698] on button "Hair Spa Treatments" at bounding box center [809, 699] width 460 height 30
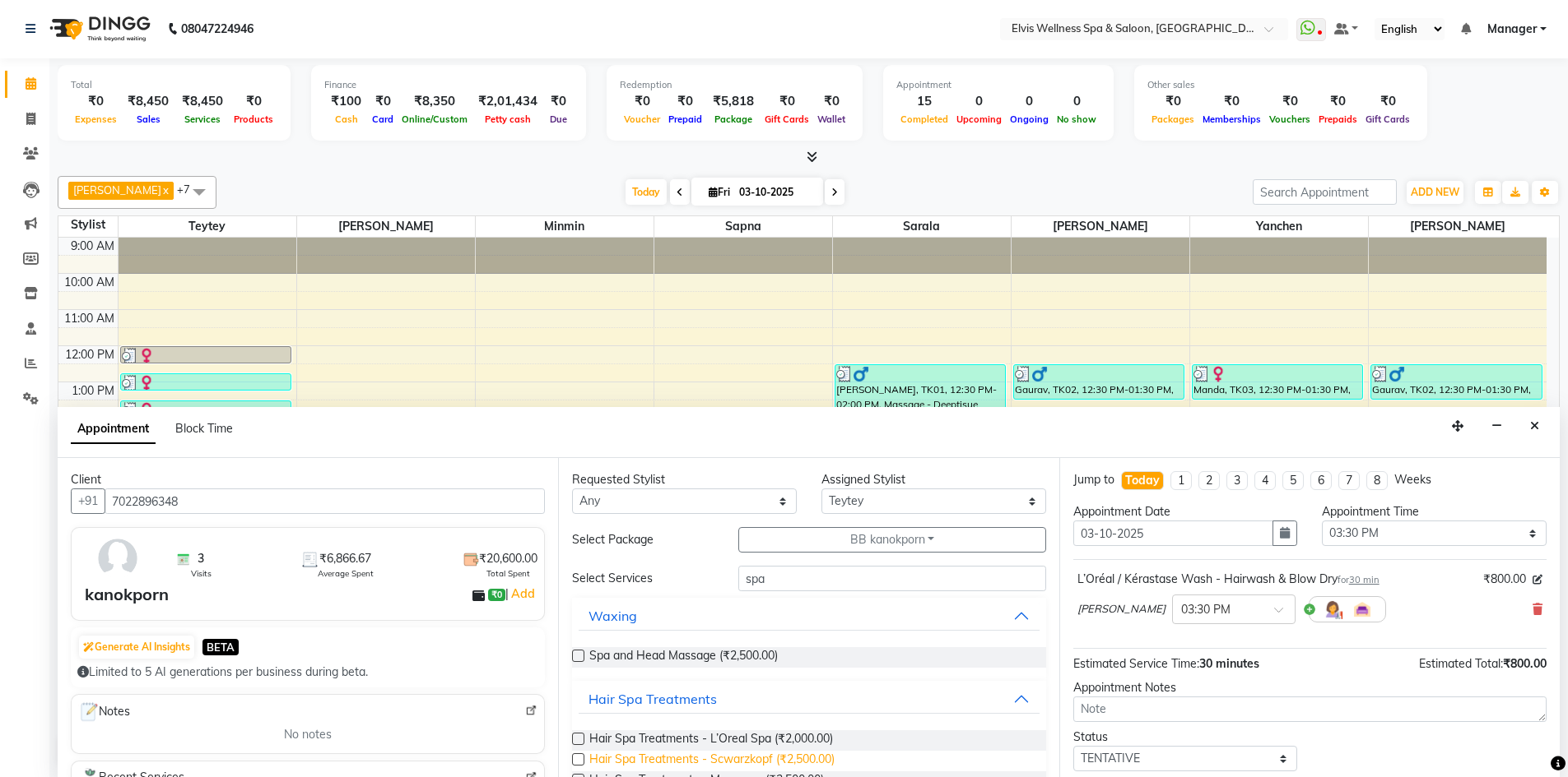
click at [795, 754] on span "Hair Spa Treatments - Scwarzkopf (₹2,500.00)" at bounding box center [711, 761] width 245 height 21
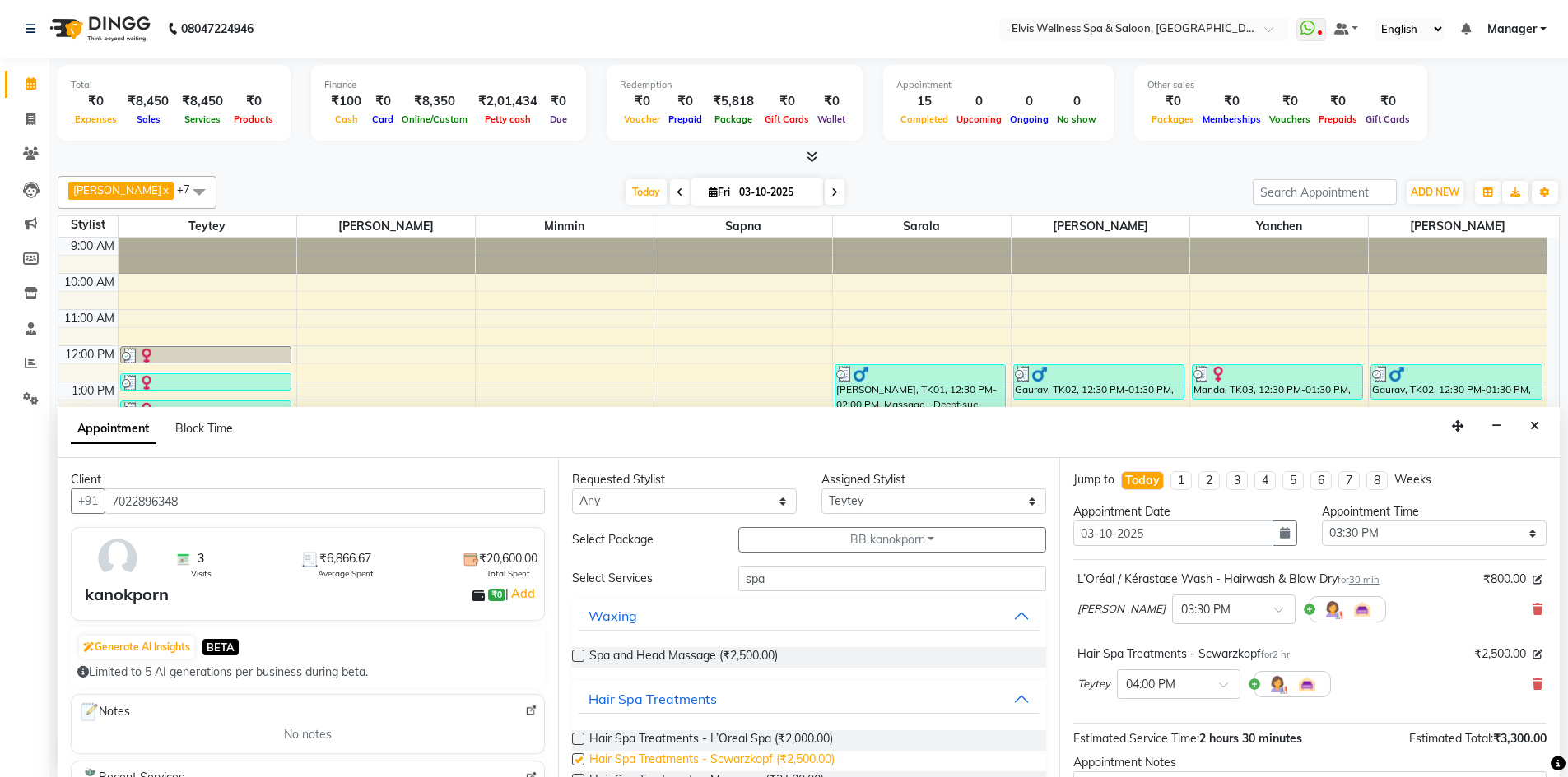
checkbox input "false"
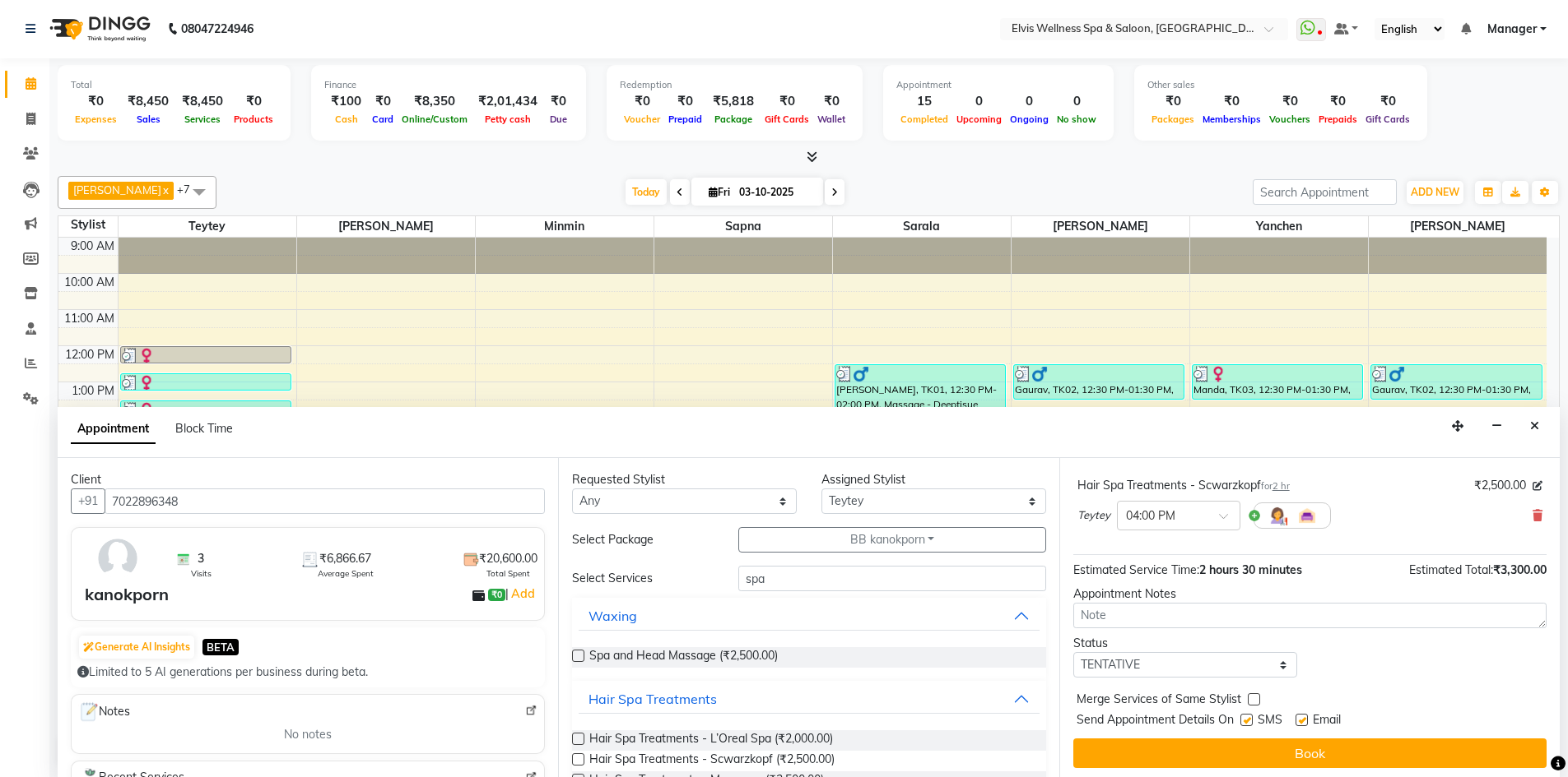
scroll to position [172, 0]
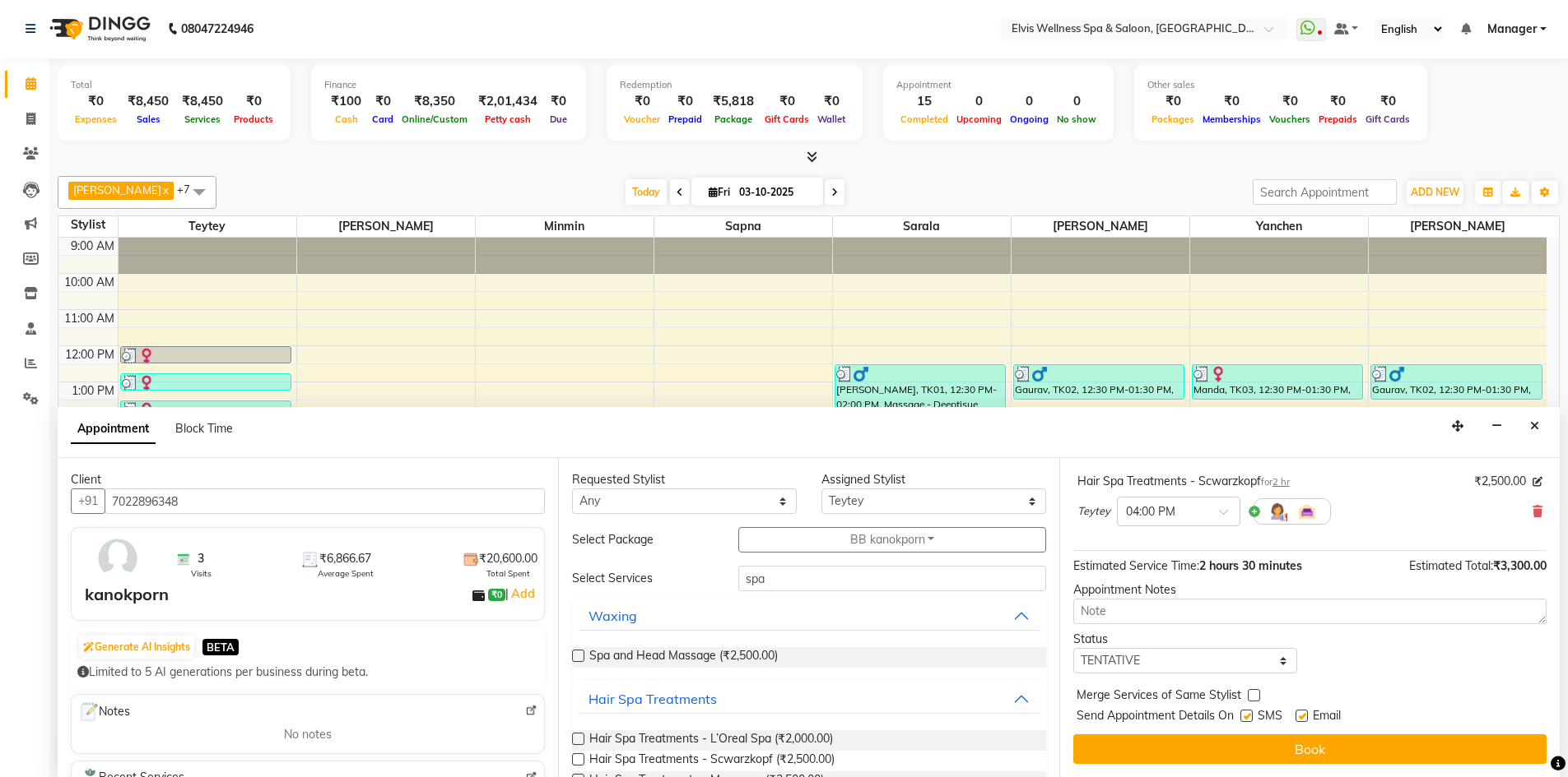
click at [1250, 716] on label at bounding box center [1246, 716] width 12 height 12
click at [1250, 716] on input "checkbox" at bounding box center [1246, 718] width 10 height 10
checkbox input "false"
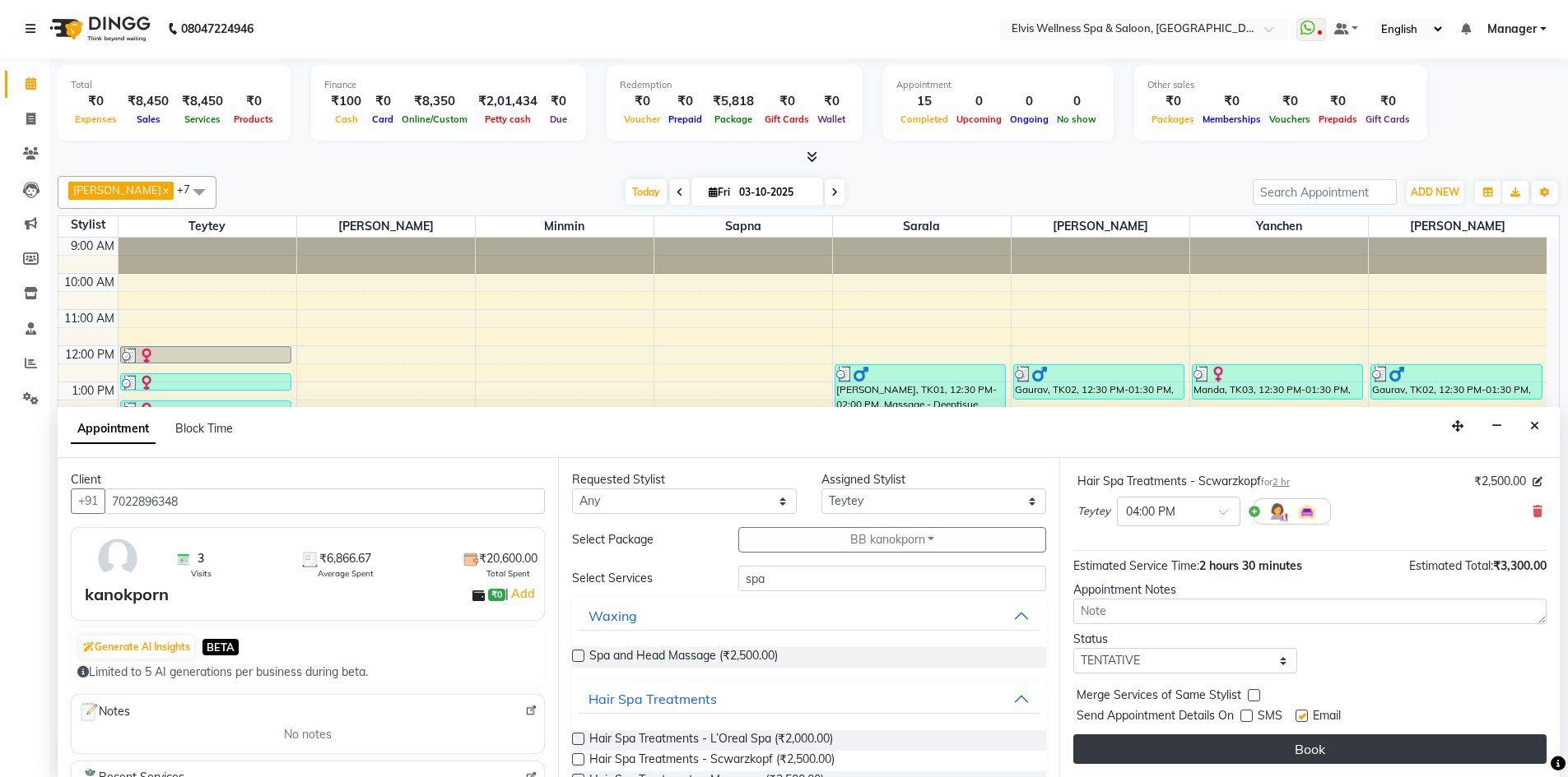
click at [1252, 747] on button "Book" at bounding box center [1309, 749] width 473 height 30
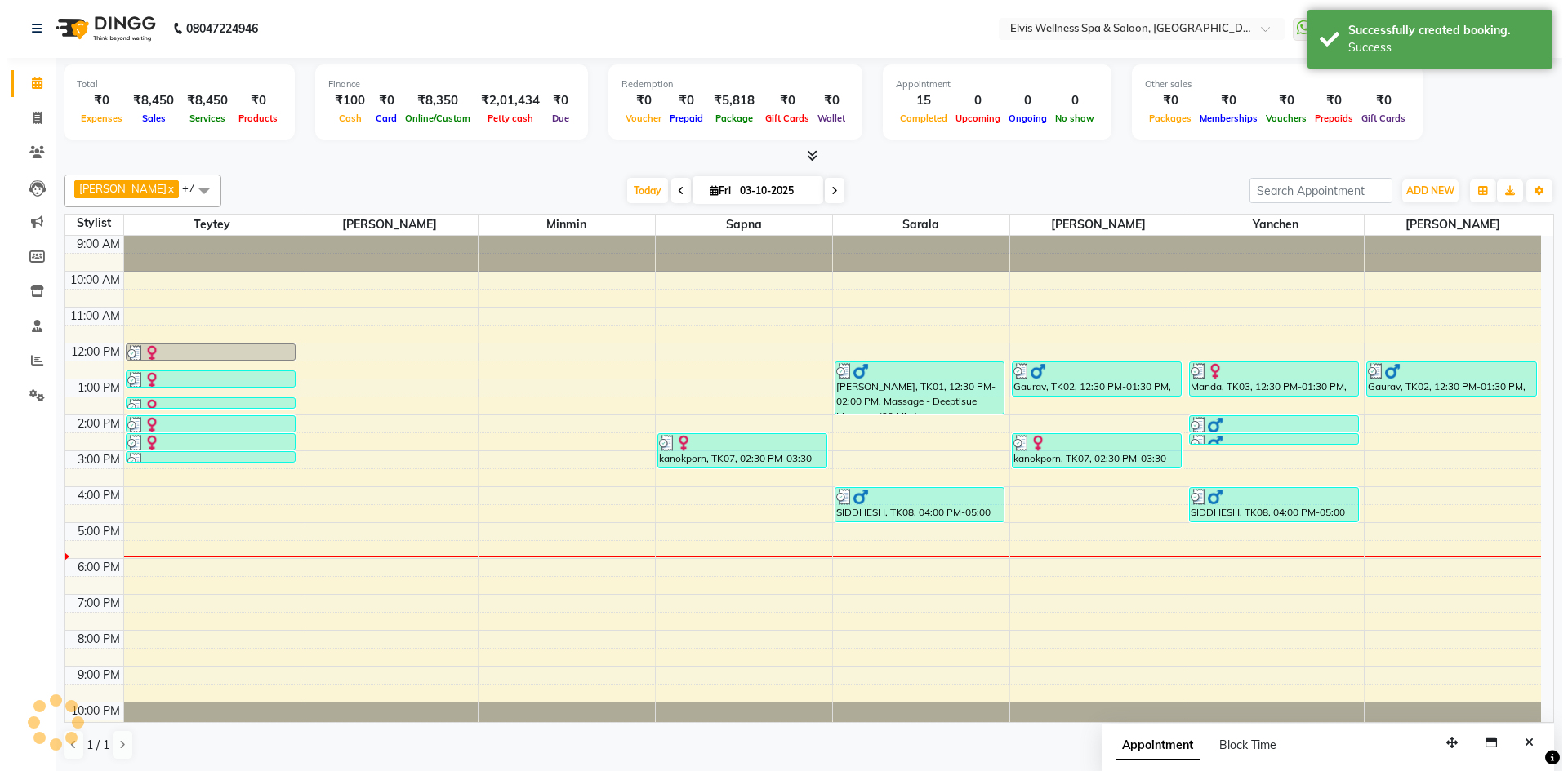
scroll to position [0, 0]
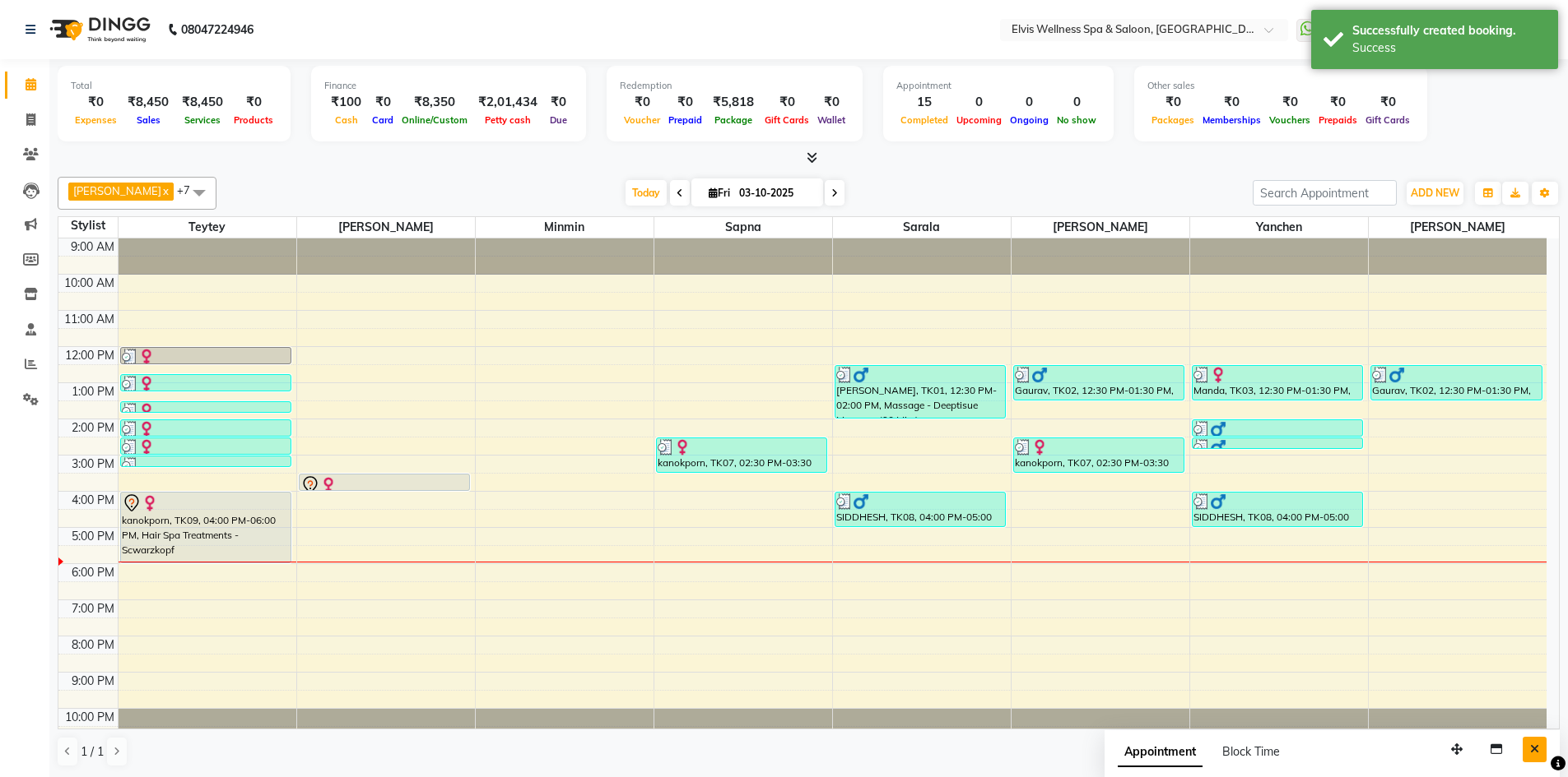
click at [1534, 747] on icon "Close" at bounding box center [1535, 749] width 9 height 11
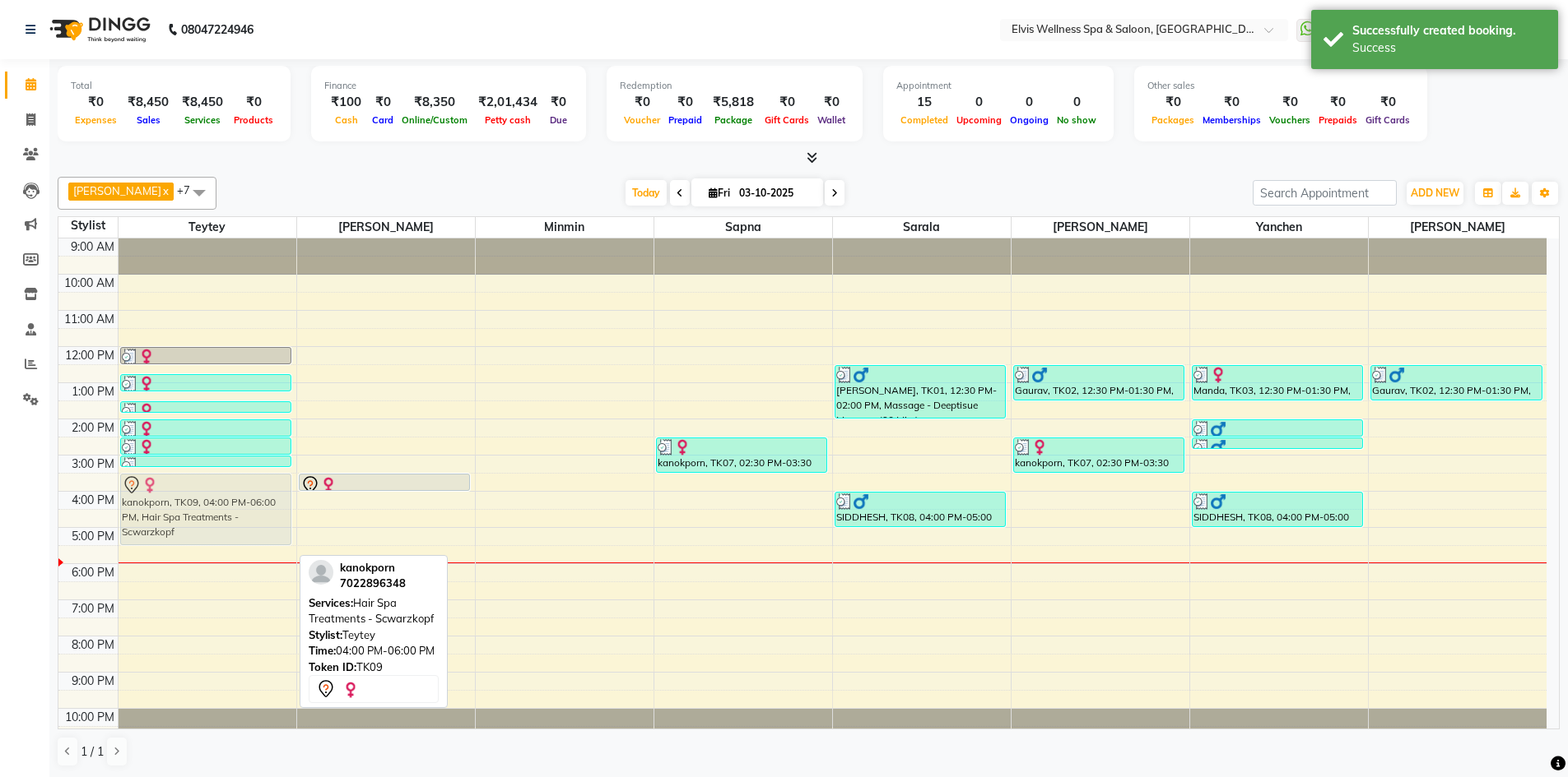
click at [185, 490] on div "gungun, TK04, 12:00 PM-12:30 PM, Waxing - Chin gungun, TK04, 12:45 PM-01:15 PM,…" at bounding box center [207, 491] width 178 height 506
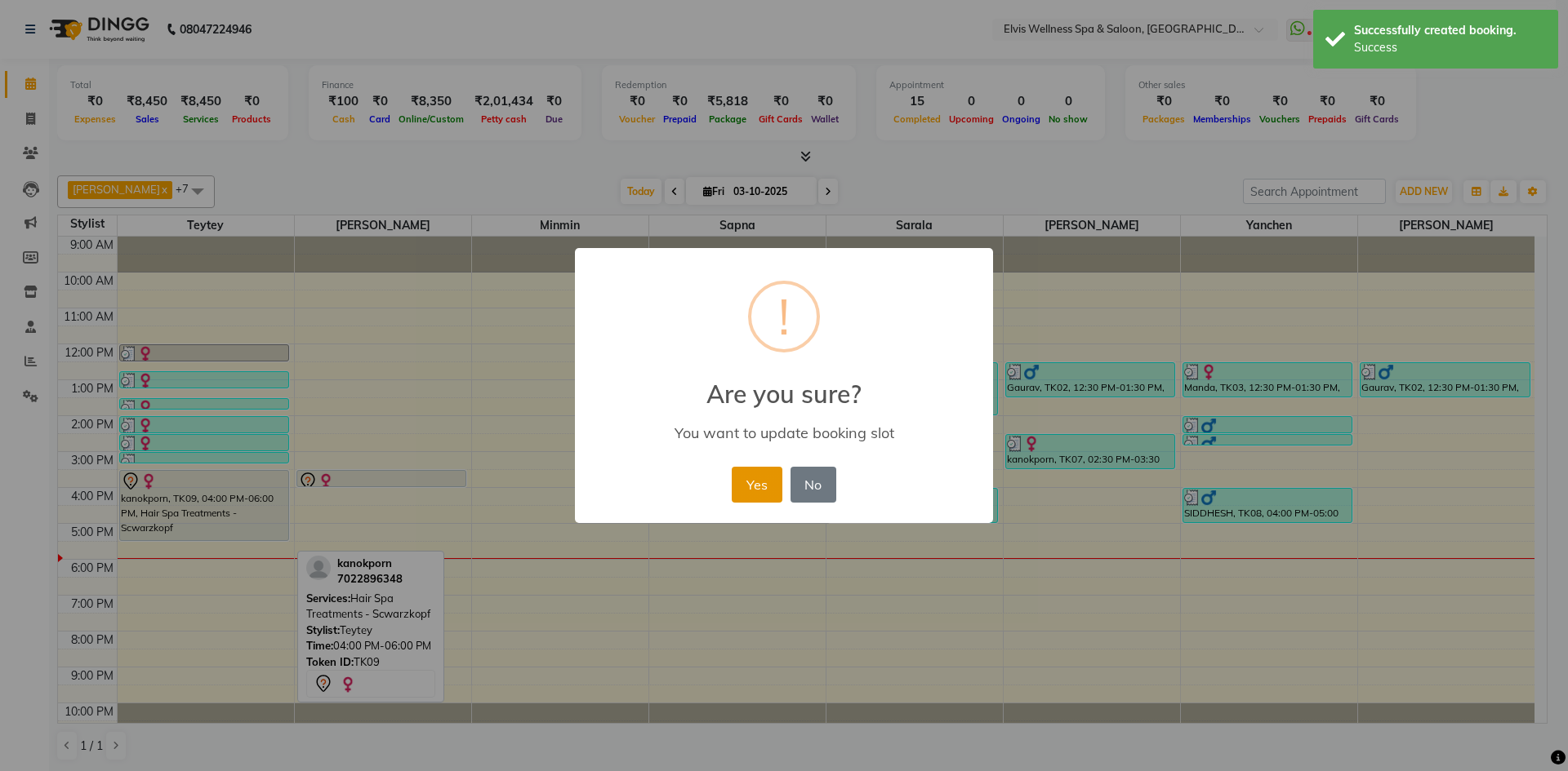
click at [755, 487] on button "Yes" at bounding box center [757, 485] width 50 height 36
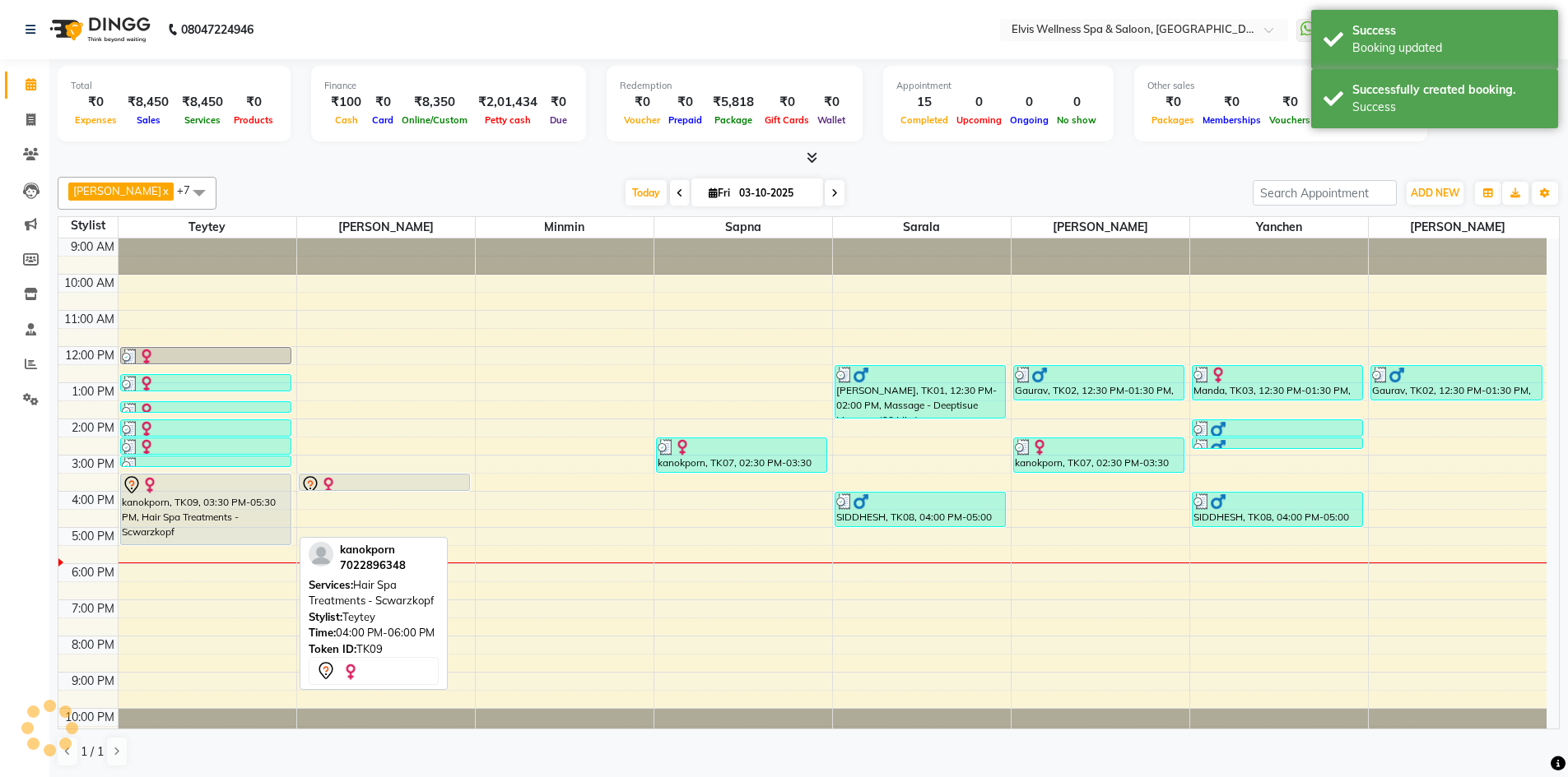
click at [214, 513] on div "kanokporn, TK09, 03:30 PM-05:30 PM, Hair Spa Treatments - Scwarzkopf" at bounding box center [206, 510] width 170 height 70
click at [214, 510] on div "kanokporn, TK09, 03:30 PM-05:30 PM, Hair Spa Treatments - Scwarzkopf" at bounding box center [206, 510] width 170 height 70
select select "7"
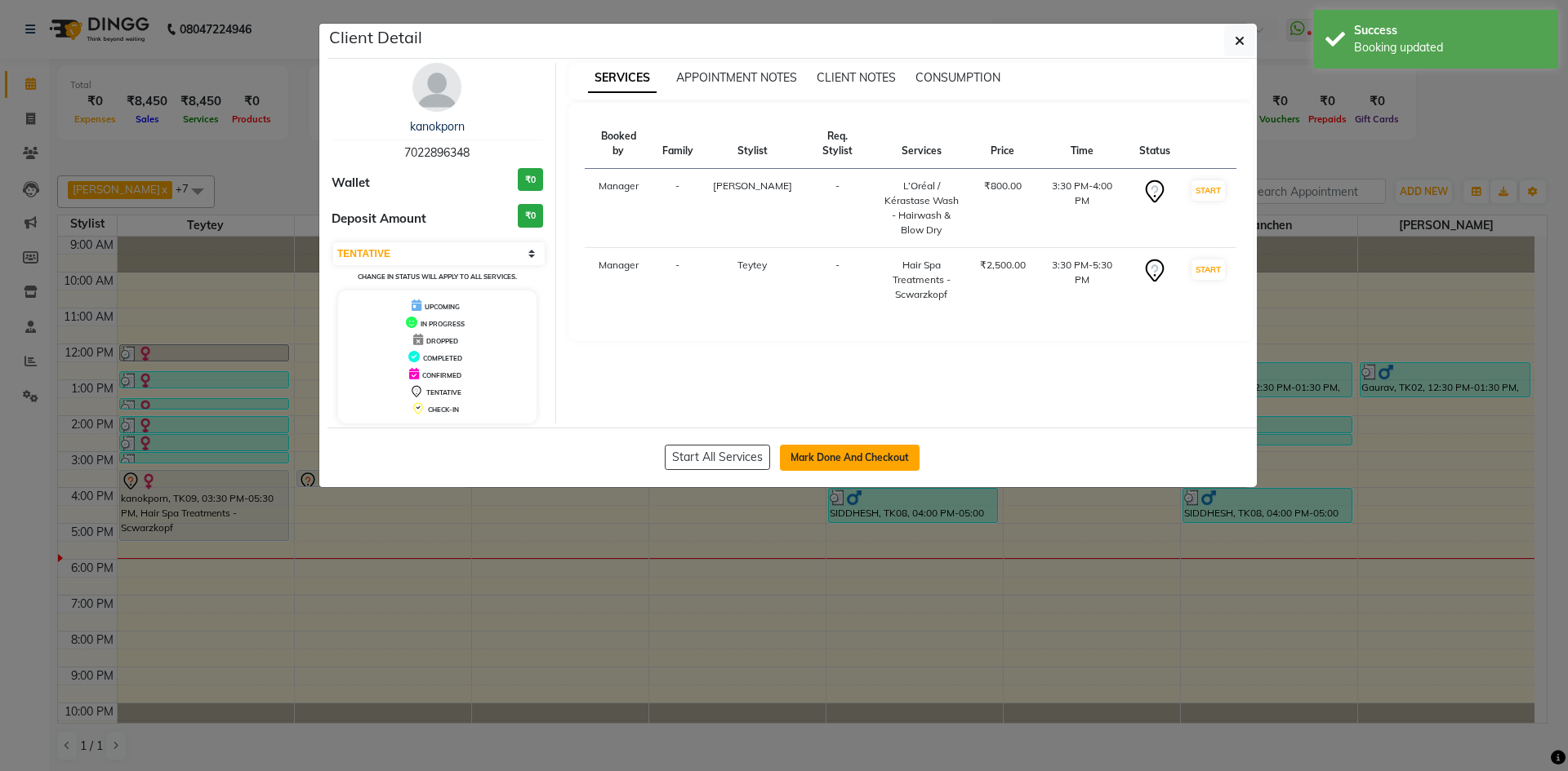
click at [848, 461] on button "Mark Done And Checkout" at bounding box center [849, 458] width 139 height 26
select select "service"
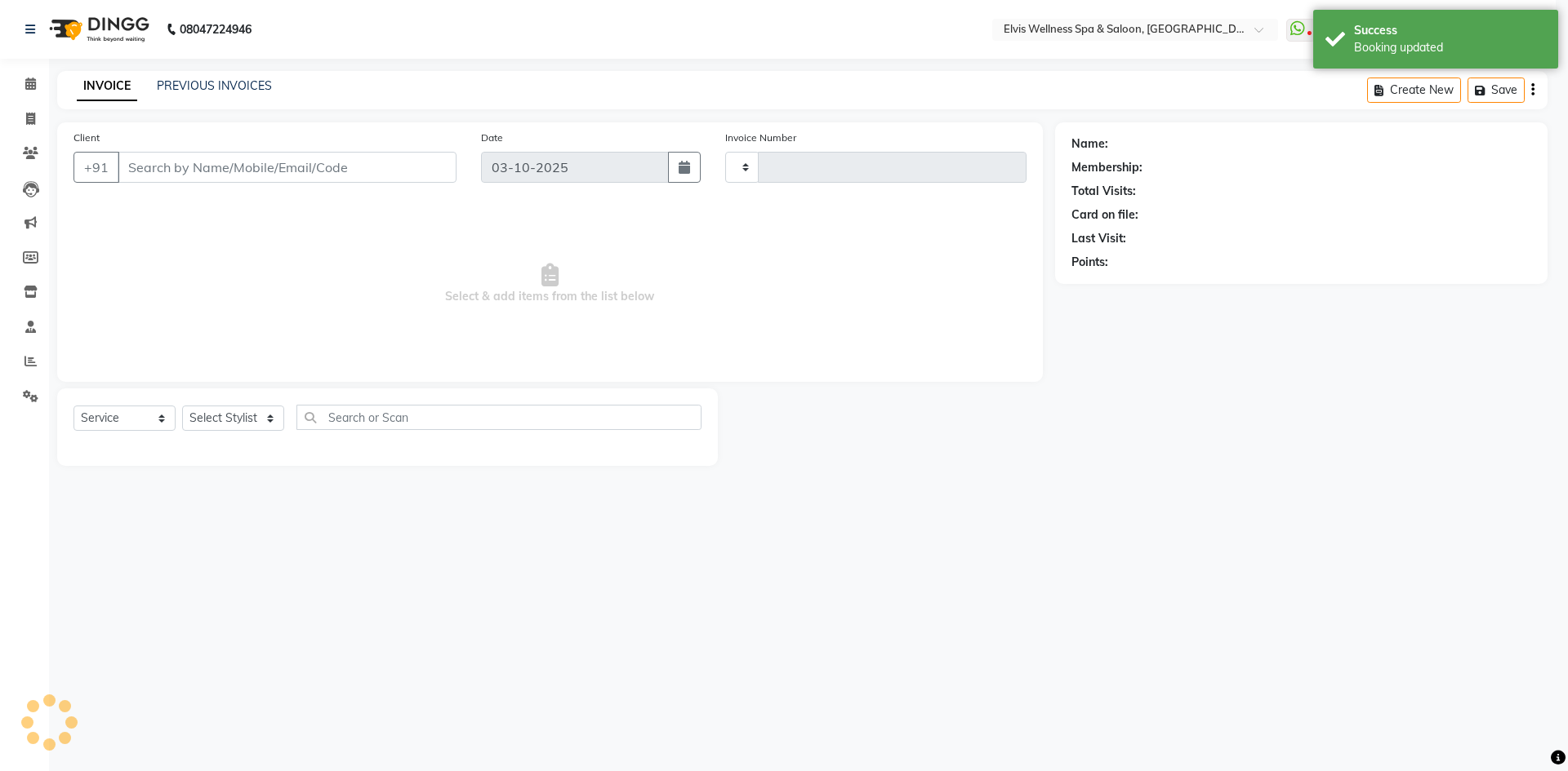
type input "1900"
select select "6269"
type input "7022896348"
select select "46975"
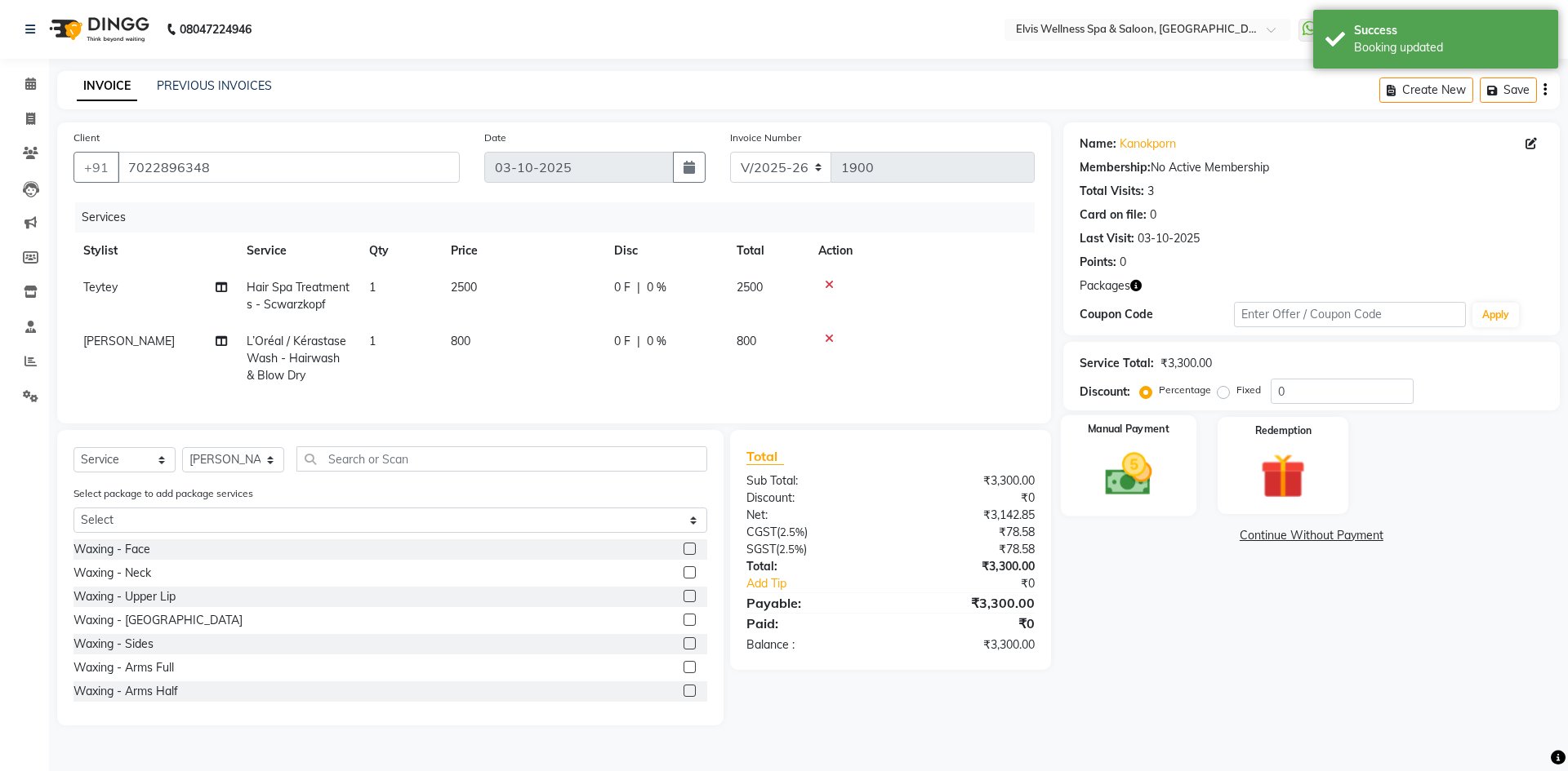
click at [1155, 491] on img at bounding box center [1129, 474] width 76 height 54
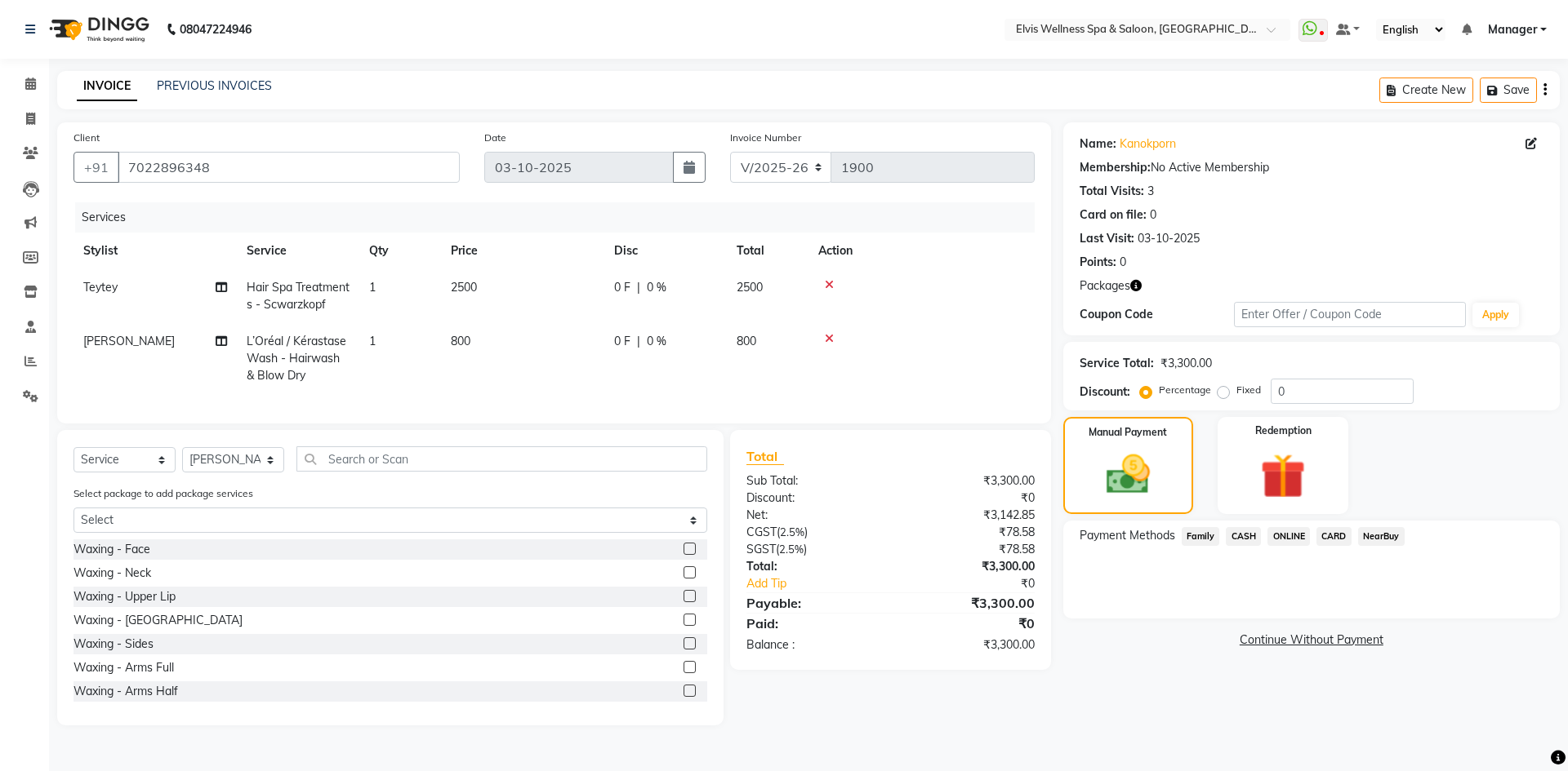
click at [1237, 535] on span "CASH" at bounding box center [1243, 537] width 35 height 19
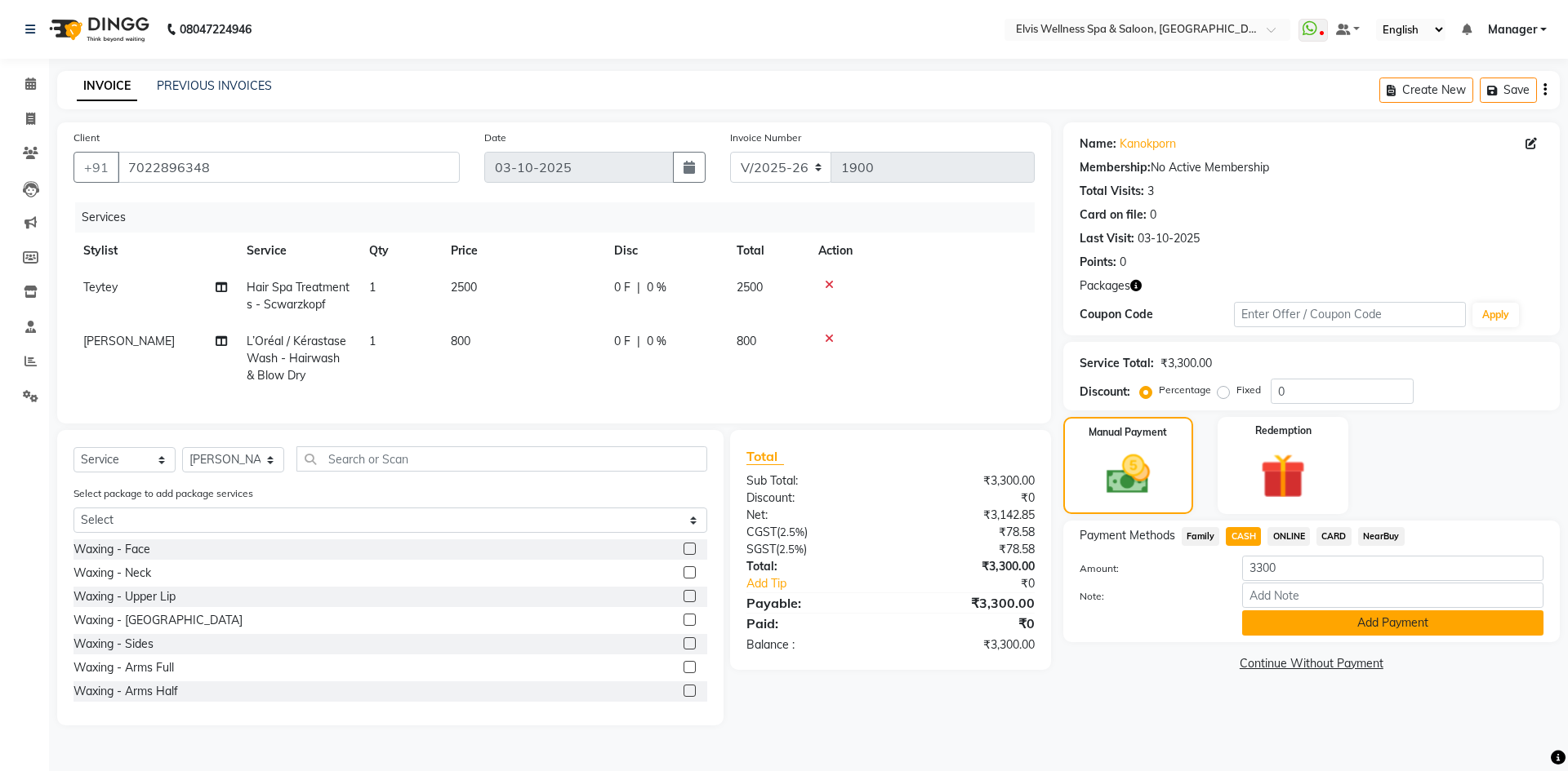
click at [1346, 621] on button "Add Payment" at bounding box center [1392, 622] width 301 height 25
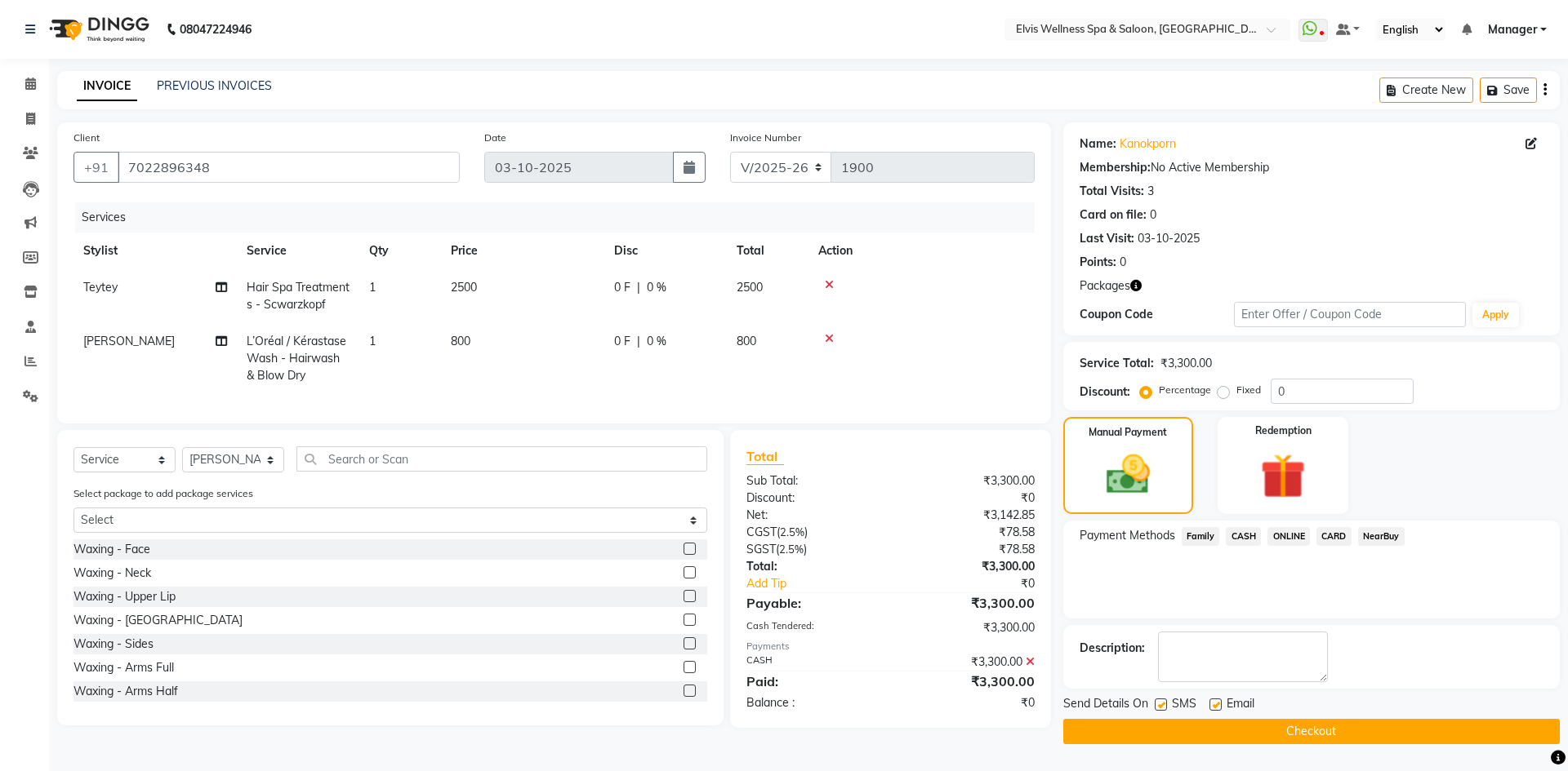
click at [1162, 704] on label at bounding box center [1161, 704] width 12 height 12
click at [1162, 704] on input "checkbox" at bounding box center [1160, 705] width 10 height 10
checkbox input "false"
click at [1264, 730] on button "Checkout" at bounding box center [1312, 731] width 496 height 25
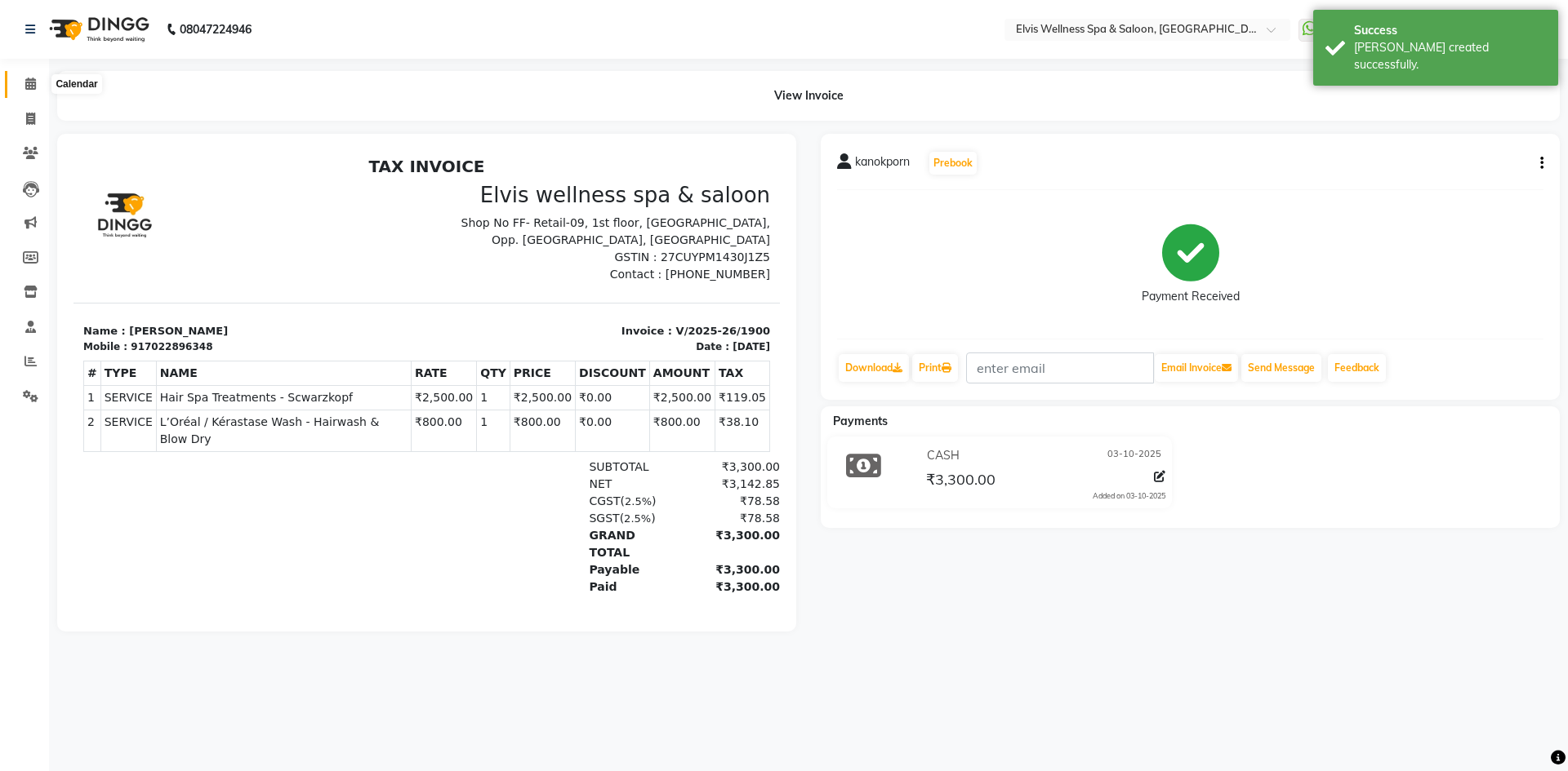
click at [38, 83] on span at bounding box center [30, 85] width 29 height 19
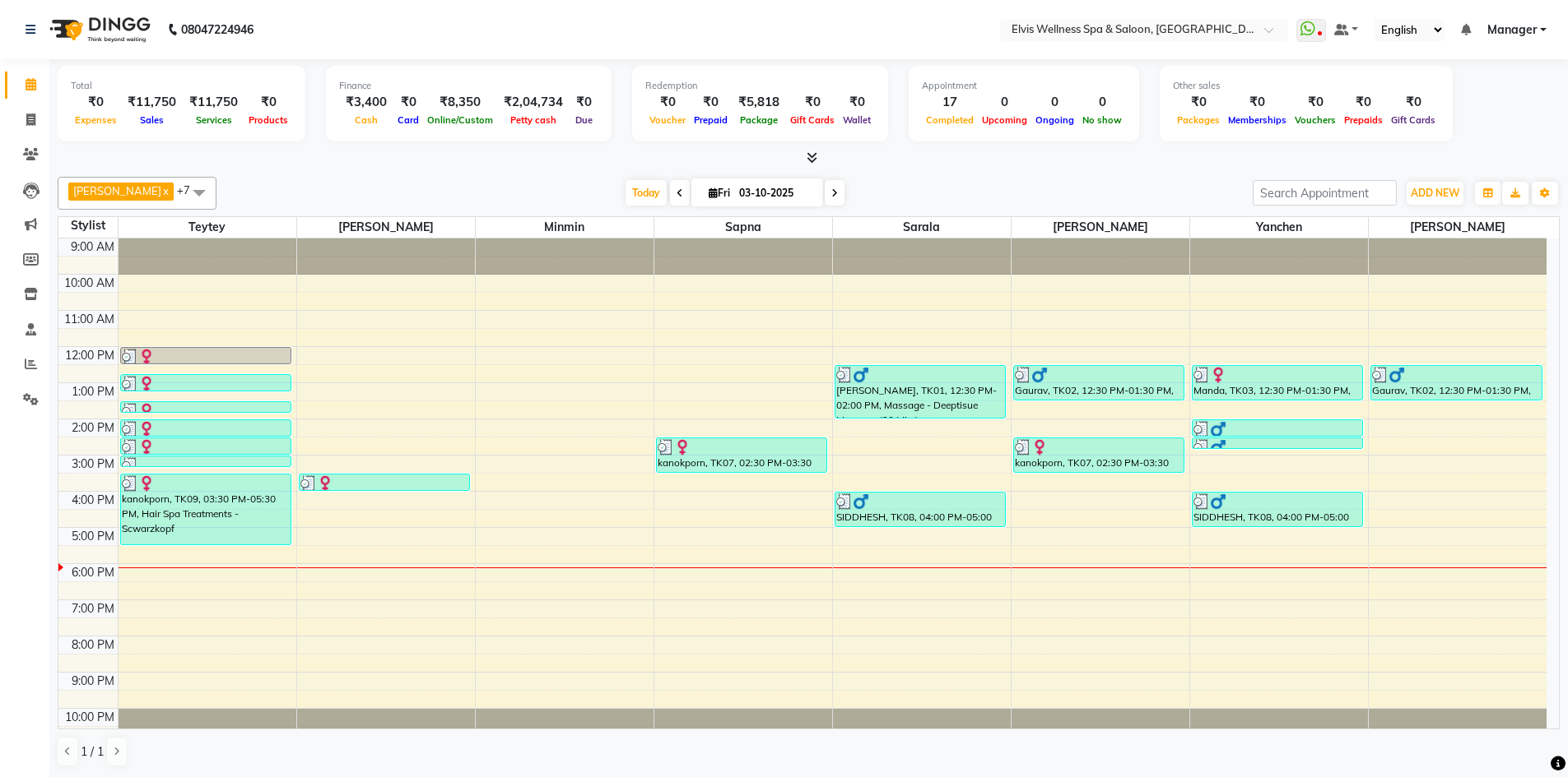
click at [688, 571] on div "9:00 AM 10:00 AM 11:00 AM 12:00 PM 1:00 PM 2:00 PM 3:00 PM 4:00 PM 5:00 PM 6:00…" at bounding box center [802, 491] width 1488 height 506
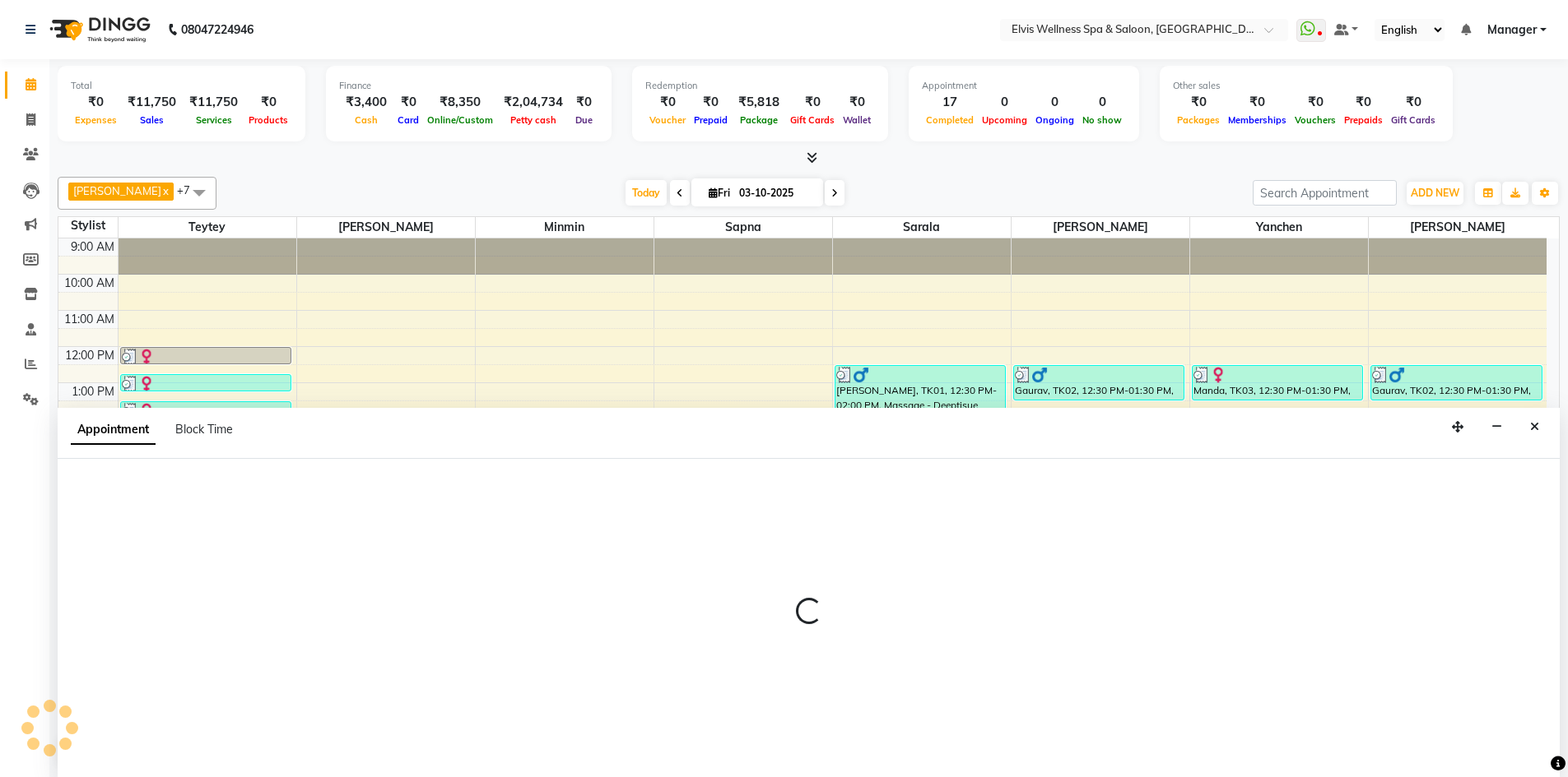
scroll to position [1, 0]
select select "71682"
select select "1080"
select select "tentative"
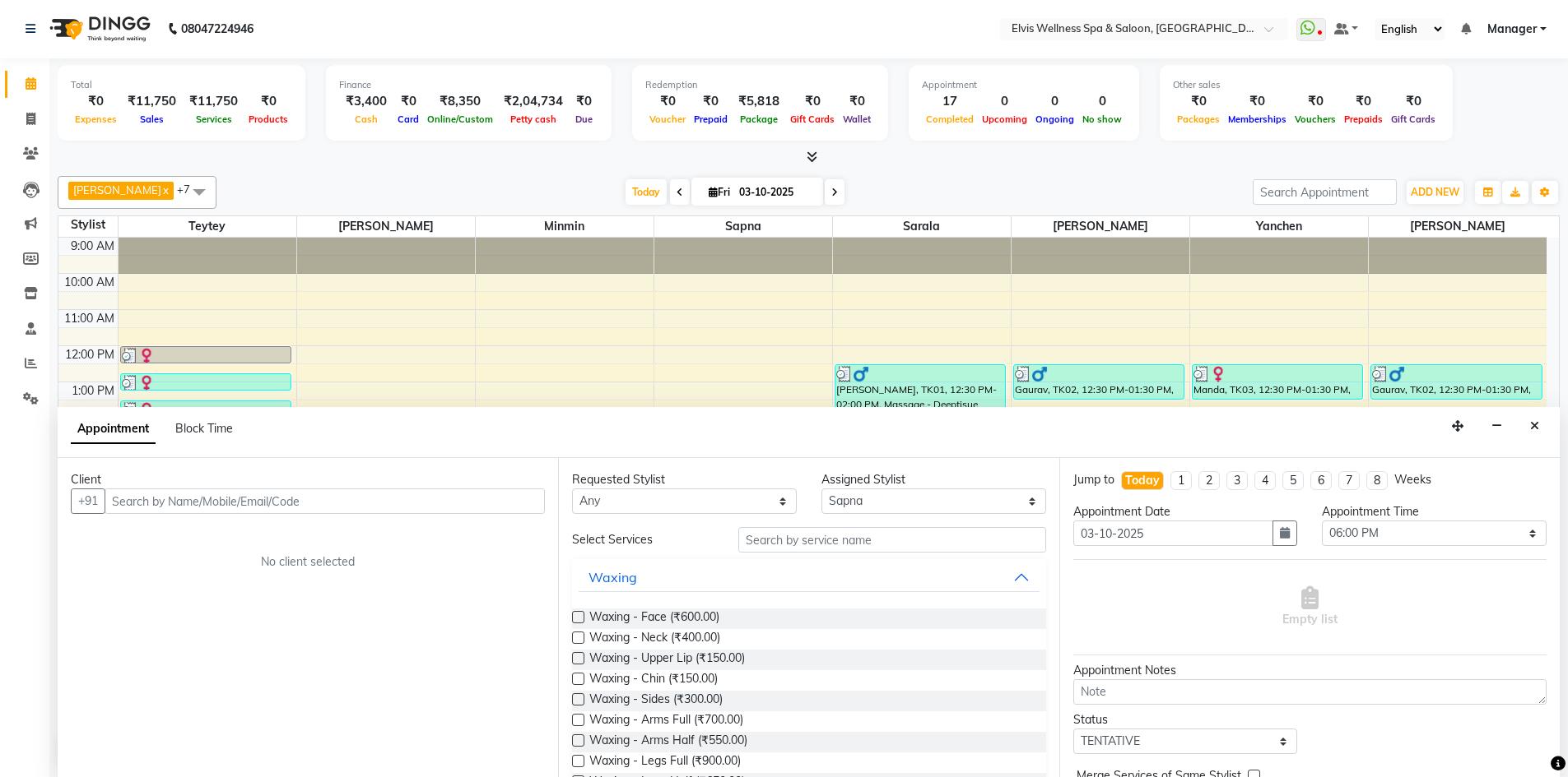
click at [148, 510] on input "text" at bounding box center [324, 501] width 440 height 25
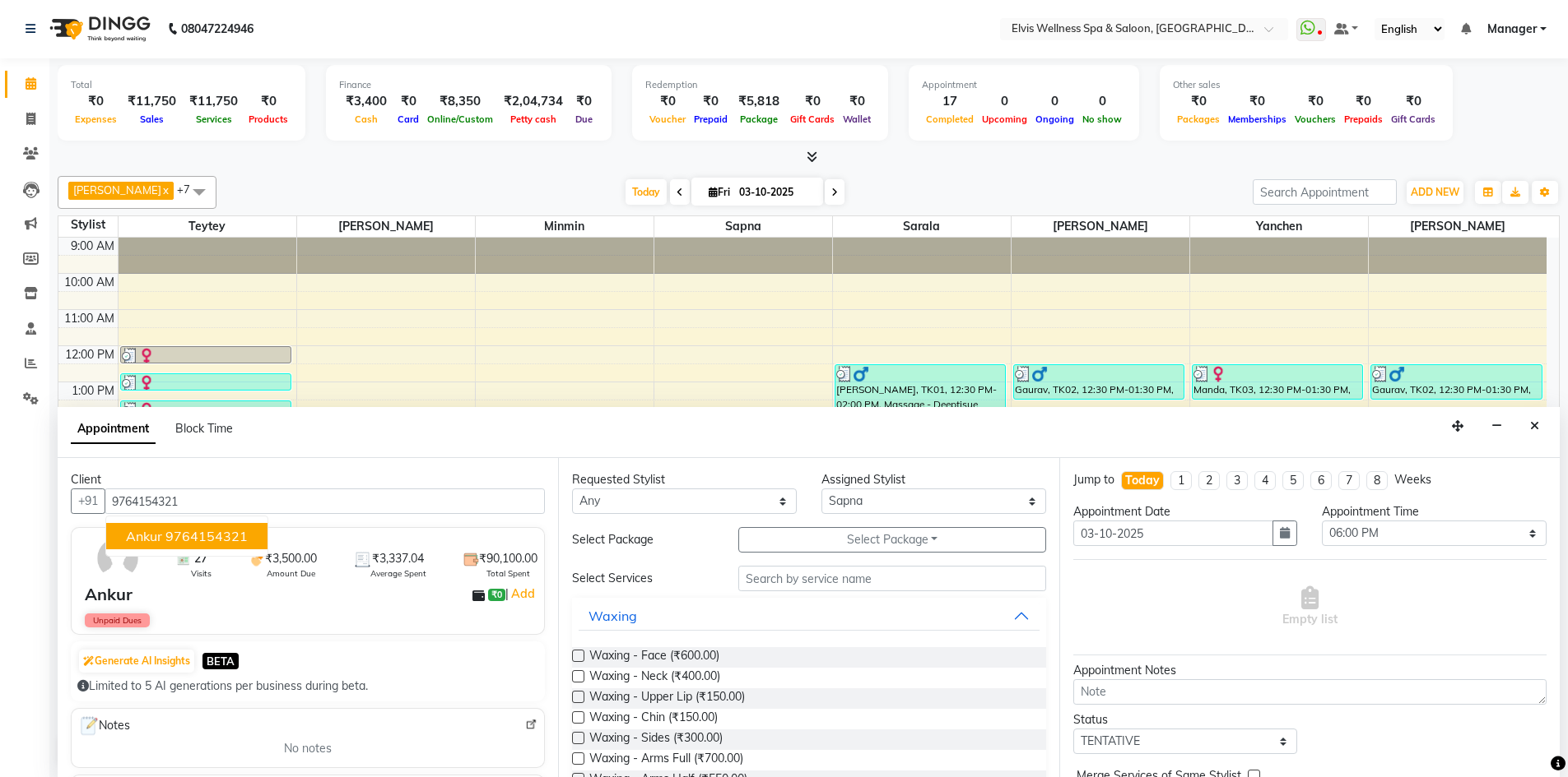
click at [201, 540] on ngb-highlight "9764154321" at bounding box center [207, 536] width 82 height 17
type input "9764154321"
click at [782, 582] on input "text" at bounding box center [892, 578] width 308 height 25
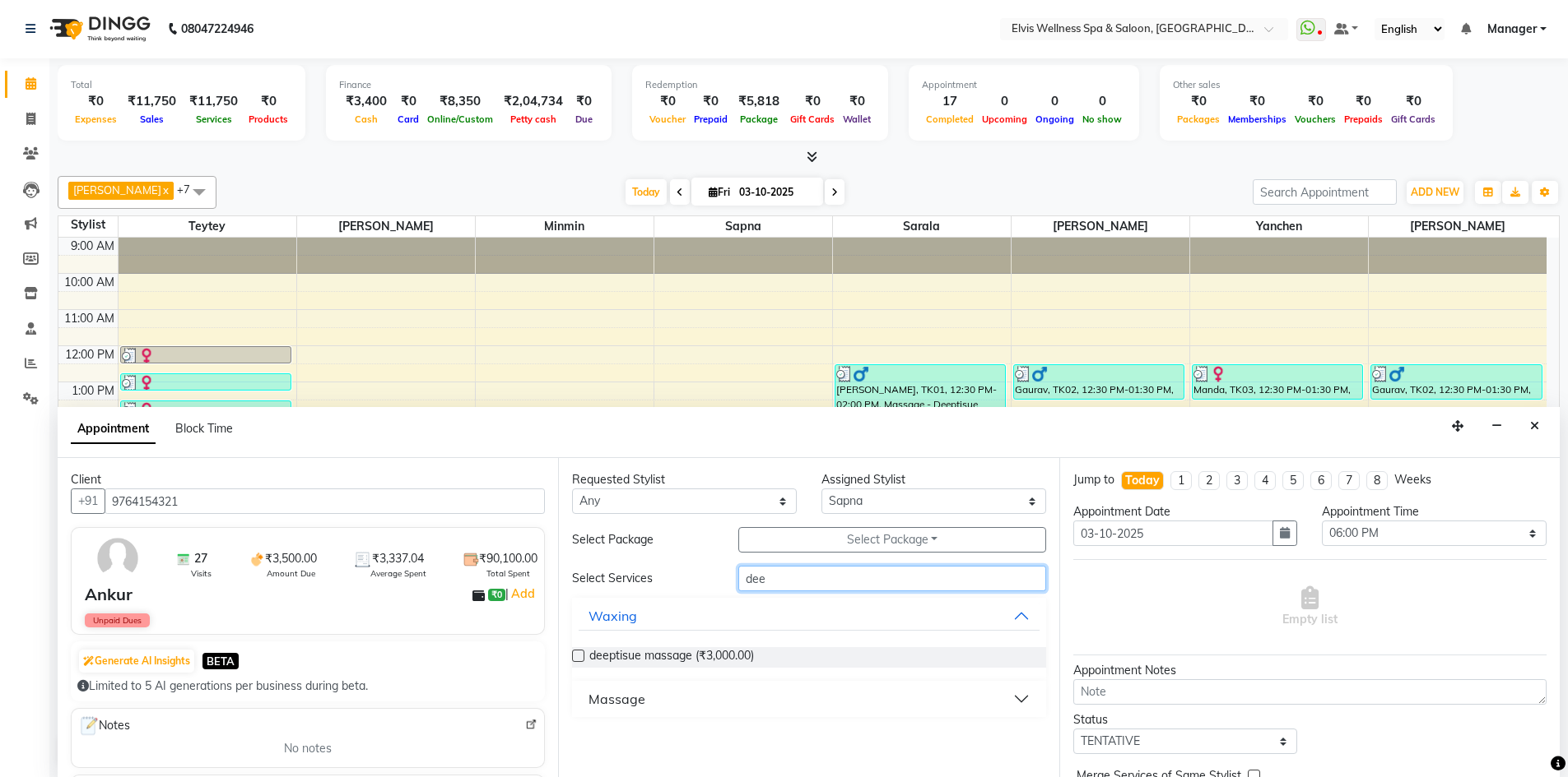
type input "dee"
click at [772, 702] on button "Massage" at bounding box center [809, 699] width 460 height 30
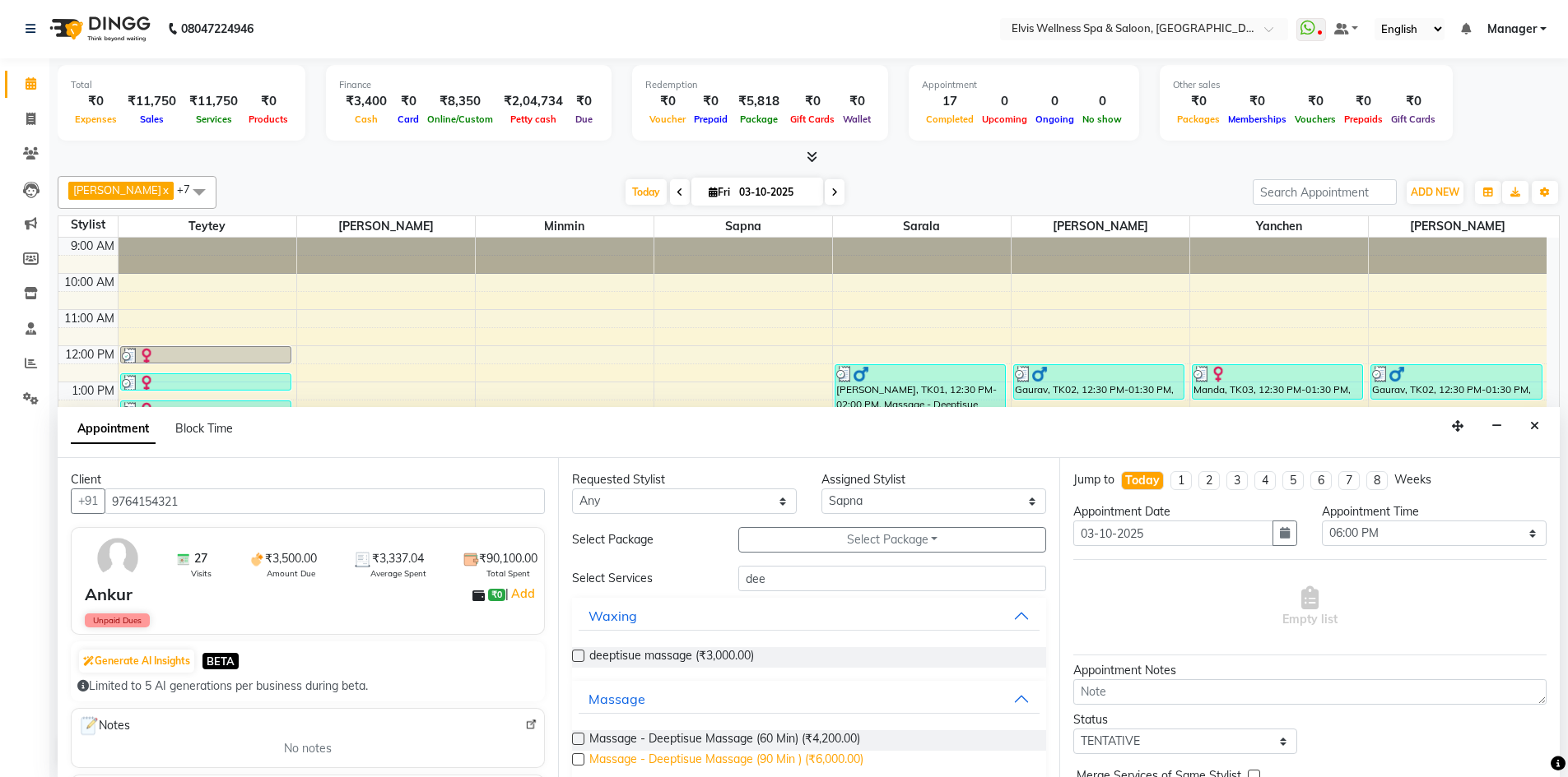
click at [659, 766] on span "Massage - Deeptisue Massage (90 Min ) (₹6,000.00)" at bounding box center [726, 761] width 274 height 21
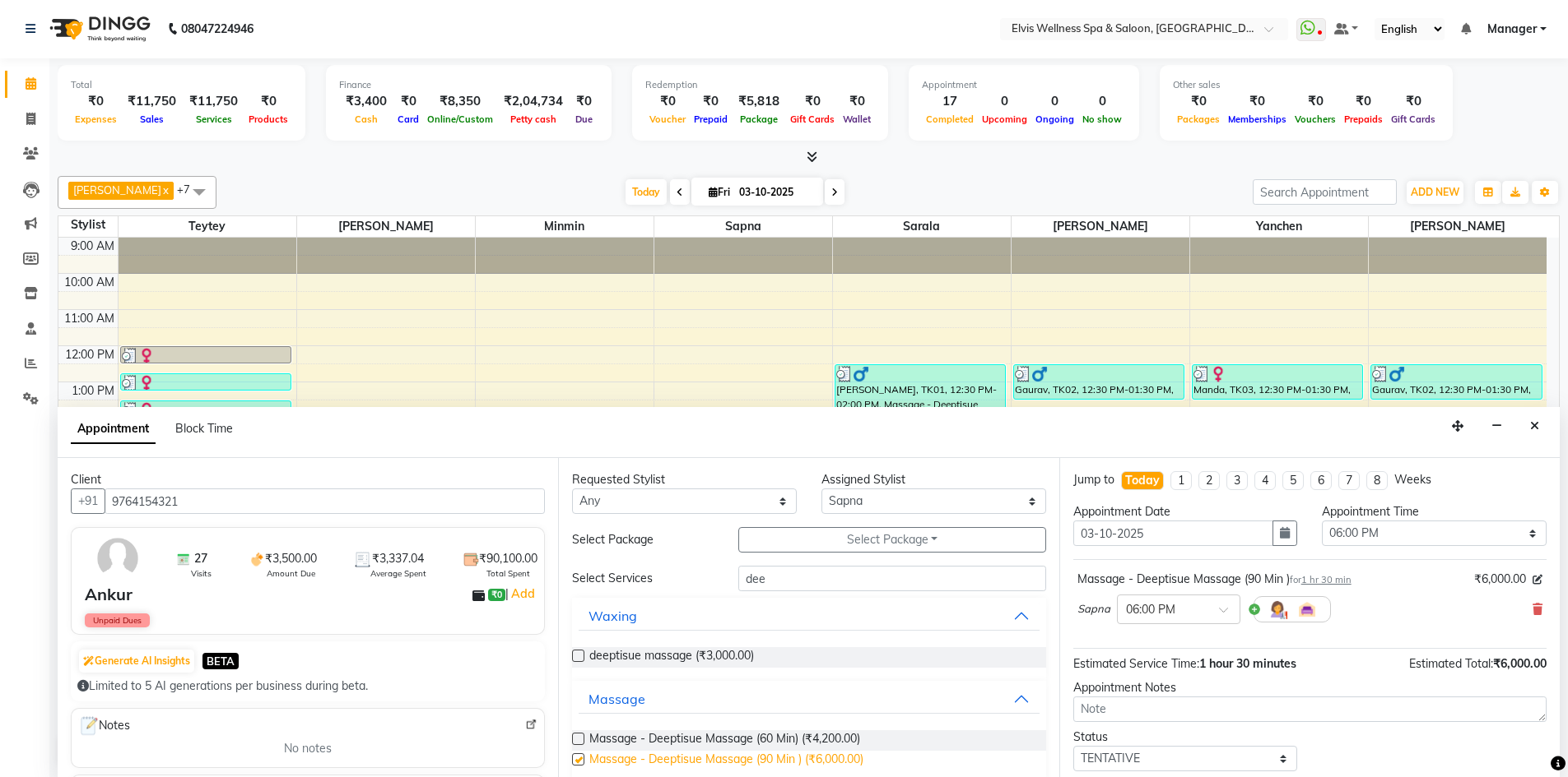
checkbox input "false"
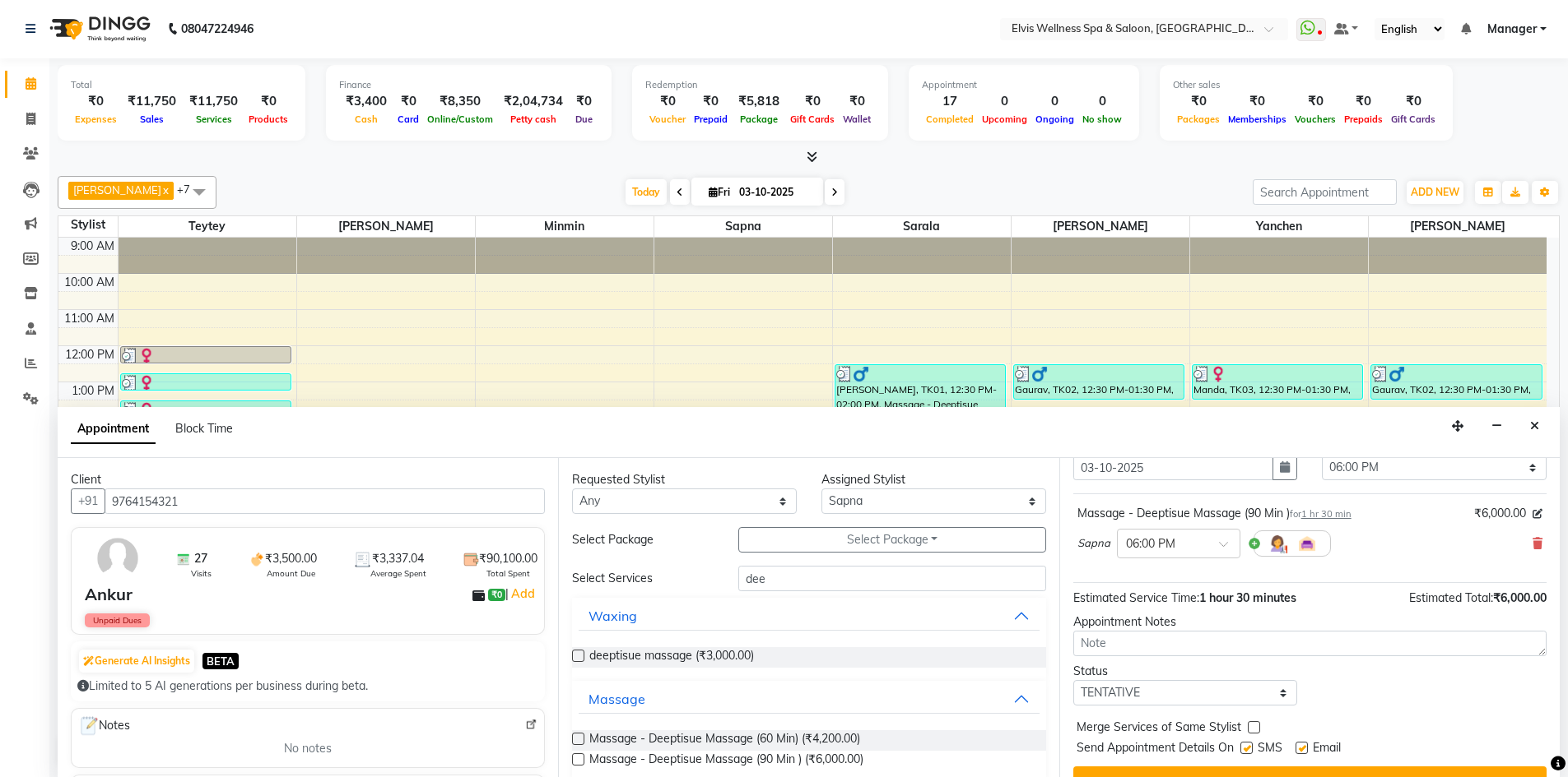
scroll to position [98, 0]
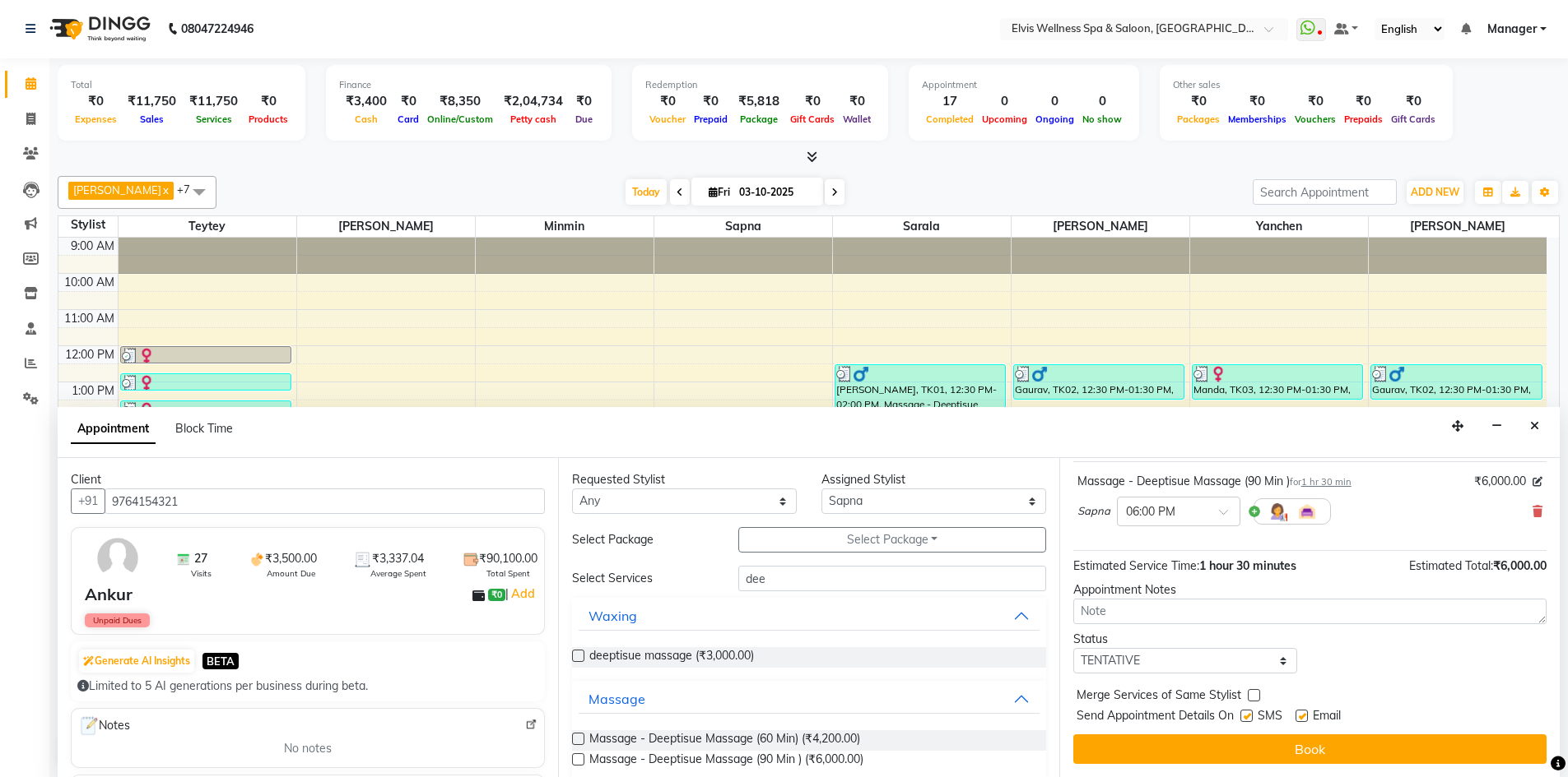
click at [1247, 720] on label at bounding box center [1246, 716] width 12 height 12
click at [1247, 720] on input "checkbox" at bounding box center [1246, 718] width 10 height 10
checkbox input "false"
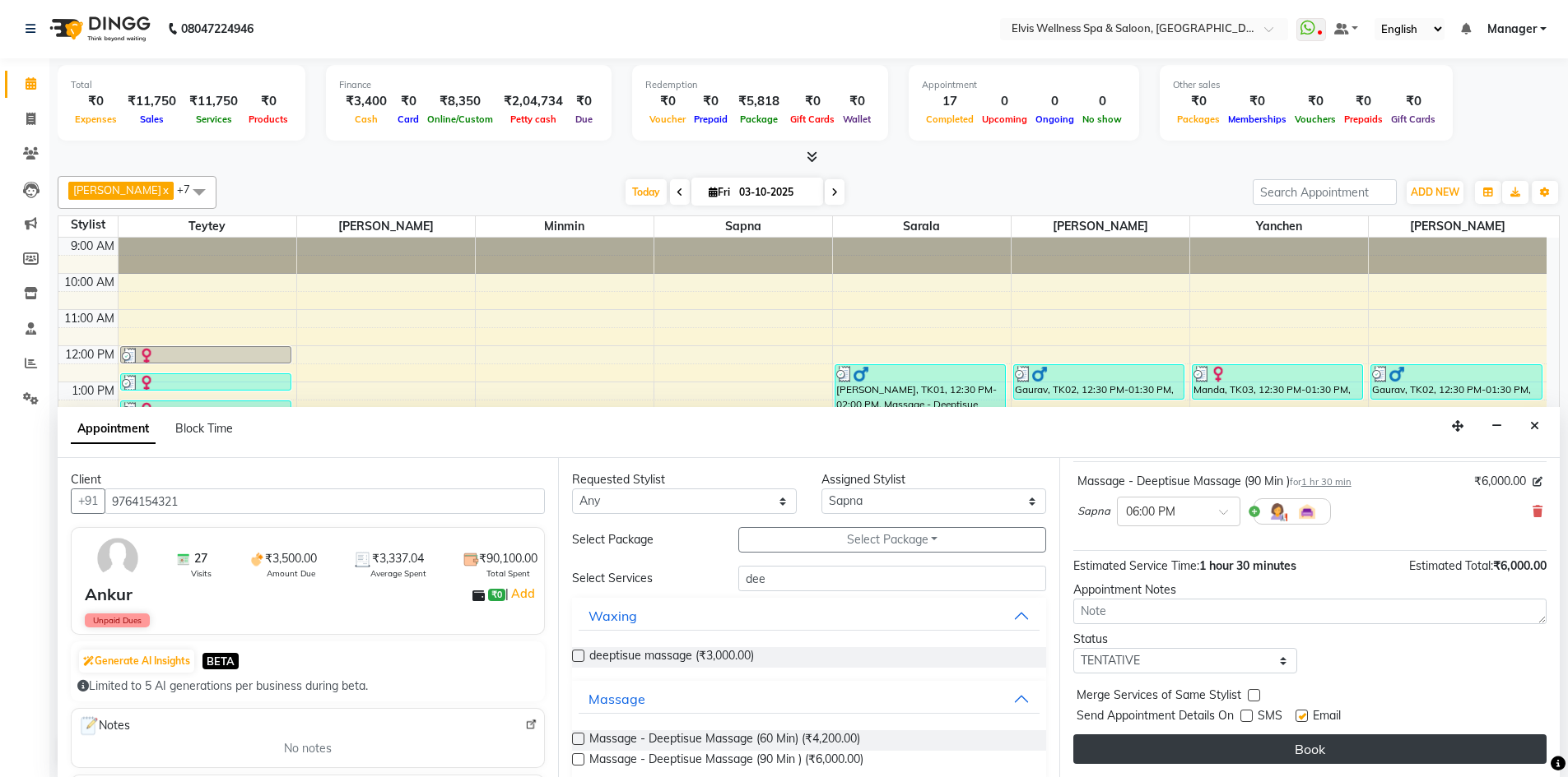
click at [1249, 745] on button "Book" at bounding box center [1309, 749] width 473 height 30
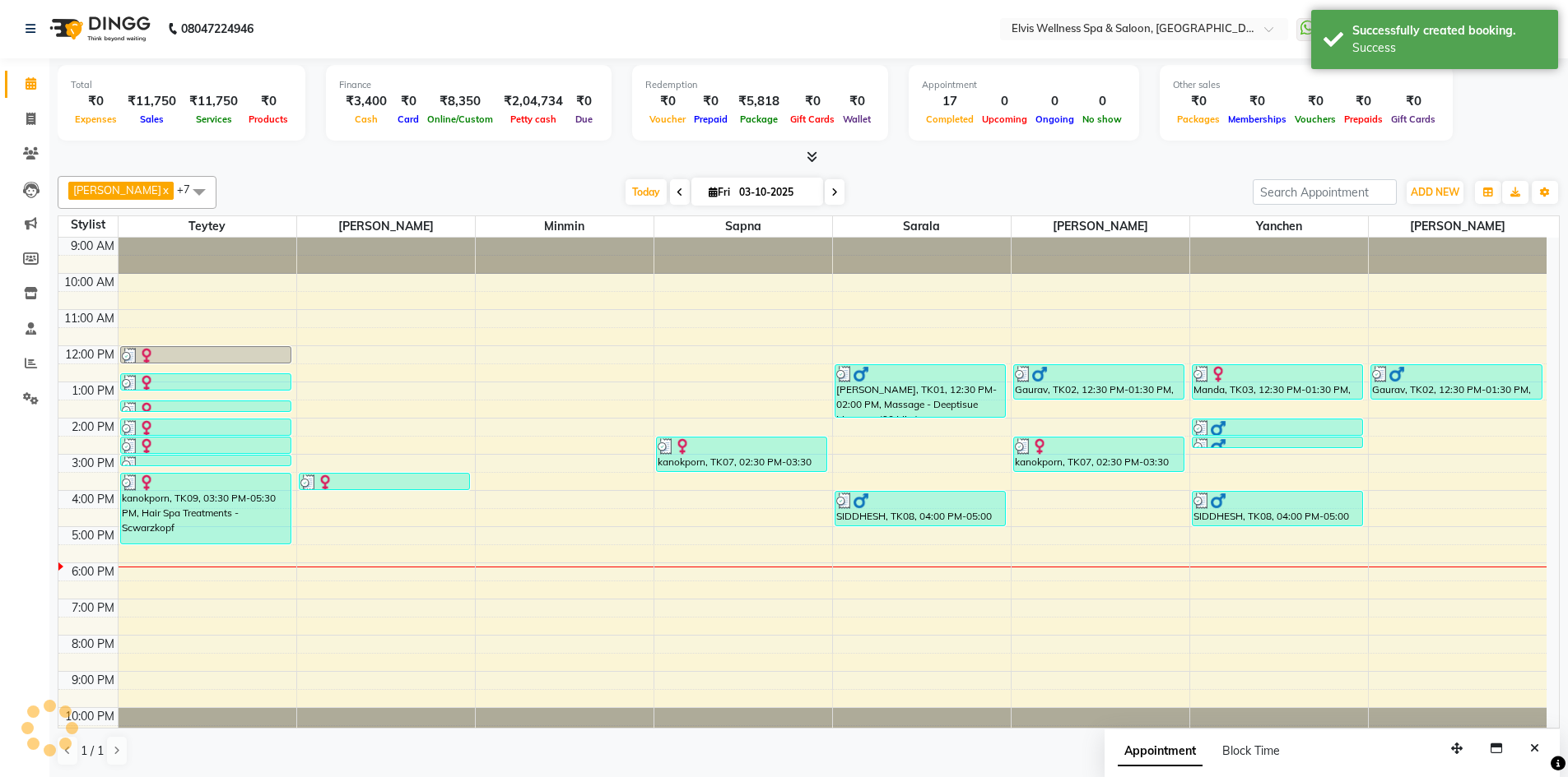
scroll to position [0, 0]
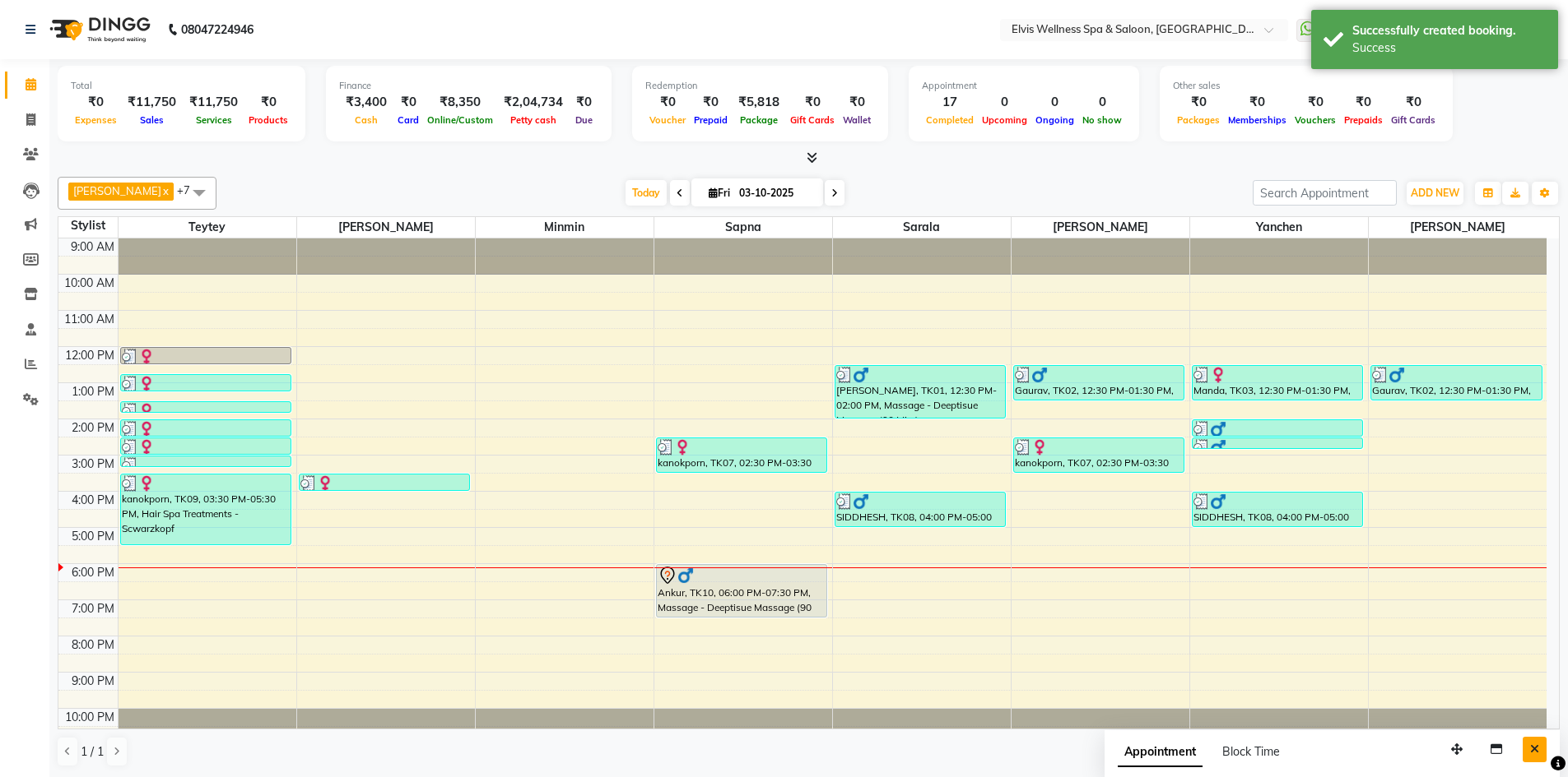
click at [1526, 742] on button "Close" at bounding box center [1534, 749] width 24 height 25
